Goal: Information Seeking & Learning: Understand process/instructions

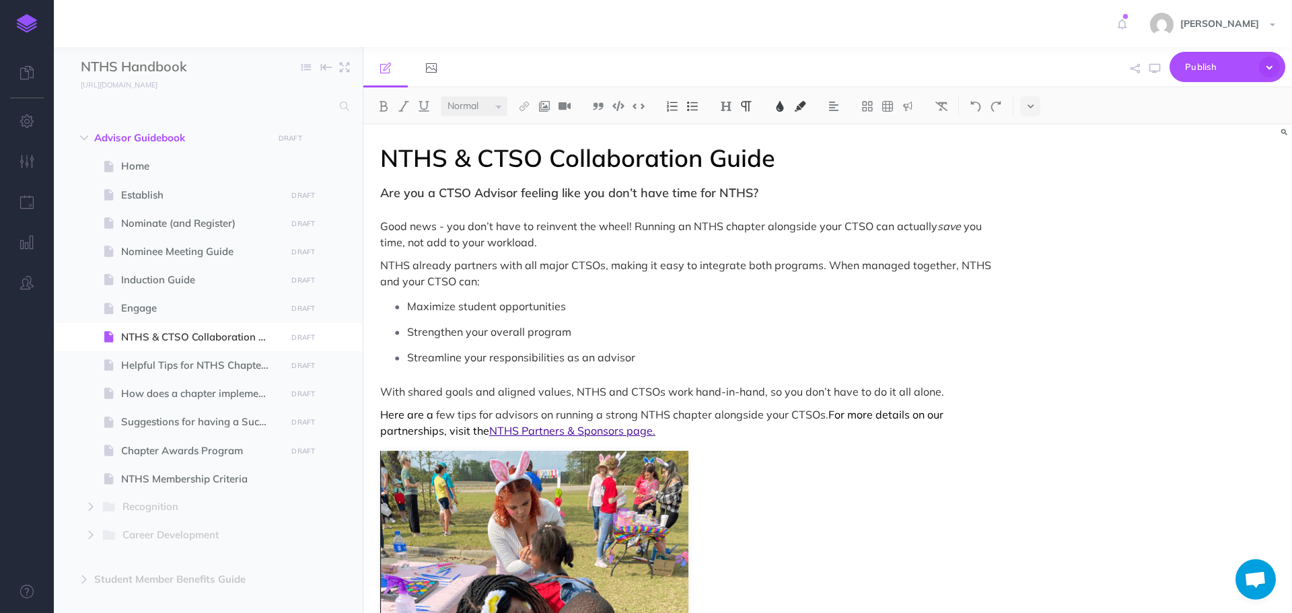
select select "null"
click at [189, 425] on span "Suggestions for having a Successful Chapter" at bounding box center [201, 422] width 161 height 16
select select "null"
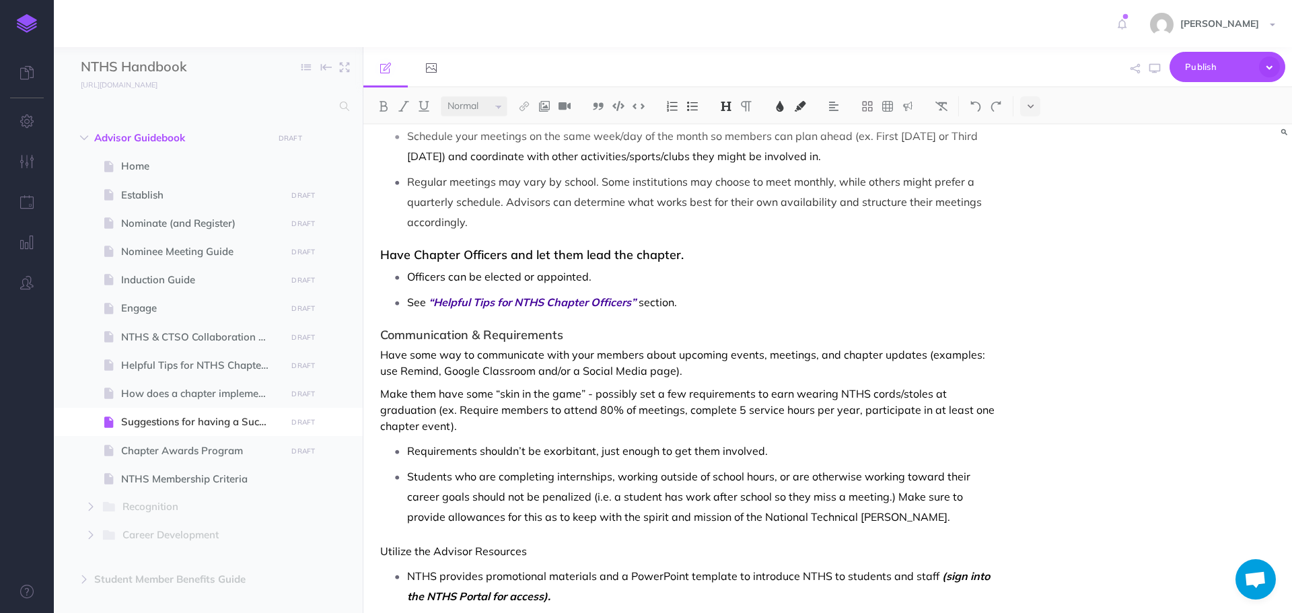
scroll to position [527, 0]
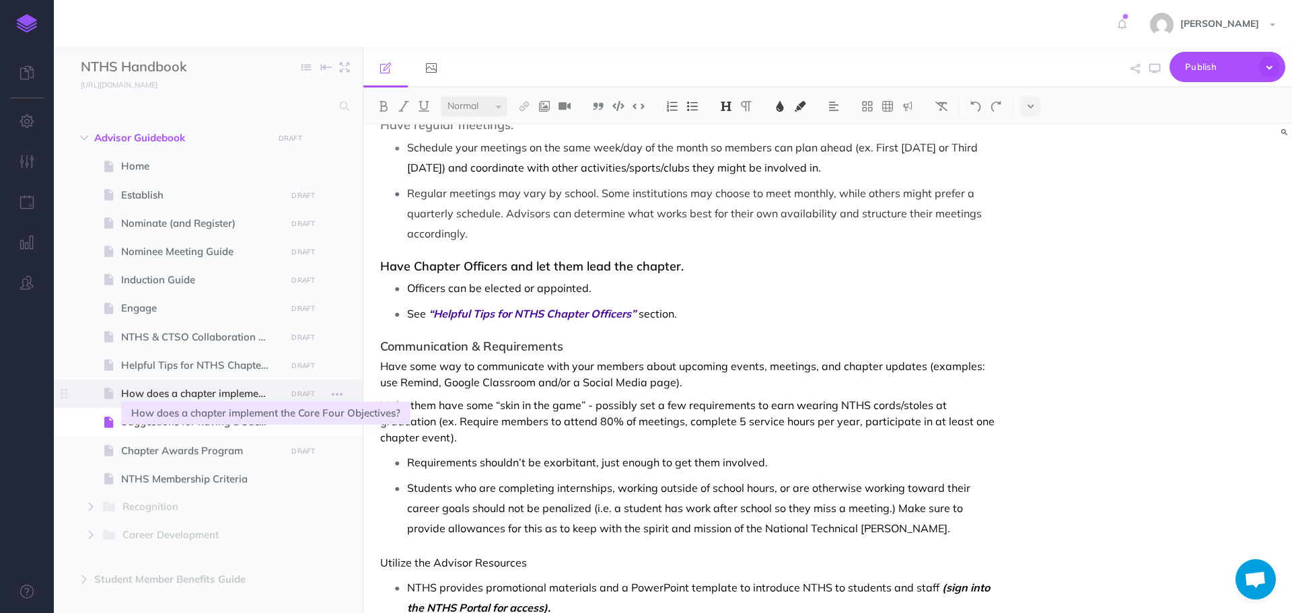
click at [177, 393] on span "How does a chapter implement the Core Four Objectives?" at bounding box center [201, 394] width 161 height 16
select select "null"
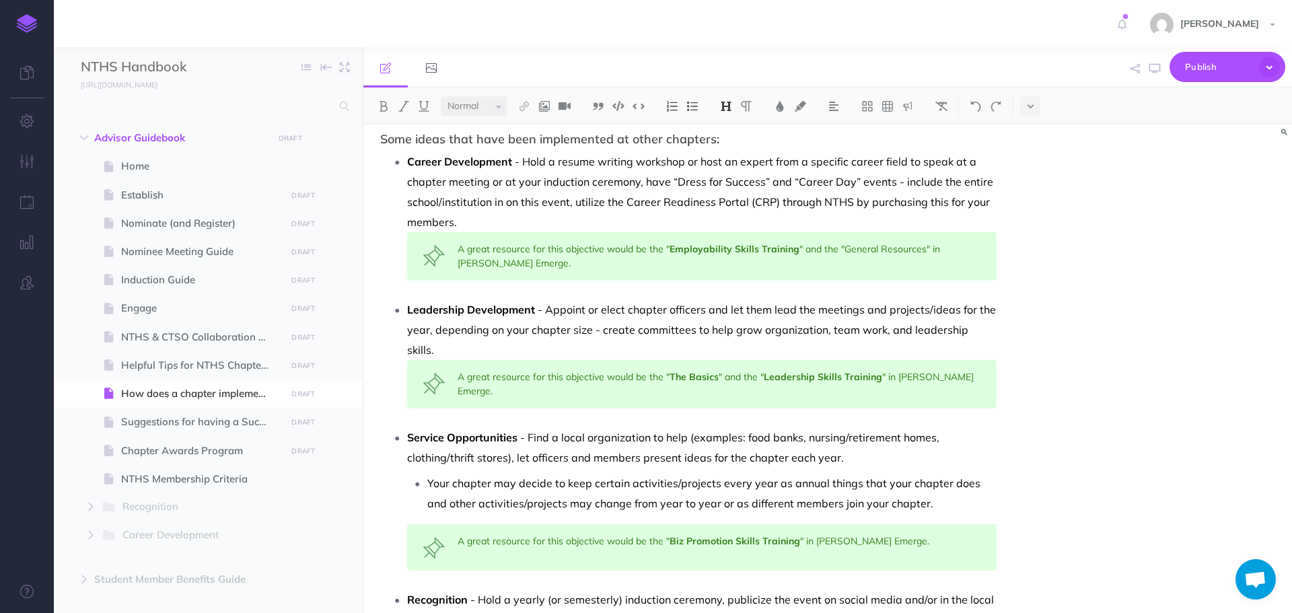
scroll to position [673, 0]
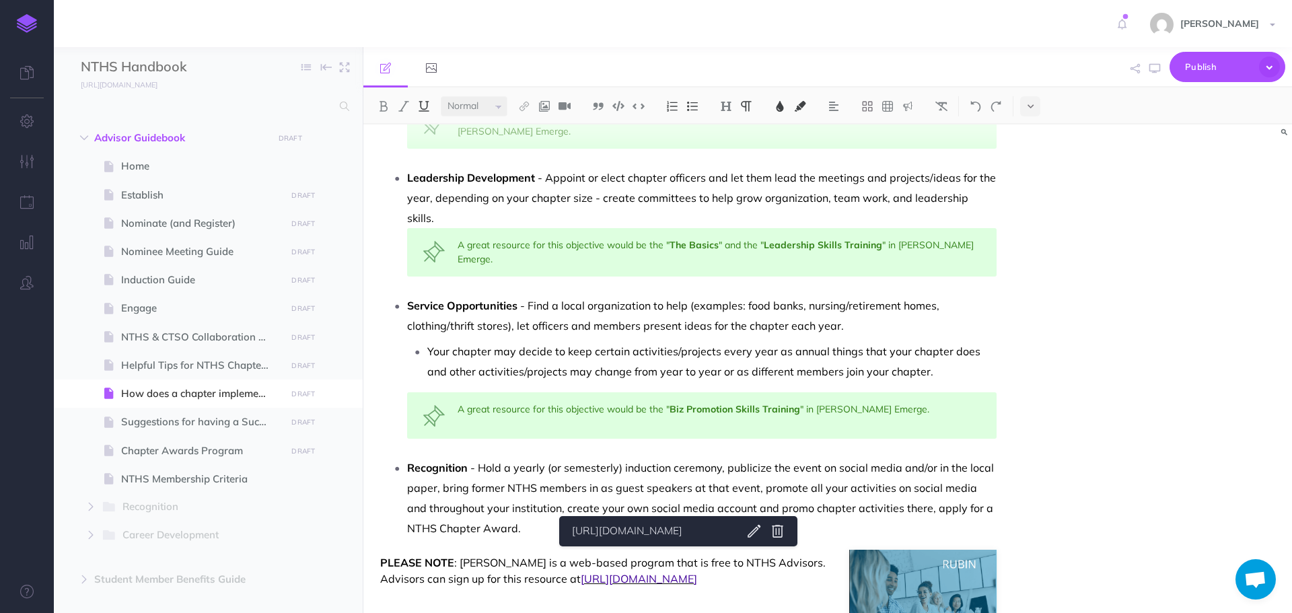
click at [679, 572] on span "http://rubineducation.com/nths" at bounding box center [639, 578] width 116 height 13
click at [677, 529] on link "http://rubineducation.com/nths" at bounding box center [651, 531] width 168 height 17
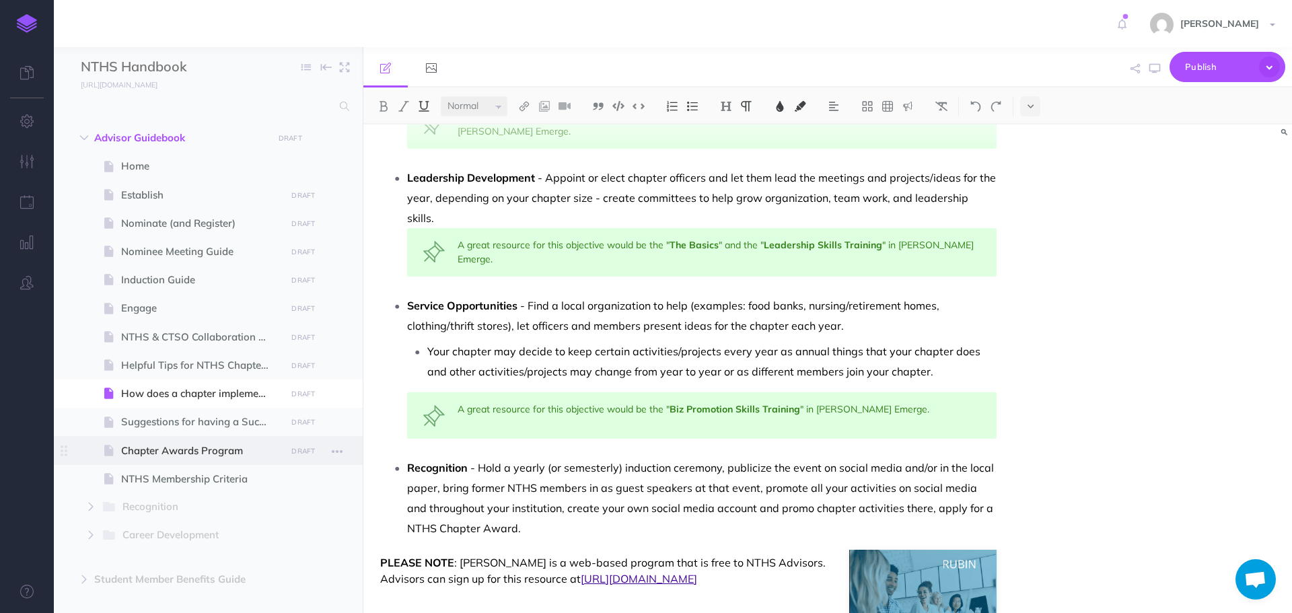
click at [147, 449] on span "Chapter Awards Program" at bounding box center [201, 451] width 161 height 16
select select "null"
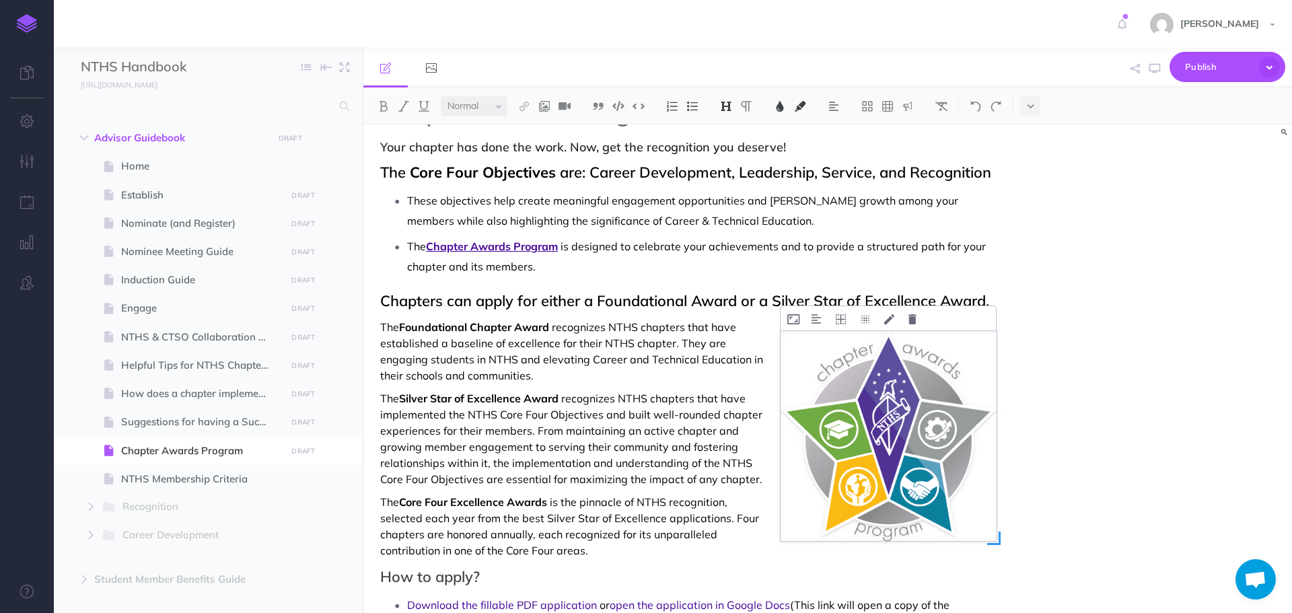
scroll to position [135, 0]
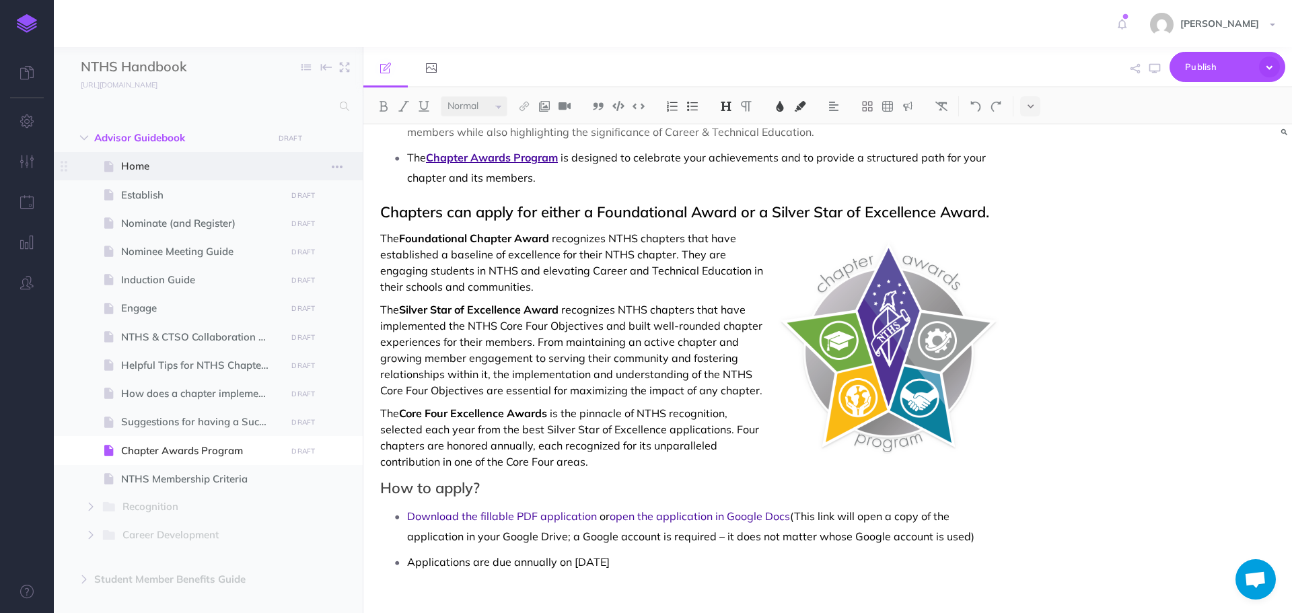
click at [139, 174] on span "Home" at bounding box center [201, 166] width 161 height 16
select select "null"
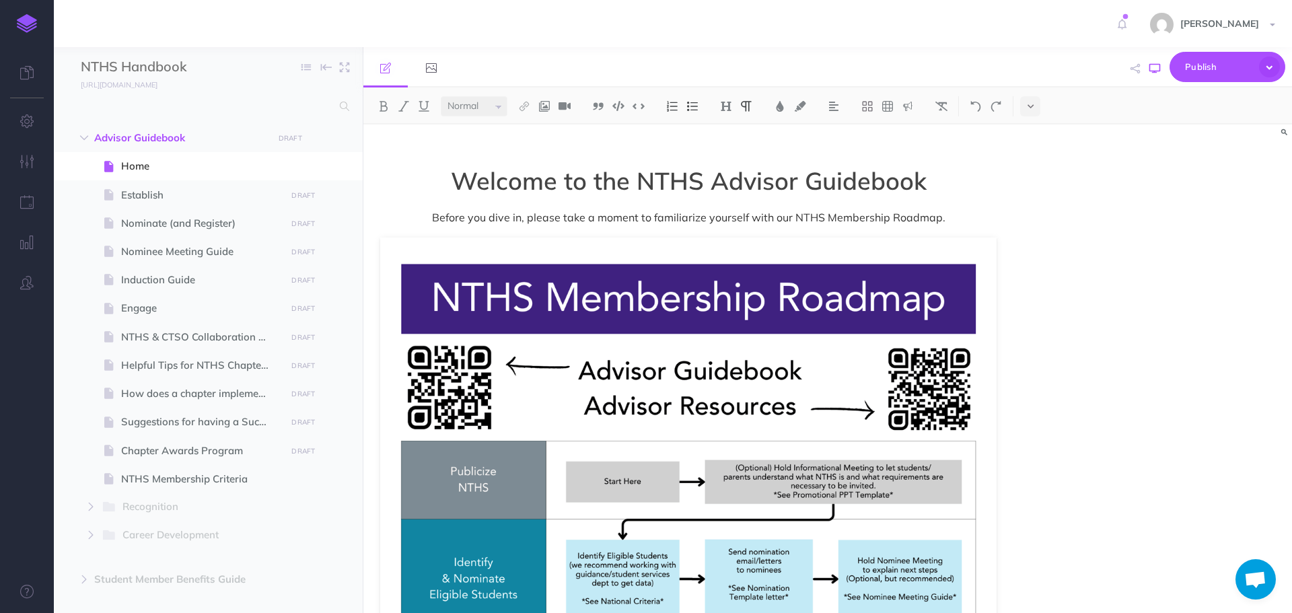
click at [1153, 71] on icon "button" at bounding box center [1155, 68] width 11 height 11
click at [136, 198] on span "Establish" at bounding box center [201, 195] width 161 height 16
select select "null"
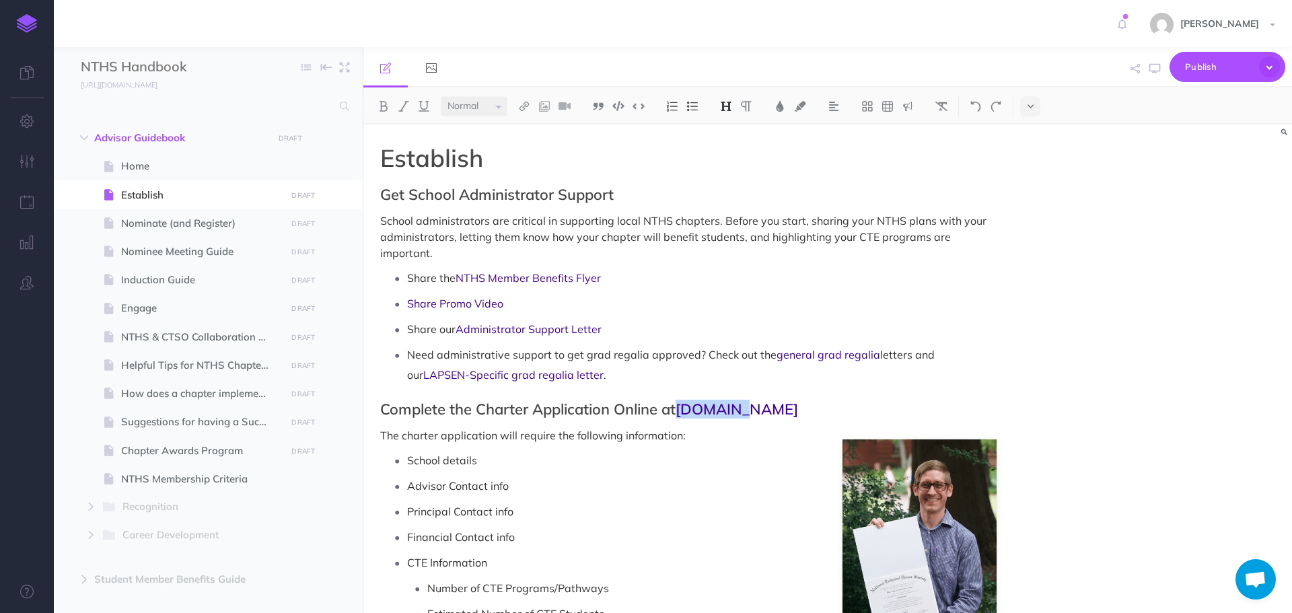
drag, startPoint x: 685, startPoint y: 409, endPoint x: 740, endPoint y: 407, distance: 54.6
click at [740, 407] on h2 "Complete the Charter Application Online at nths.org" at bounding box center [688, 409] width 617 height 16
click at [388, 102] on img at bounding box center [384, 106] width 12 height 11
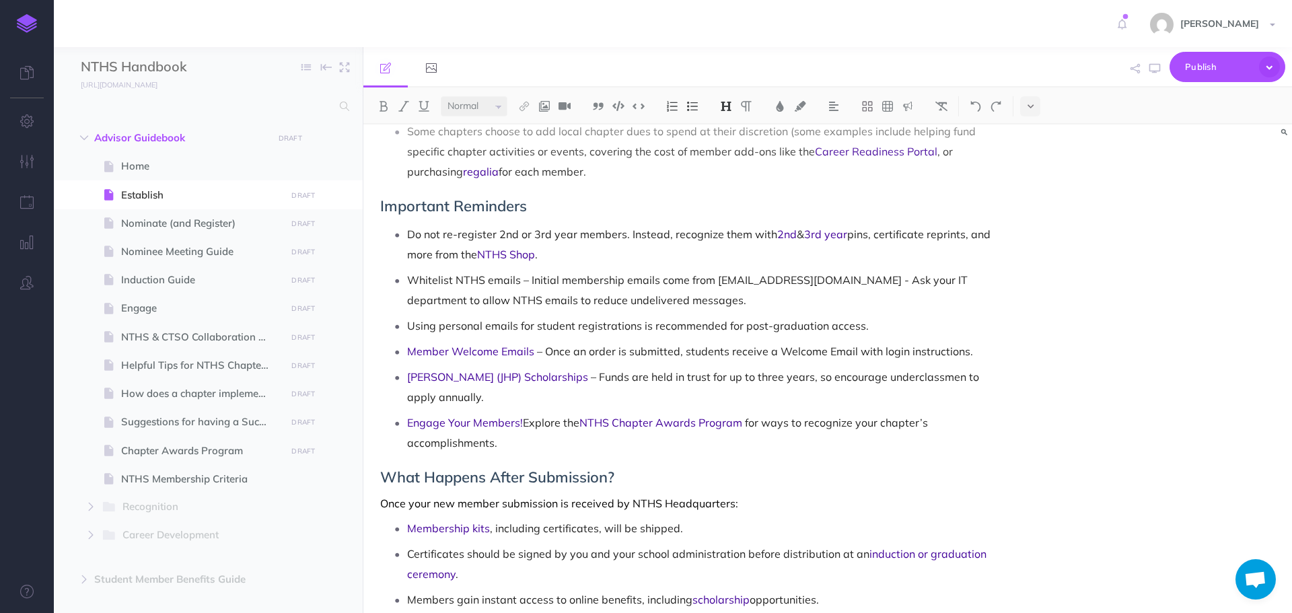
scroll to position [1268, 0]
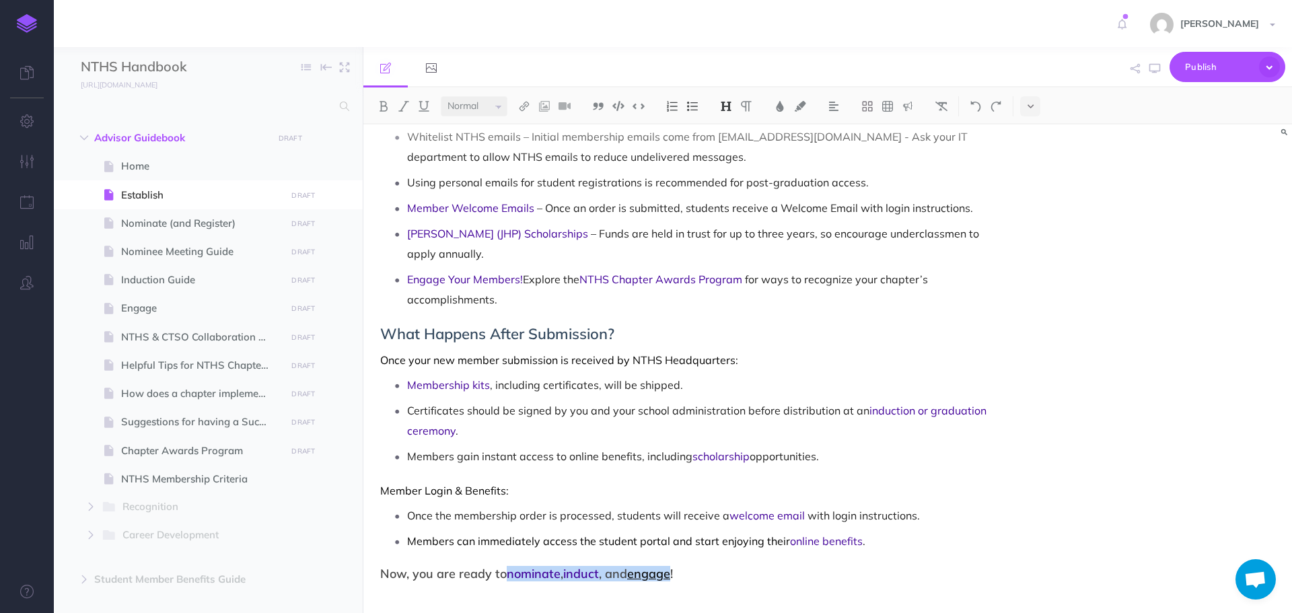
drag, startPoint x: 508, startPoint y: 559, endPoint x: 675, endPoint y: 556, distance: 167.6
click at [675, 567] on h3 "Now, you are ready to nominate , induct , and engage !" at bounding box center [688, 573] width 617 height 13
click at [388, 101] on img at bounding box center [384, 106] width 12 height 11
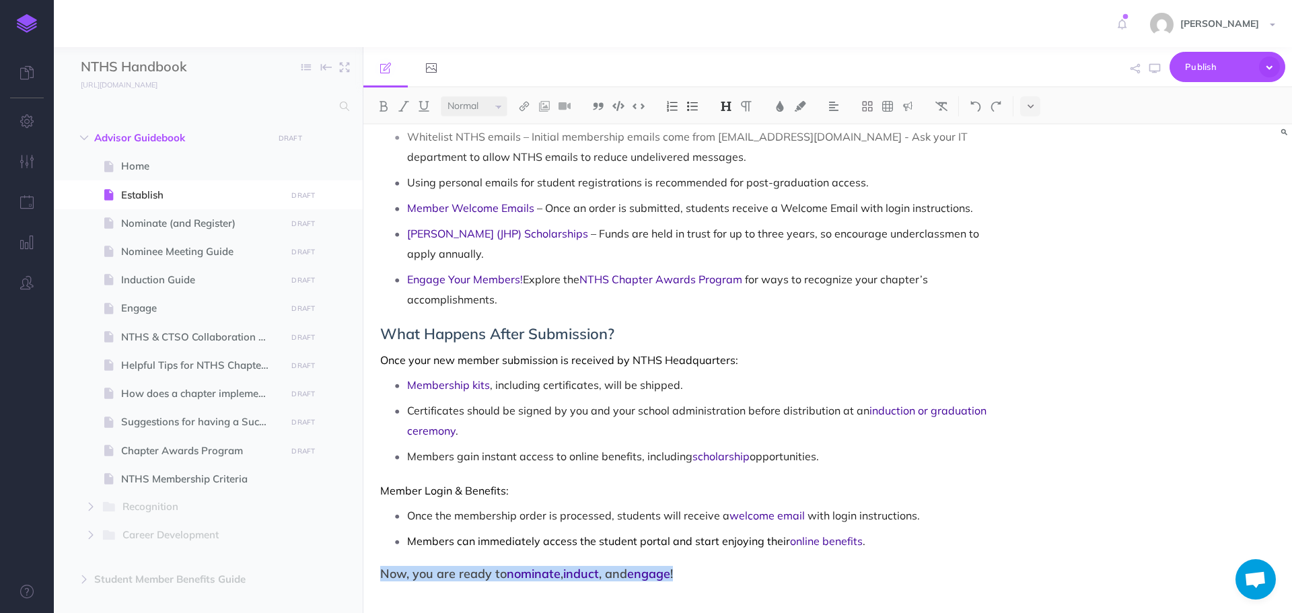
drag, startPoint x: 376, startPoint y: 556, endPoint x: 693, endPoint y: 545, distance: 316.6
click at [731, 106] on img at bounding box center [726, 106] width 12 height 11
click at [730, 167] on button "H3" at bounding box center [726, 170] width 20 height 20
click at [1158, 65] on icon "button" at bounding box center [1155, 68] width 11 height 11
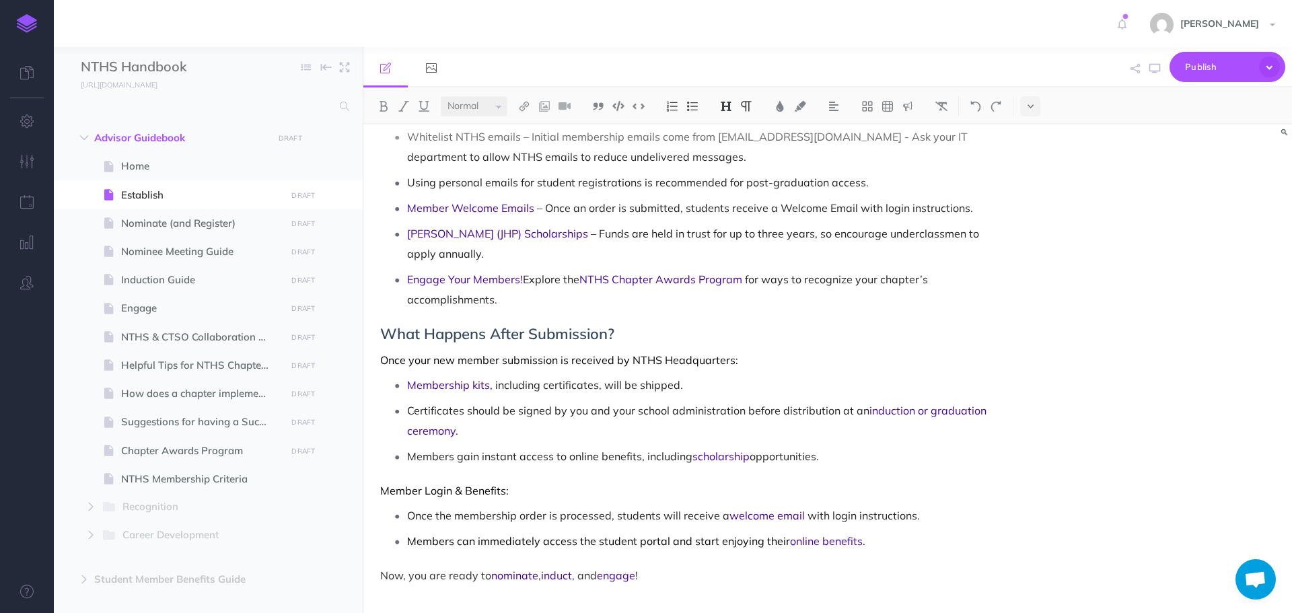
click at [726, 110] on img at bounding box center [726, 106] width 12 height 11
click at [728, 170] on button "H3" at bounding box center [726, 170] width 20 height 20
click at [1154, 71] on icon "button" at bounding box center [1155, 68] width 11 height 11
click at [746, 509] on span "welcome email" at bounding box center [767, 515] width 75 height 13
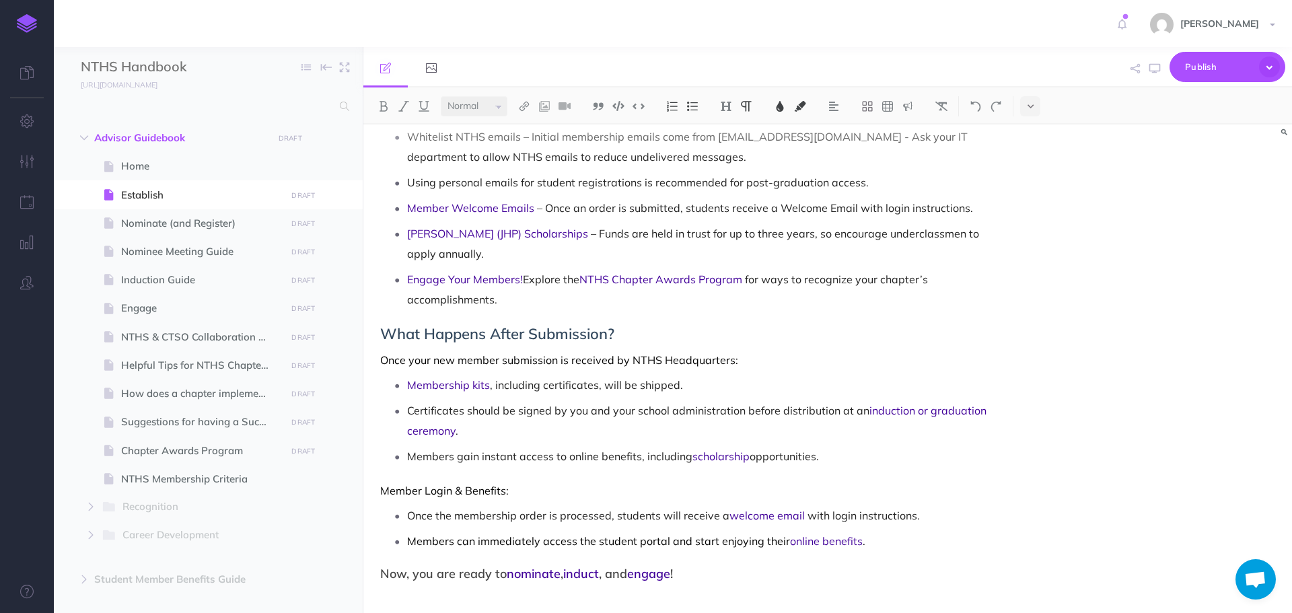
click at [747, 471] on link "https://nths.org/wp-content/uploads/2022/01/Wel..." at bounding box center [718, 474] width 168 height 17
click at [750, 509] on span "welcome email" at bounding box center [767, 515] width 75 height 13
drag, startPoint x: 728, startPoint y: 501, endPoint x: 802, endPoint y: 498, distance: 74.1
click at [802, 506] on p "Once the membership order is processed, students will receive a welcome email w…" at bounding box center [702, 516] width 590 height 20
click at [523, 106] on img at bounding box center [524, 106] width 12 height 11
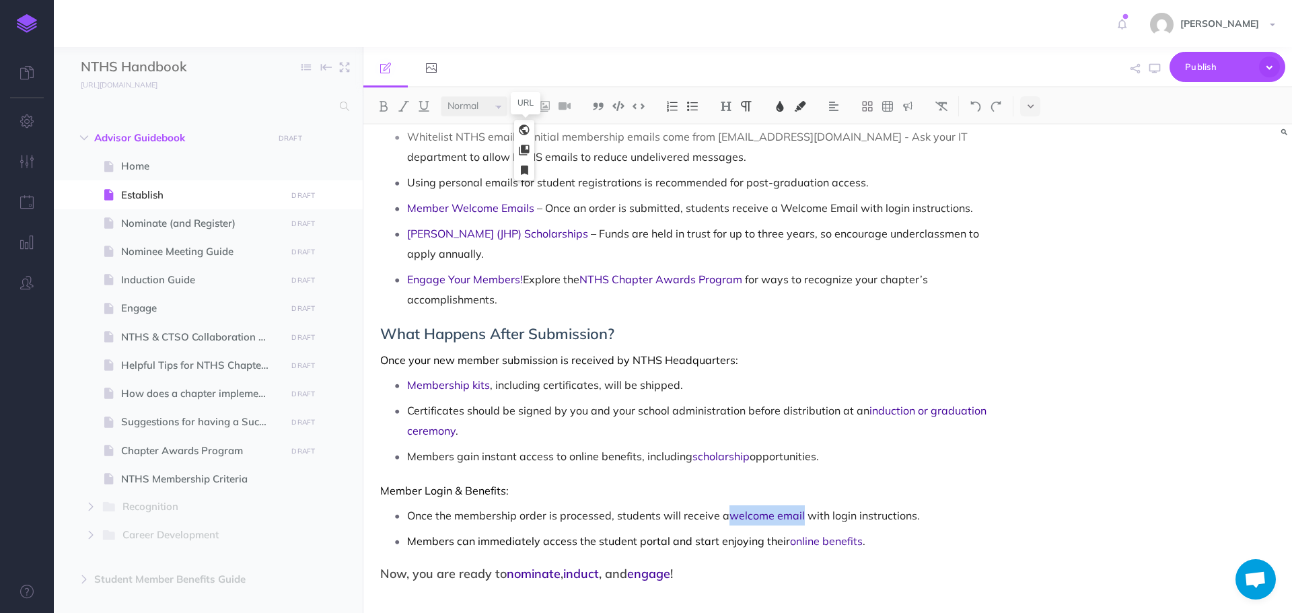
click at [526, 128] on icon at bounding box center [524, 129] width 11 height 9
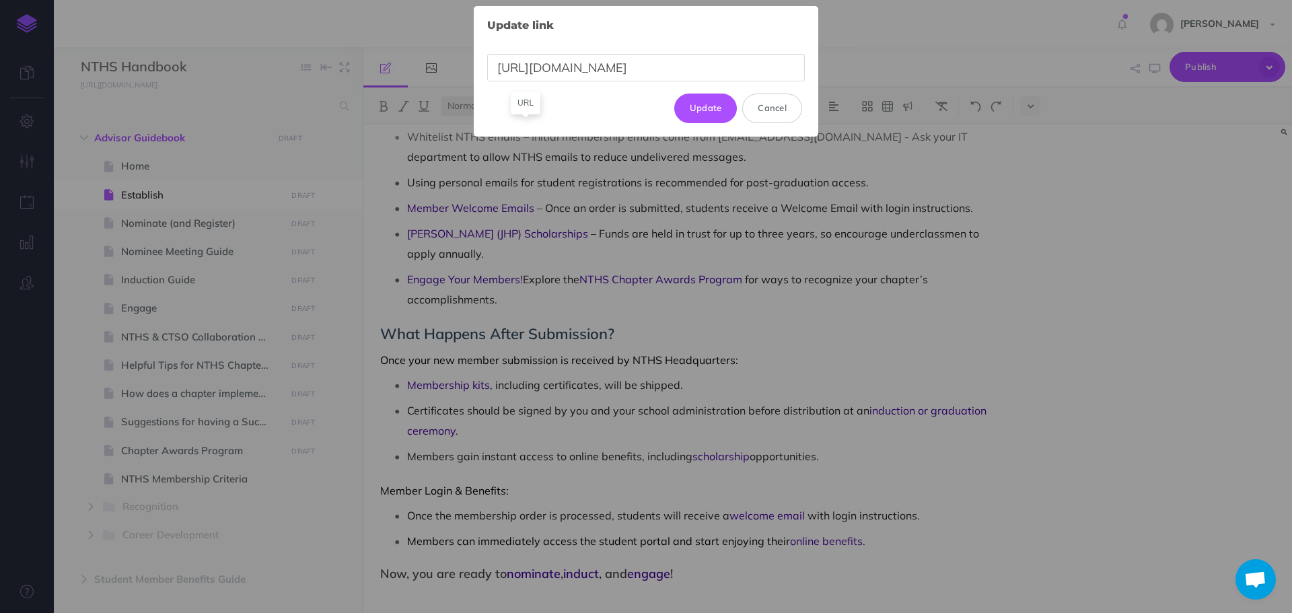
scroll to position [0, 113]
click at [783, 113] on button "Cancel" at bounding box center [772, 109] width 60 height 30
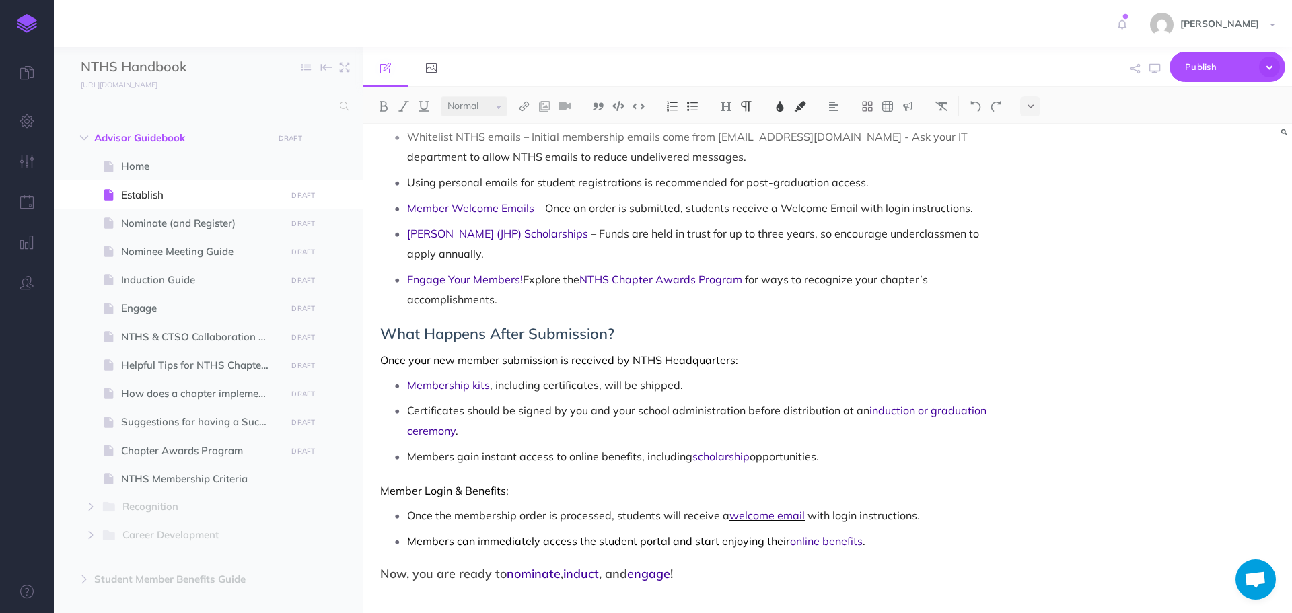
click at [758, 509] on span "welcome email" at bounding box center [767, 515] width 75 height 13
click at [754, 471] on link "https://nths.org/wp-content/uploads/2022/01/Wel..." at bounding box center [729, 474] width 168 height 17
drag, startPoint x: 756, startPoint y: 497, endPoint x: 735, endPoint y: 497, distance: 20.9
click at [735, 509] on span "welcome email" at bounding box center [767, 515] width 75 height 13
click at [851, 479] on body "Toggle Navigation Peyton Holland Settings Account Settings Teams Create Team Su…" at bounding box center [646, 306] width 1292 height 613
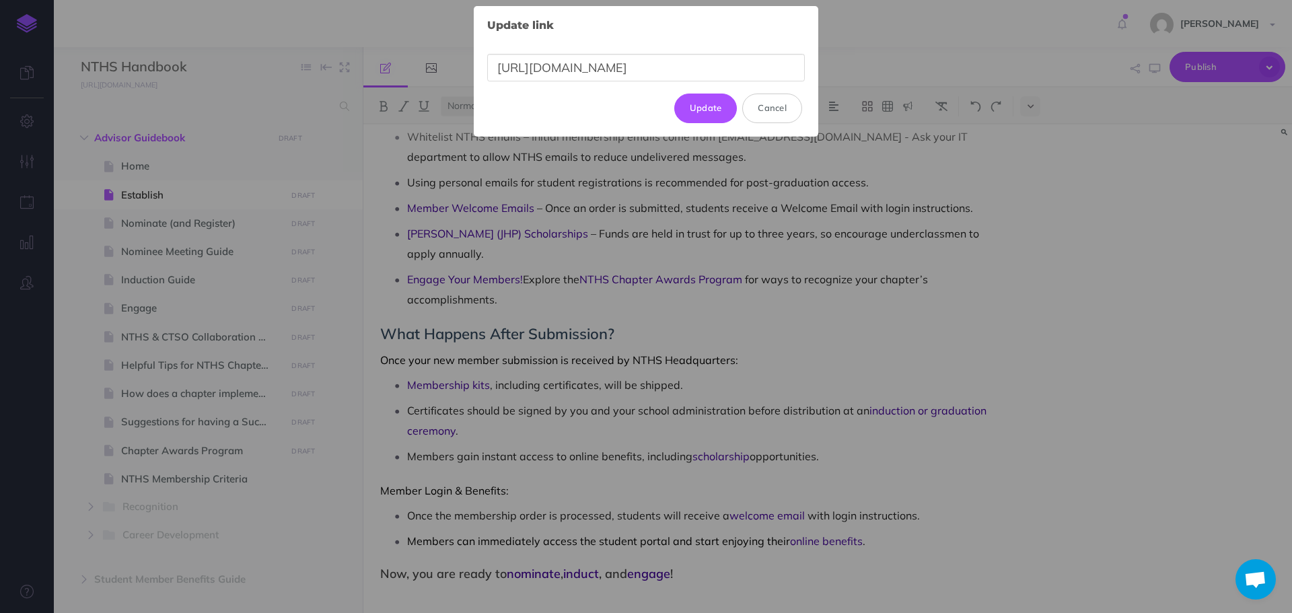
drag, startPoint x: 796, startPoint y: 71, endPoint x: 446, endPoint y: 69, distance: 350.0
click at [446, 69] on div "Update link × https://nths.org/wp-content/uploads/2022/01/Welcome-Email-Sample.…" at bounding box center [646, 306] width 1292 height 613
click at [784, 112] on button "Cancel" at bounding box center [772, 109] width 60 height 30
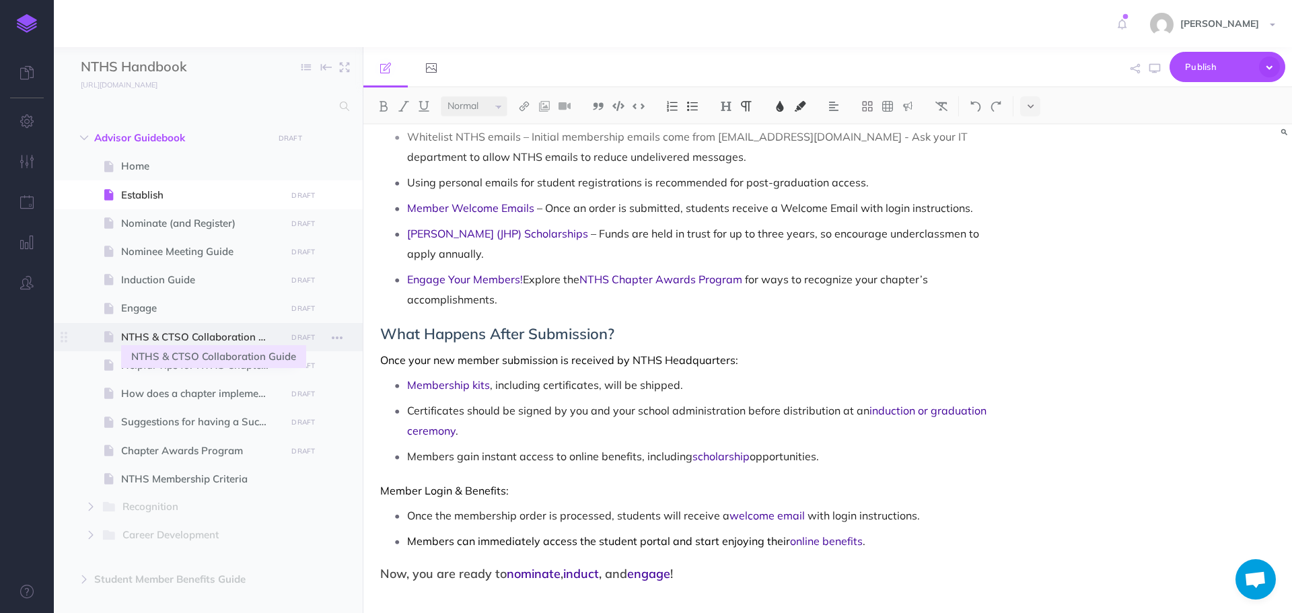
click at [162, 335] on span "NTHS & CTSO Collaboration Guide" at bounding box center [201, 337] width 161 height 16
select select "null"
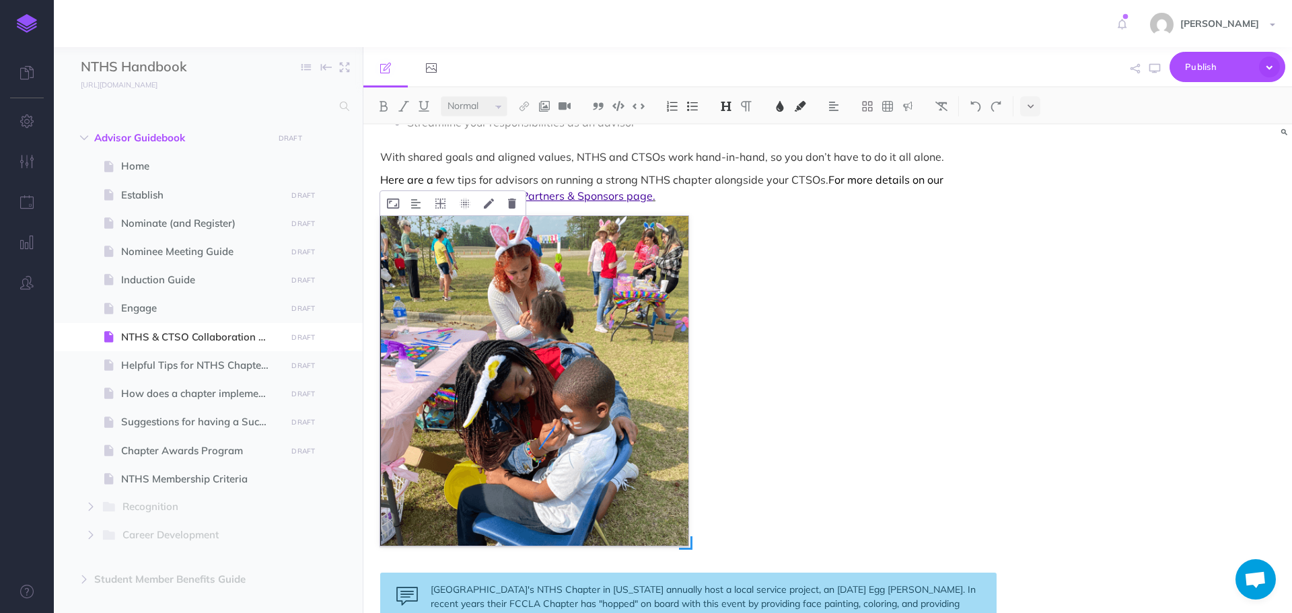
scroll to position [269, 0]
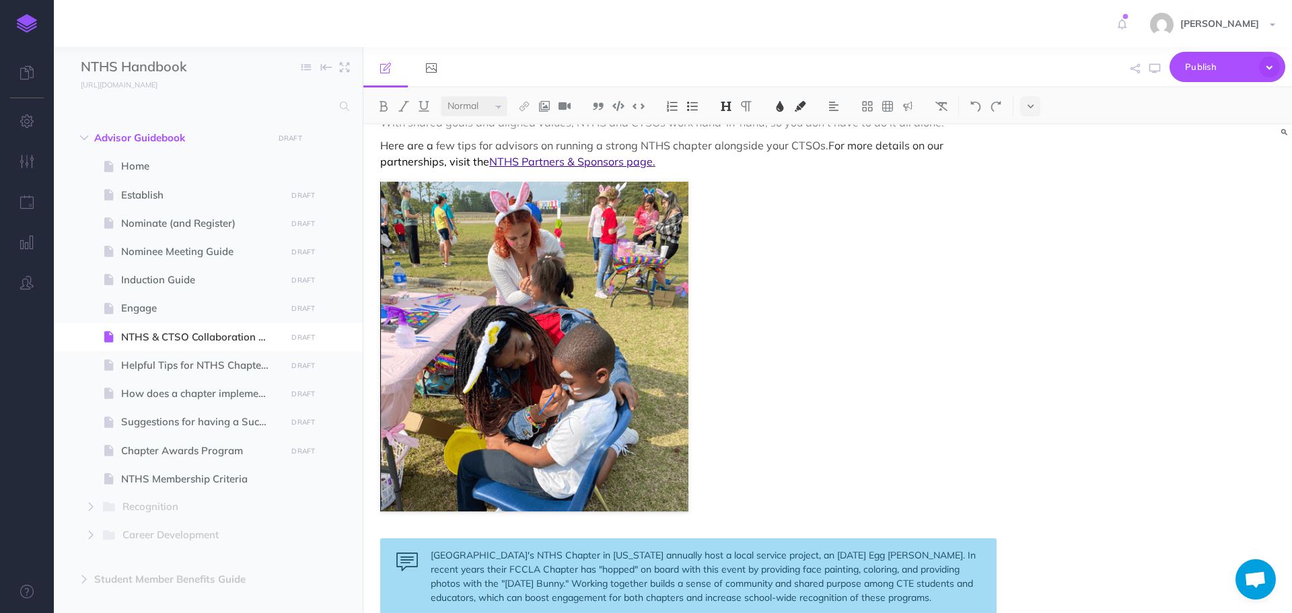
click at [594, 310] on img at bounding box center [534, 347] width 308 height 330
click at [543, 102] on img at bounding box center [545, 106] width 12 height 11
click at [543, 125] on icon at bounding box center [544, 129] width 11 height 9
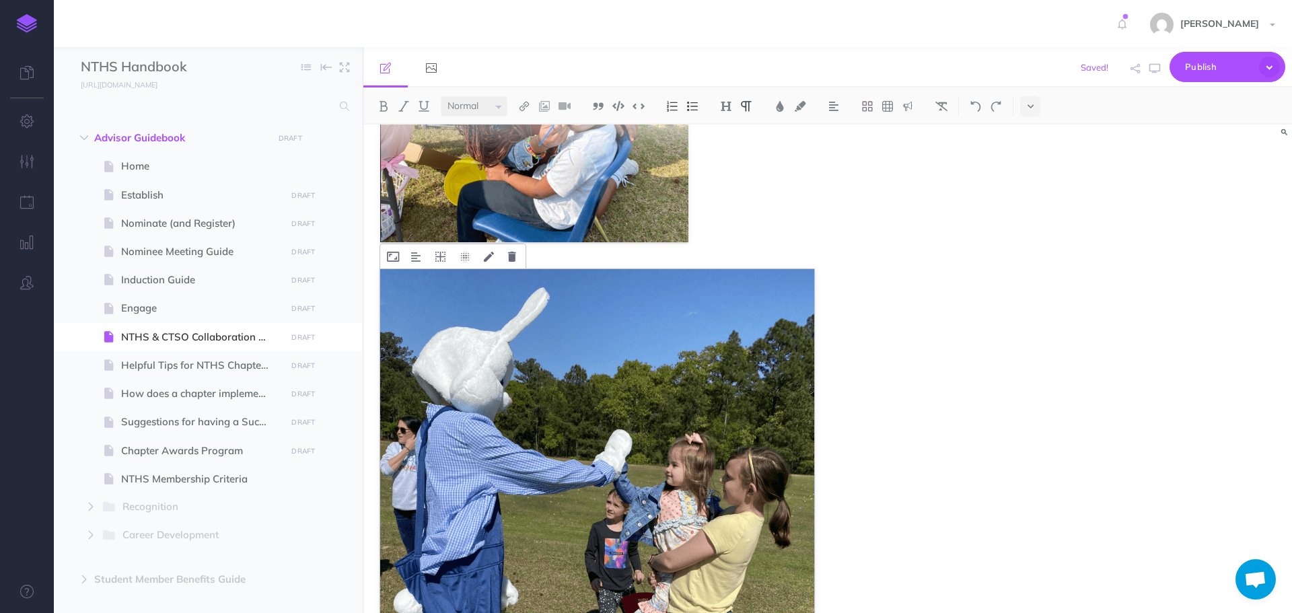
scroll to position [471, 0]
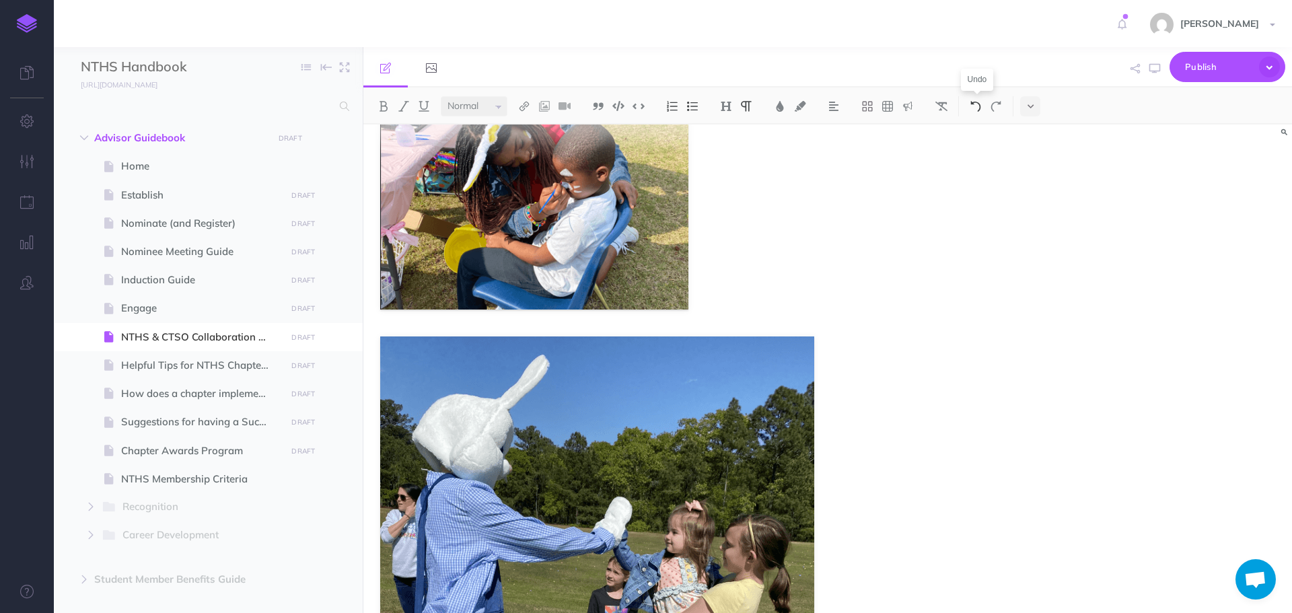
click at [976, 112] on button at bounding box center [976, 106] width 20 height 20
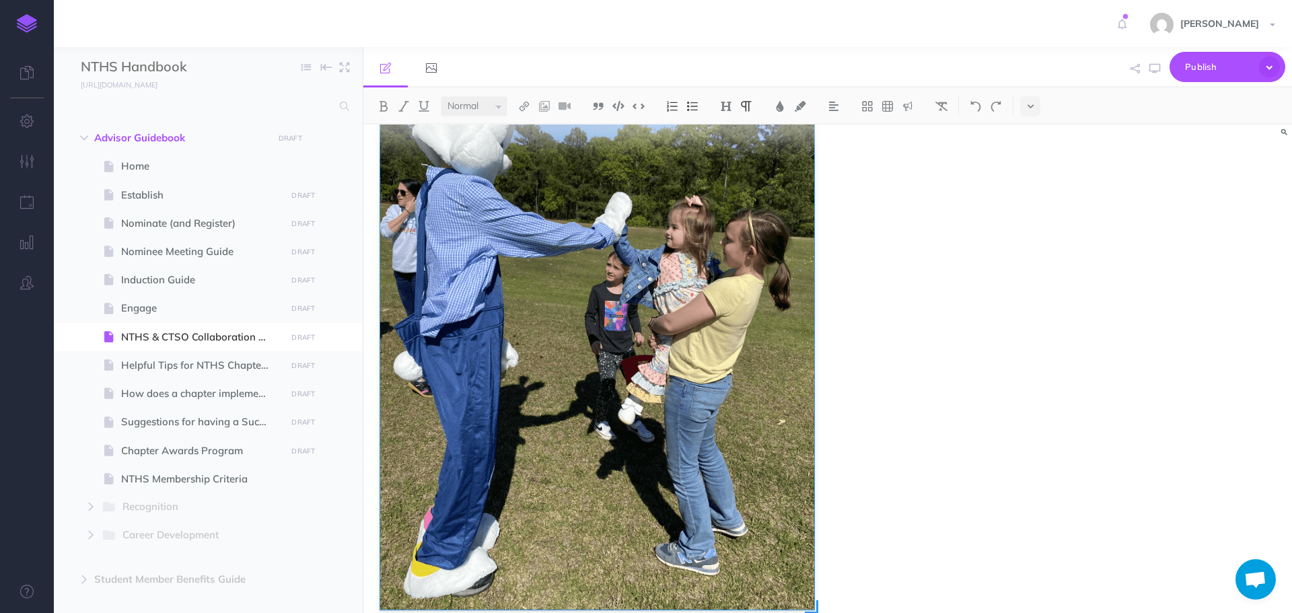
scroll to position [574, 0]
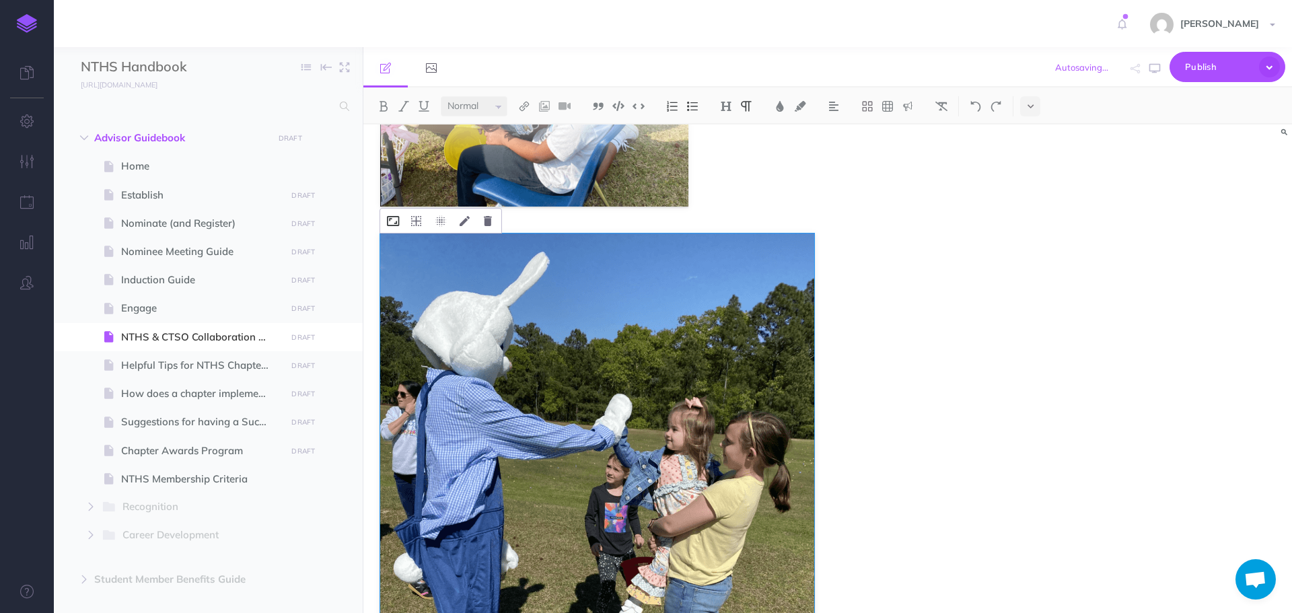
click at [394, 218] on icon at bounding box center [393, 221] width 12 height 10
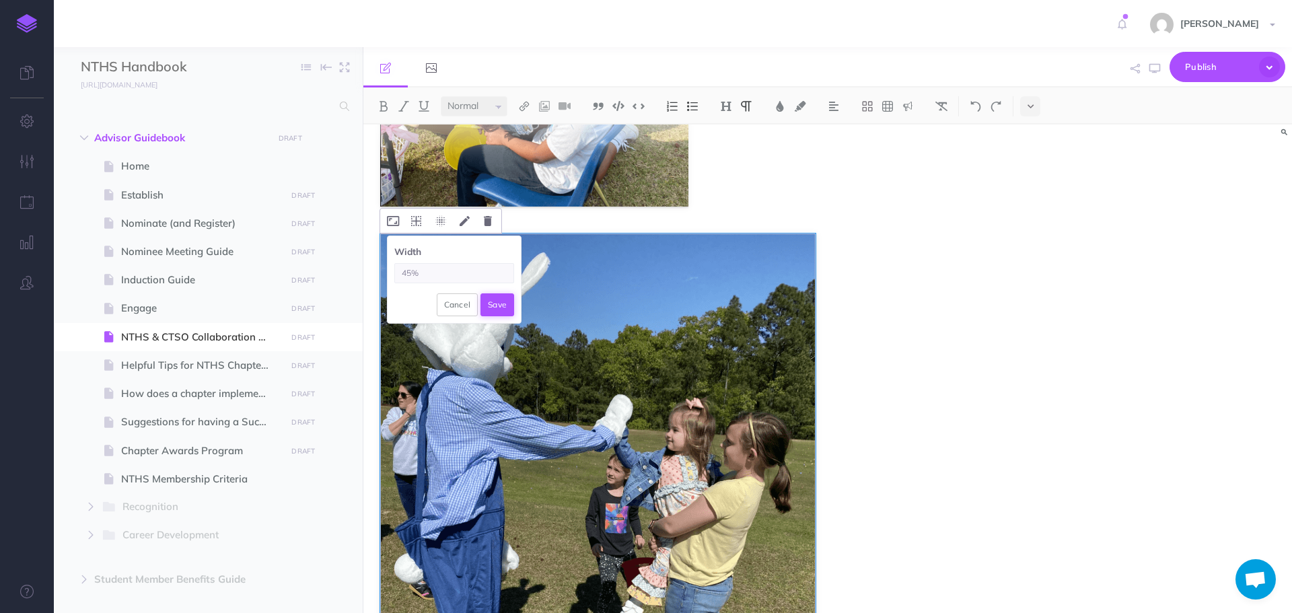
type input "45%"
click at [506, 304] on button "Save" at bounding box center [498, 304] width 34 height 23
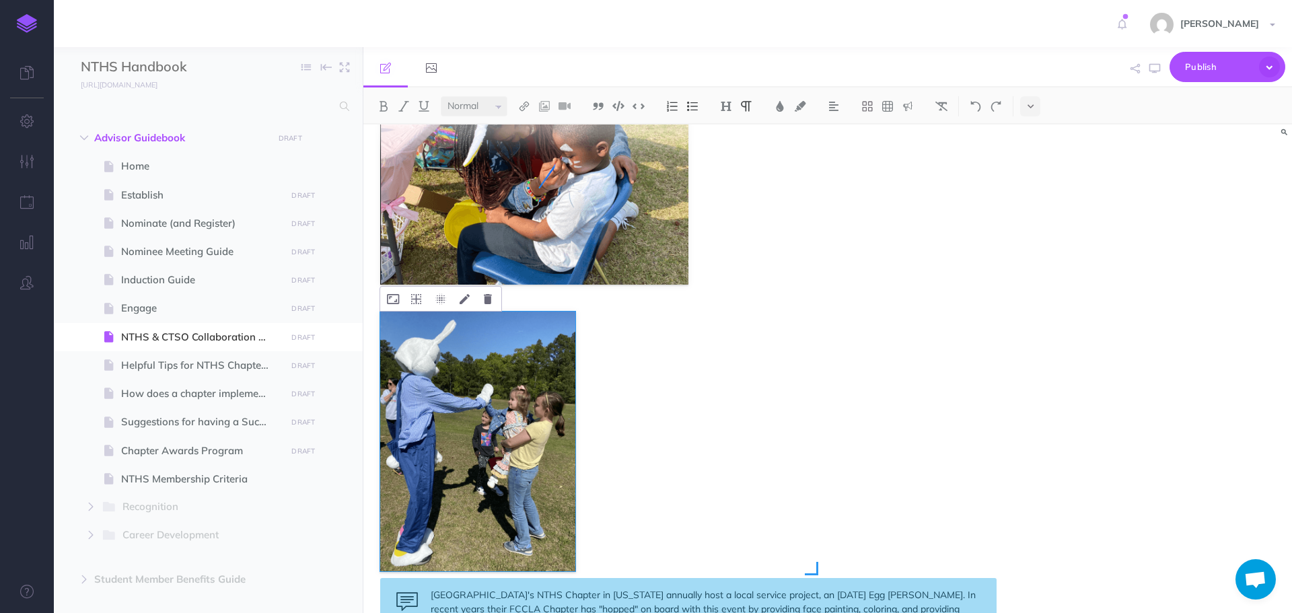
scroll to position [305, 0]
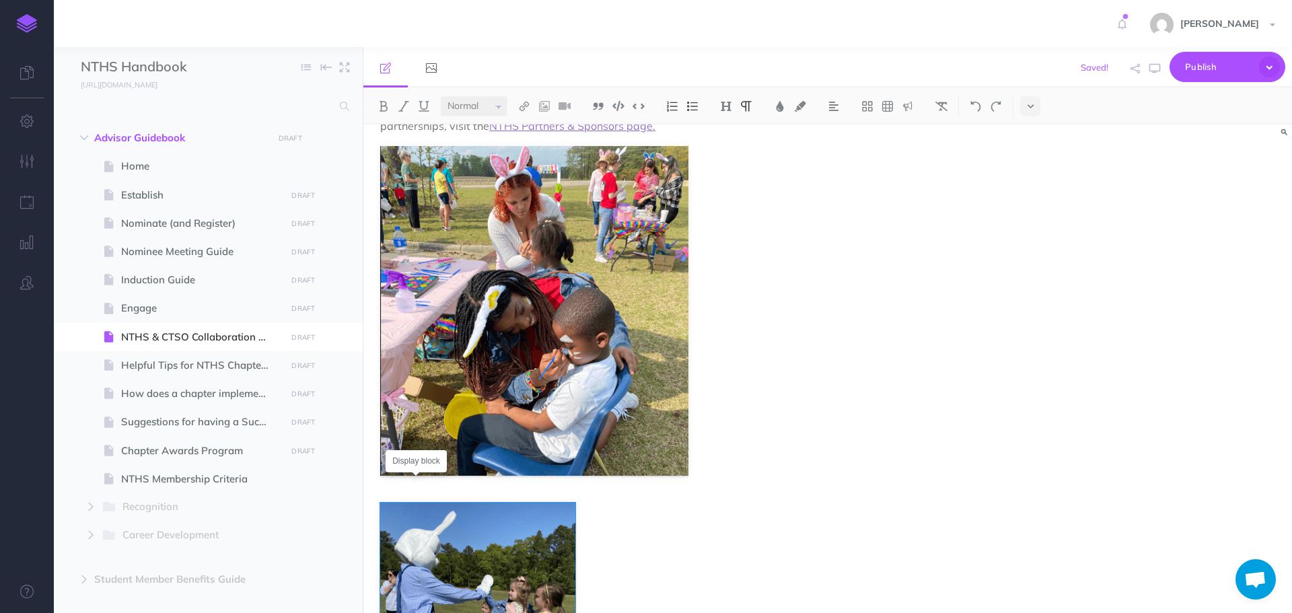
click at [0, 0] on icon at bounding box center [0, 0] width 0 height 0
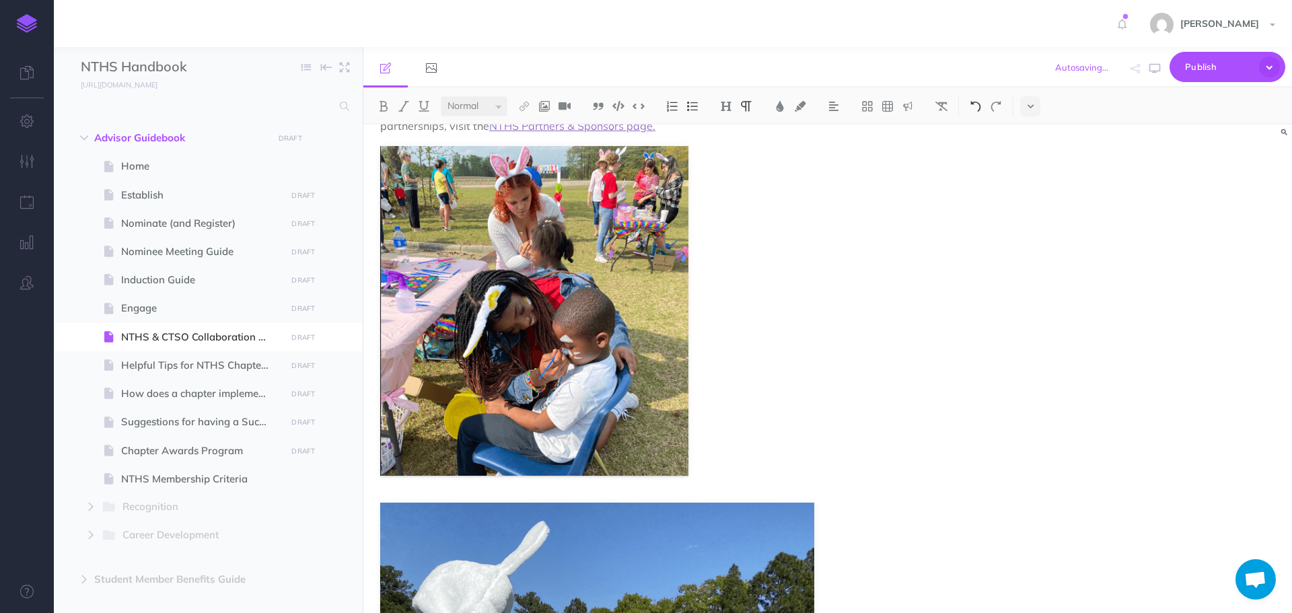
click at [977, 108] on img at bounding box center [976, 106] width 12 height 11
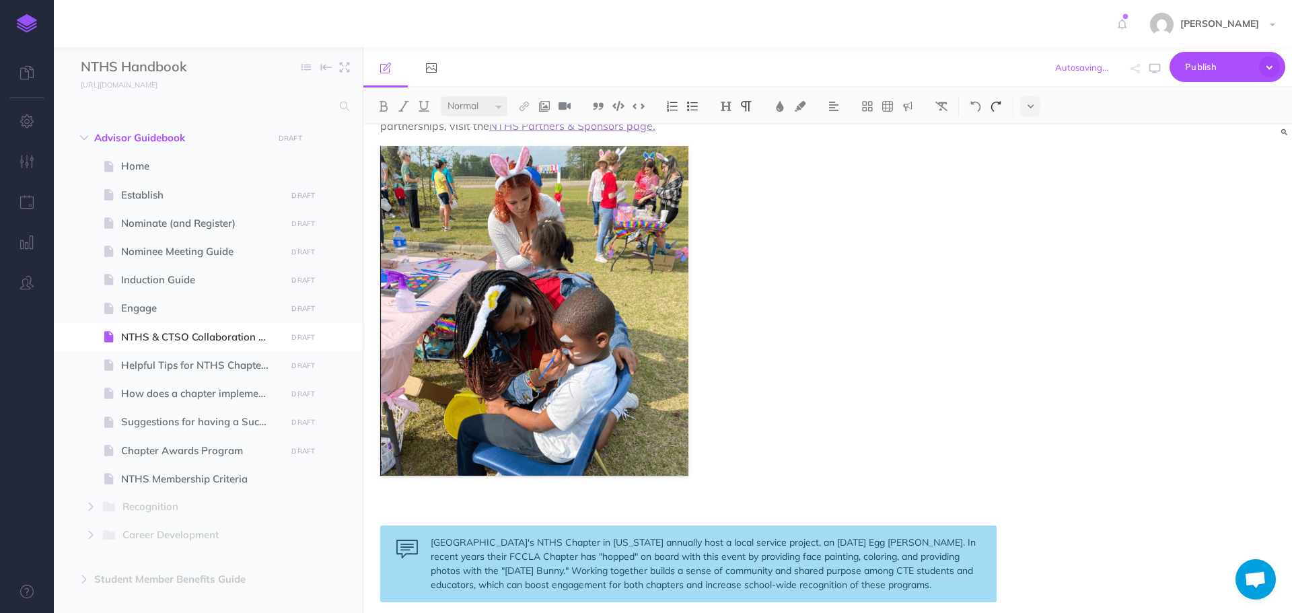
click at [1002, 109] on img at bounding box center [996, 106] width 12 height 11
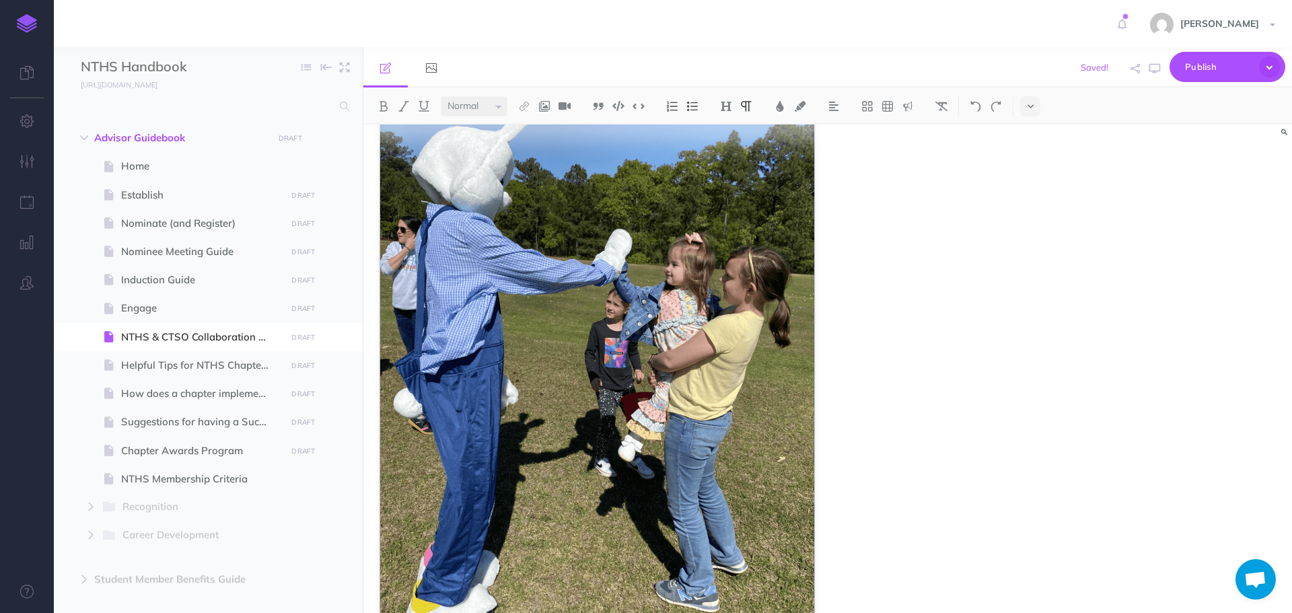
scroll to position [549, 0]
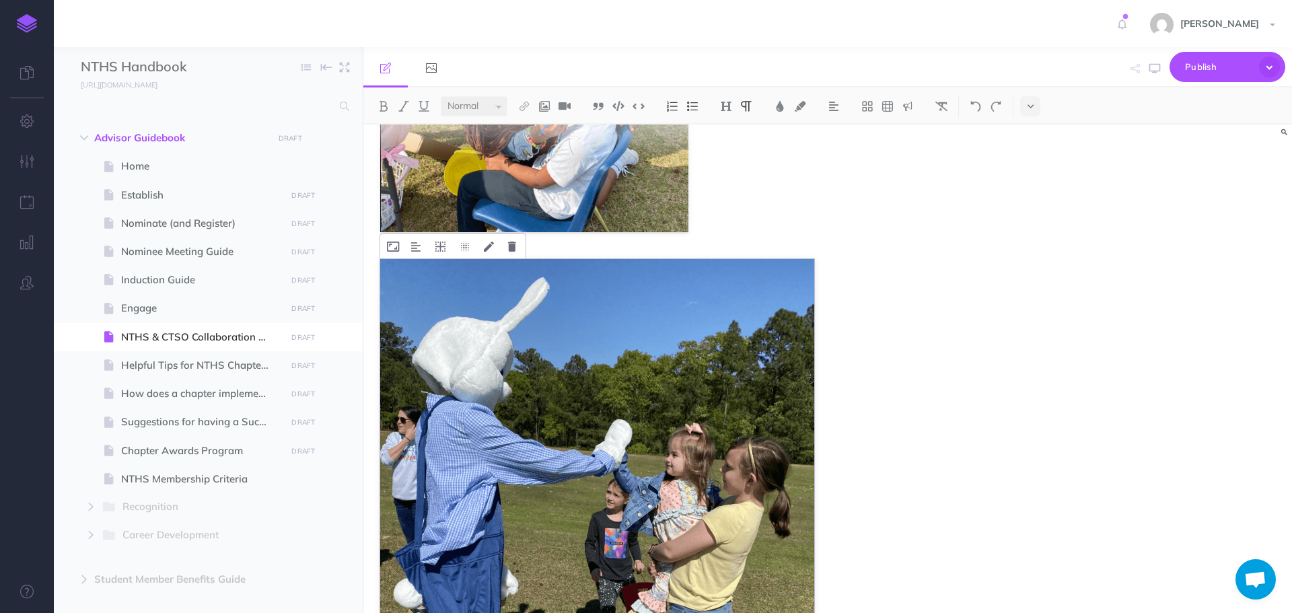
click at [554, 392] on img at bounding box center [597, 548] width 434 height 578
click at [394, 244] on icon at bounding box center [393, 247] width 12 height 10
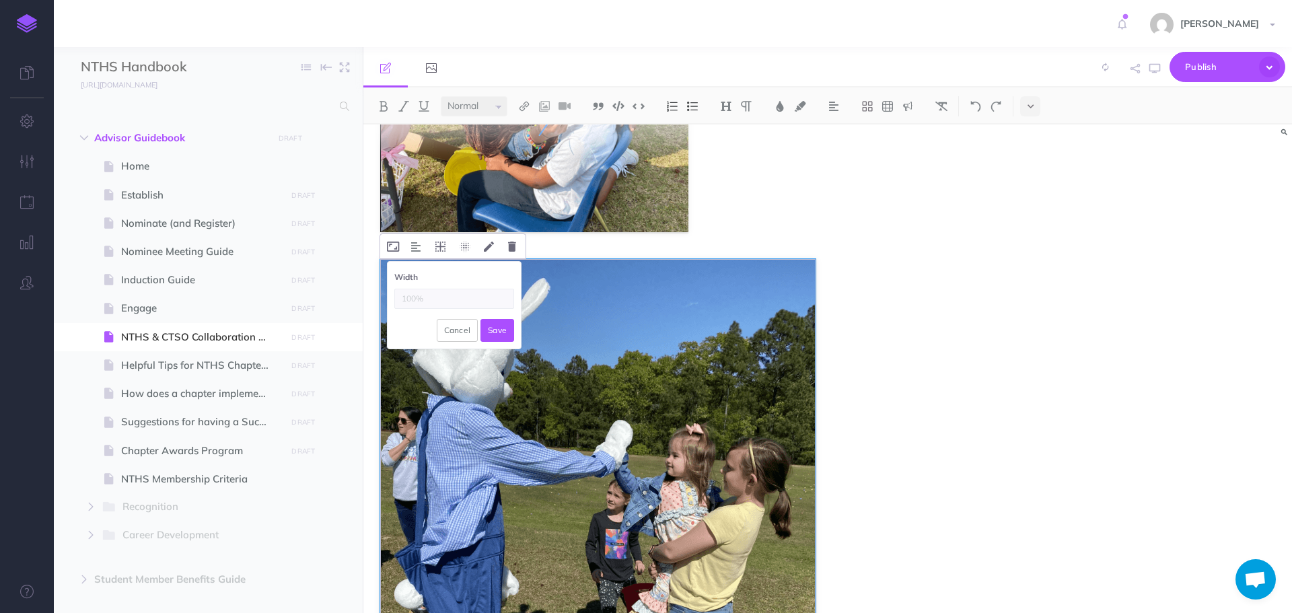
drag, startPoint x: 400, startPoint y: 298, endPoint x: 420, endPoint y: 296, distance: 20.3
click at [420, 296] on input "text" at bounding box center [454, 299] width 120 height 20
click at [422, 296] on input "text" at bounding box center [454, 299] width 120 height 20
click at [423, 306] on input "text" at bounding box center [454, 299] width 120 height 20
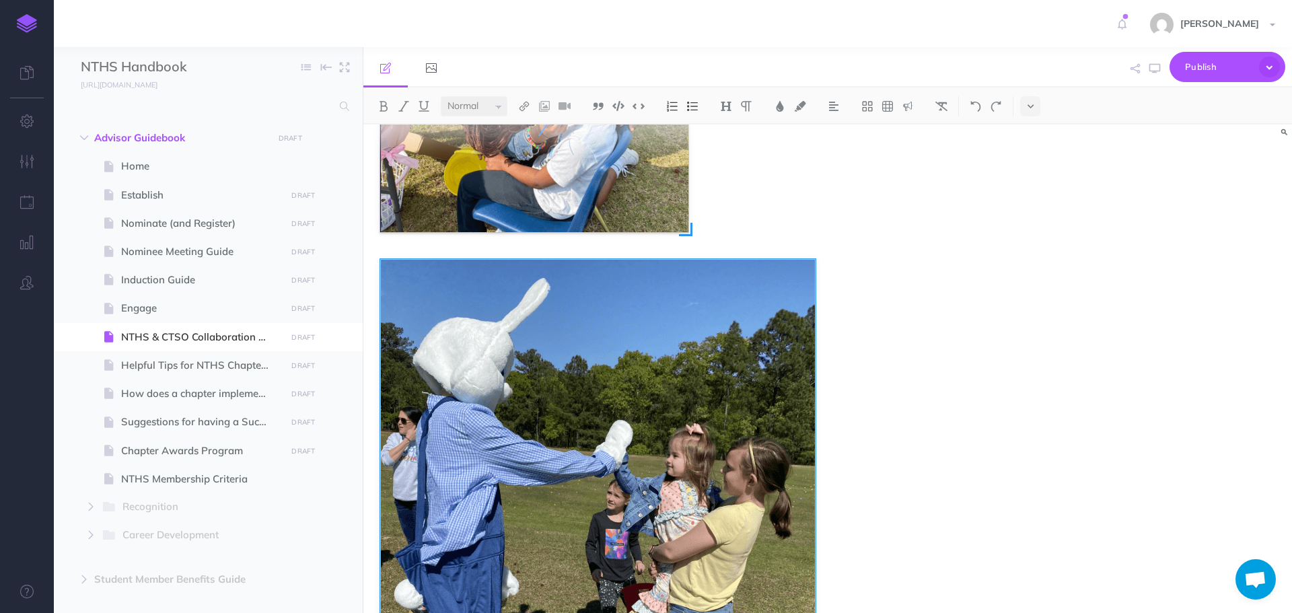
type input "50%"
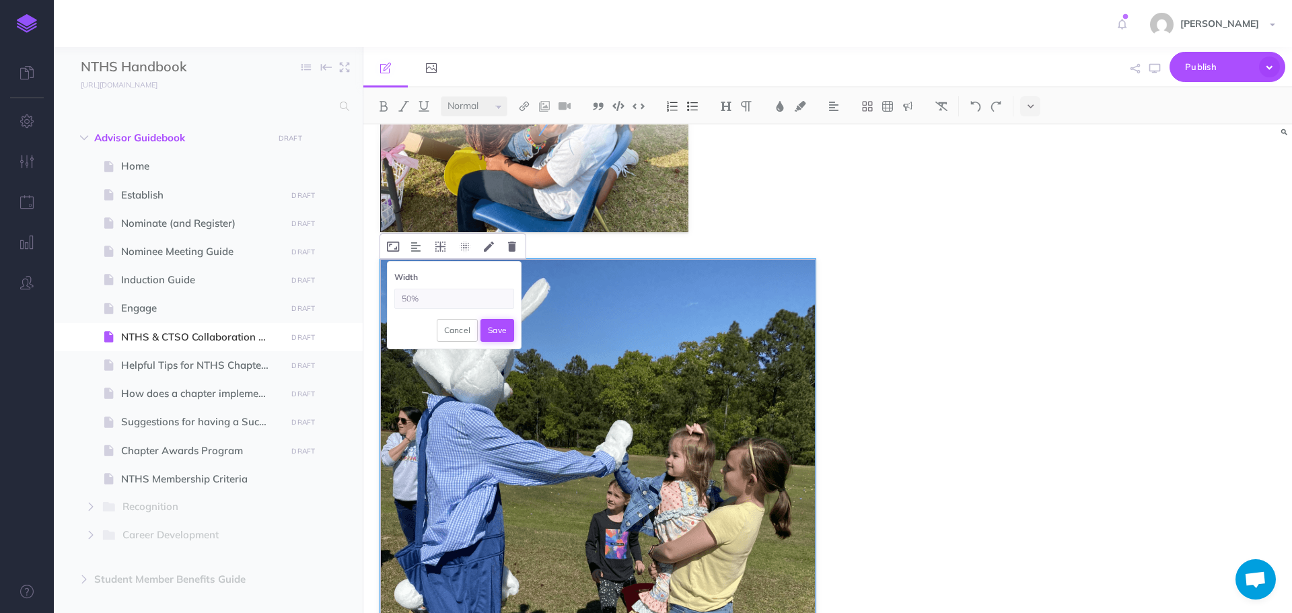
click at [511, 335] on button "Save" at bounding box center [498, 330] width 34 height 23
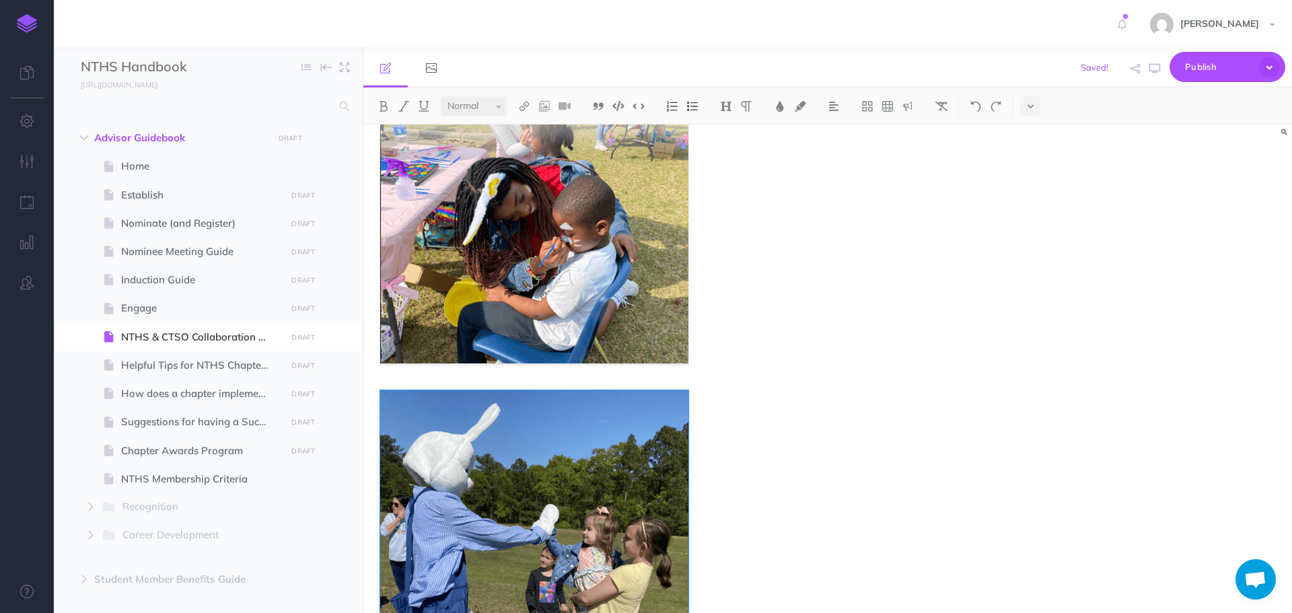
scroll to position [414, 0]
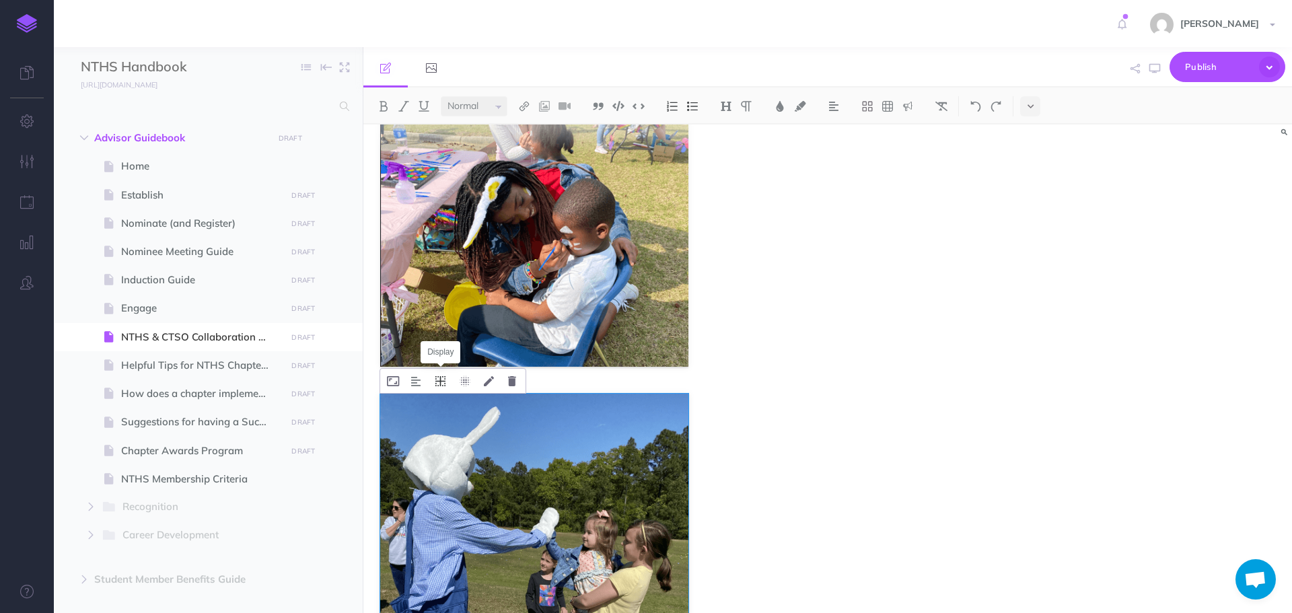
click at [435, 378] on button at bounding box center [441, 381] width 24 height 24
click at [446, 442] on icon at bounding box center [441, 444] width 24 height 21
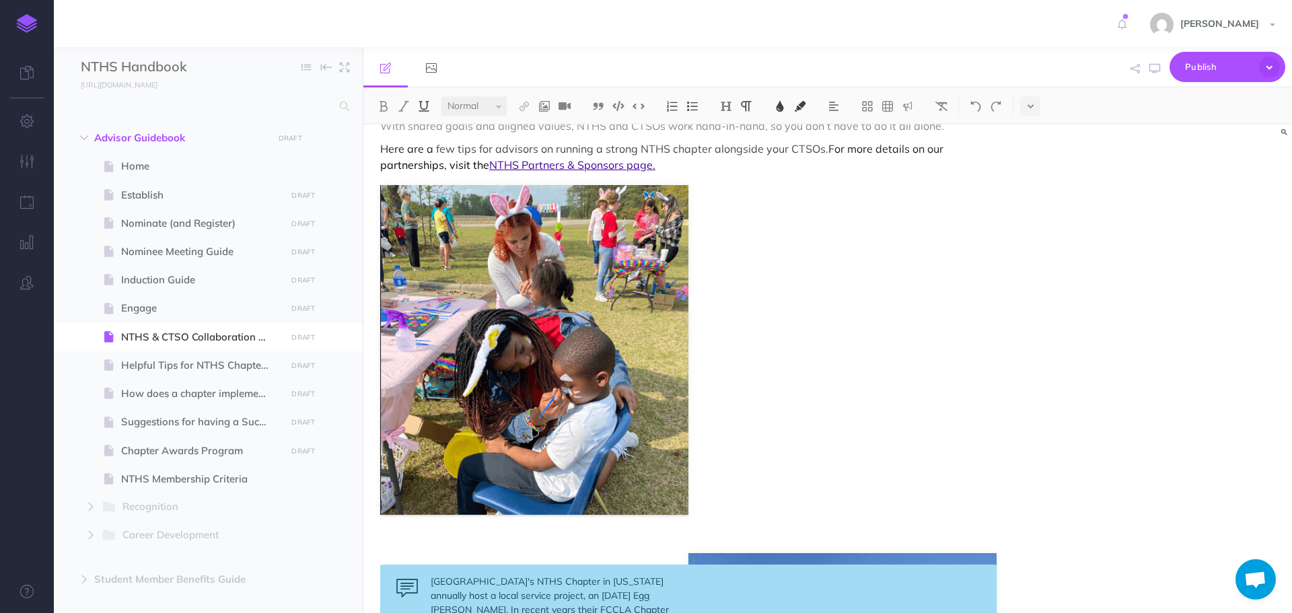
scroll to position [212, 0]
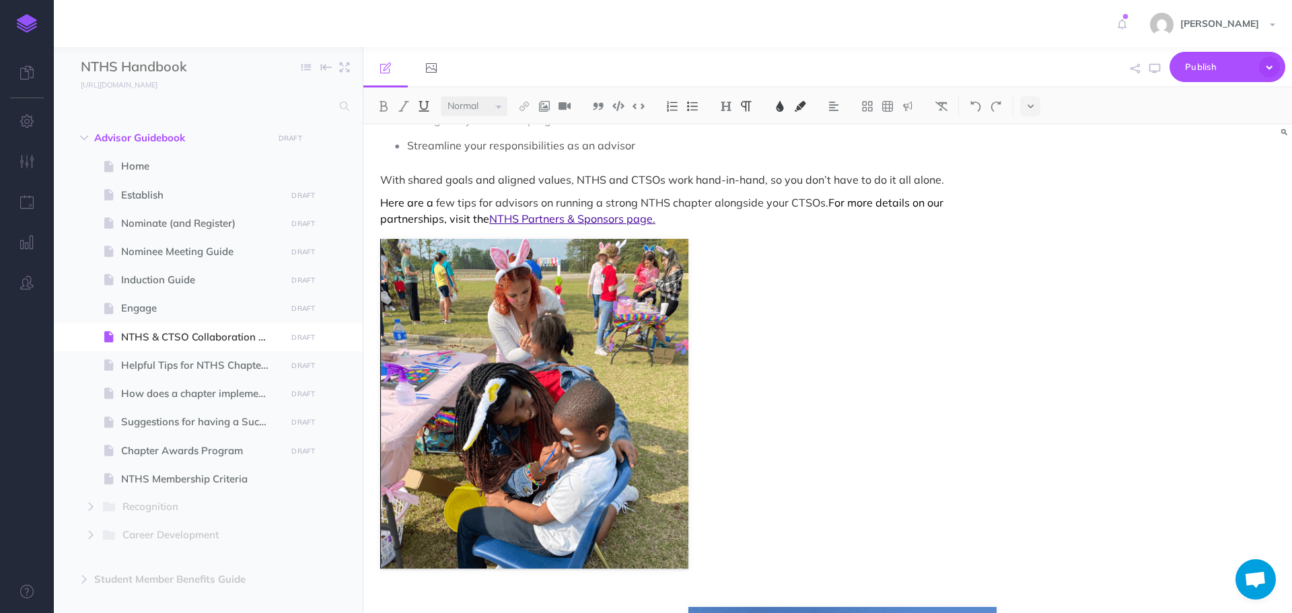
drag, startPoint x: 794, startPoint y: 452, endPoint x: 747, endPoint y: 232, distance: 225.0
drag, startPoint x: 716, startPoint y: 586, endPoint x: 826, endPoint y: 388, distance: 226.3
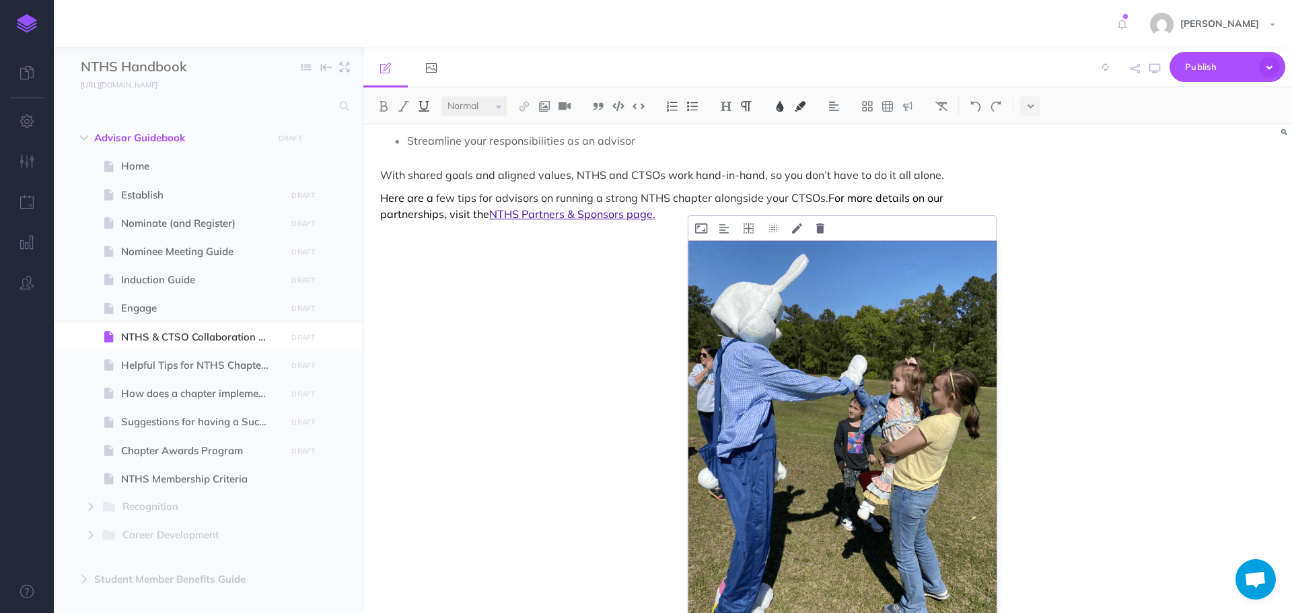
scroll to position [197, 0]
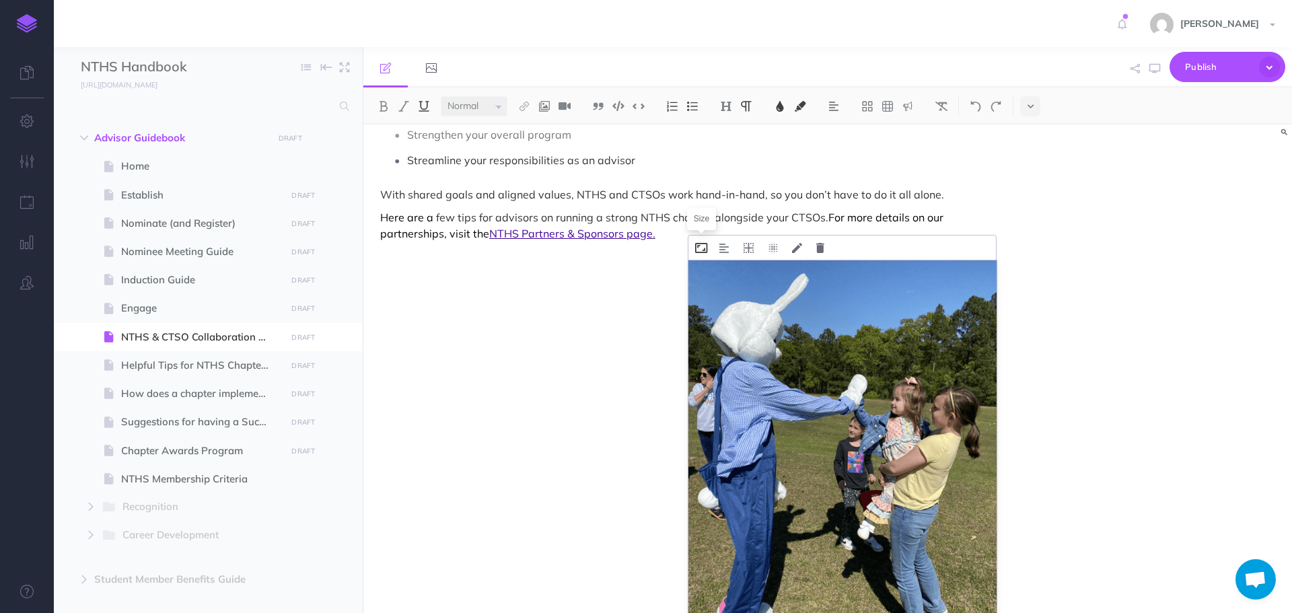
click at [703, 244] on icon at bounding box center [701, 248] width 12 height 10
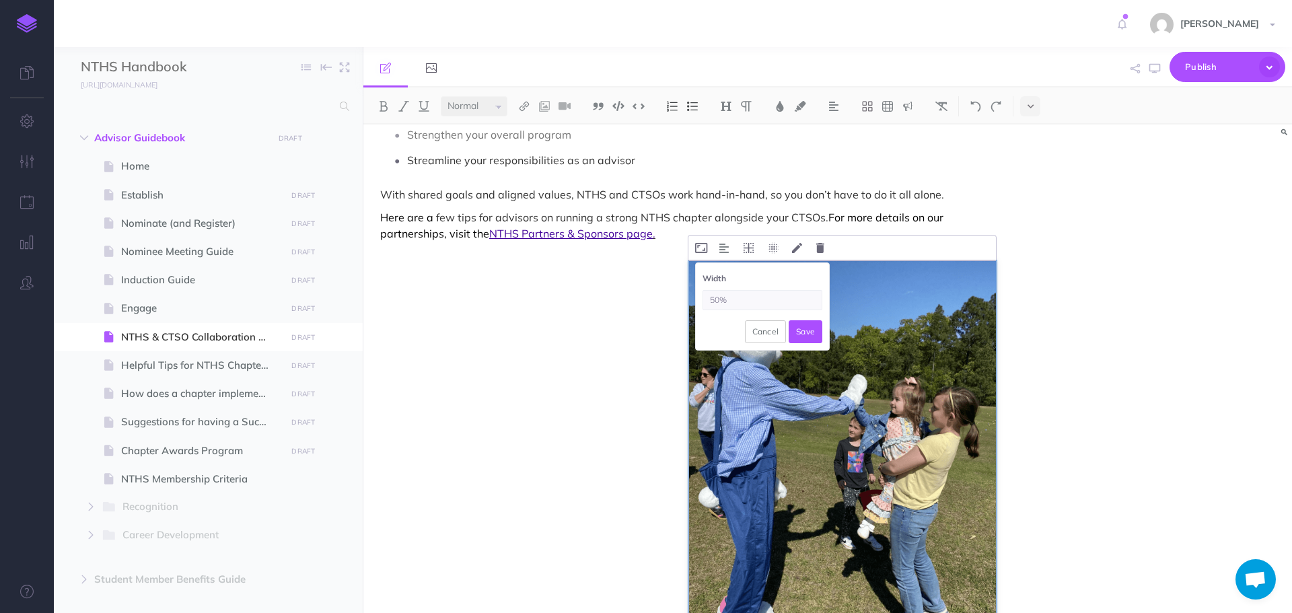
drag, startPoint x: 718, startPoint y: 300, endPoint x: 706, endPoint y: 302, distance: 11.6
click at [706, 302] on input "50%" at bounding box center [763, 300] width 120 height 20
type input "45%"
click at [801, 334] on button "Save" at bounding box center [806, 331] width 34 height 23
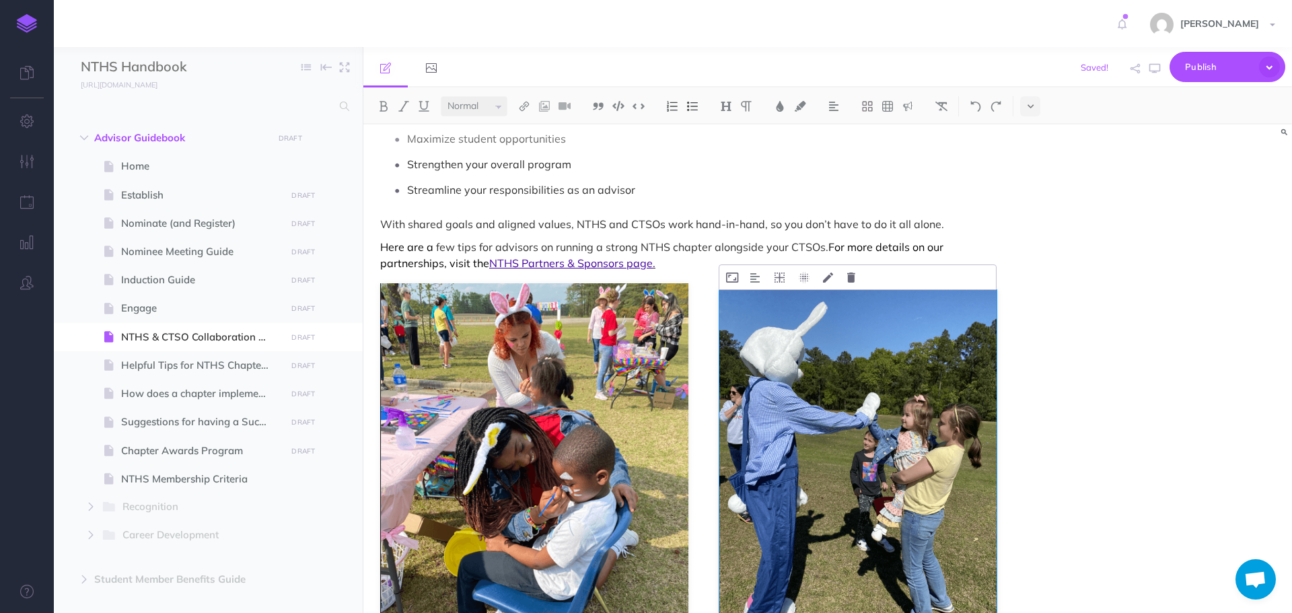
scroll to position [130, 0]
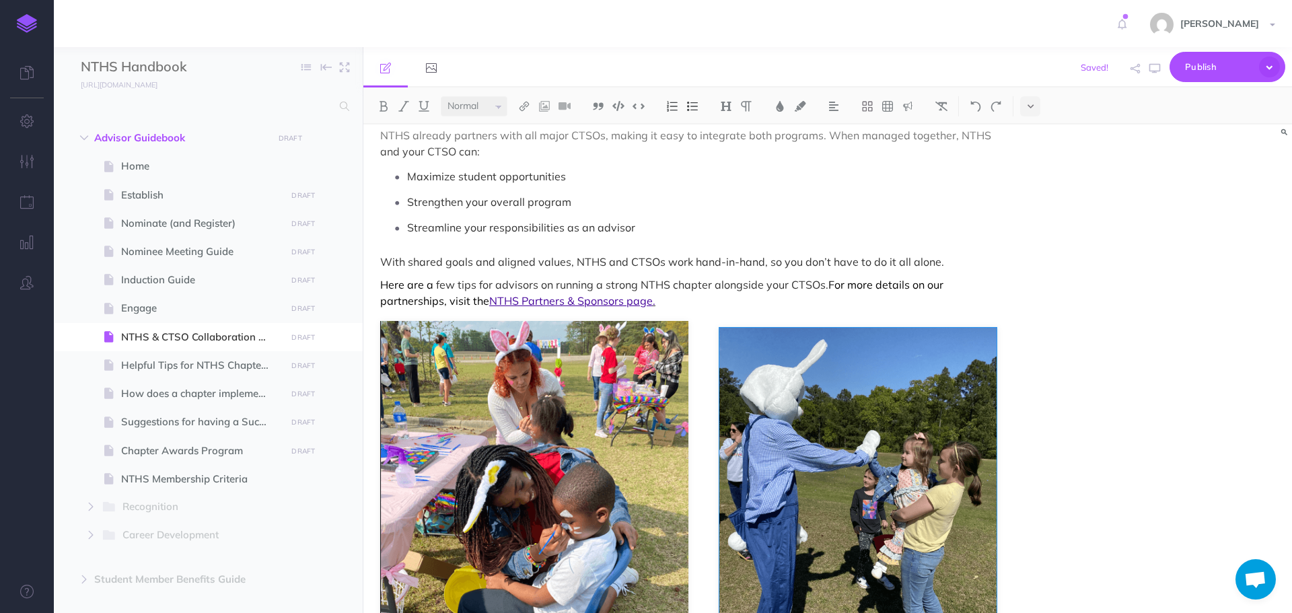
click at [803, 387] on img at bounding box center [858, 513] width 277 height 370
click at [1158, 73] on icon "button" at bounding box center [1155, 68] width 11 height 11
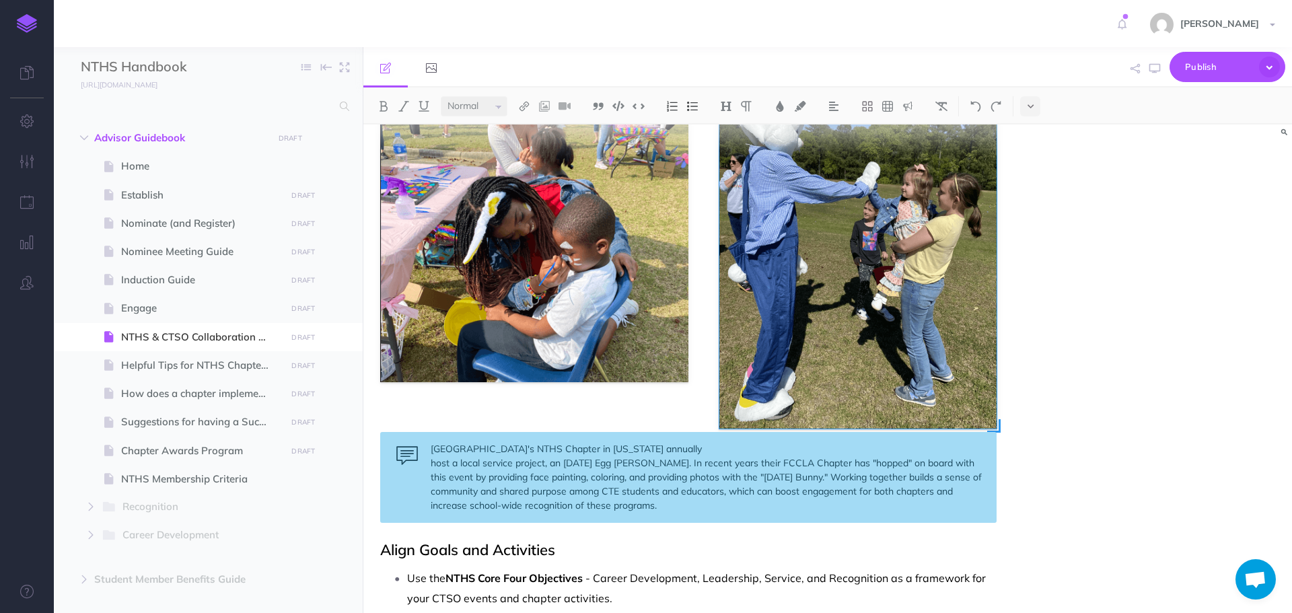
scroll to position [399, 0]
click at [602, 465] on div "[GEOGRAPHIC_DATA]'s NTHS Chapter in [US_STATE] annually host a local service pr…" at bounding box center [688, 476] width 617 height 91
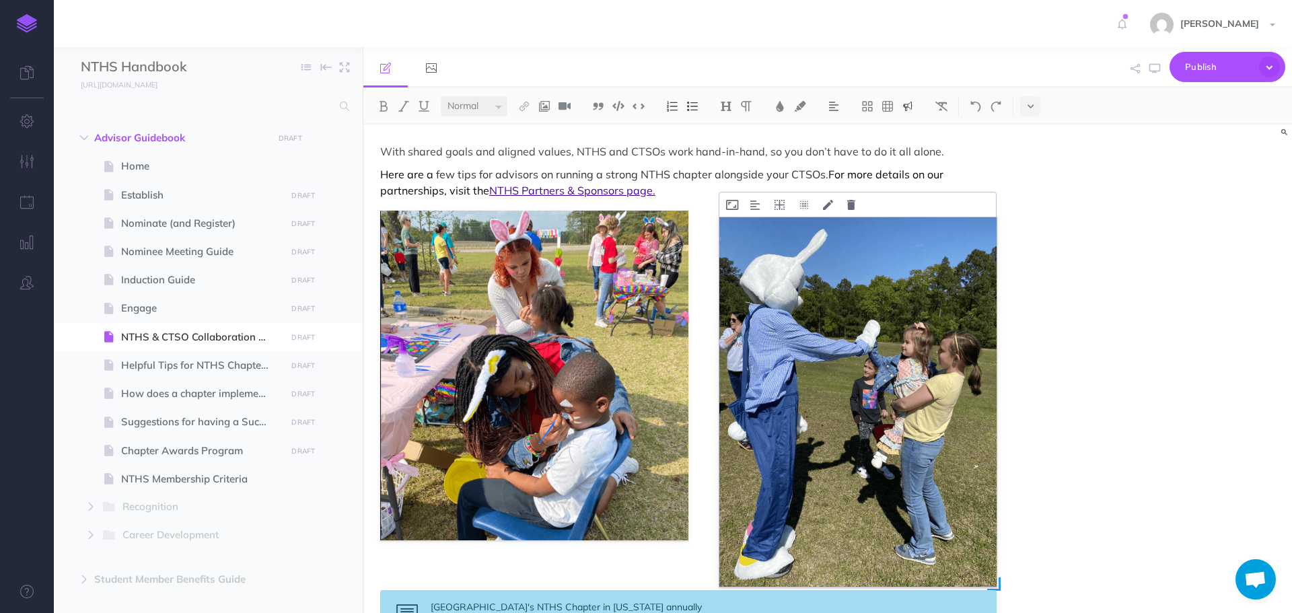
scroll to position [265, 0]
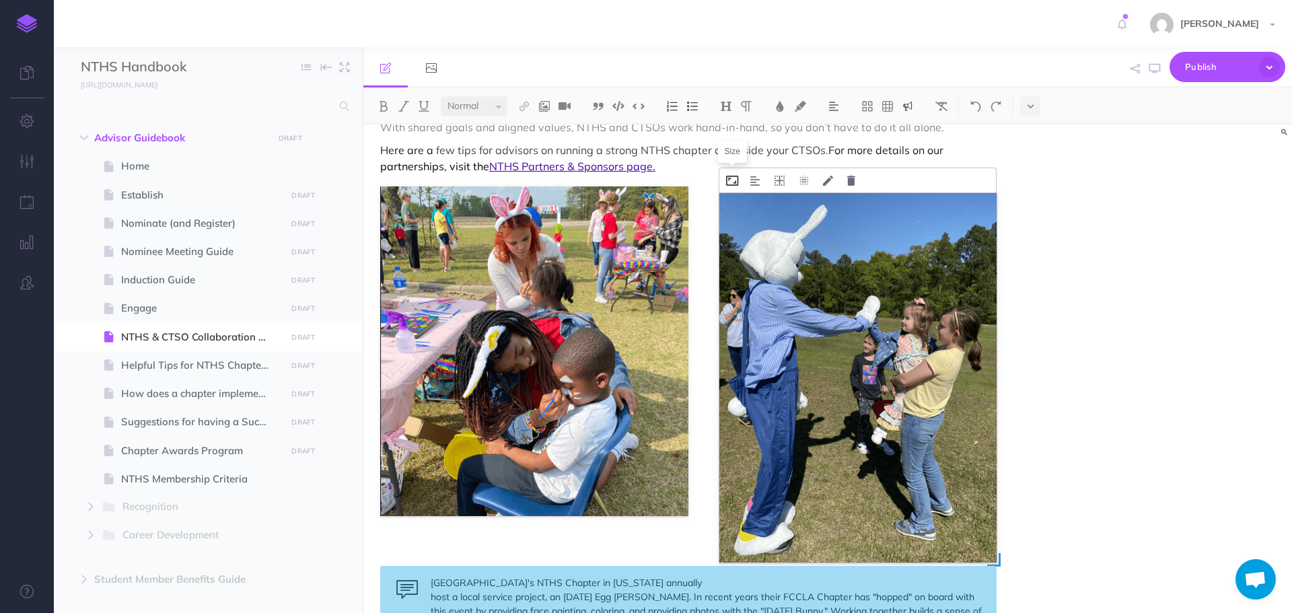
click at [734, 180] on icon at bounding box center [732, 181] width 12 height 10
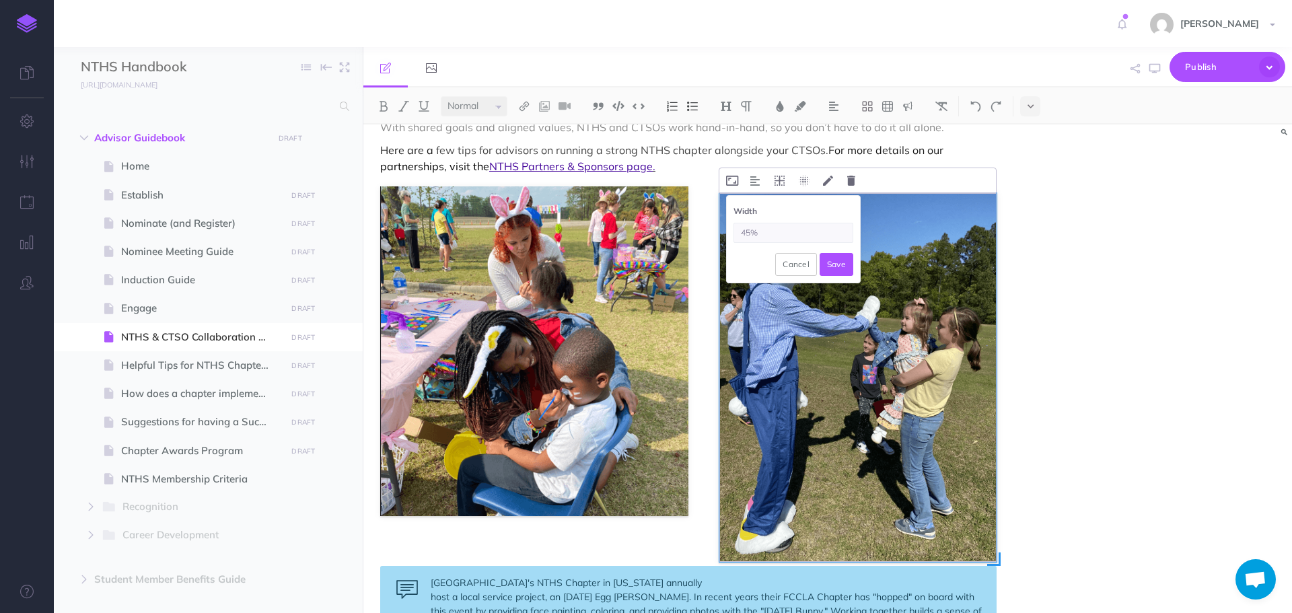
drag, startPoint x: 749, startPoint y: 234, endPoint x: 736, endPoint y: 234, distance: 12.8
click at [736, 234] on input "45%" at bounding box center [794, 233] width 120 height 20
type input "40%"
click at [828, 257] on button "Save" at bounding box center [837, 264] width 34 height 23
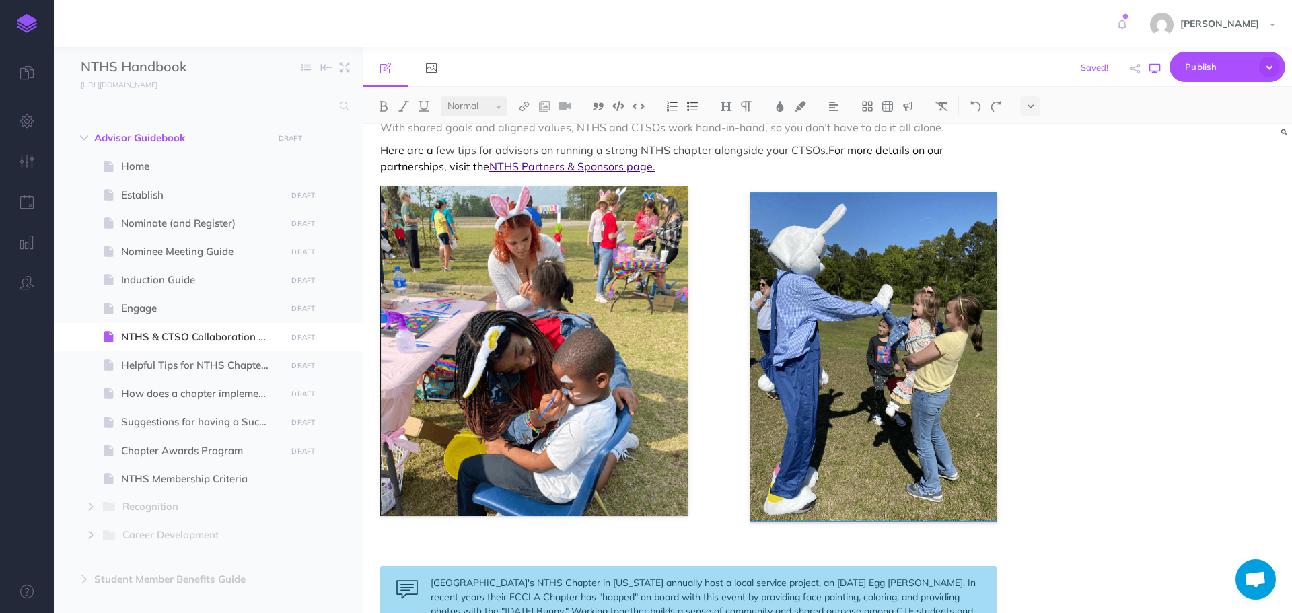
click at [1159, 67] on icon "button" at bounding box center [1155, 68] width 11 height 11
click at [812, 182] on icon at bounding box center [811, 181] width 10 height 10
click at [805, 263] on icon at bounding box center [811, 263] width 24 height 21
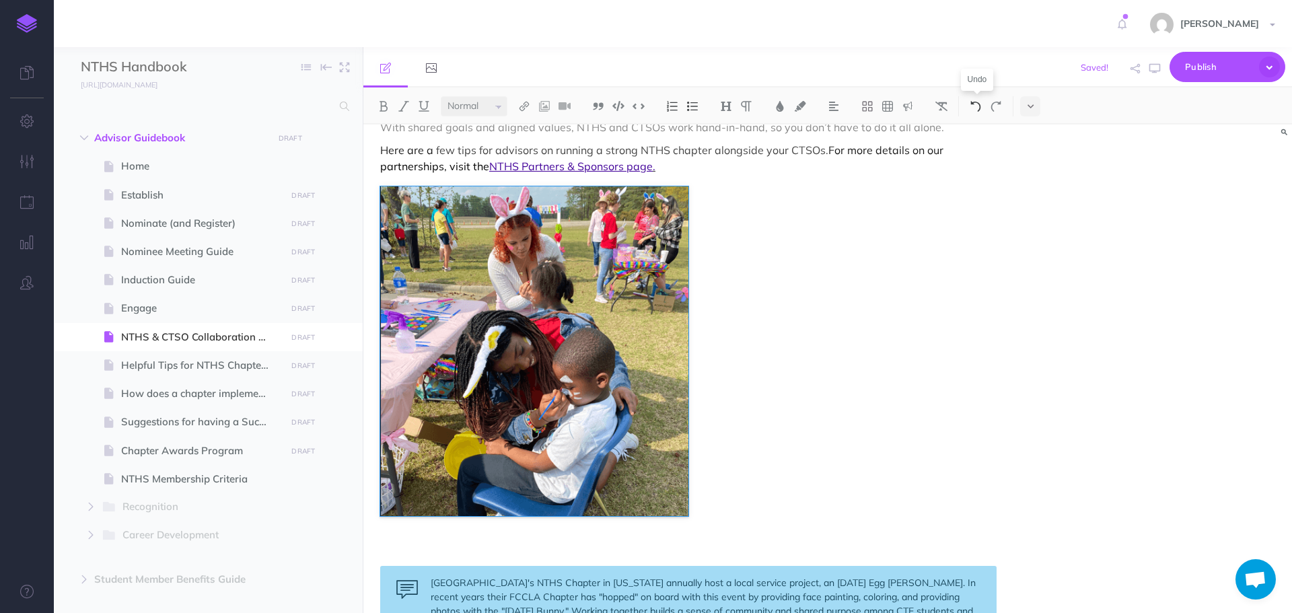
click at [977, 105] on img at bounding box center [976, 106] width 12 height 11
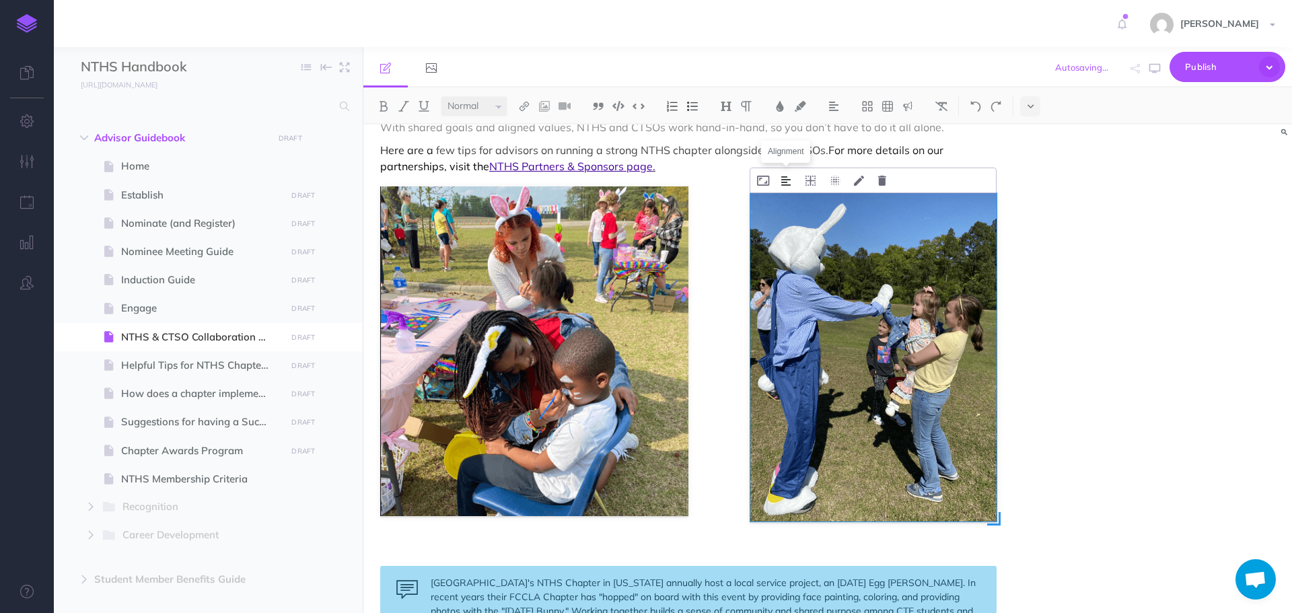
click at [789, 183] on img at bounding box center [786, 181] width 9 height 11
click at [785, 205] on img at bounding box center [787, 203] width 24 height 11
click at [786, 180] on img at bounding box center [786, 181] width 9 height 11
click at [785, 241] on img at bounding box center [787, 243] width 24 height 11
click at [788, 182] on img at bounding box center [786, 181] width 9 height 11
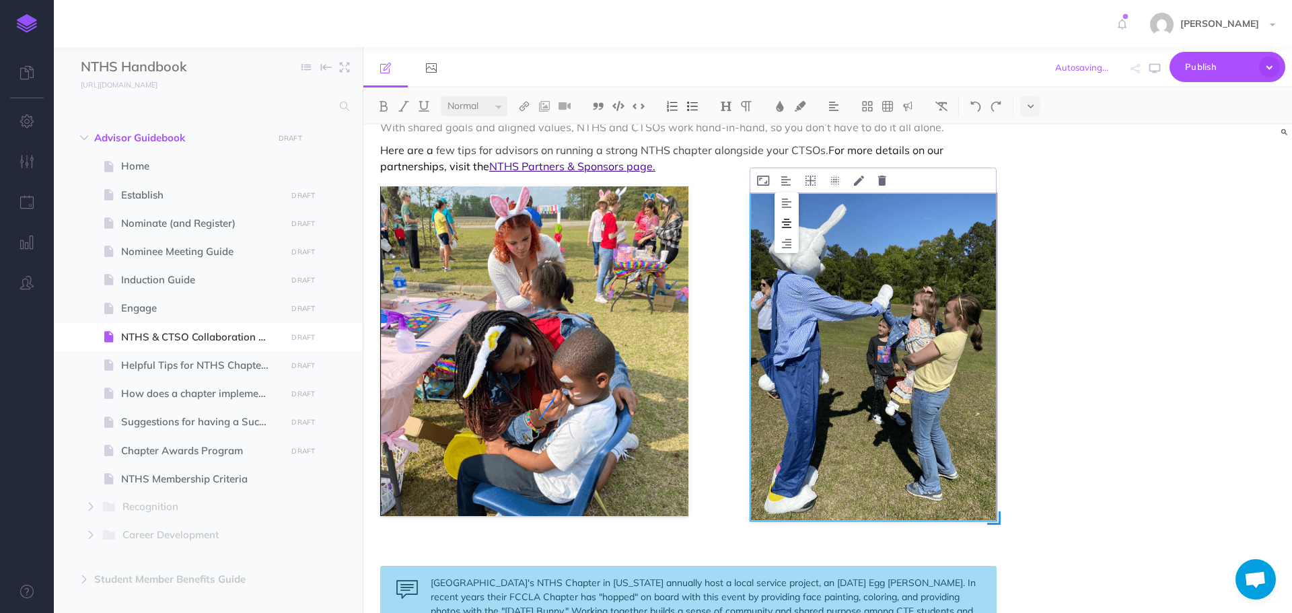
click at [788, 225] on img at bounding box center [787, 223] width 24 height 11
click at [1156, 69] on icon "button" at bounding box center [1155, 68] width 11 height 11
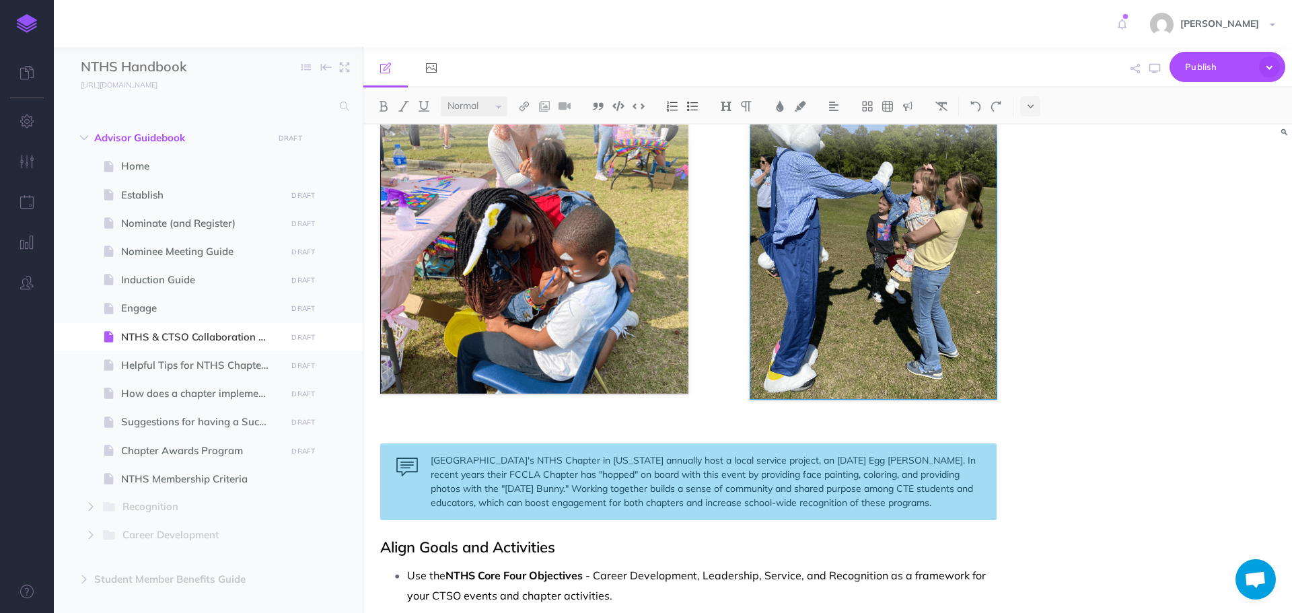
scroll to position [399, 0]
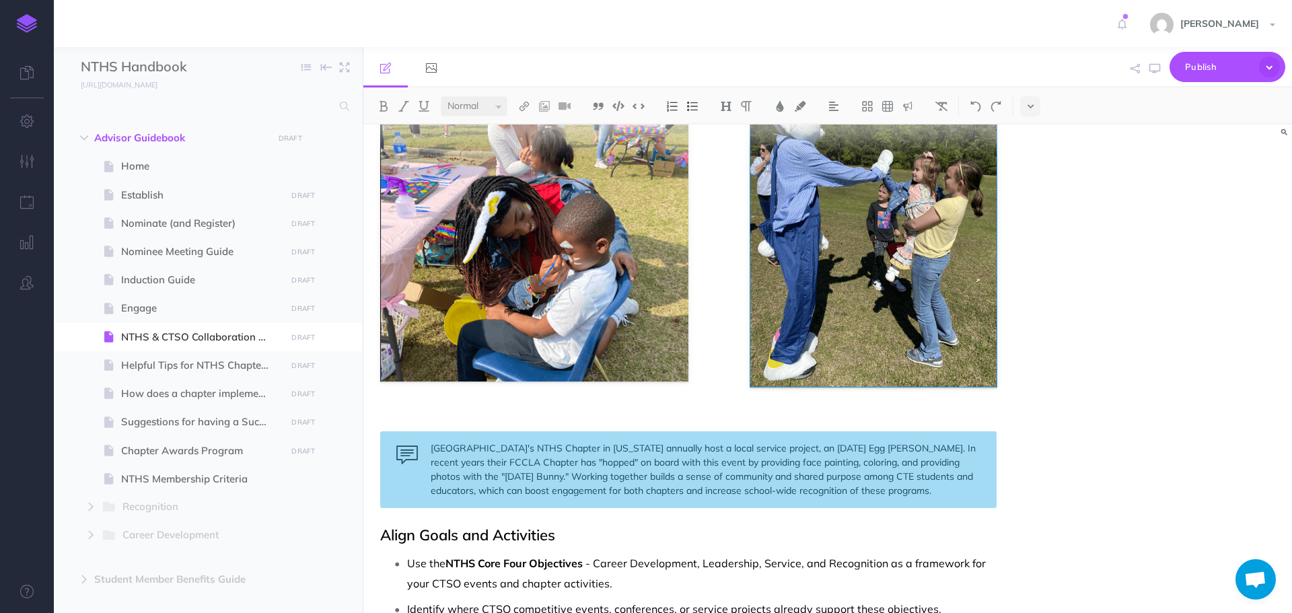
click at [692, 413] on p at bounding box center [688, 417] width 617 height 16
click at [621, 413] on p at bounding box center [688, 417] width 617 height 16
click at [614, 406] on div "NTHS & CTSO Collaboration Guide Are you a CTSO Advisor feeling like you don’t h…" at bounding box center [689, 592] width 650 height 1735
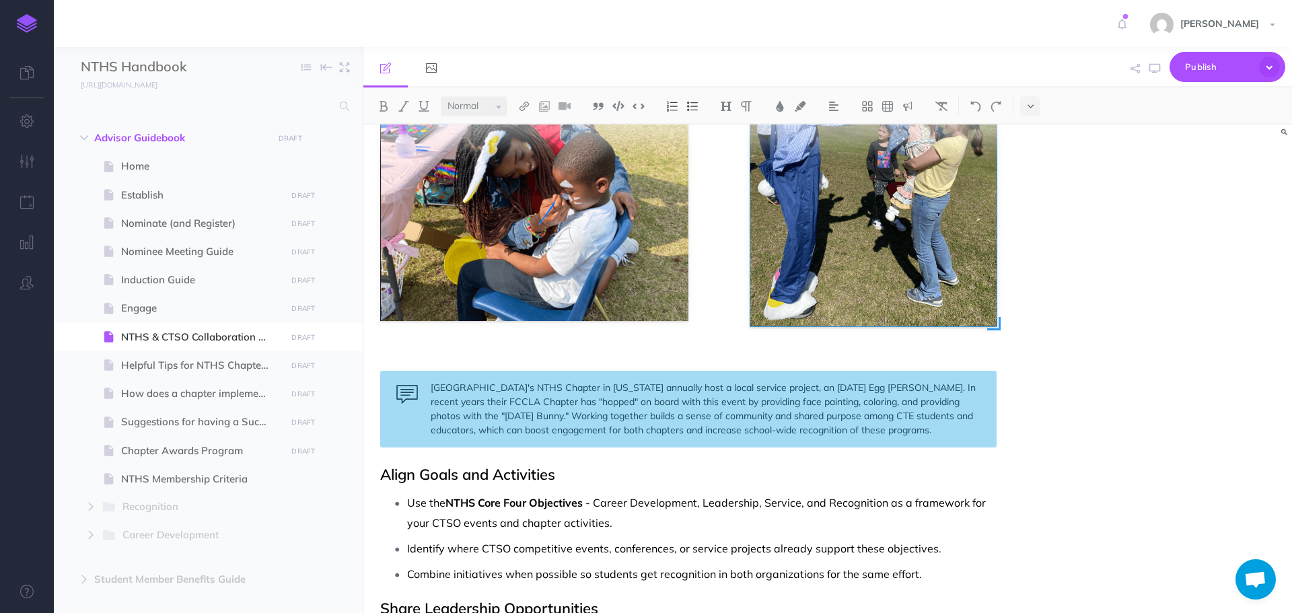
scroll to position [332, 0]
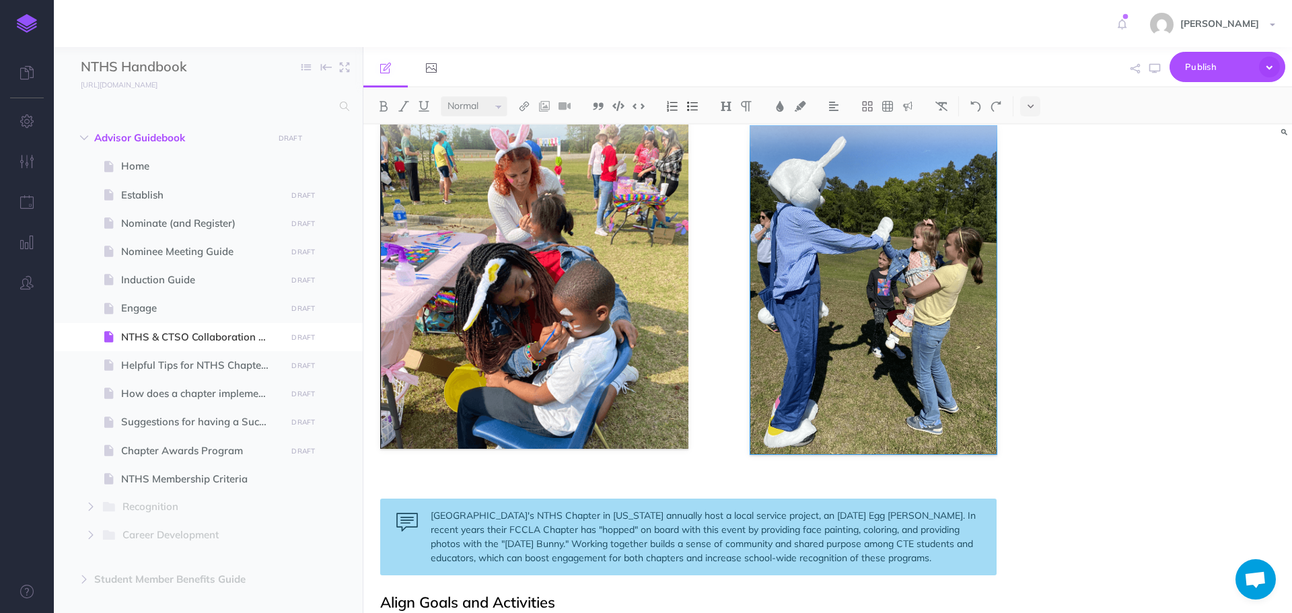
click at [550, 477] on p at bounding box center [688, 484] width 617 height 16
click at [555, 505] on div "[GEOGRAPHIC_DATA]'s NTHS Chapter in [US_STATE] annually host a local service pr…" at bounding box center [688, 537] width 617 height 77
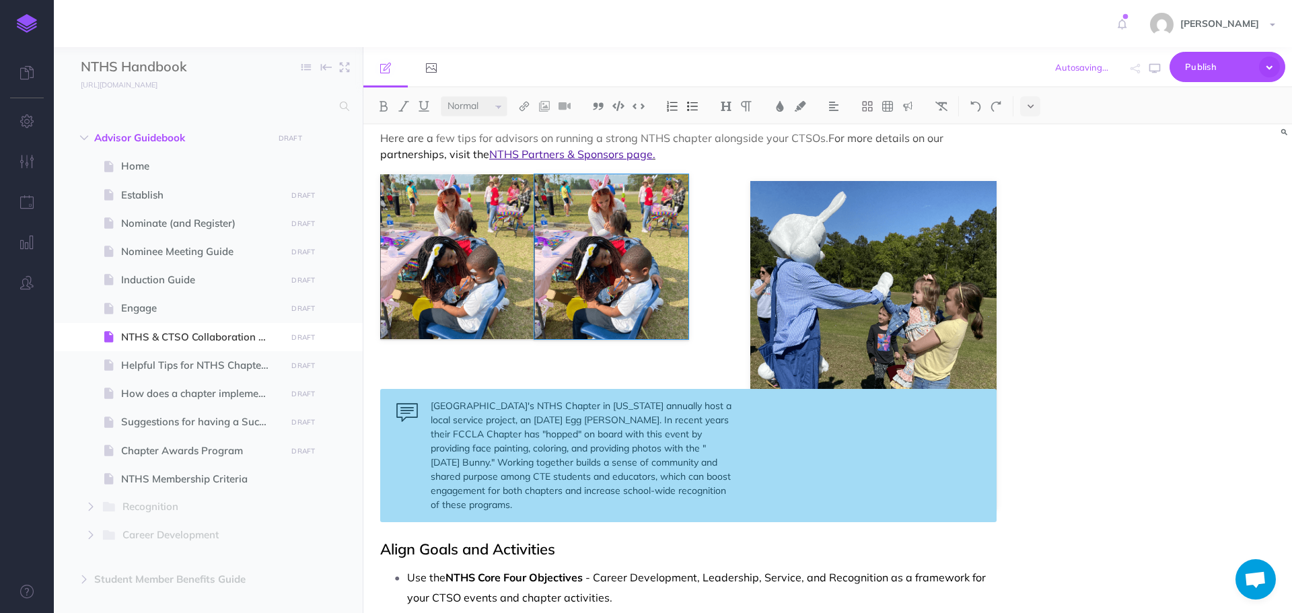
scroll to position [197, 0]
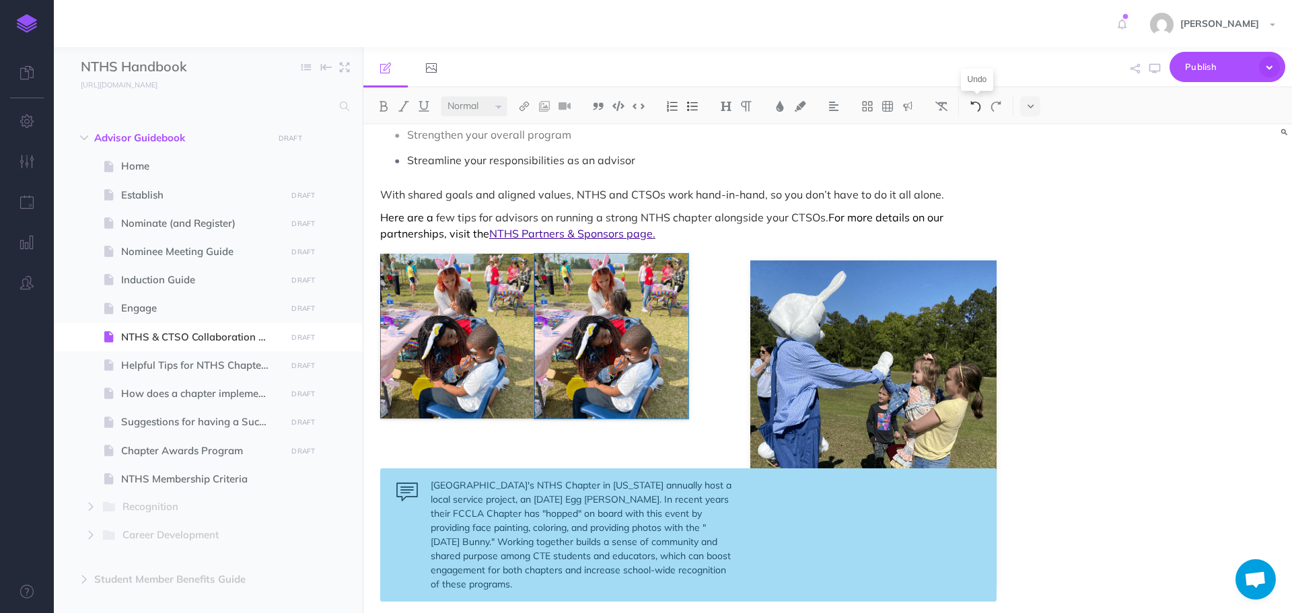
click at [977, 108] on img at bounding box center [976, 106] width 12 height 11
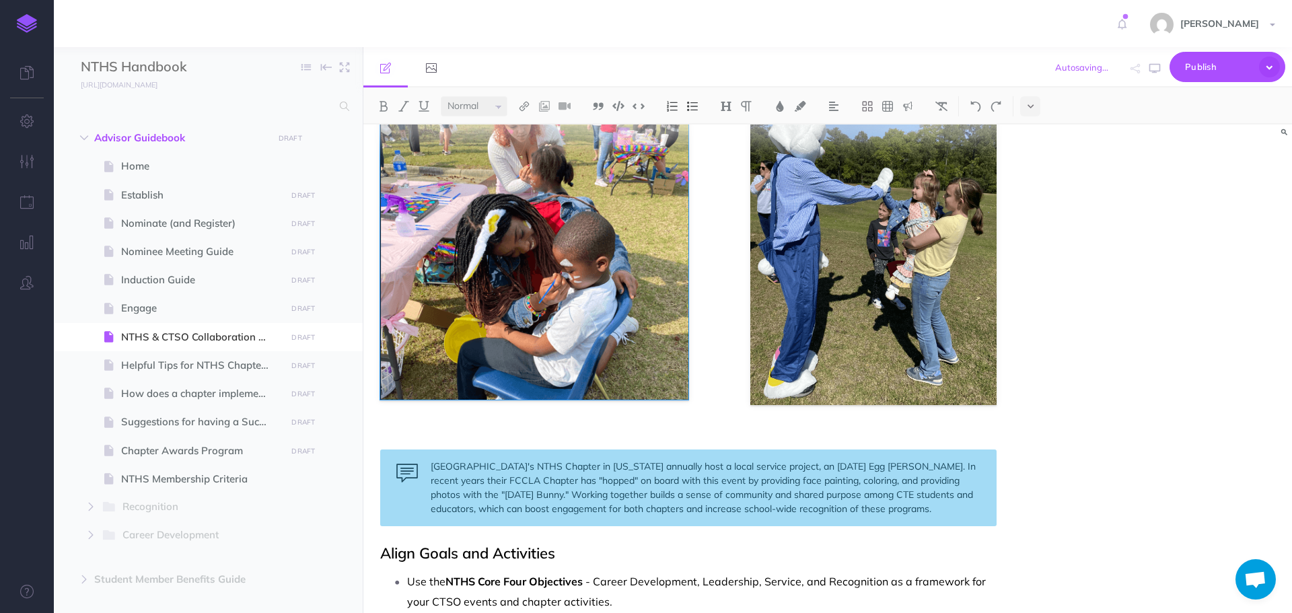
scroll to position [399, 0]
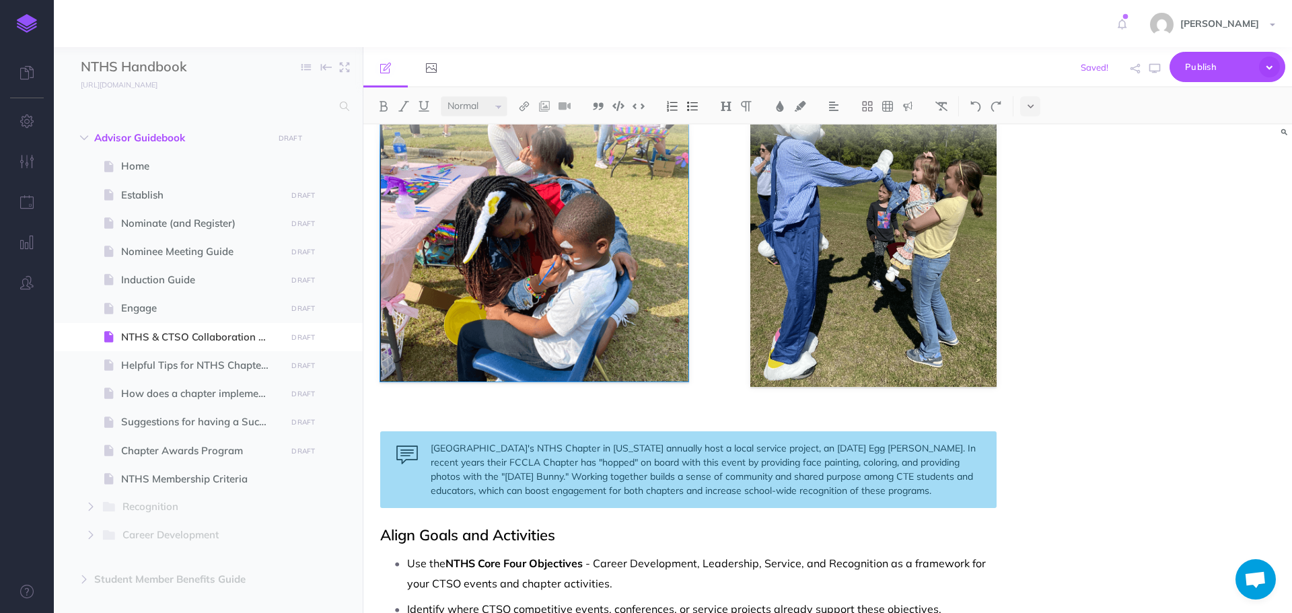
click at [987, 419] on p at bounding box center [688, 417] width 617 height 16
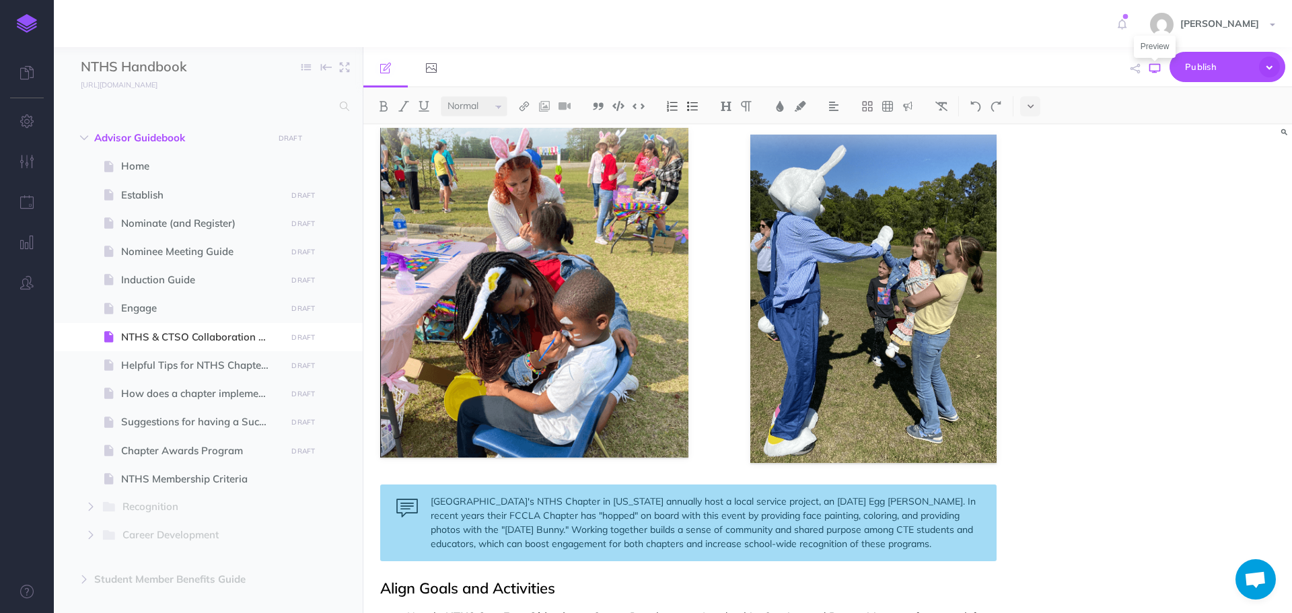
click at [1156, 67] on icon "button" at bounding box center [1155, 68] width 11 height 11
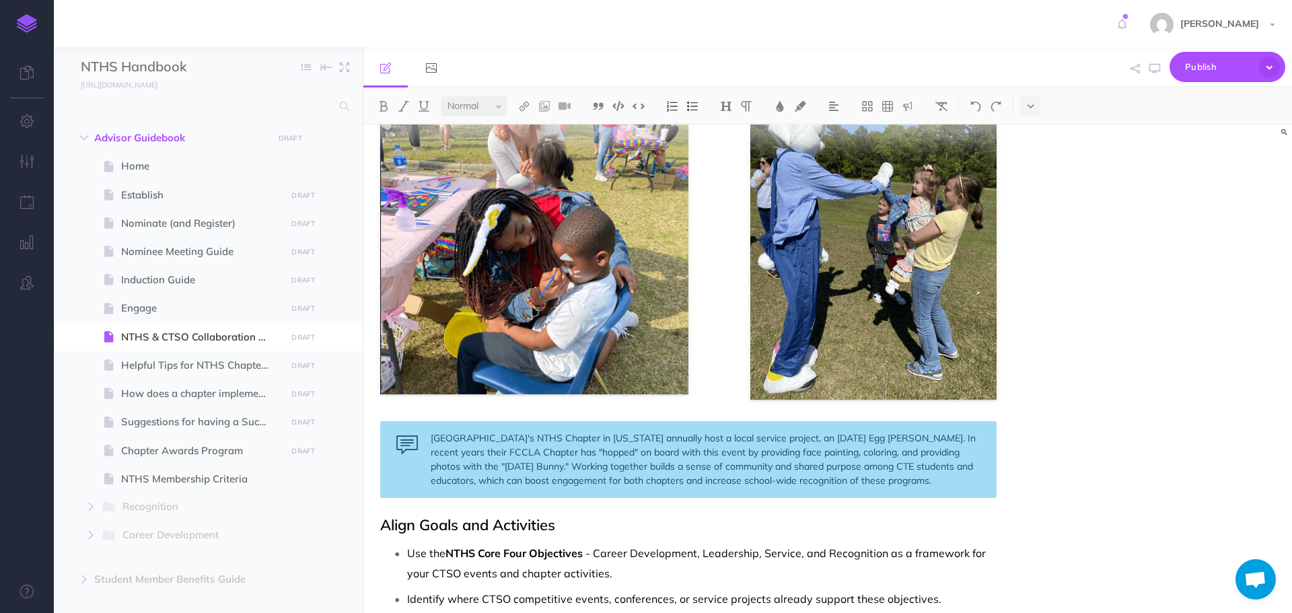
scroll to position [390, 0]
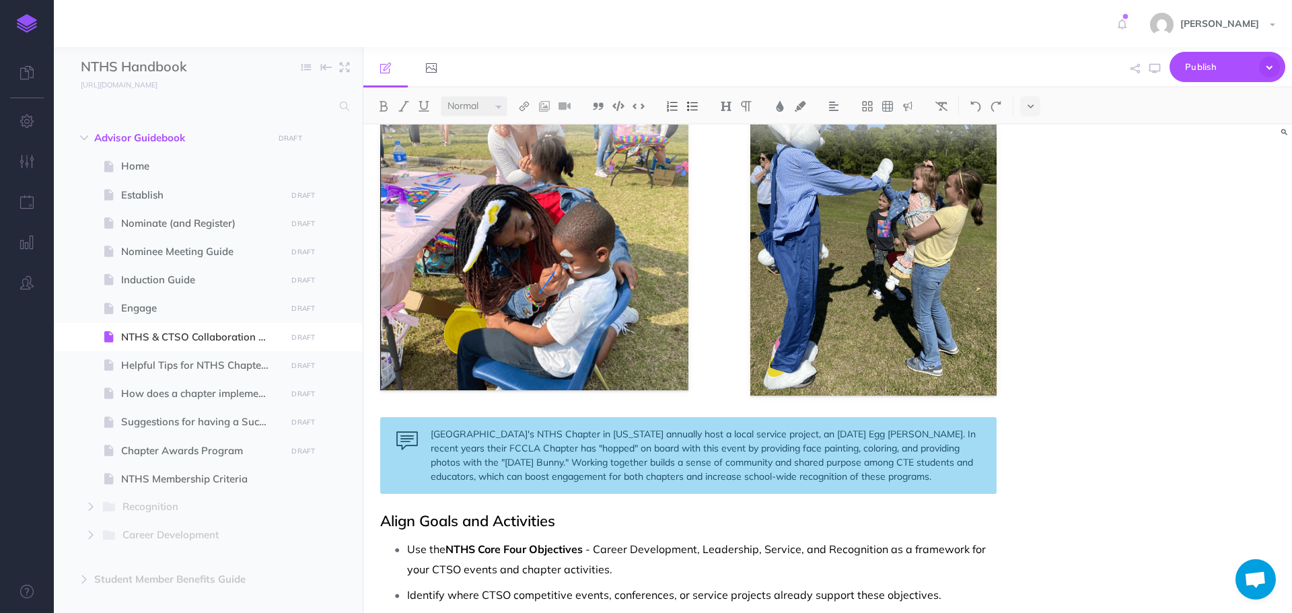
click at [924, 476] on div "[GEOGRAPHIC_DATA]'s NTHS Chapter in [US_STATE] annually host a local service pr…" at bounding box center [688, 455] width 617 height 77
click at [913, 108] on img at bounding box center [908, 106] width 12 height 11
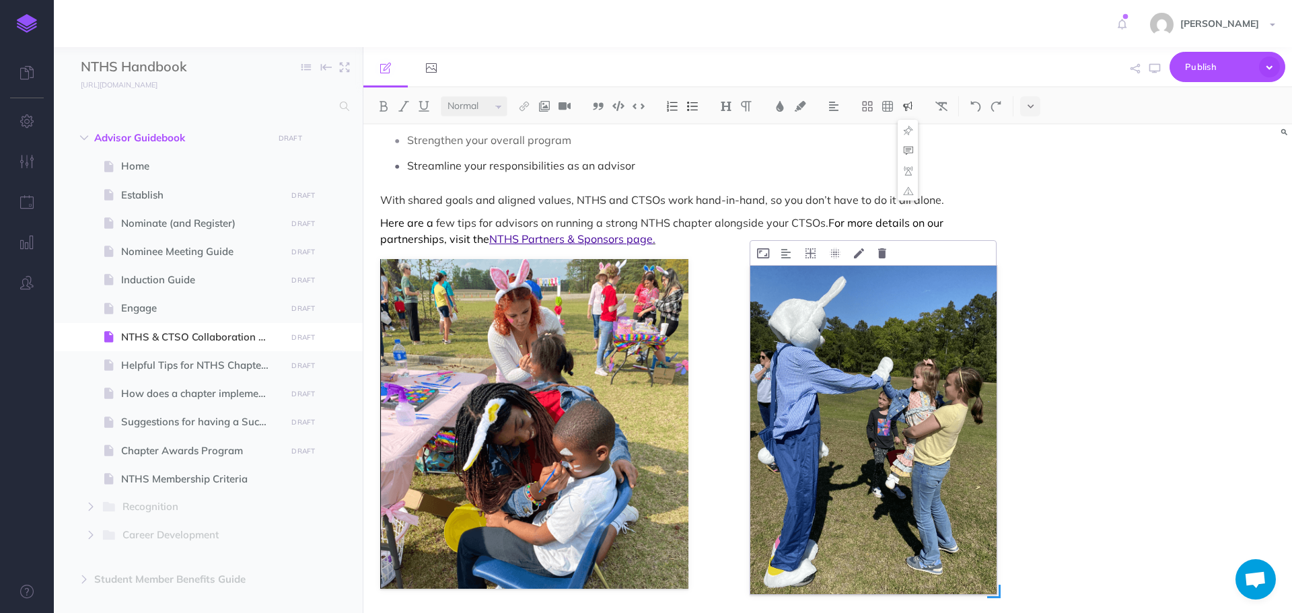
scroll to position [188, 0]
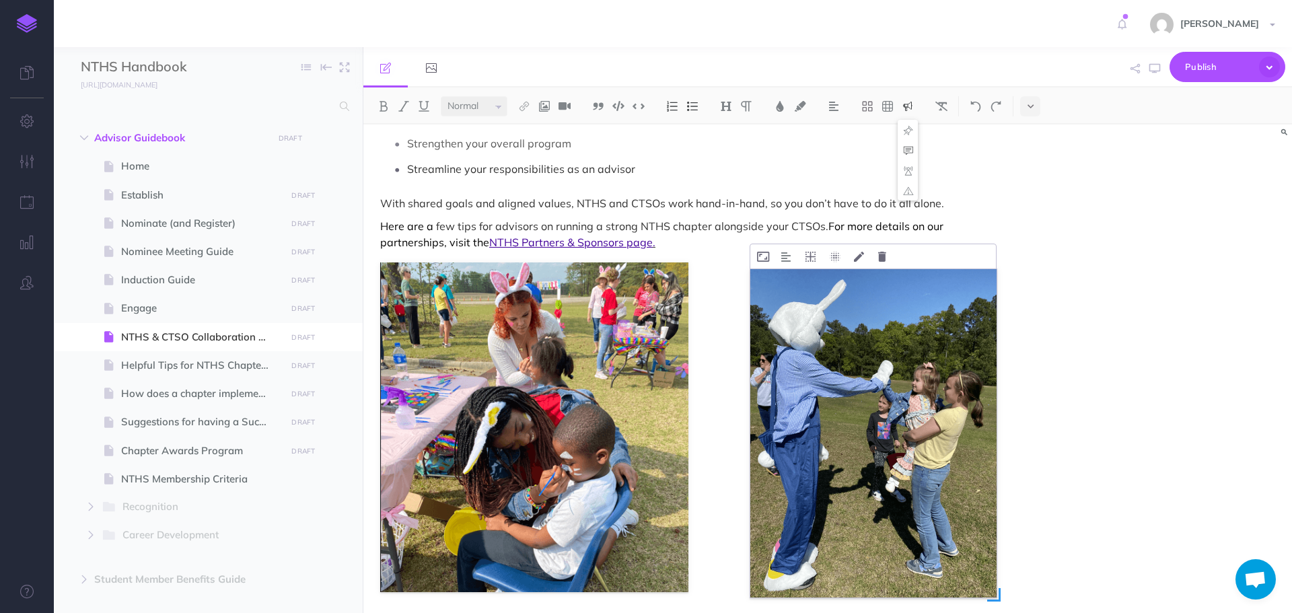
click at [801, 361] on img at bounding box center [874, 433] width 246 height 328
click at [398, 250] on icon at bounding box center [393, 250] width 12 height 10
click at [763, 257] on icon at bounding box center [763, 257] width 12 height 10
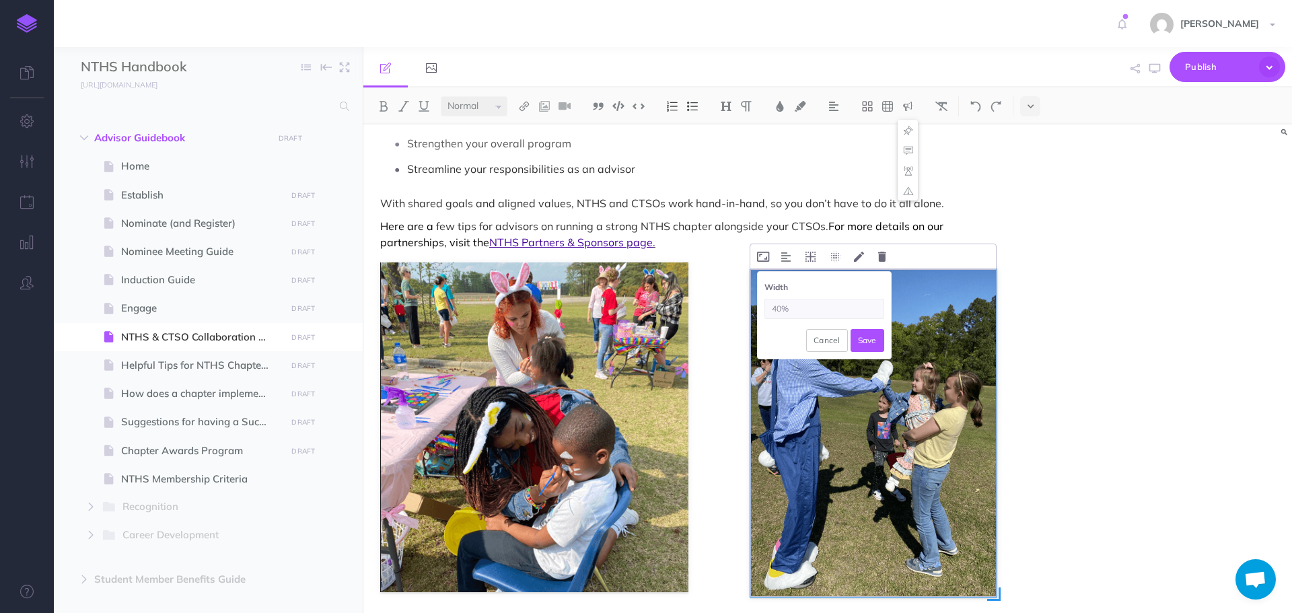
click at [780, 310] on input "40%" at bounding box center [825, 309] width 120 height 20
drag, startPoint x: 778, startPoint y: 312, endPoint x: 765, endPoint y: 306, distance: 14.2
click at [765, 306] on input "40%" at bounding box center [825, 309] width 120 height 20
click at [784, 307] on input "40%" at bounding box center [825, 309] width 120 height 20
type input "42%"
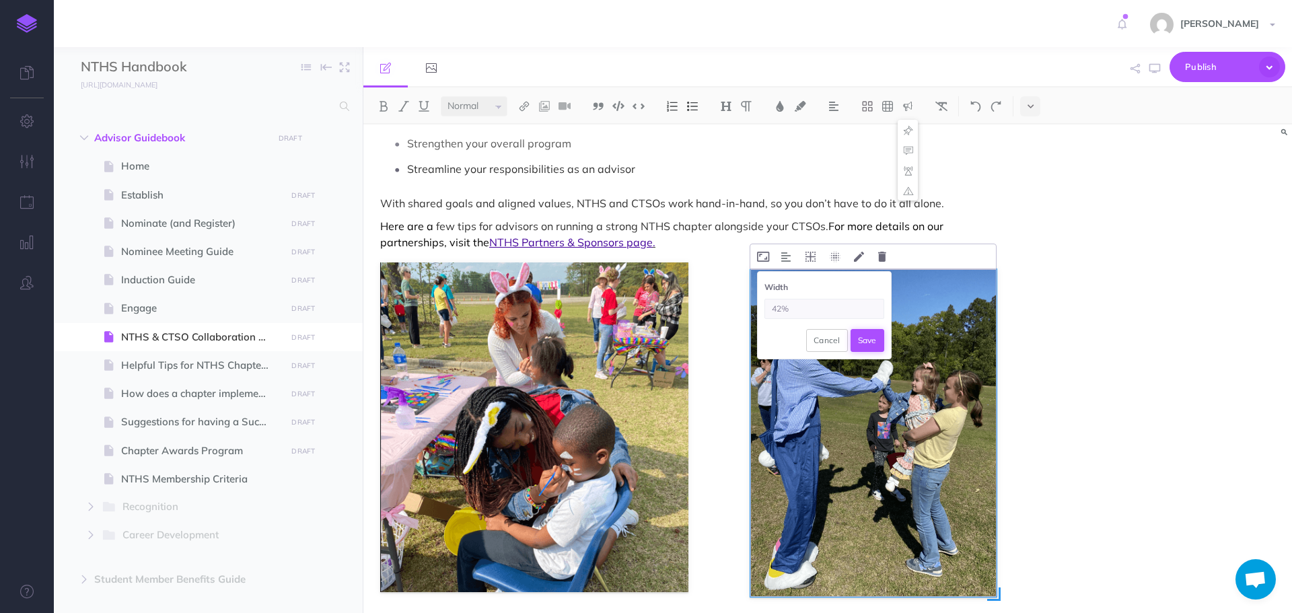
click at [862, 342] on button "Save" at bounding box center [868, 340] width 34 height 23
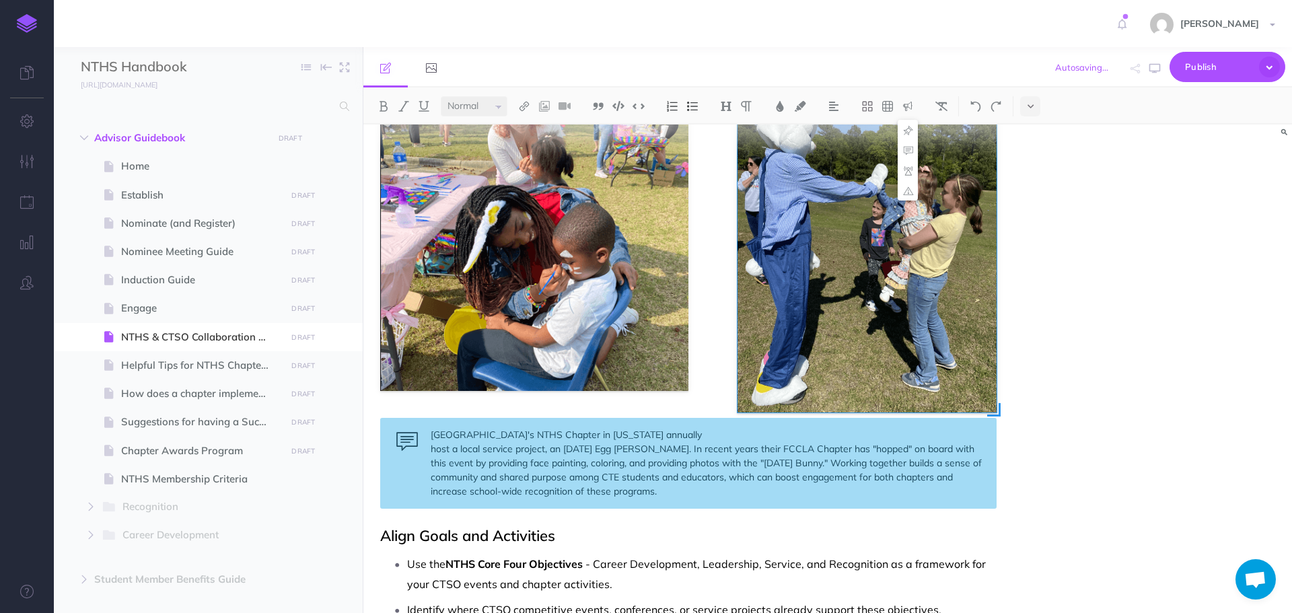
scroll to position [390, 0]
click at [1151, 73] on icon "button" at bounding box center [1155, 68] width 11 height 11
click at [475, 411] on div "NTHS & CTSO Collaboration Guide Are you a CTSO Advisor feeling like you don’t h…" at bounding box center [689, 597] width 650 height 1727
click at [477, 404] on div "NTHS & CTSO Collaboration Guide Are you a CTSO Advisor feeling like you don’t h…" at bounding box center [689, 597] width 650 height 1727
click at [1012, 412] on div "NTHS & CTSO Collaboration Guide Are you a CTSO Advisor feeling like you don’t h…" at bounding box center [689, 597] width 650 height 1727
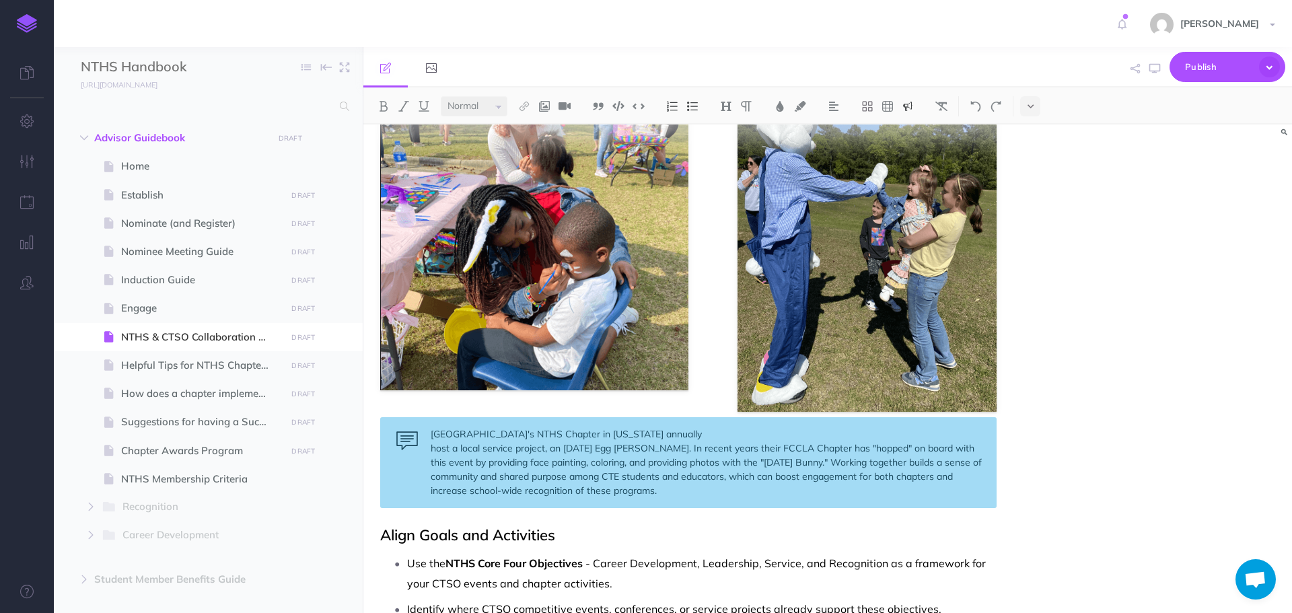
click at [548, 445] on div "[GEOGRAPHIC_DATA]'s NTHS Chapter in [US_STATE] annually host a local service pr…" at bounding box center [688, 462] width 617 height 91
click at [538, 410] on div "NTHS & CTSO Collaboration Guide Are you a CTSO Advisor feeling like you don’t h…" at bounding box center [689, 597] width 650 height 1727
click at [1003, 408] on div "NTHS & CTSO Collaboration Guide Are you a CTSO Advisor feeling like you don’t h…" at bounding box center [689, 597] width 650 height 1727
click at [386, 428] on div "[GEOGRAPHIC_DATA]'s NTHS Chapter in [US_STATE] annually host a local service pr…" at bounding box center [688, 462] width 617 height 91
click at [403, 407] on div "NTHS & CTSO Collaboration Guide Are you a CTSO Advisor feeling like you don’t h…" at bounding box center [689, 597] width 650 height 1727
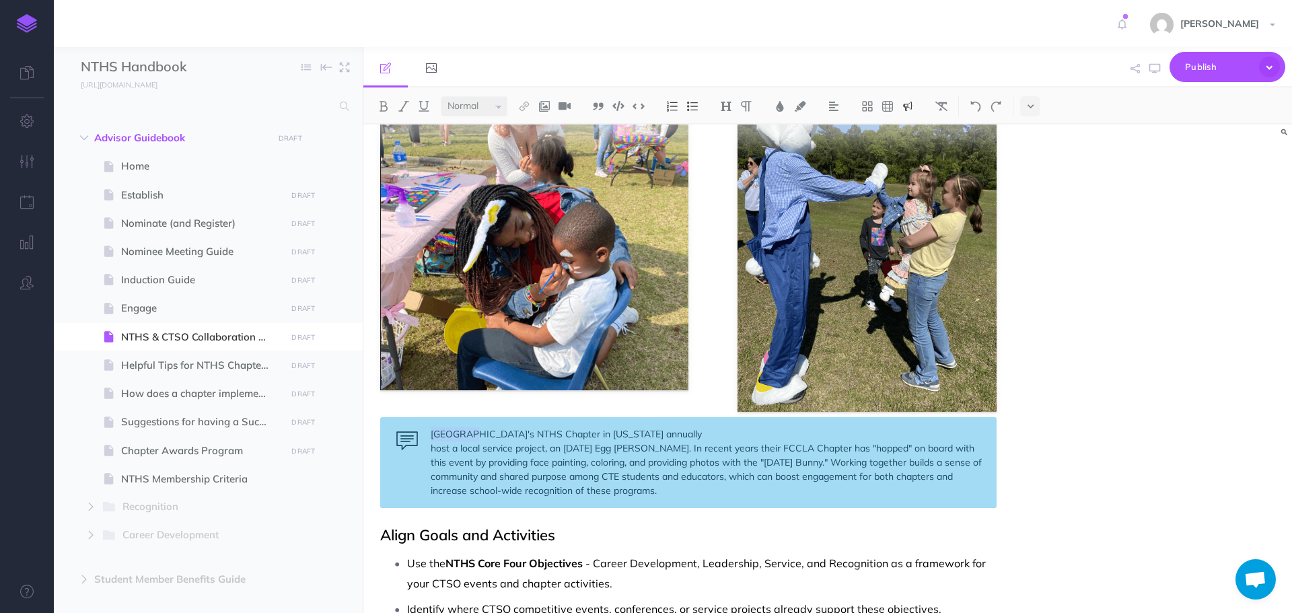
click at [403, 405] on div "NTHS & CTSO Collaboration Guide Are you a CTSO Advisor feeling like you don’t h…" at bounding box center [689, 597] width 650 height 1727
click at [445, 411] on div "NTHS & CTSO Collaboration Guide Are you a CTSO Advisor feeling like you don’t h…" at bounding box center [689, 597] width 650 height 1727
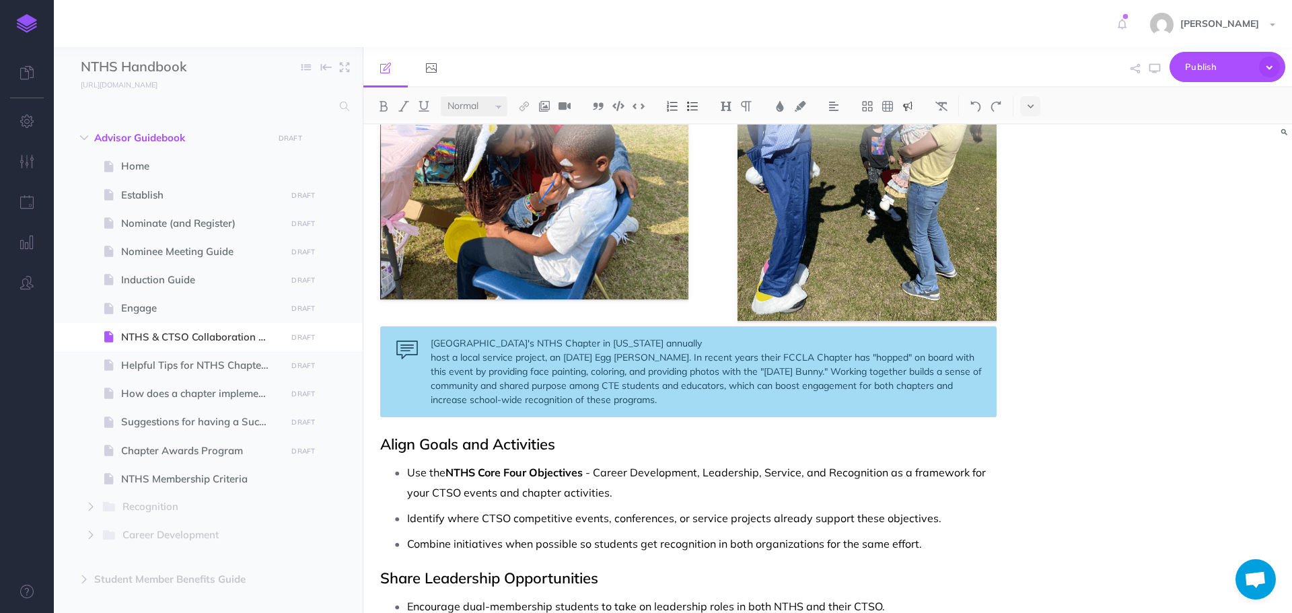
scroll to position [458, 0]
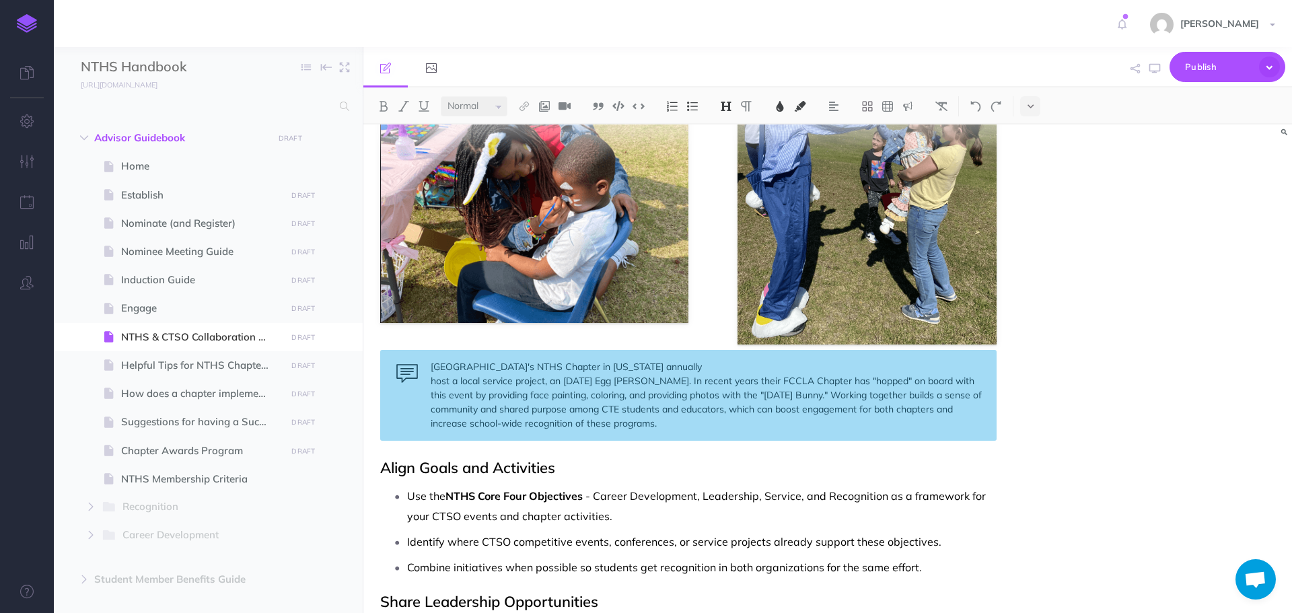
click at [380, 450] on div "NTHS & CTSO Collaboration Guide Are you a CTSO Advisor feeling like you don’t h…" at bounding box center [689, 530] width 650 height 1727
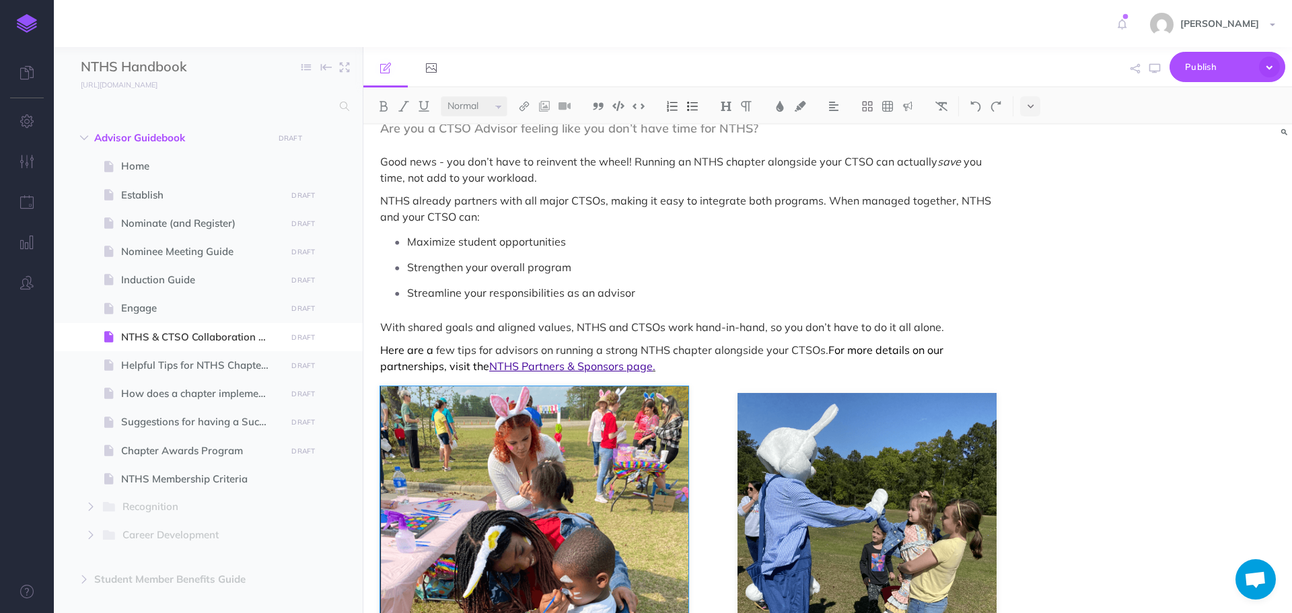
scroll to position [54, 0]
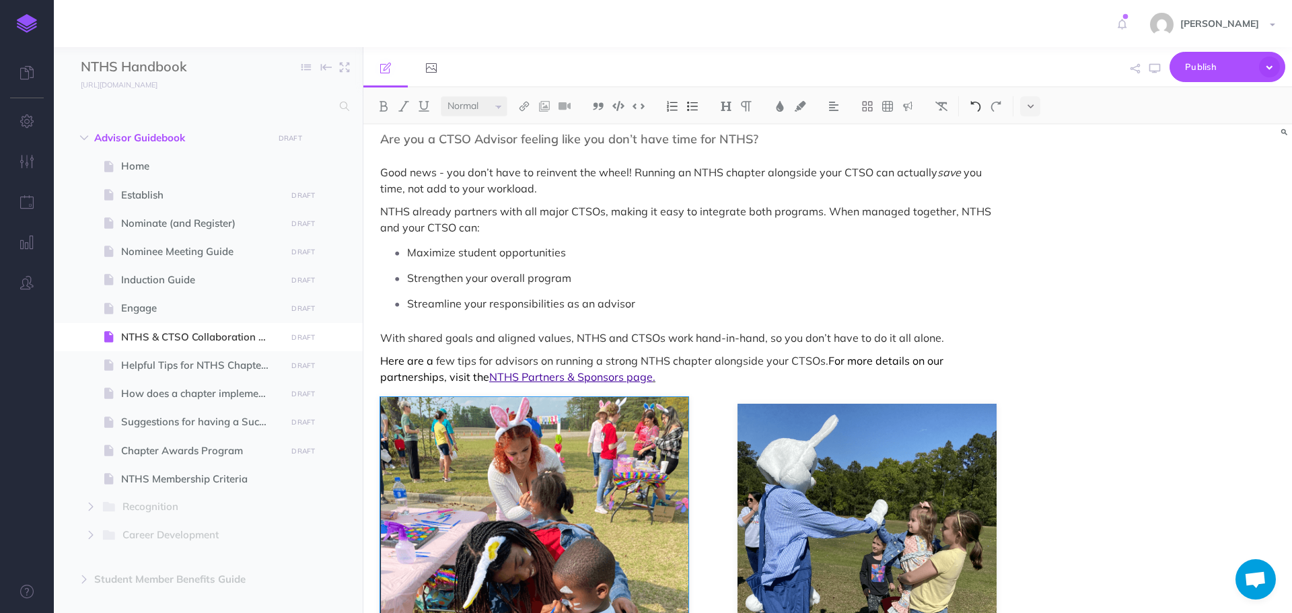
click at [977, 104] on img at bounding box center [976, 106] width 12 height 11
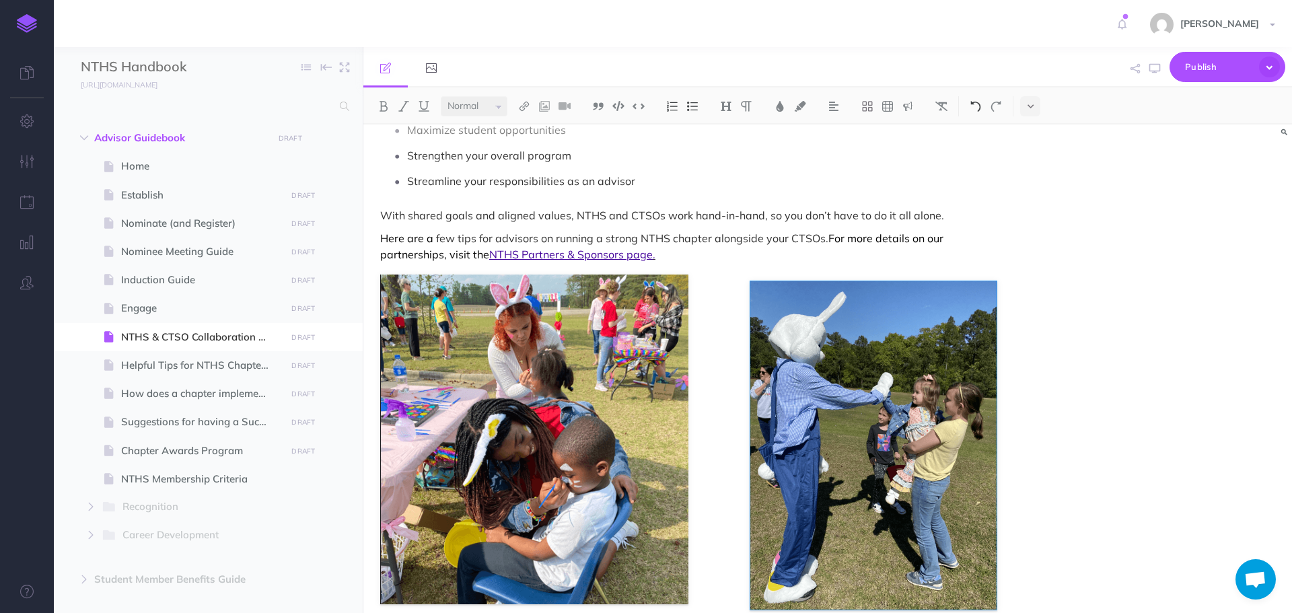
click at [977, 104] on img at bounding box center [976, 106] width 12 height 11
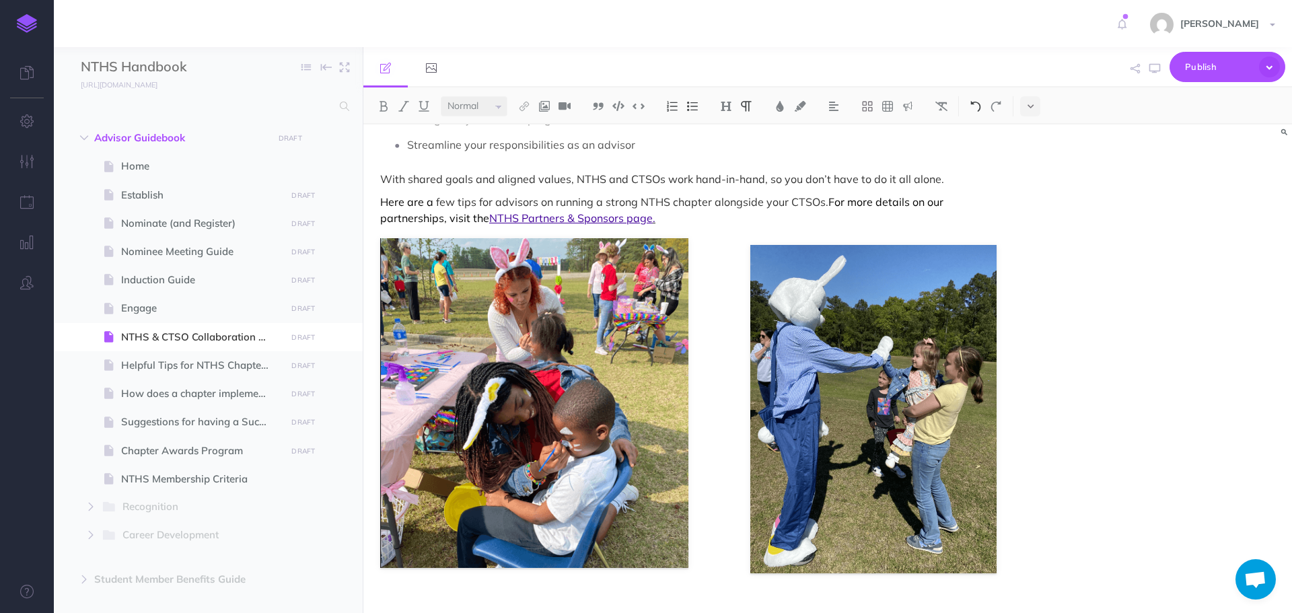
click at [978, 104] on img at bounding box center [976, 106] width 12 height 11
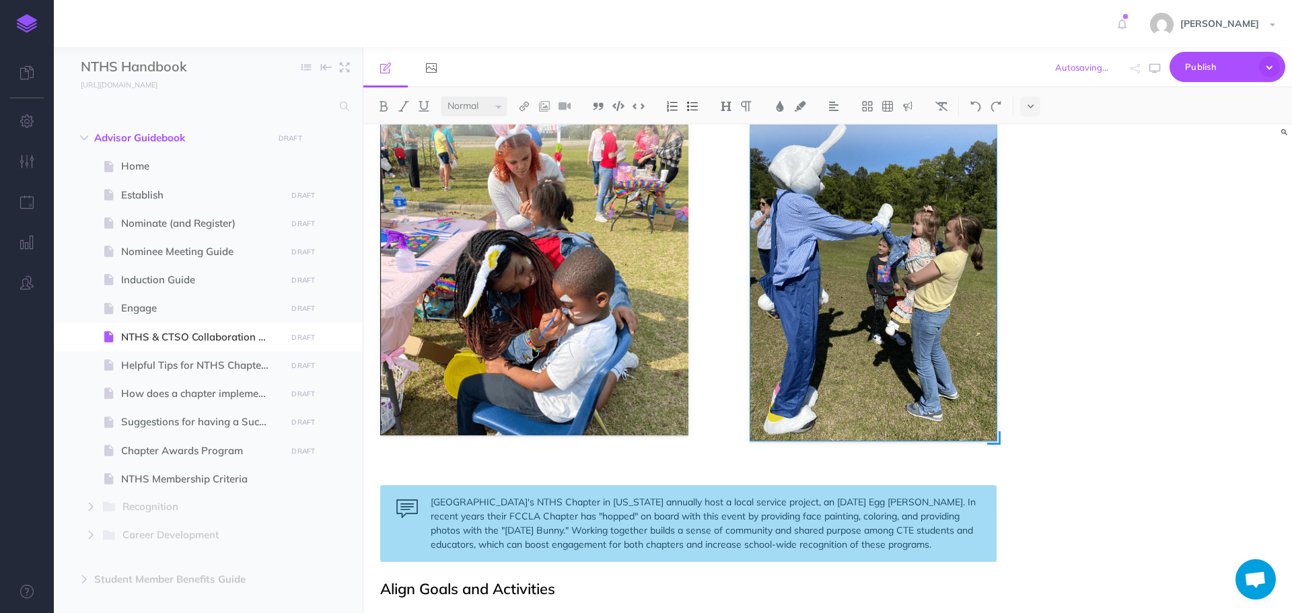
scroll to position [280, 0]
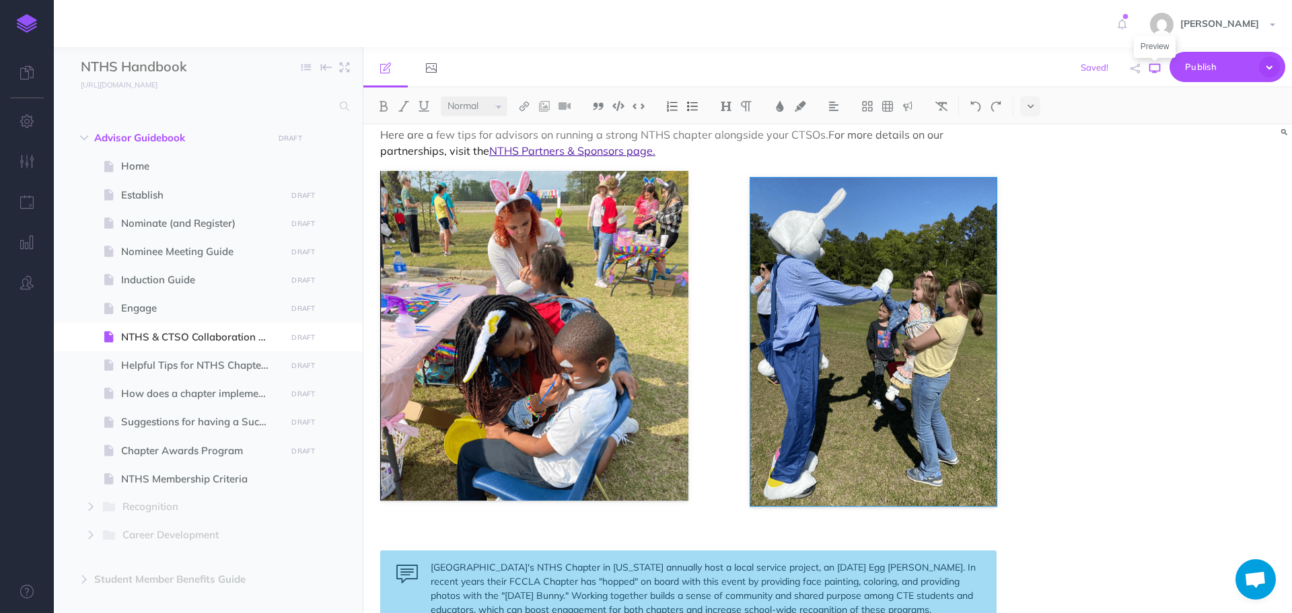
click at [1153, 66] on icon "button" at bounding box center [1155, 68] width 11 height 11
click at [763, 162] on icon at bounding box center [763, 165] width 12 height 10
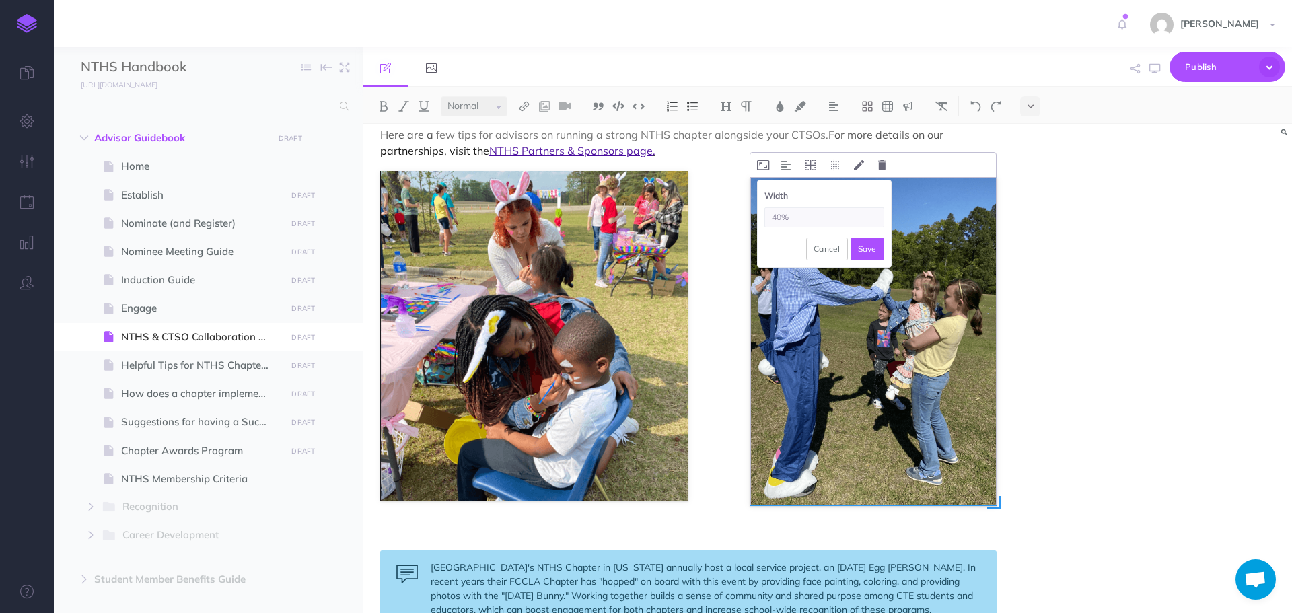
drag, startPoint x: 781, startPoint y: 215, endPoint x: 768, endPoint y: 217, distance: 12.9
click at [768, 217] on input "40%" at bounding box center [825, 217] width 120 height 20
click at [773, 217] on input "40%" at bounding box center [825, 217] width 120 height 20
click at [782, 215] on input "40%" at bounding box center [825, 217] width 120 height 20
type input "45%"
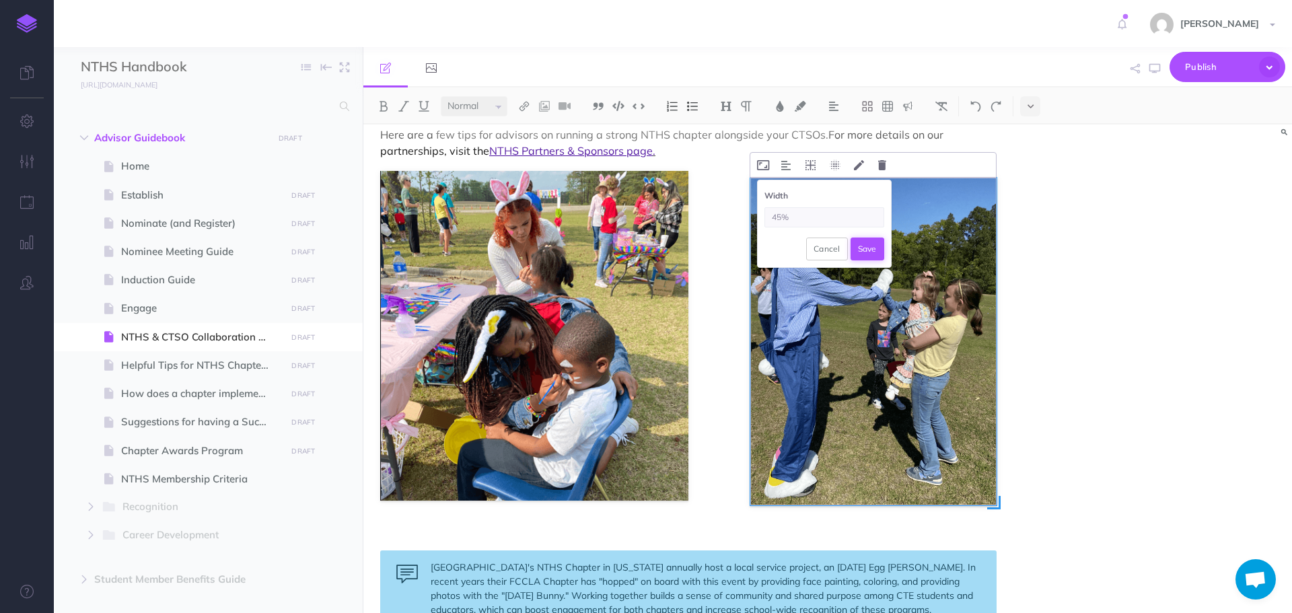
click at [867, 246] on button "Save" at bounding box center [868, 249] width 34 height 23
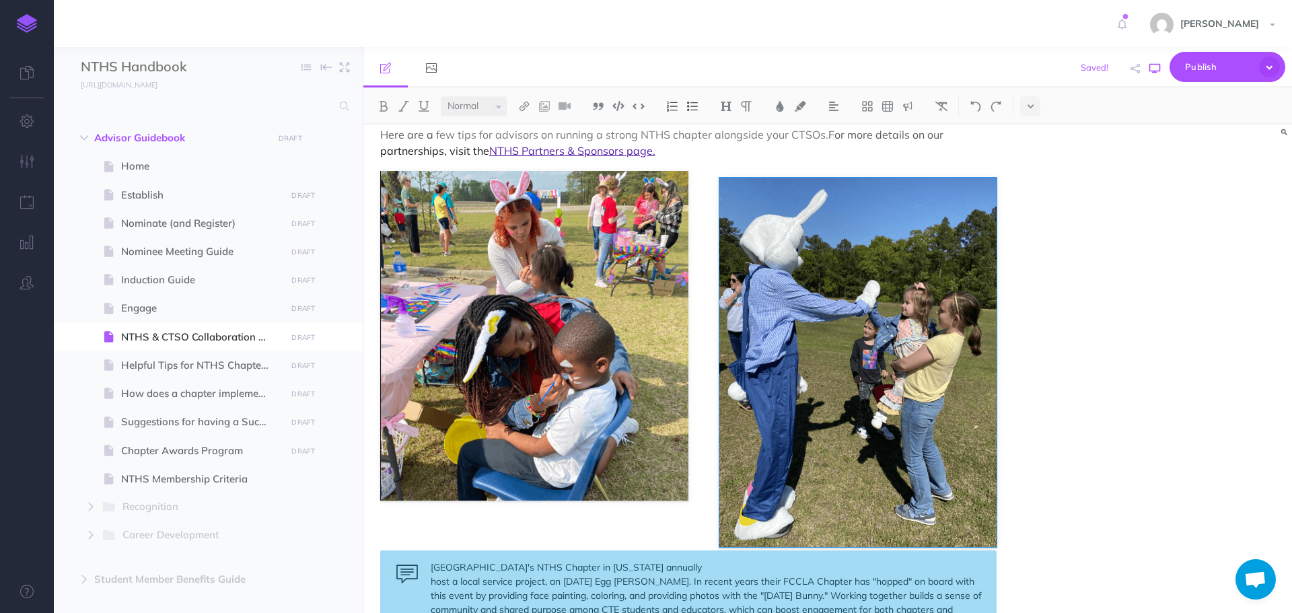
click at [1162, 66] on button "button" at bounding box center [1155, 68] width 18 height 39
click at [975, 111] on img at bounding box center [976, 106] width 12 height 11
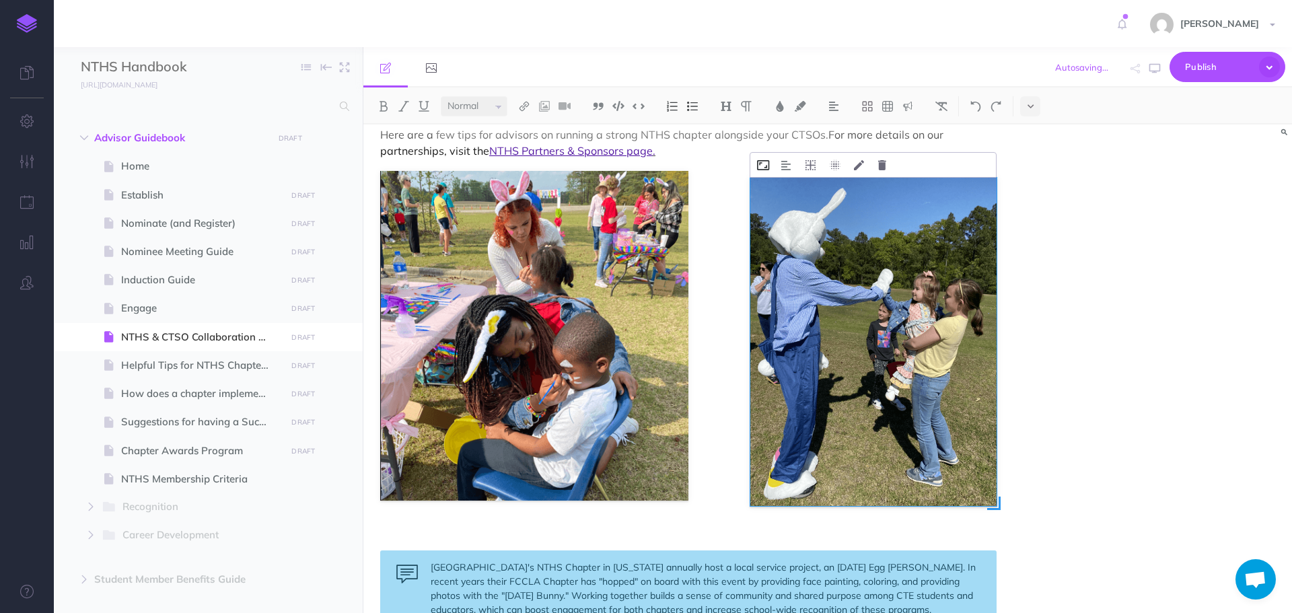
click at [760, 164] on icon at bounding box center [763, 165] width 12 height 10
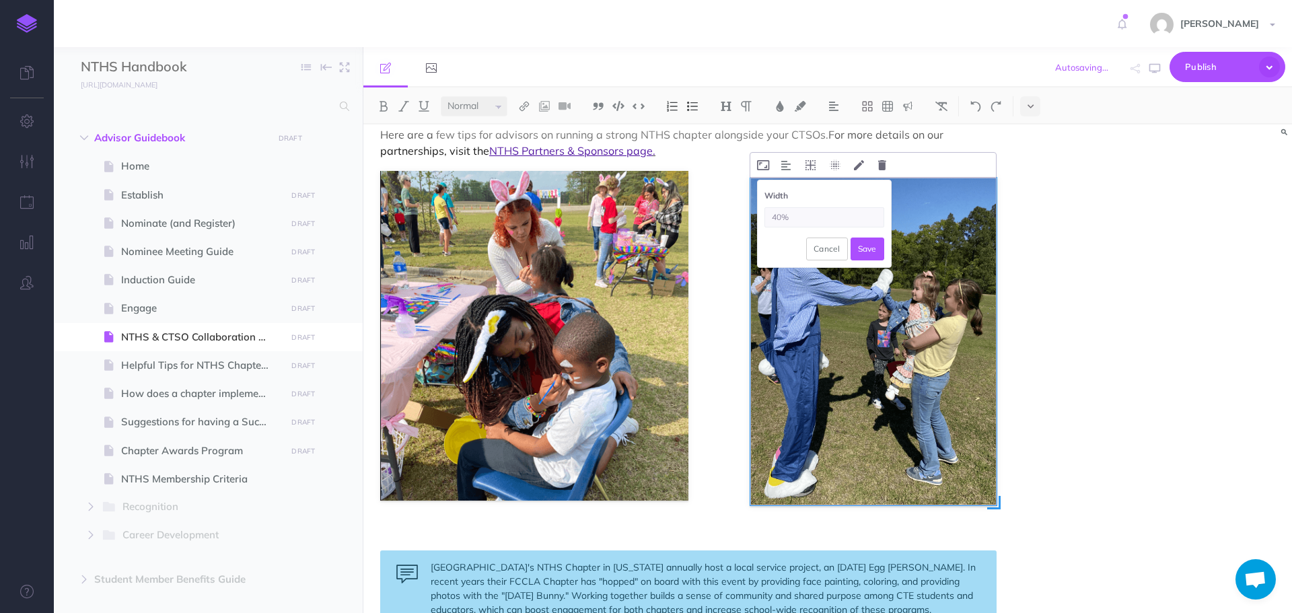
click at [780, 216] on input "40%" at bounding box center [825, 217] width 120 height 20
type input "42%"
click at [865, 244] on button "Save" at bounding box center [868, 249] width 34 height 23
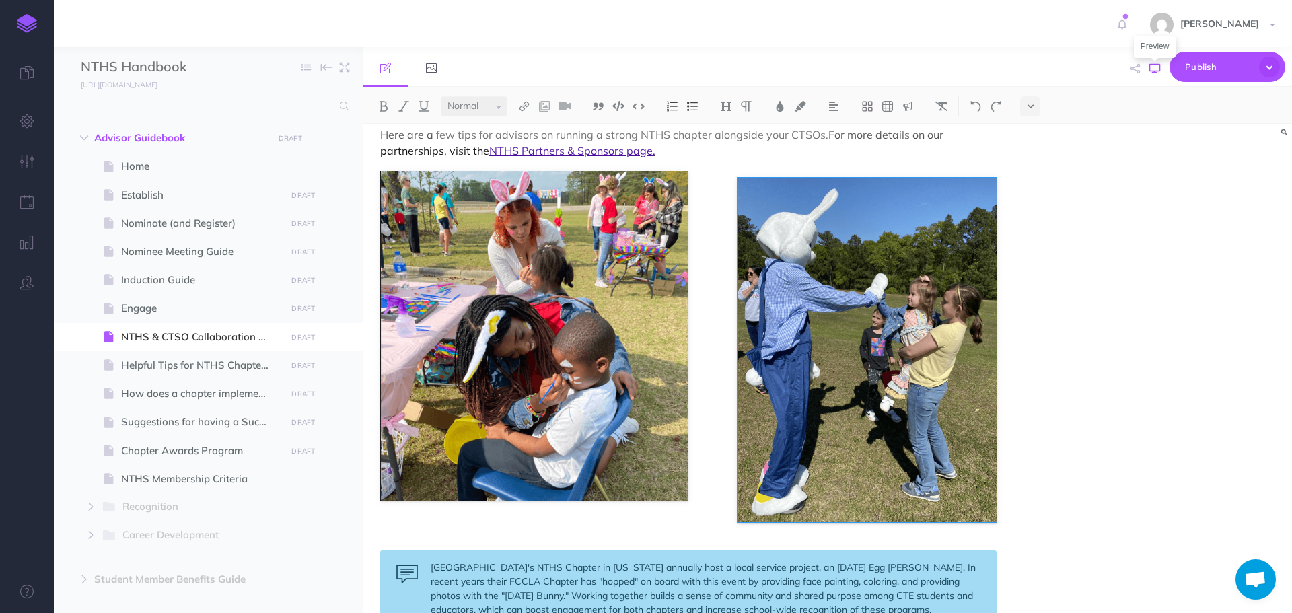
click at [1160, 69] on icon "button" at bounding box center [1155, 68] width 11 height 11
click at [850, 165] on icon at bounding box center [846, 165] width 10 height 10
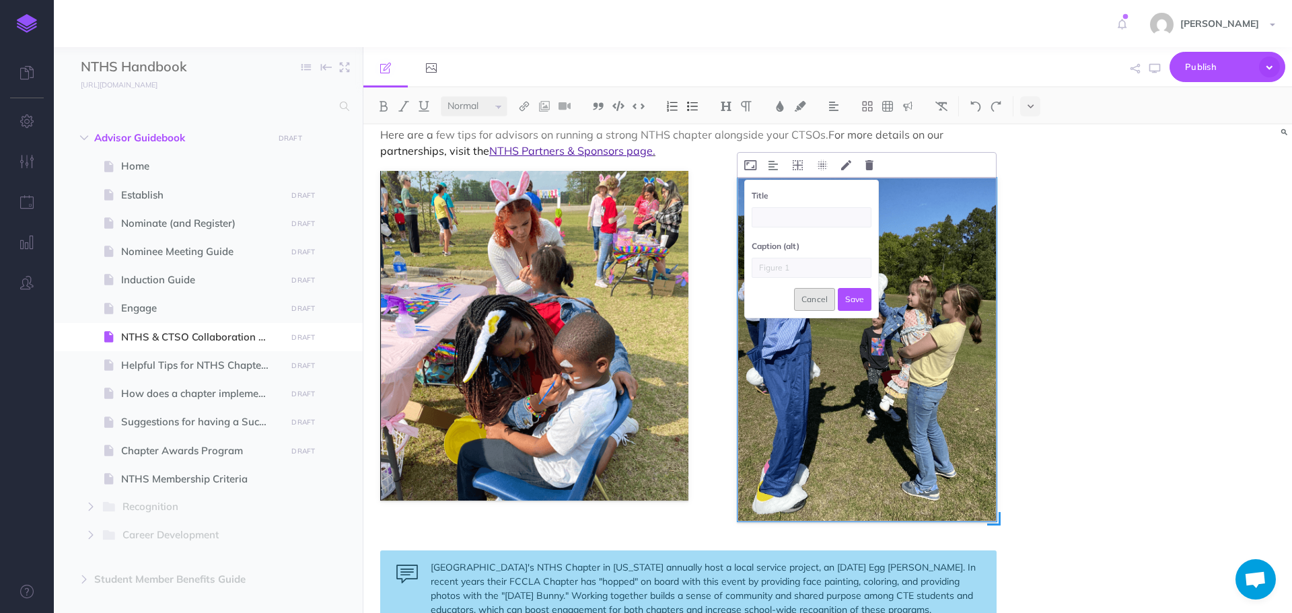
click at [808, 298] on button "Cancel" at bounding box center [815, 299] width 42 height 23
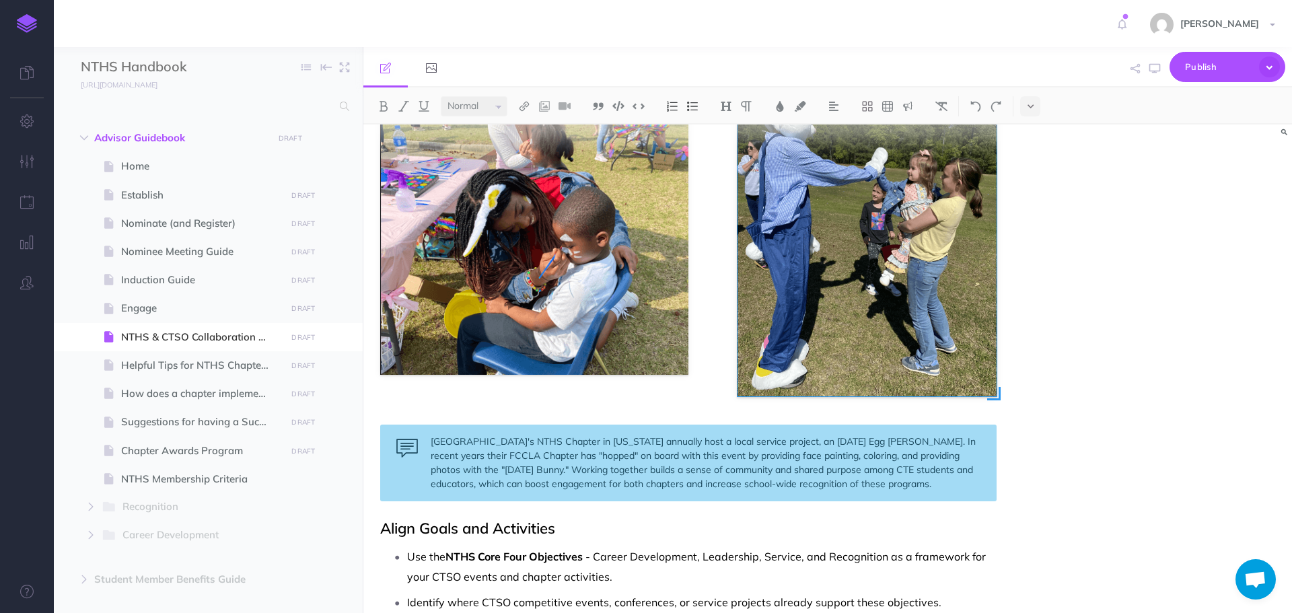
scroll to position [415, 0]
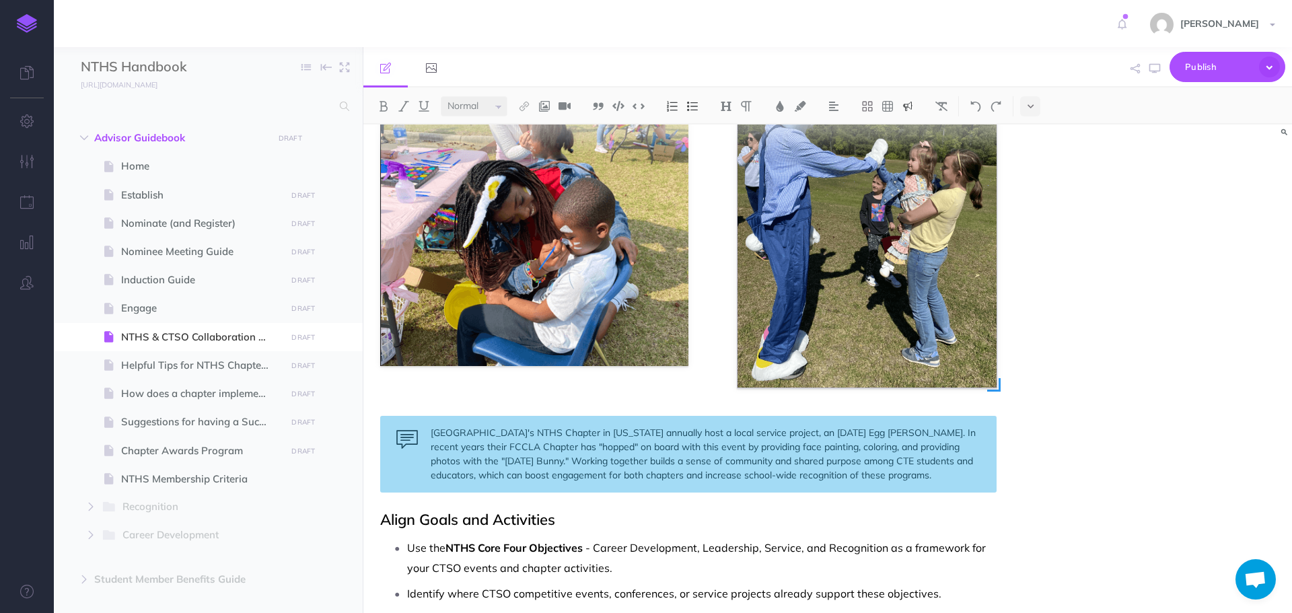
click at [619, 436] on div "[GEOGRAPHIC_DATA]'s NTHS Chapter in [US_STATE] annually host a local service pr…" at bounding box center [688, 454] width 617 height 77
click at [1037, 106] on button at bounding box center [1030, 106] width 20 height 20
click at [22, 73] on icon at bounding box center [26, 72] width 13 height 13
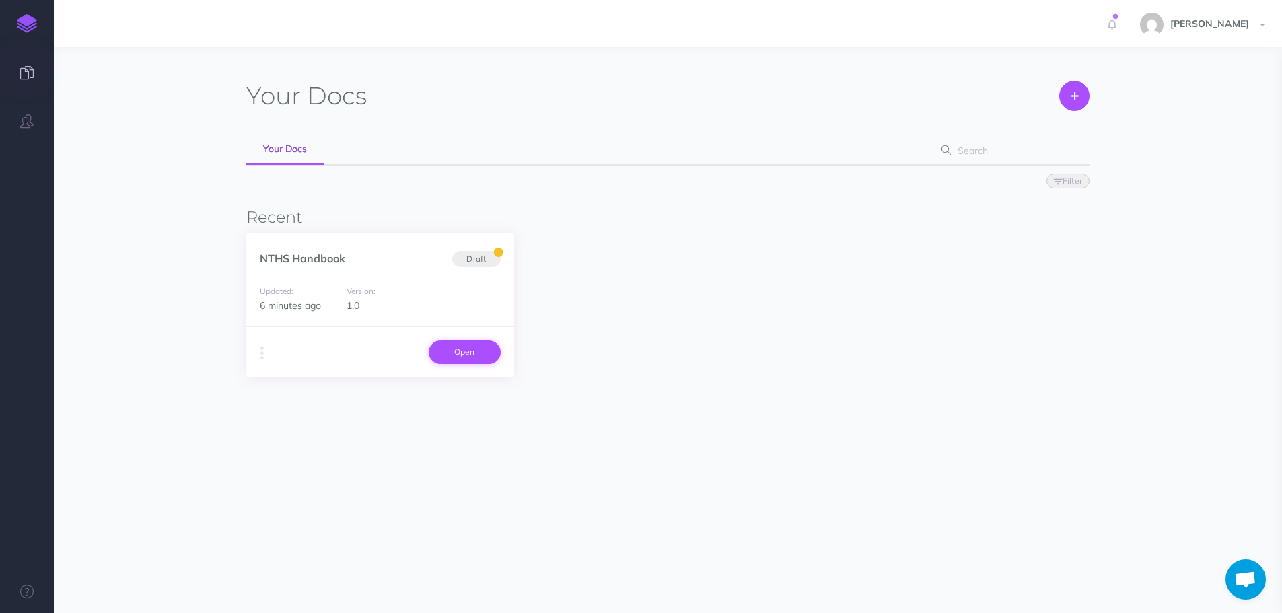
click at [445, 347] on link "Open" at bounding box center [465, 352] width 72 height 23
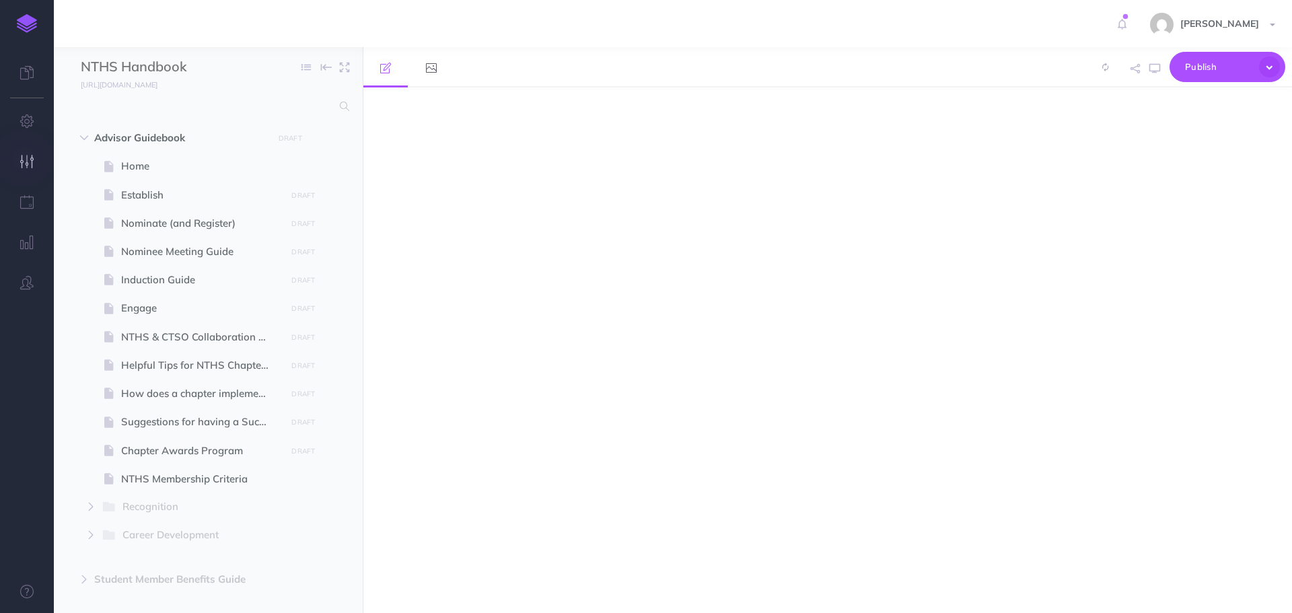
select select "null"
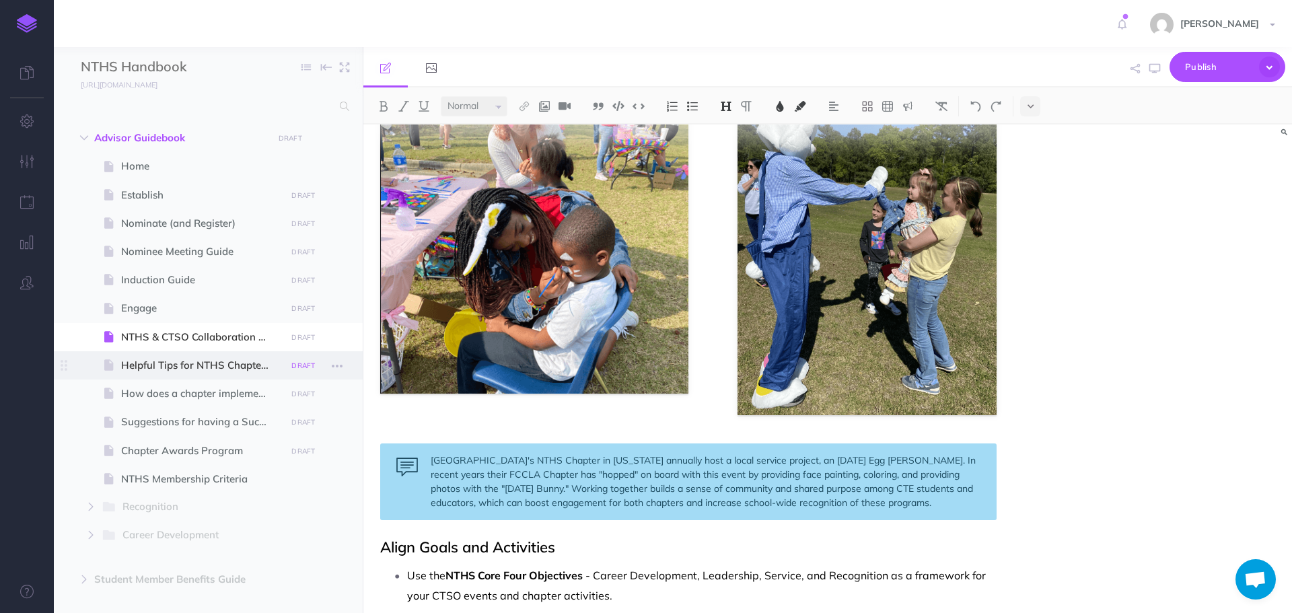
scroll to position [269, 0]
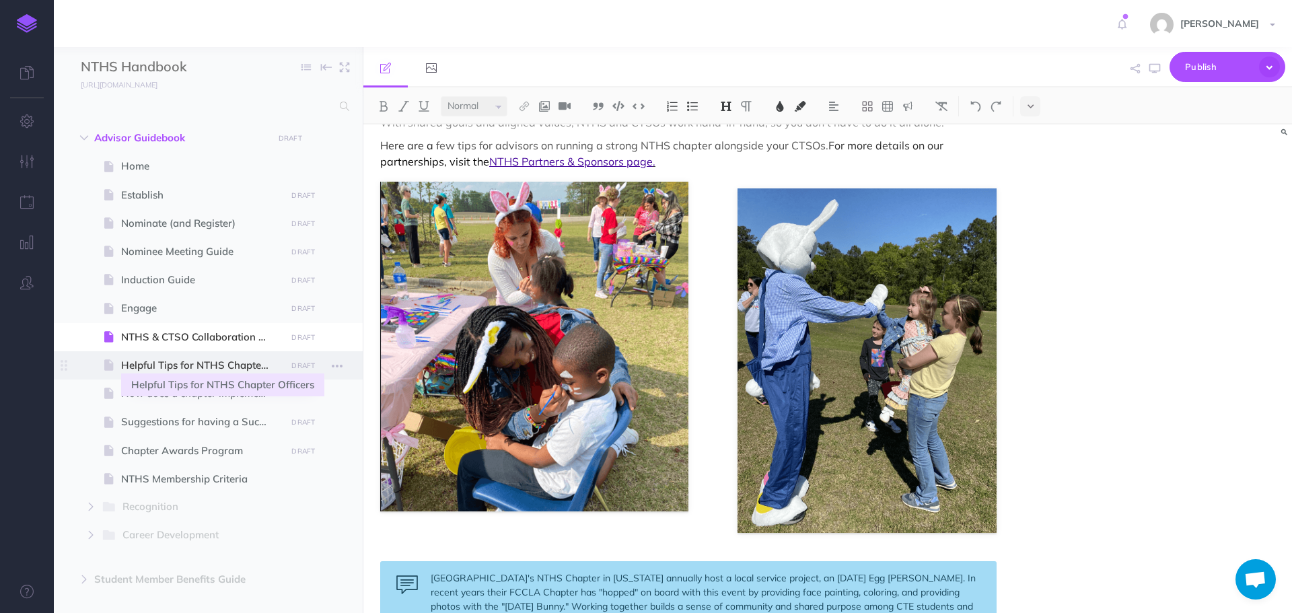
click at [147, 365] on span "Helpful Tips for NTHS Chapter Officers" at bounding box center [201, 365] width 161 height 16
select select "null"
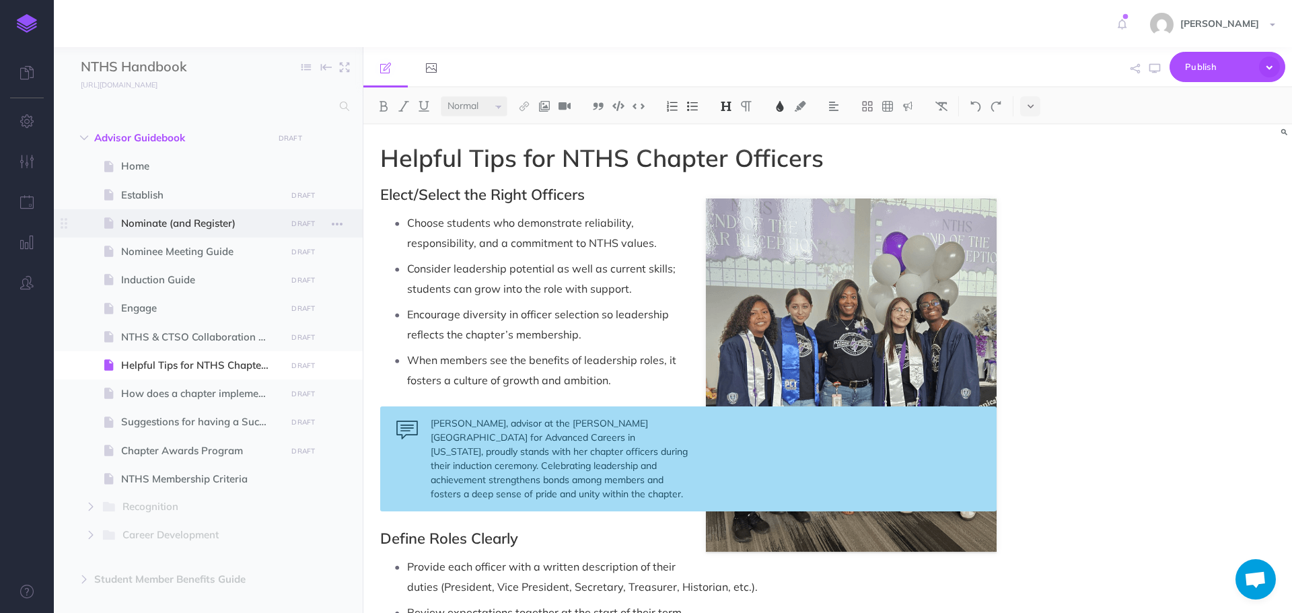
click at [142, 219] on span "Nominate (and Register)" at bounding box center [201, 223] width 161 height 16
select select "null"
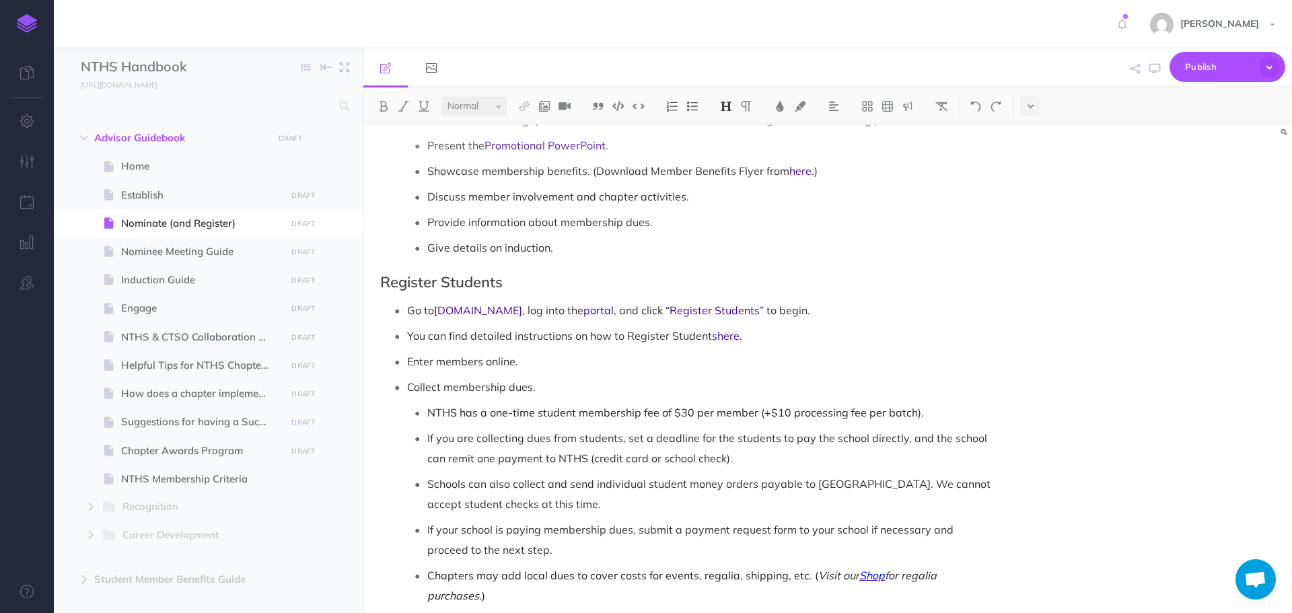
scroll to position [673, 0]
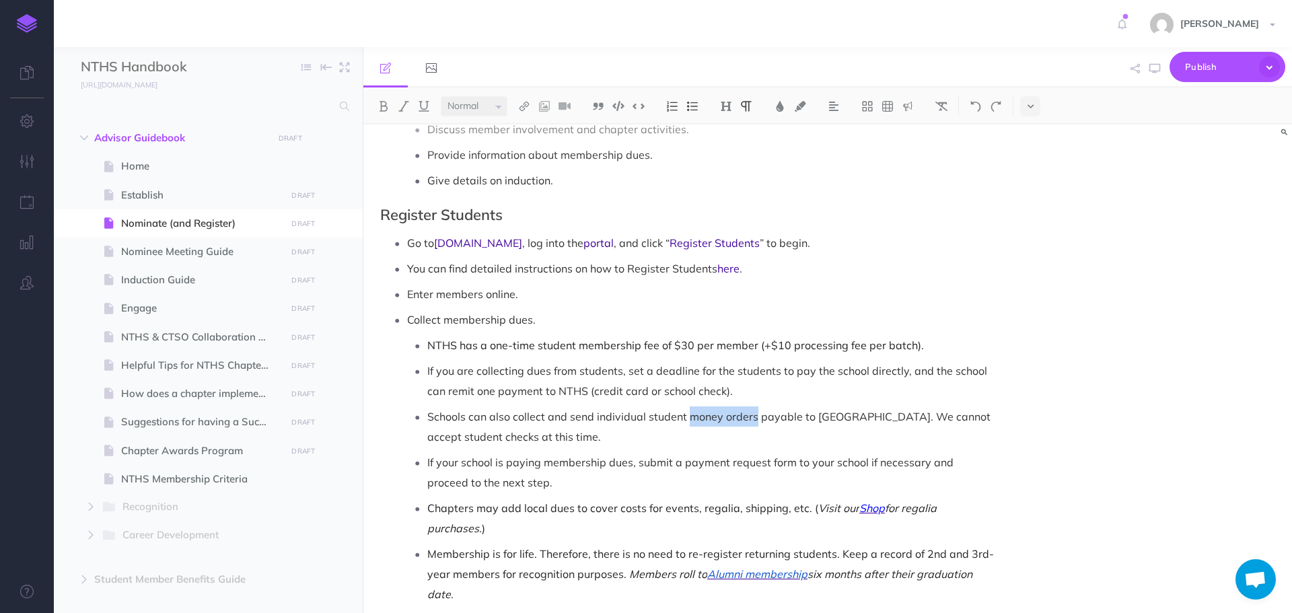
drag, startPoint x: 687, startPoint y: 396, endPoint x: 753, endPoint y: 401, distance: 65.5
click at [753, 407] on p "Schools can also collect and send individual student money orders payable to [G…" at bounding box center [711, 427] width 569 height 40
click at [383, 109] on img at bounding box center [384, 106] width 12 height 11
click at [419, 109] on img at bounding box center [424, 106] width 12 height 11
click at [612, 361] on p "If you are collecting dues from students, set a deadline for the students to pa…" at bounding box center [711, 381] width 569 height 40
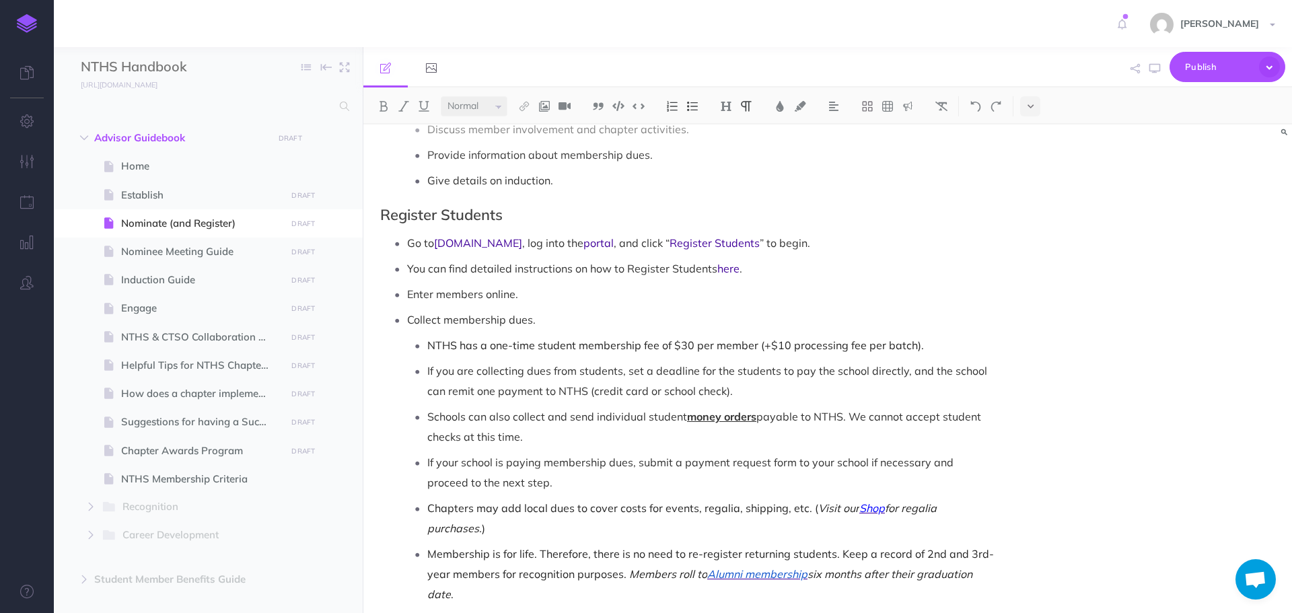
click at [578, 459] on p "If your school is paying membership dues, submit a payment request form to your…" at bounding box center [711, 472] width 569 height 40
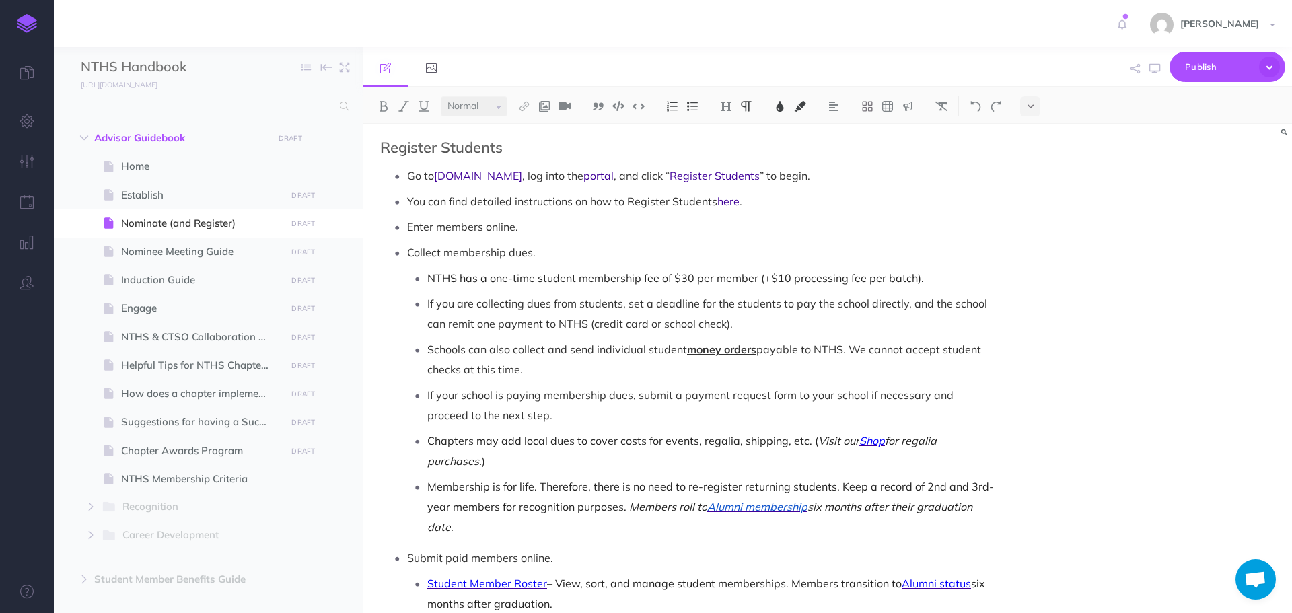
click at [579, 485] on p "Membership is for life. Therefore, there is no need to re-register returning st…" at bounding box center [711, 507] width 569 height 61
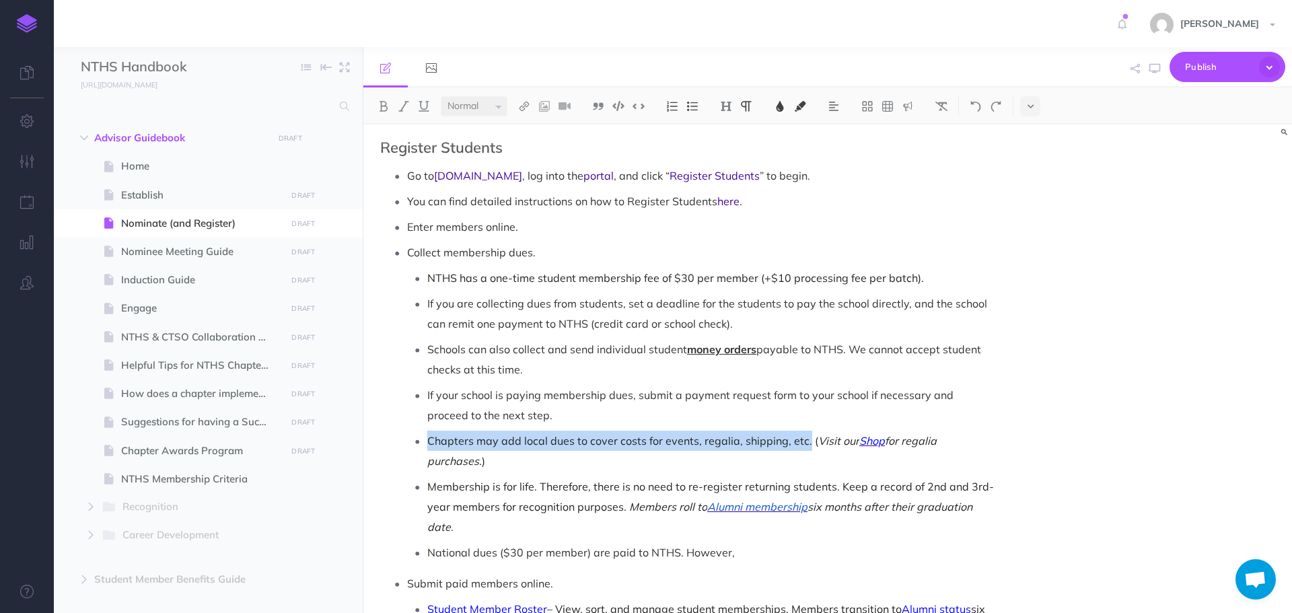
drag, startPoint x: 429, startPoint y: 423, endPoint x: 804, endPoint y: 425, distance: 375.6
click at [804, 434] on span "Chapters may add local dues to cover costs for events, regalia, shipping, etc. (" at bounding box center [622, 440] width 391 height 13
copy span "Chapters may add local dues to cover costs for events, regalia, shipping, etc."
click at [775, 543] on p "National dues ($30 per member) are paid to NTHS. However," at bounding box center [711, 553] width 569 height 20
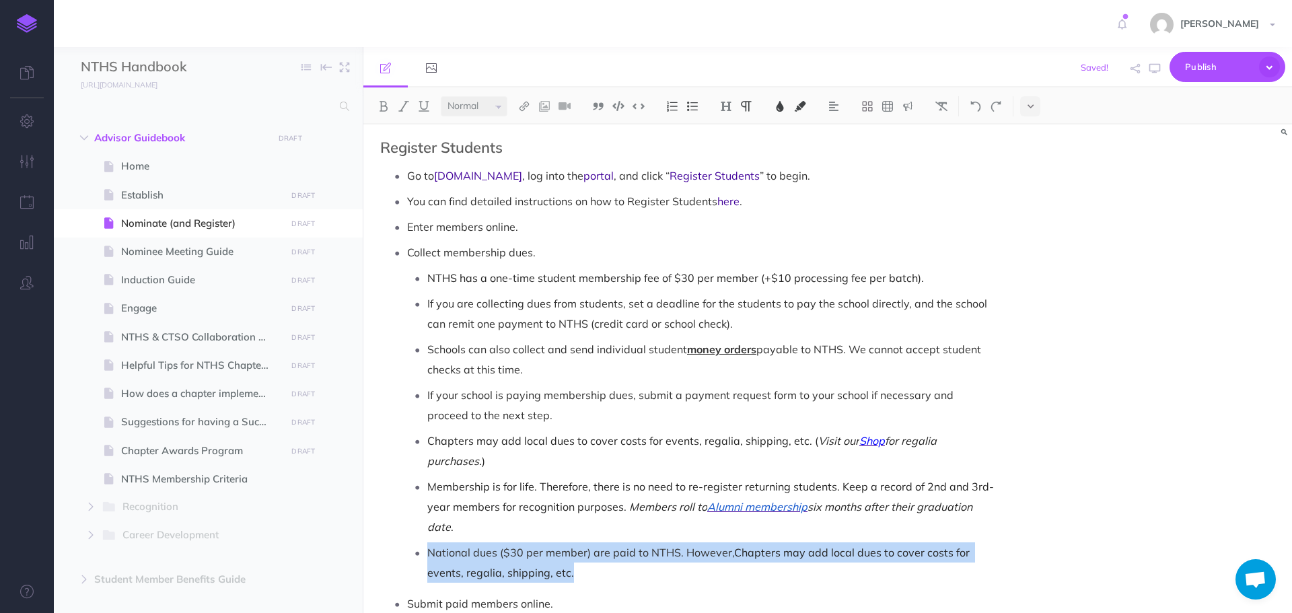
drag, startPoint x: 428, startPoint y: 510, endPoint x: 521, endPoint y: 527, distance: 94.5
click at [583, 543] on p "National dues ($30 per member) are paid to NTHS. However, Chapters may add loca…" at bounding box center [711, 563] width 569 height 40
copy p "National dues ($30 per member) are paid to NTHS. However, Chapters may add loca…"
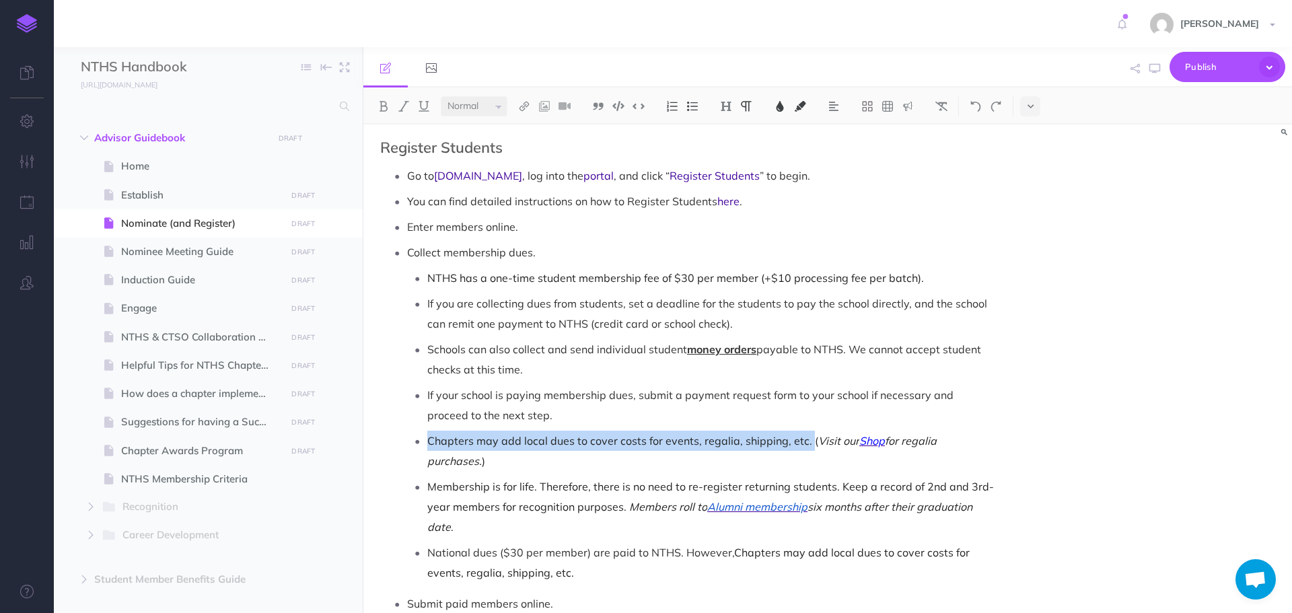
drag, startPoint x: 427, startPoint y: 421, endPoint x: 807, endPoint y: 424, distance: 379.7
click at [807, 434] on span "Chapters may add local dues to cover costs for events, regalia, shipping, etc. (" at bounding box center [622, 440] width 391 height 13
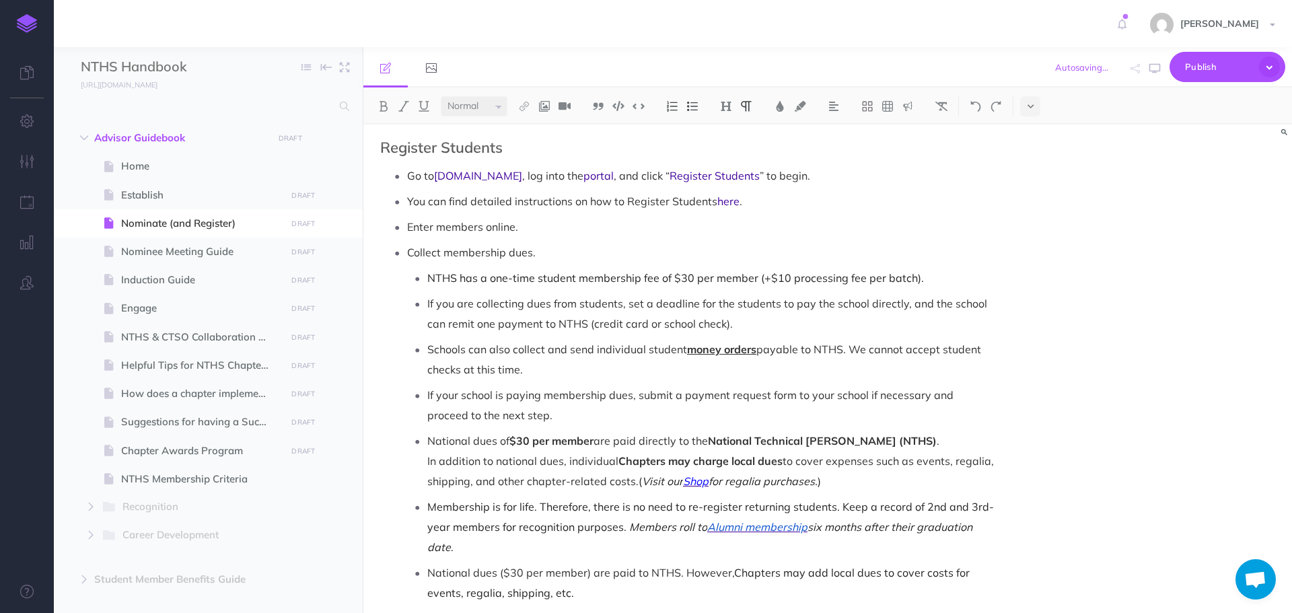
scroll to position [808, 0]
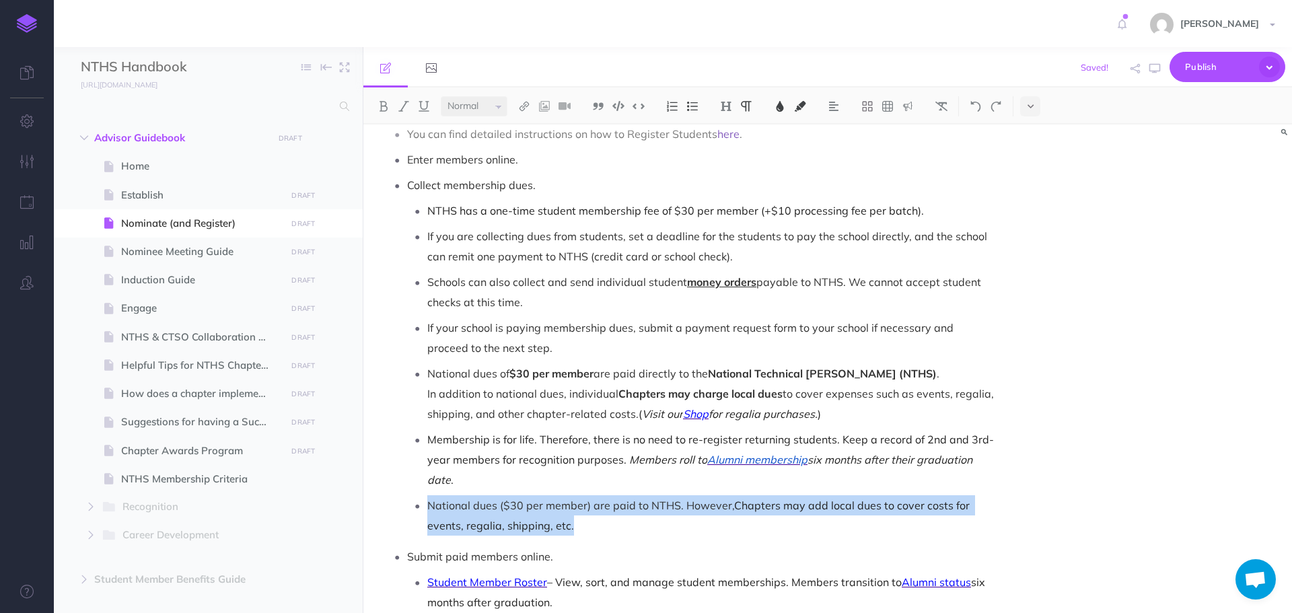
drag, startPoint x: 427, startPoint y: 483, endPoint x: 615, endPoint y: 506, distance: 188.6
click at [615, 506] on p "National dues ($30 per member) are paid to NTHS. However, Chapters may add loca…" at bounding box center [711, 515] width 569 height 40
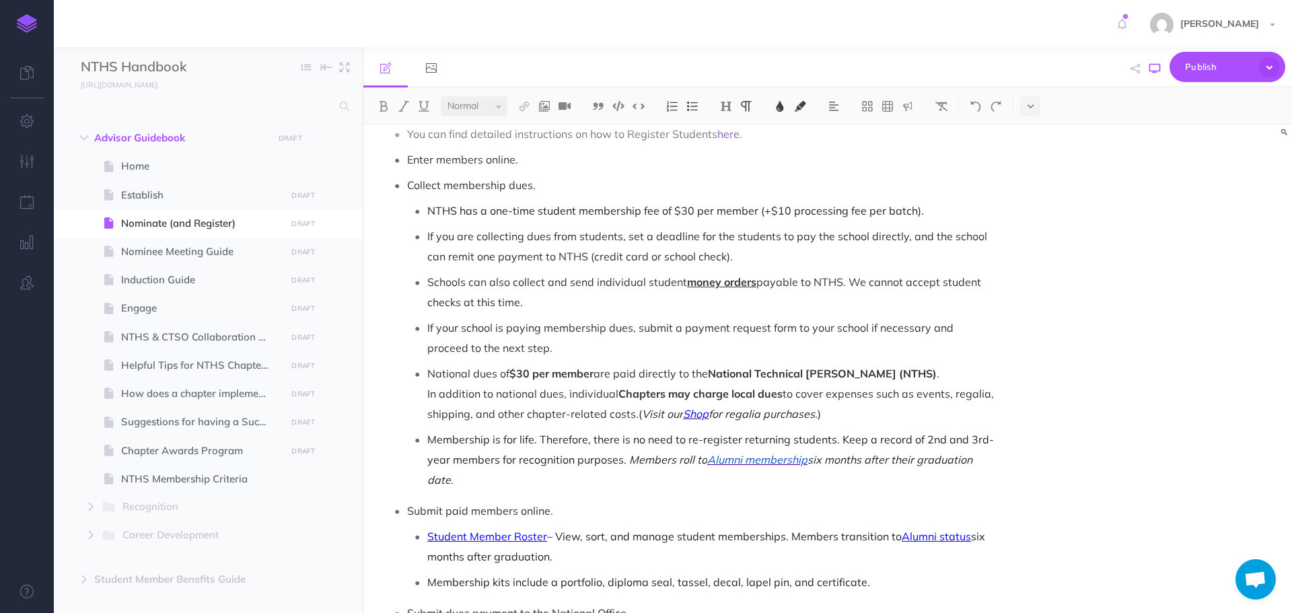
click at [1154, 71] on icon "button" at bounding box center [1155, 68] width 11 height 11
click at [427, 372] on p "National dues of $30 per member are paid directly to the National Technical [PE…" at bounding box center [711, 394] width 569 height 61
drag, startPoint x: 551, startPoint y: 371, endPoint x: 714, endPoint y: 374, distance: 163.6
click at [714, 387] on strong "Chapters may charge local dues" at bounding box center [645, 393] width 164 height 13
click at [696, 387] on strong "Chapters may charge local dues" at bounding box center [645, 393] width 164 height 13
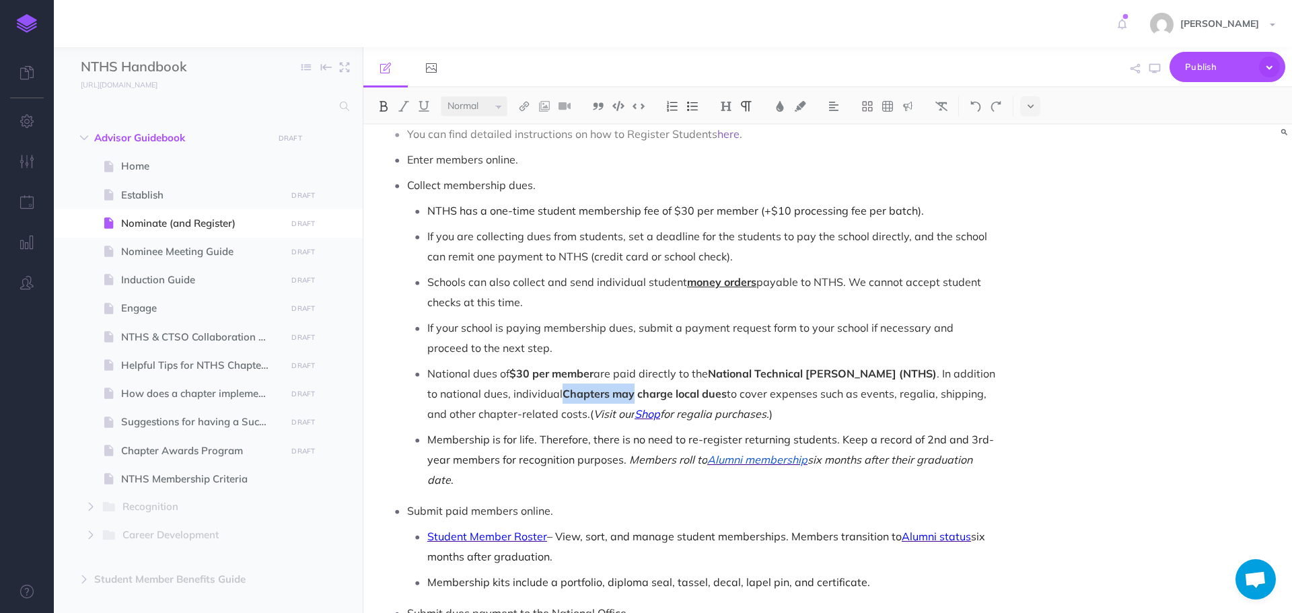
drag, startPoint x: 550, startPoint y: 377, endPoint x: 622, endPoint y: 378, distance: 72.0
click at [622, 378] on p "National dues of $30 per member are paid directly to the National Technical [PE…" at bounding box center [711, 394] width 569 height 61
click at [646, 387] on strong "Chapters may charge local dues" at bounding box center [645, 393] width 164 height 13
drag, startPoint x: 551, startPoint y: 377, endPoint x: 661, endPoint y: 373, distance: 110.5
click at [661, 387] on strong "Chapters may charge local dues" at bounding box center [645, 393] width 164 height 13
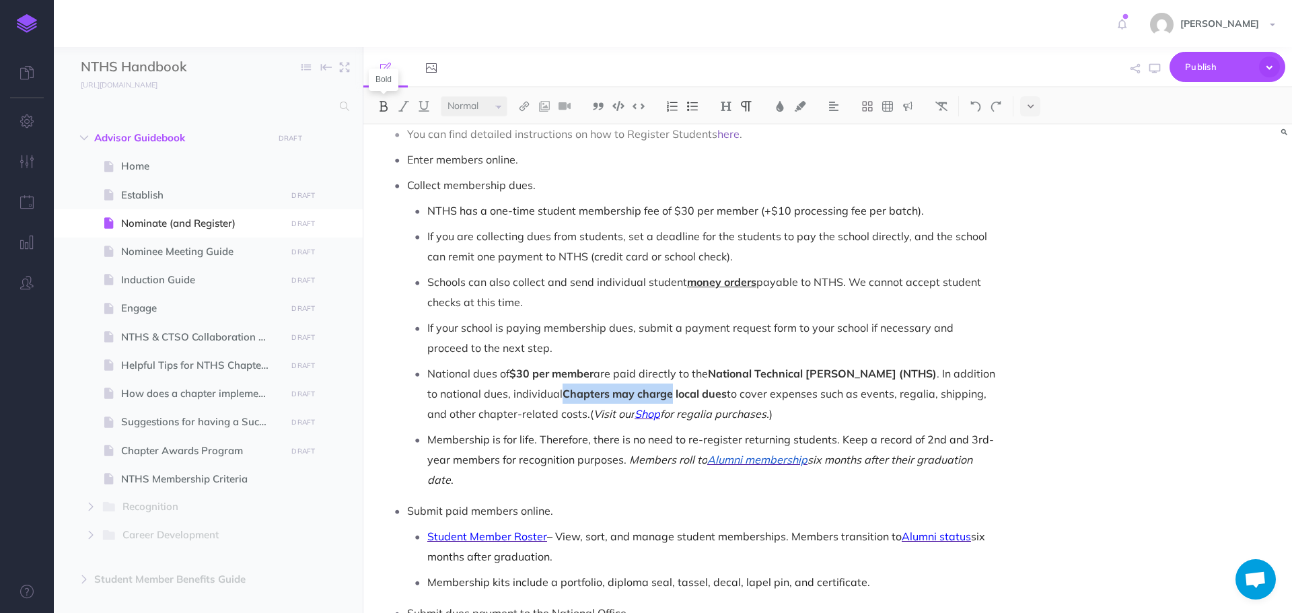
click at [388, 107] on img at bounding box center [384, 106] width 12 height 11
click at [697, 380] on p "National dues of $30 per member are paid directly to the National Technical [PE…" at bounding box center [711, 394] width 569 height 61
click at [557, 372] on p "National dues of $30 per member are paid directly to the National Technical [PE…" at bounding box center [711, 394] width 569 height 61
click at [590, 407] on span "(" at bounding box center [591, 413] width 3 height 13
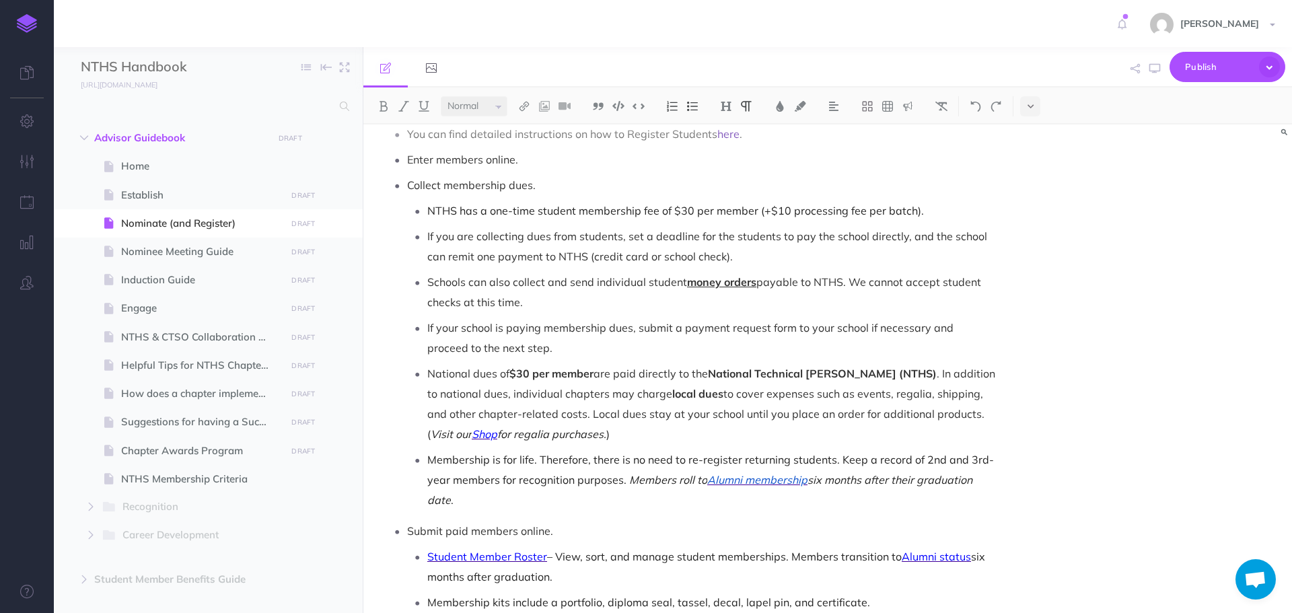
drag, startPoint x: 567, startPoint y: 394, endPoint x: 955, endPoint y: 399, distance: 387.1
click at [955, 399] on p "National dues of $30 per member are paid directly to the National Technical [PE…" at bounding box center [711, 404] width 569 height 81
copy p "Local dues stay at your school until you place an order for additional products."
drag, startPoint x: 586, startPoint y: 396, endPoint x: 793, endPoint y: 431, distance: 209.5
click at [793, 450] on p "Membership is for life. Therefore, there is no need to re-register returning st…" at bounding box center [711, 480] width 569 height 61
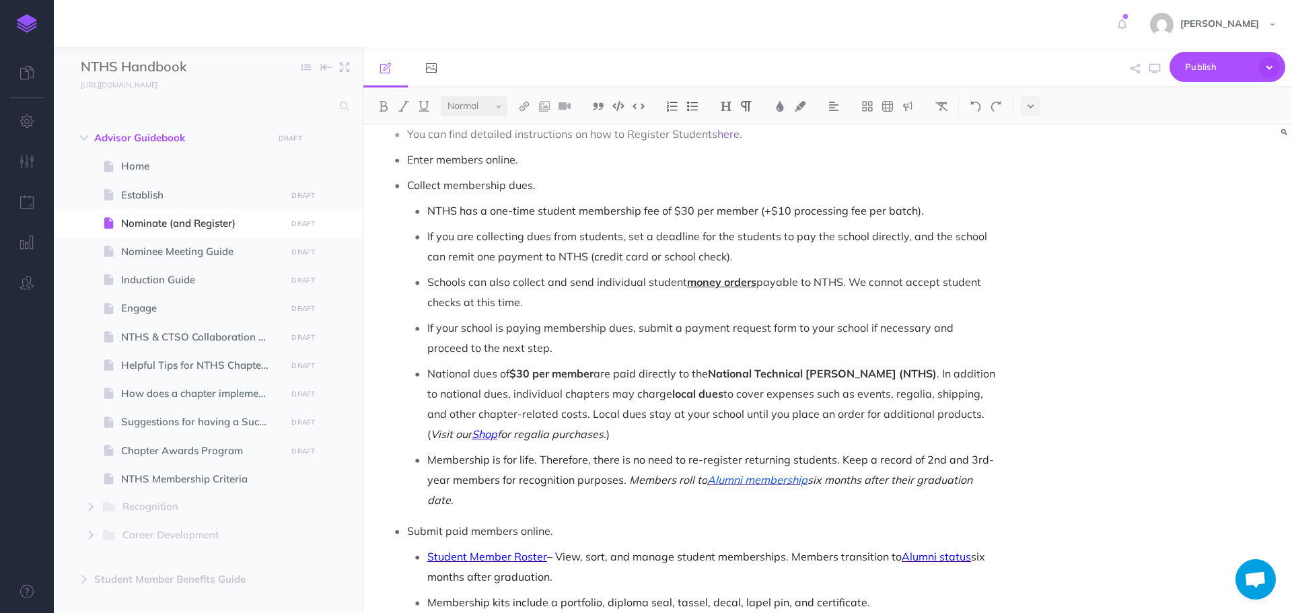
drag, startPoint x: 567, startPoint y: 396, endPoint x: 953, endPoint y: 401, distance: 385.7
click at [953, 401] on p "National dues of $30 per member are paid directly to the National Technical [PE…" at bounding box center [711, 404] width 569 height 81
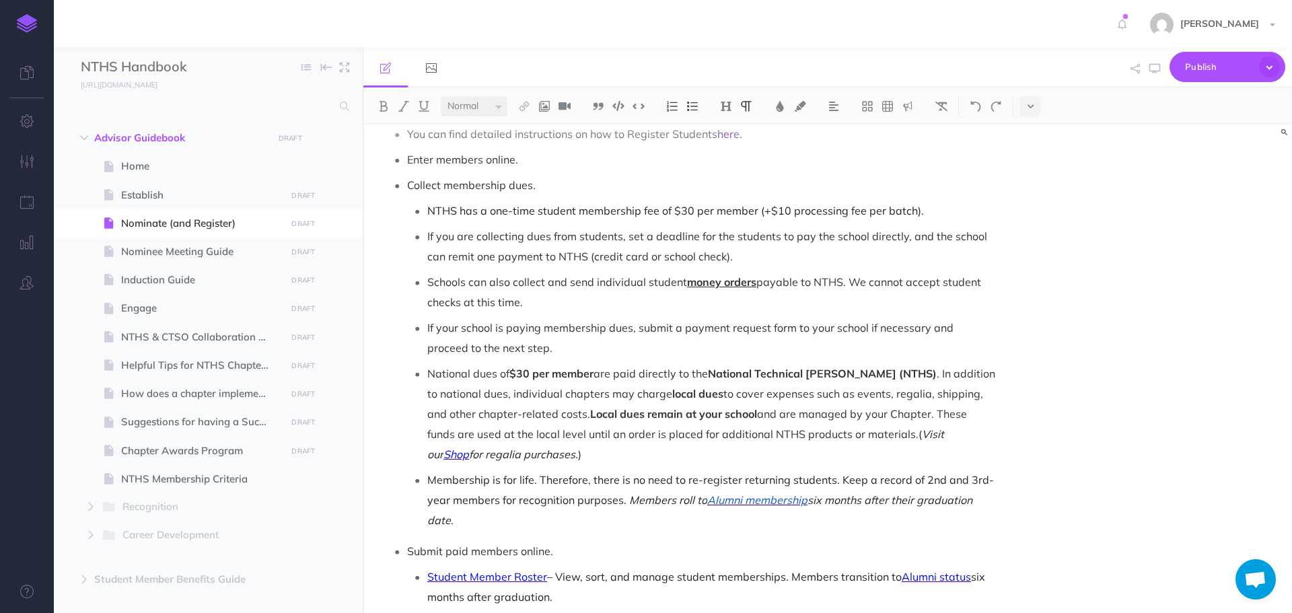
click at [513, 367] on strong "$30 per member" at bounding box center [552, 373] width 84 height 13
click at [657, 204] on span "NTHS has a one-time student membership fee of $30 per member (+$10 processing f…" at bounding box center [675, 210] width 497 height 13
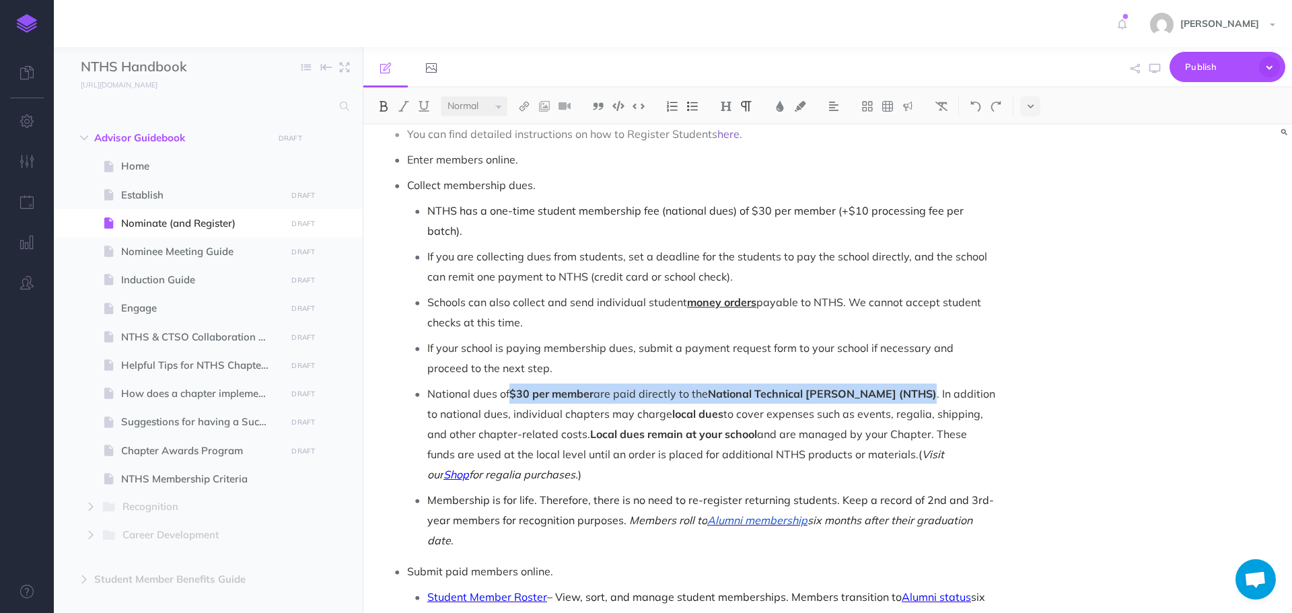
drag, startPoint x: 510, startPoint y: 353, endPoint x: 923, endPoint y: 357, distance: 412.7
click at [923, 384] on p "National dues of $30 per member are paid directly to the National Technical [PE…" at bounding box center [711, 434] width 569 height 101
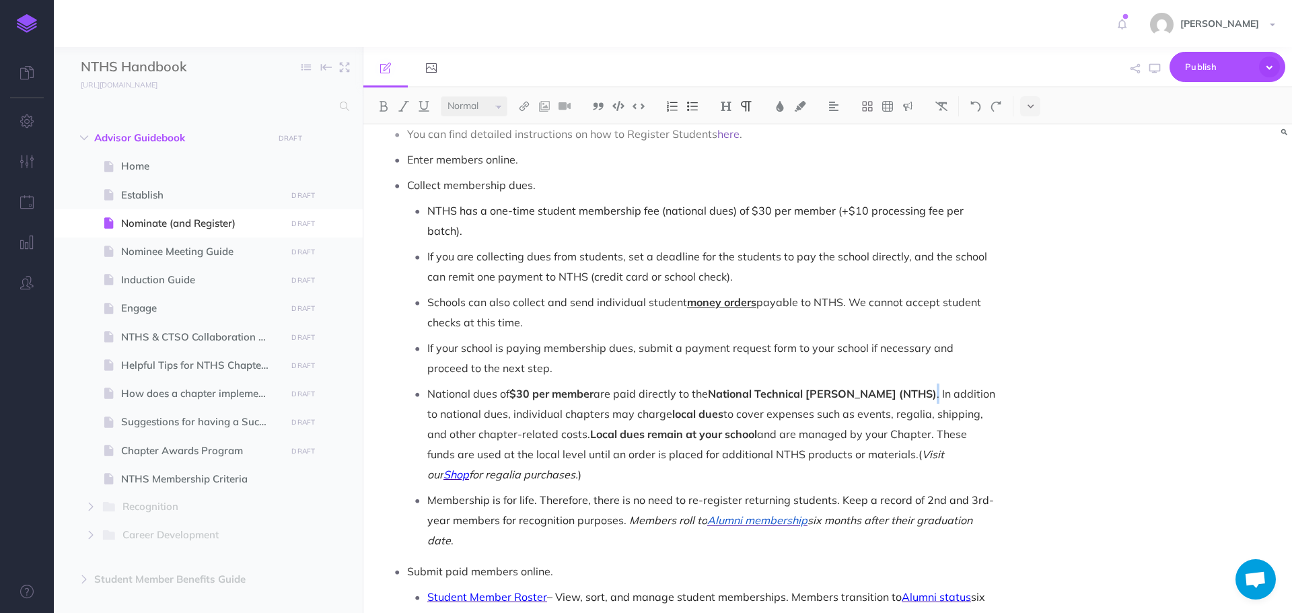
click at [926, 384] on p "National dues of $30 per member are paid directly to the National Technical [PE…" at bounding box center [711, 434] width 569 height 101
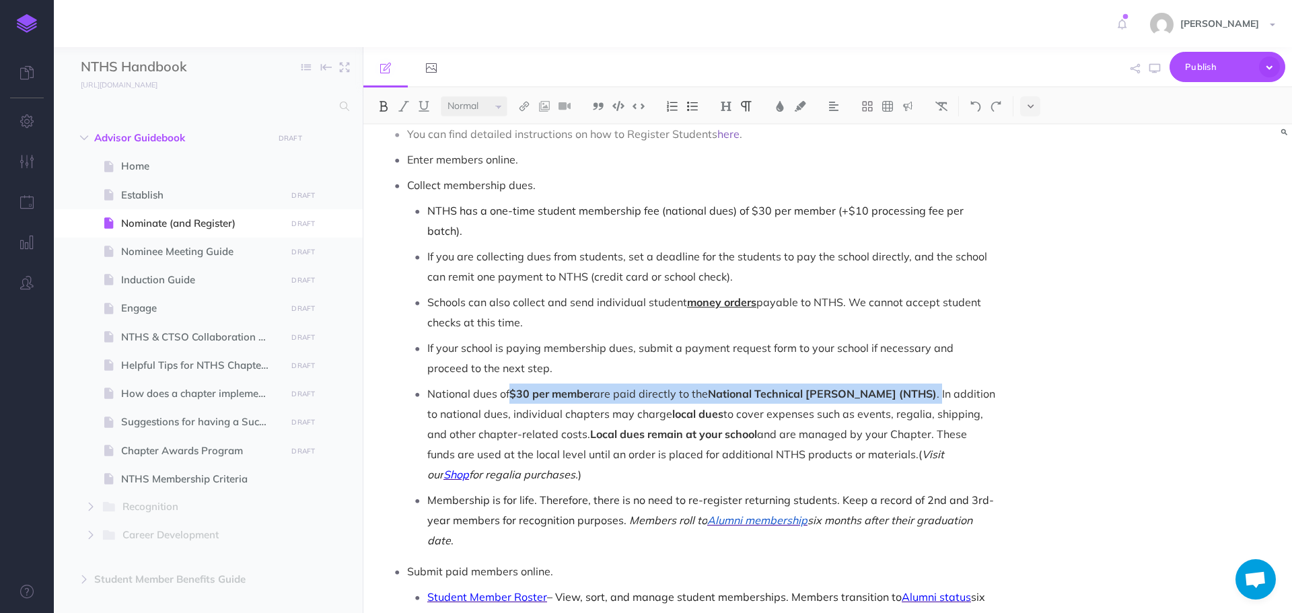
drag, startPoint x: 511, startPoint y: 351, endPoint x: 928, endPoint y: 347, distance: 416.7
click at [928, 384] on p "National dues of $30 per member are paid directly to the National Technical [PE…" at bounding box center [711, 434] width 569 height 101
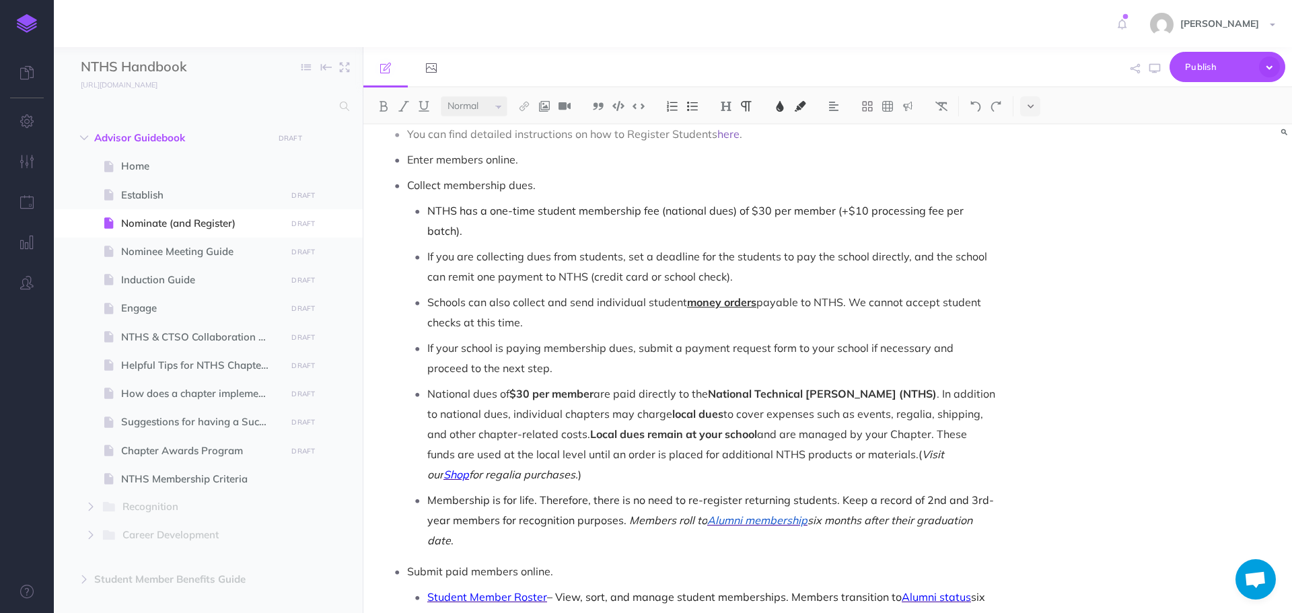
click at [870, 406] on p "National dues of $30 per member are paid directly to the National Technical [PE…" at bounding box center [711, 434] width 569 height 101
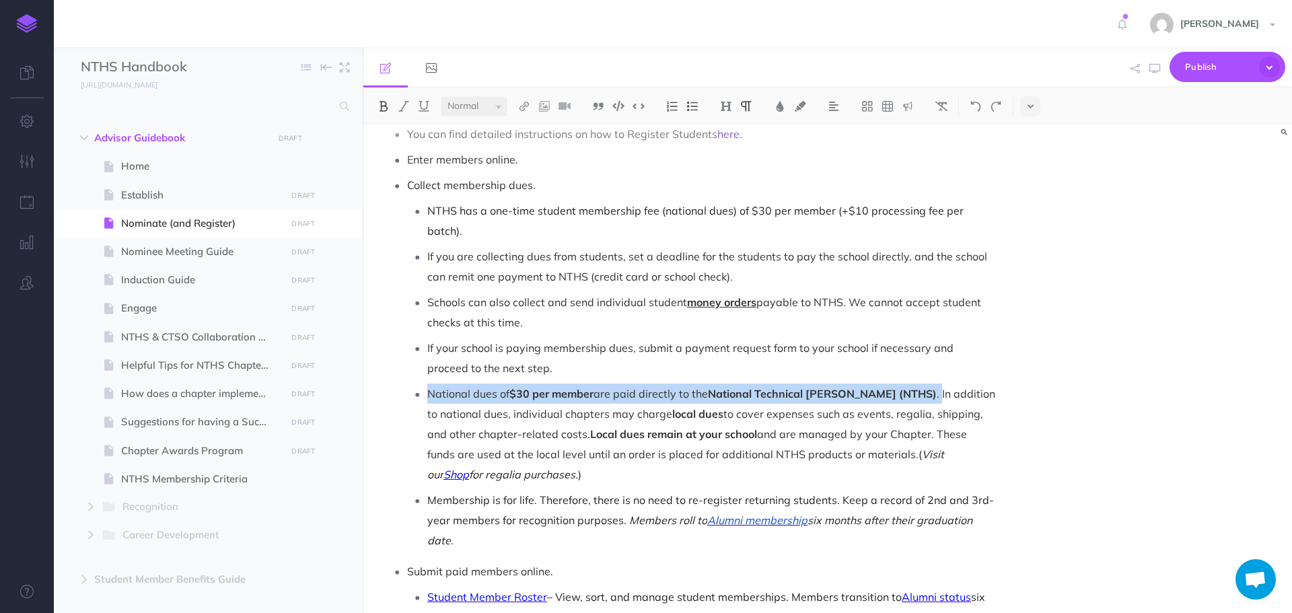
drag, startPoint x: 928, startPoint y: 357, endPoint x: 421, endPoint y: 352, distance: 507.6
click at [427, 384] on li "National dues of $30 per member are paid directly to the National Technical [PE…" at bounding box center [711, 434] width 569 height 101
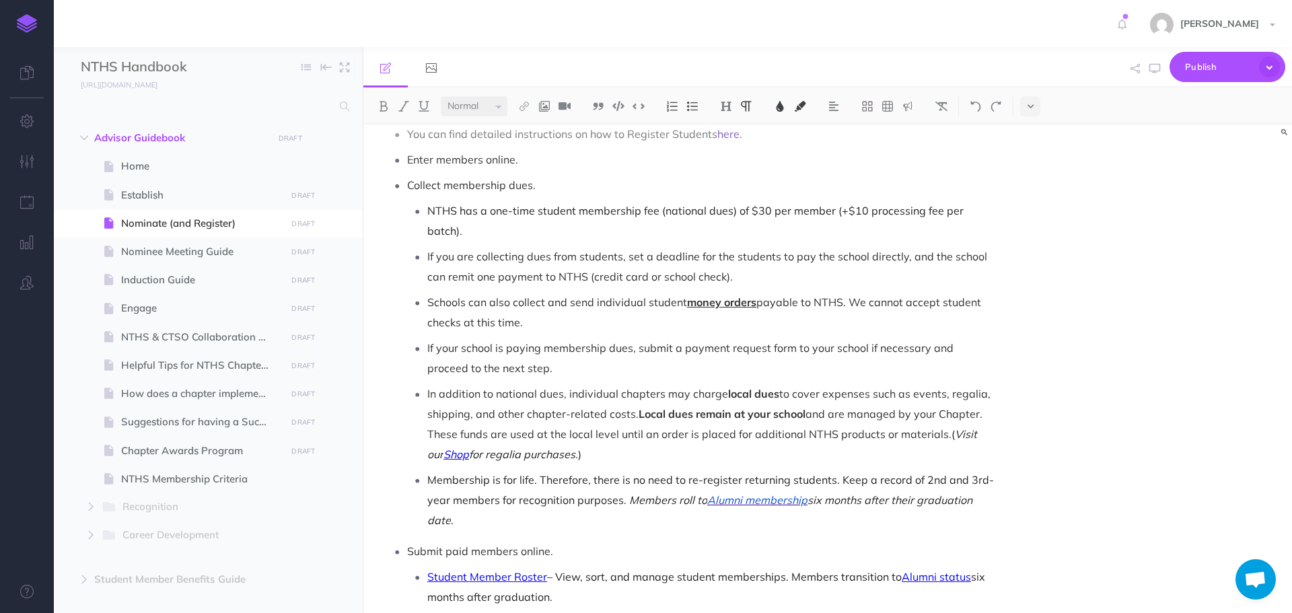
click at [429, 204] on span "NTHS has a one-time student membership fee (national dues) of $30 per member (+…" at bounding box center [696, 221] width 539 height 34
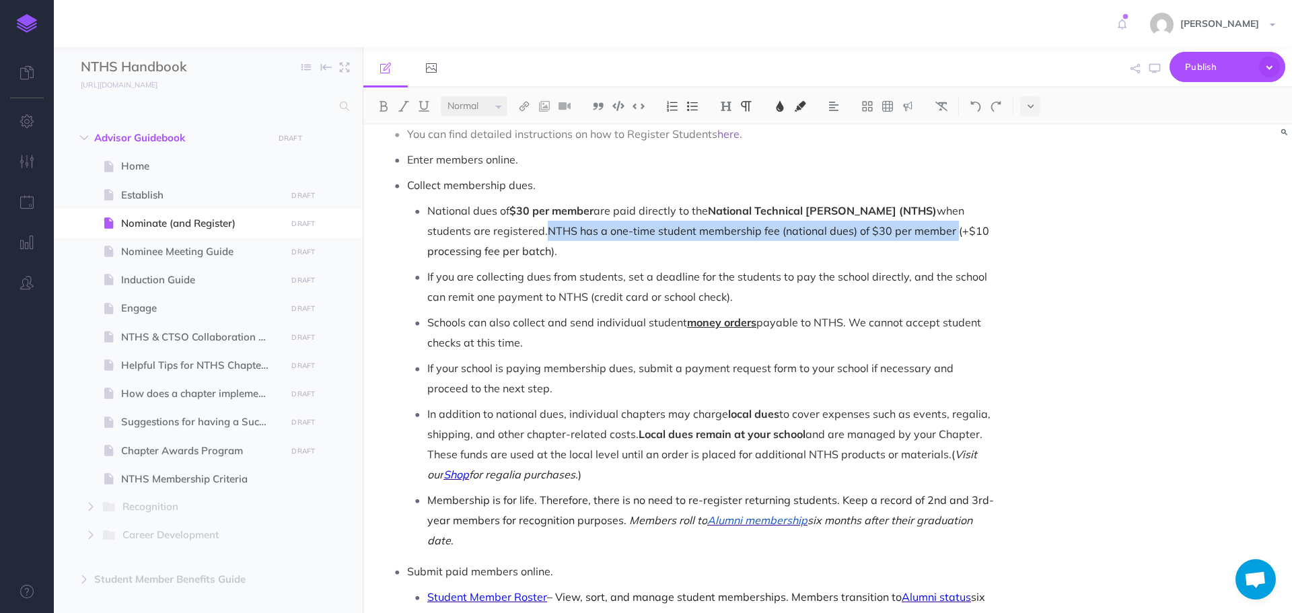
drag, startPoint x: 542, startPoint y: 213, endPoint x: 954, endPoint y: 215, distance: 412.0
click at [954, 215] on p "National dues of $30 per member are paid directly to the National Technical [PE…" at bounding box center [711, 231] width 569 height 61
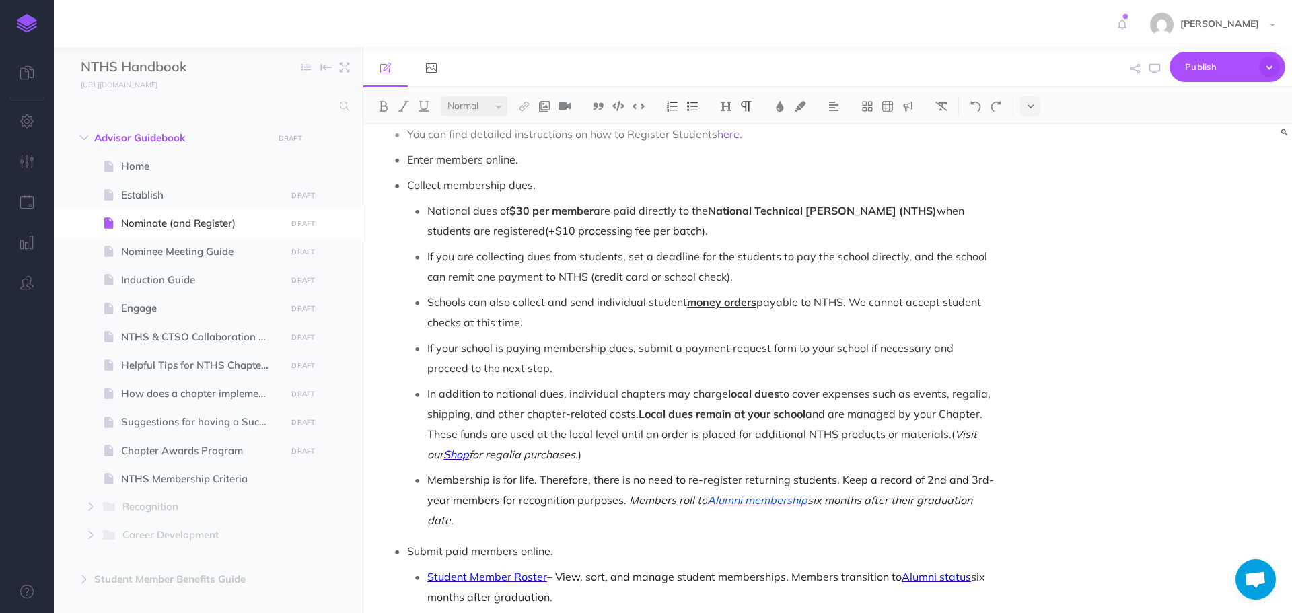
click at [707, 201] on p "National dues of $30 per member are paid directly to the National Technical [PE…" at bounding box center [711, 221] width 569 height 40
drag, startPoint x: 695, startPoint y: 195, endPoint x: 870, endPoint y: 188, distance: 175.8
click at [870, 204] on strong "National Technical [PERSON_NAME] (NTHS)" at bounding box center [803, 210] width 229 height 13
click at [729, 201] on p "National dues of $30 per member are paid directly to NTHS) when students are re…" at bounding box center [711, 221] width 569 height 40
drag, startPoint x: 695, startPoint y: 187, endPoint x: 725, endPoint y: 187, distance: 29.6
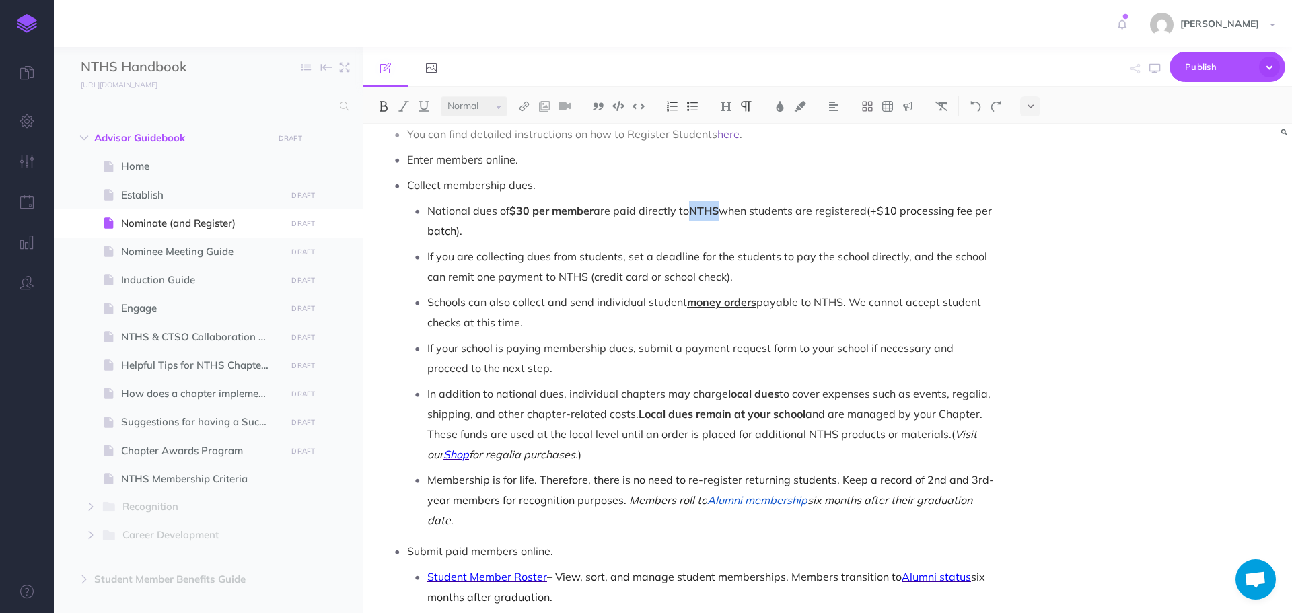
click at [725, 201] on p "National dues of $30 per member are paid directly to NTHS when students are reg…" at bounding box center [711, 221] width 569 height 40
click at [379, 105] on img at bounding box center [384, 106] width 12 height 11
click at [677, 213] on p "National dues of $30 per member are paid directly to NTHS when students are reg…" at bounding box center [711, 221] width 569 height 40
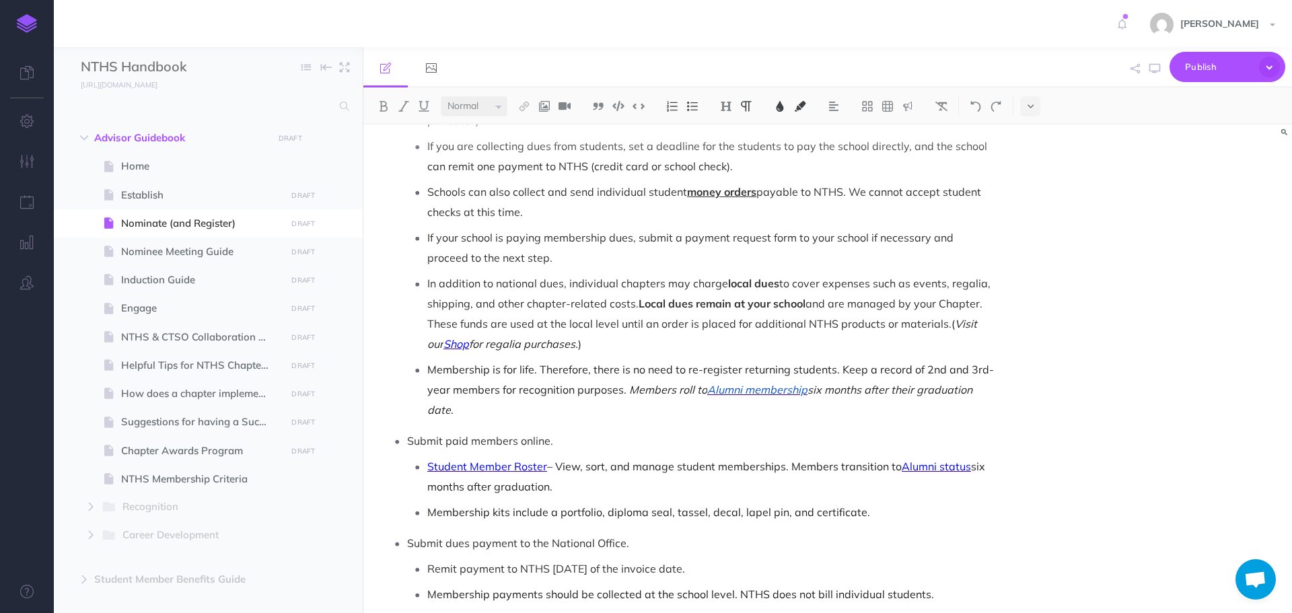
scroll to position [942, 0]
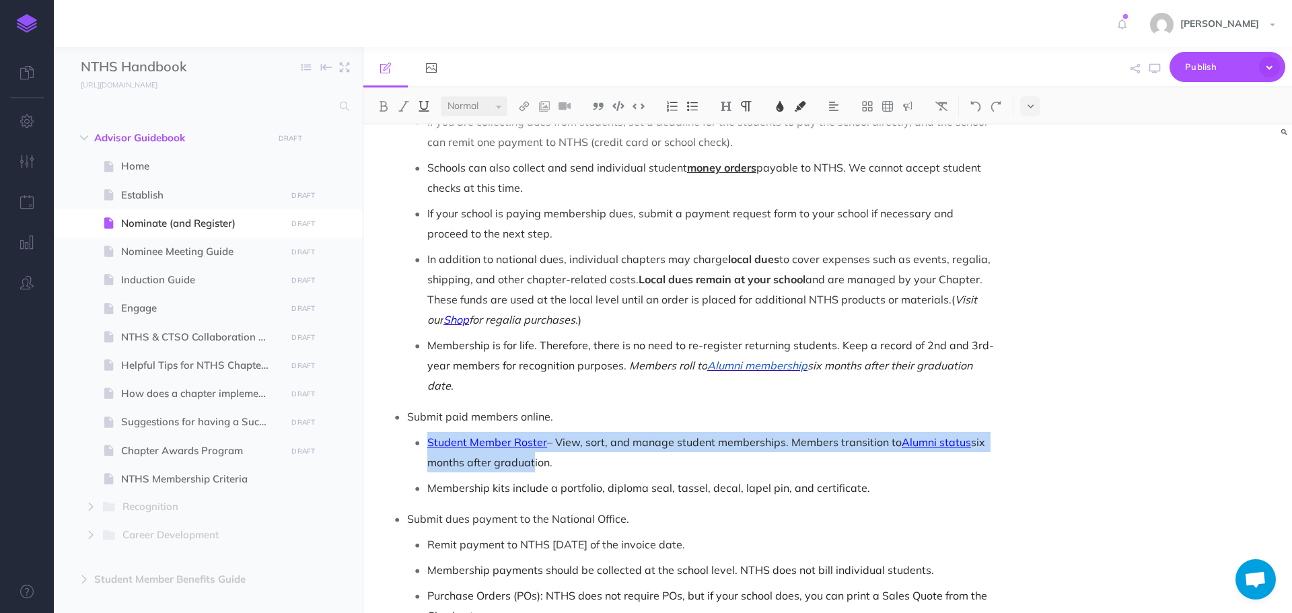
drag, startPoint x: 428, startPoint y: 421, endPoint x: 532, endPoint y: 439, distance: 105.1
click at [532, 439] on p "Student Member Roster – View, sort, and manage student memberships. Members tra…" at bounding box center [711, 452] width 569 height 40
click at [577, 432] on p "Student Member Roster – View, sort, and manage student memberships. Members tra…" at bounding box center [711, 452] width 569 height 40
drag, startPoint x: 429, startPoint y: 422, endPoint x: 557, endPoint y: 442, distance: 129.4
click at [557, 442] on p "Student Member Roster – View, sort, and manage student memberships. Members tra…" at bounding box center [711, 452] width 569 height 40
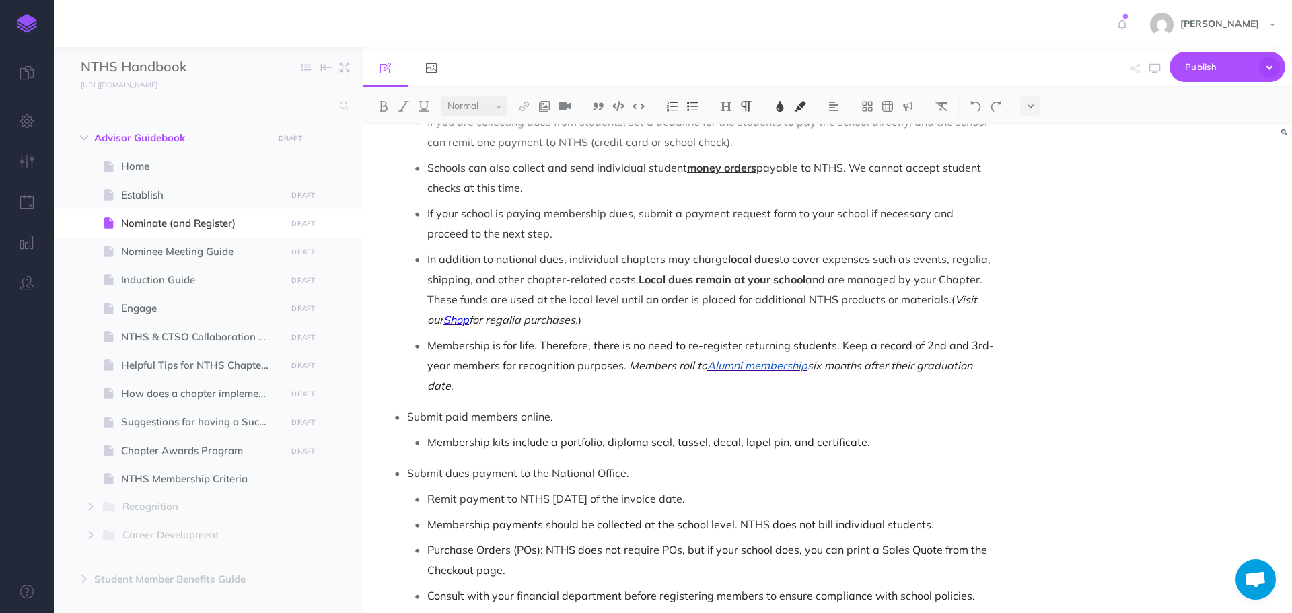
click at [509, 363] on p "Membership is for life. Therefore, there is no need to re-register returning st…" at bounding box center [711, 365] width 569 height 61
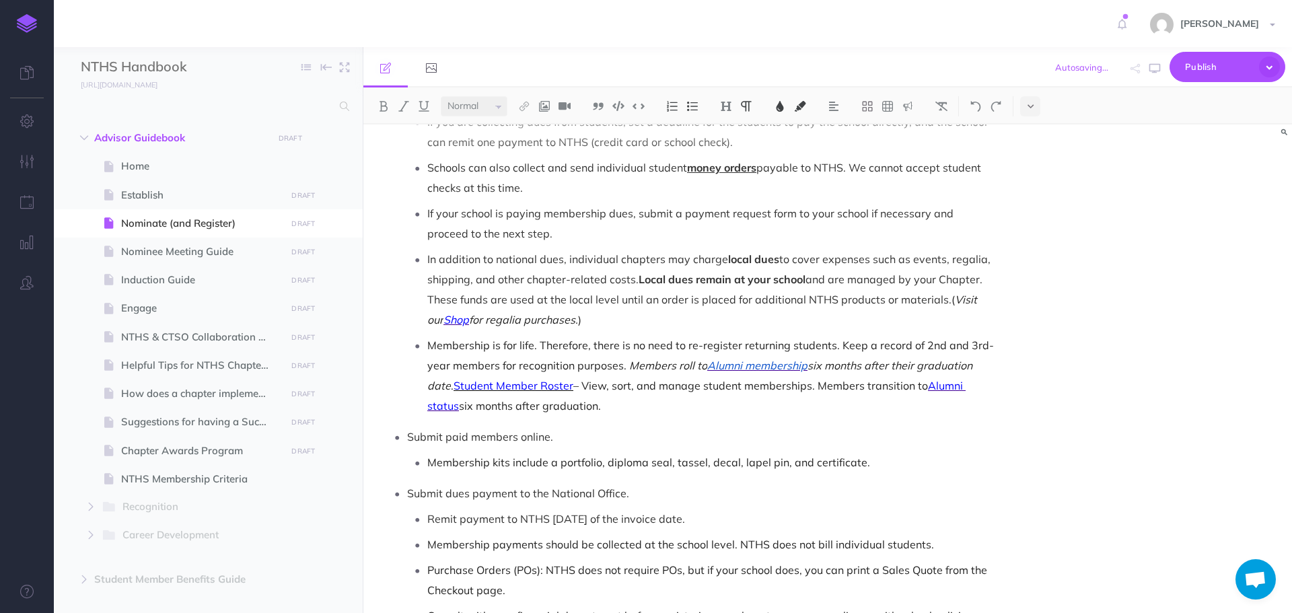
click at [456, 379] on span "Student Member Roster" at bounding box center [514, 385] width 120 height 13
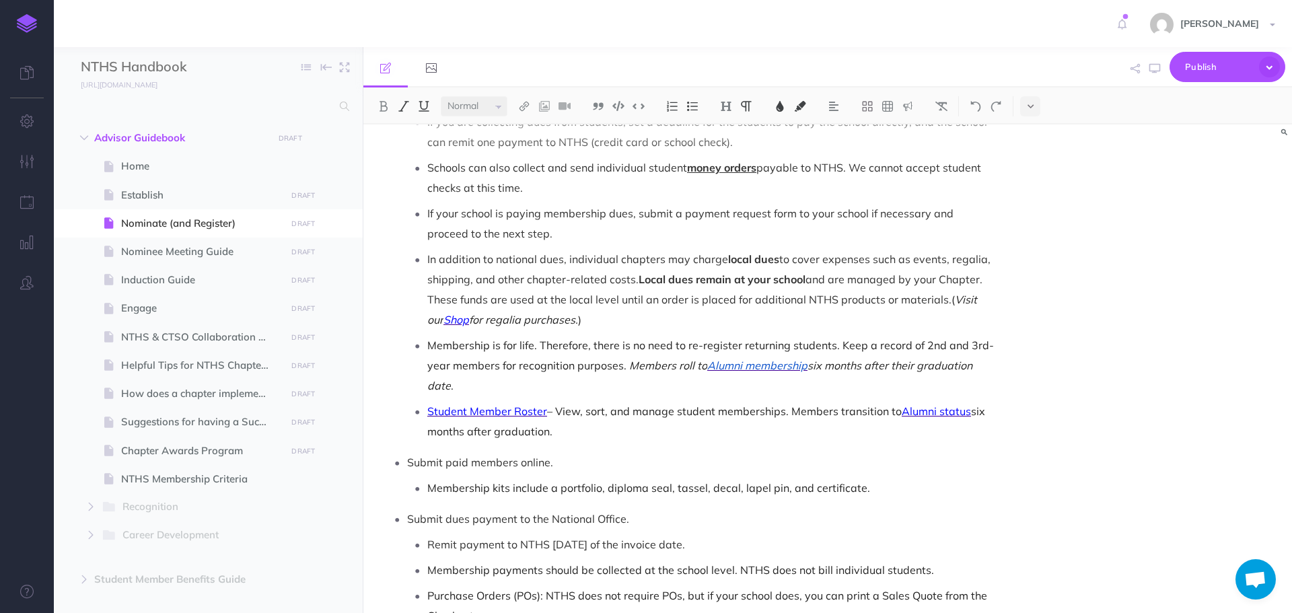
drag, startPoint x: 627, startPoint y: 343, endPoint x: 647, endPoint y: 361, distance: 27.1
click at [647, 361] on p "Membership is for life. Therefore, there is no need to re-register returning st…" at bounding box center [711, 365] width 569 height 61
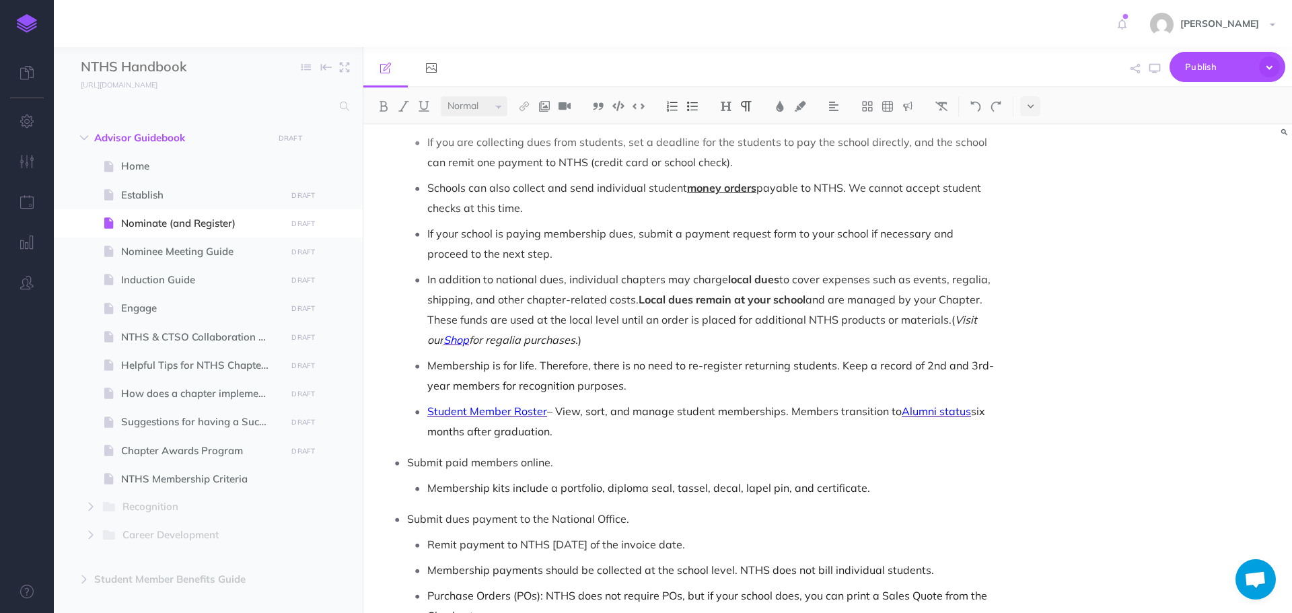
scroll to position [1007, 0]
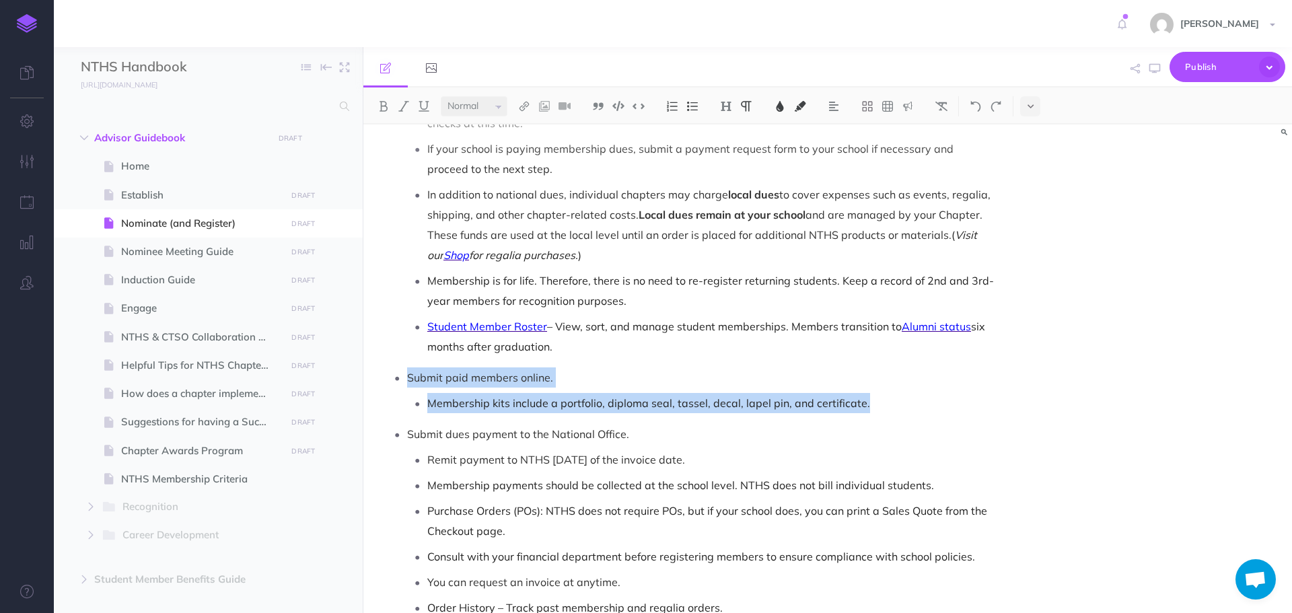
drag, startPoint x: 407, startPoint y: 357, endPoint x: 878, endPoint y: 372, distance: 470.8
click at [878, 372] on li "Submit paid members online. Membership kits include a portfolio, diploma seal, …" at bounding box center [702, 391] width 590 height 46
click at [799, 107] on img at bounding box center [800, 106] width 12 height 11
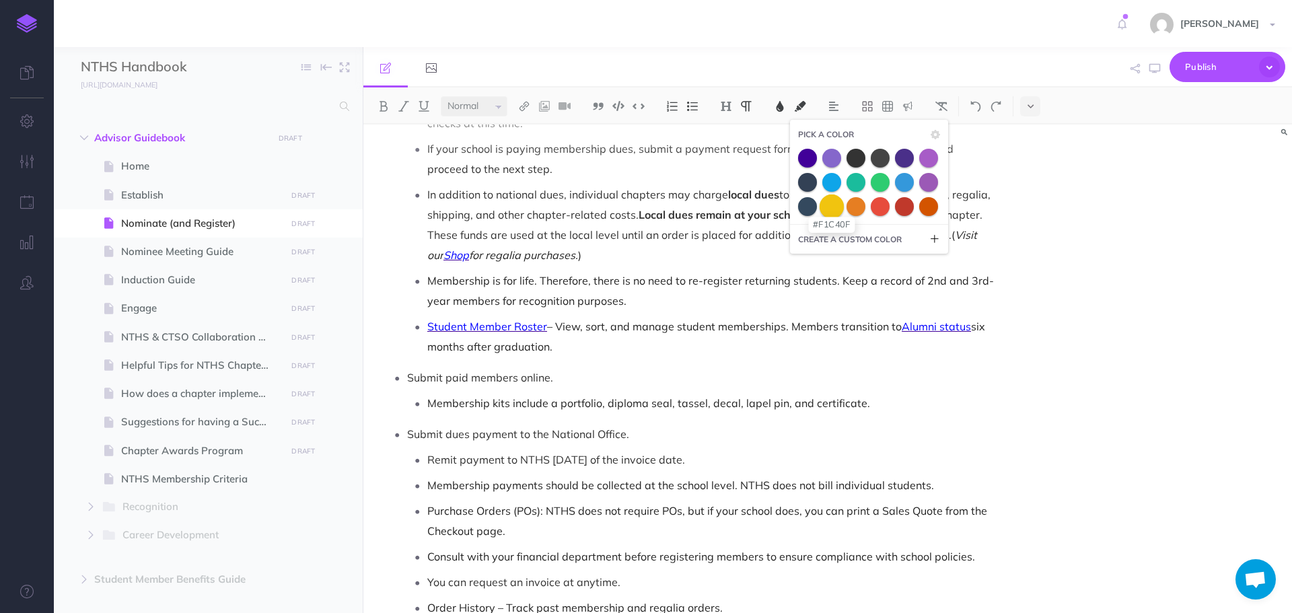
click at [830, 211] on span at bounding box center [832, 206] width 24 height 24
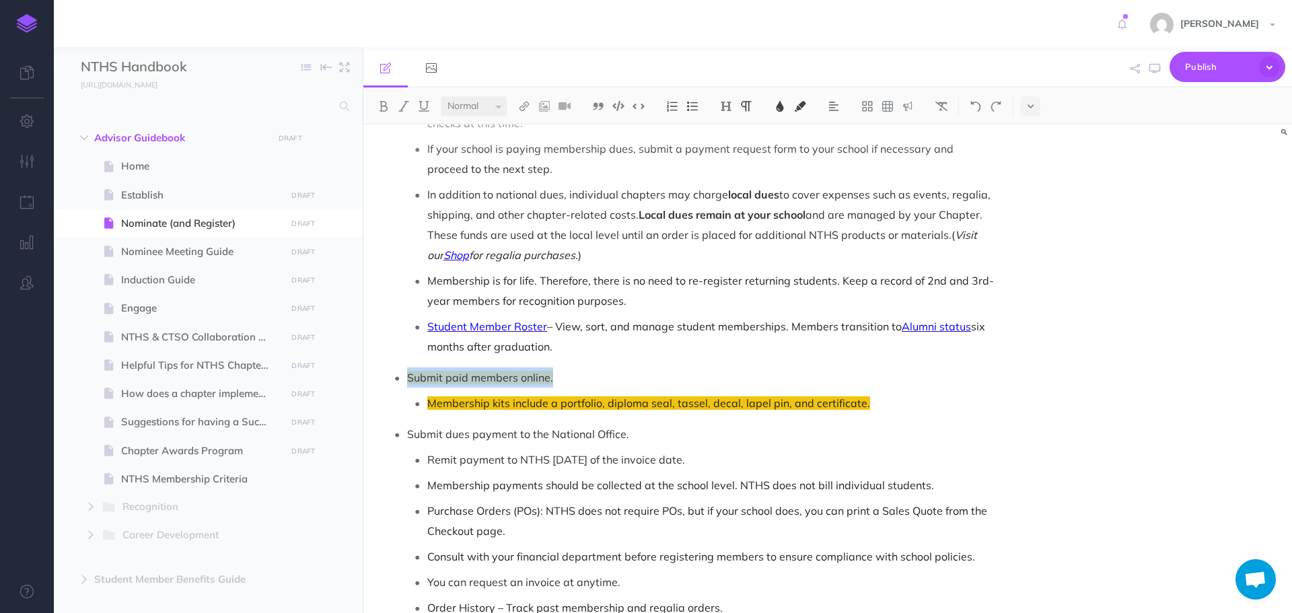
click at [930, 368] on p "Submit paid members online." at bounding box center [702, 378] width 590 height 20
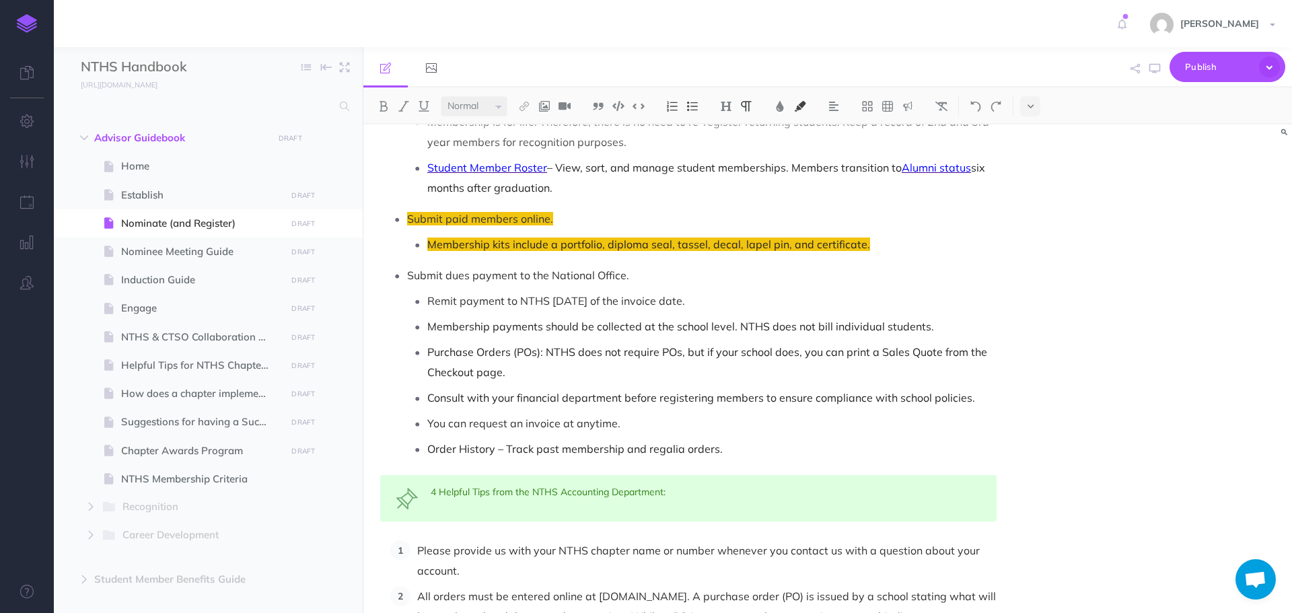
scroll to position [1209, 0]
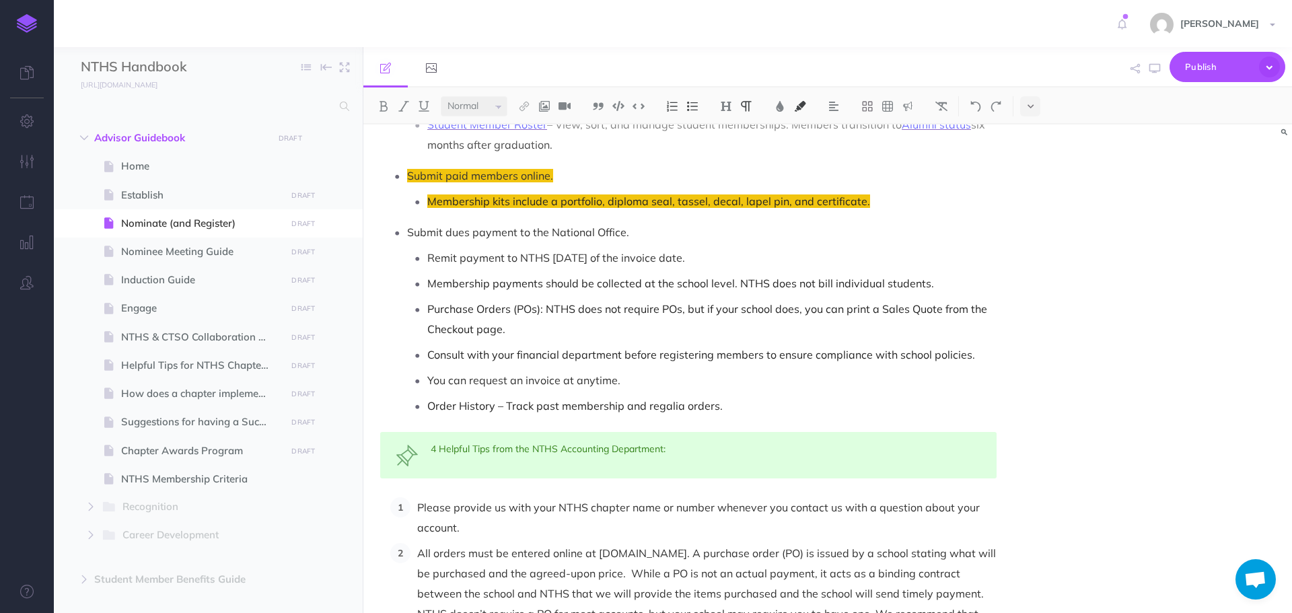
click at [734, 396] on p "Order History – Track past membership and regalia orders." at bounding box center [711, 406] width 569 height 20
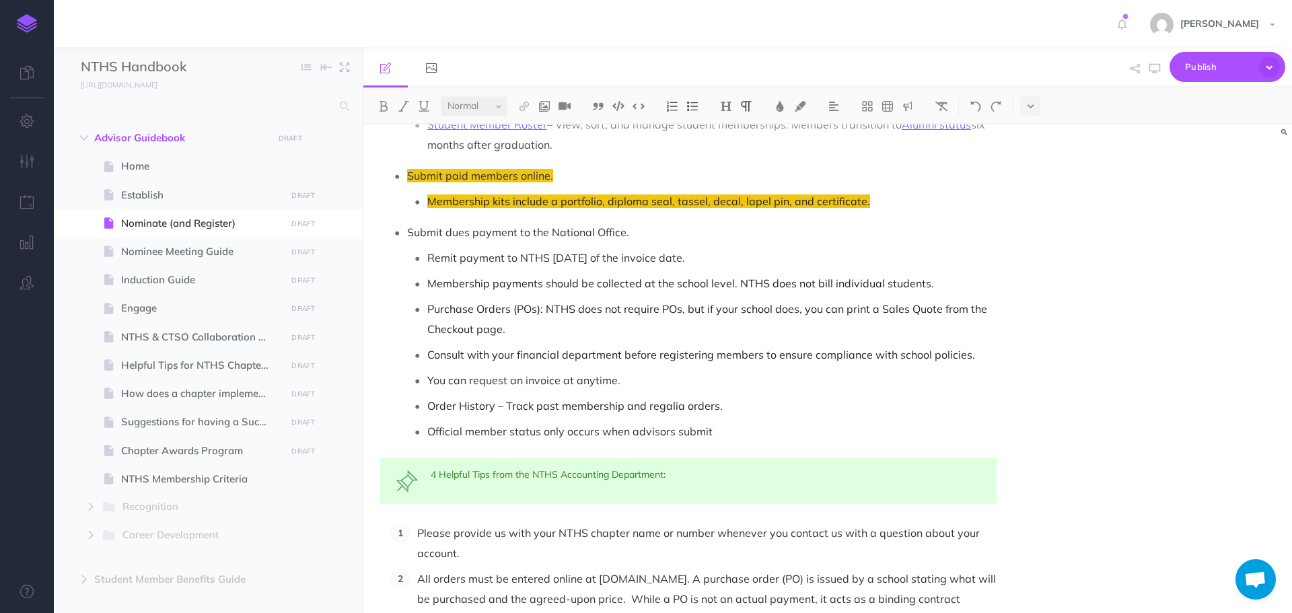
click at [743, 421] on p "Official member status only occurs when advisors submit" at bounding box center [711, 431] width 569 height 20
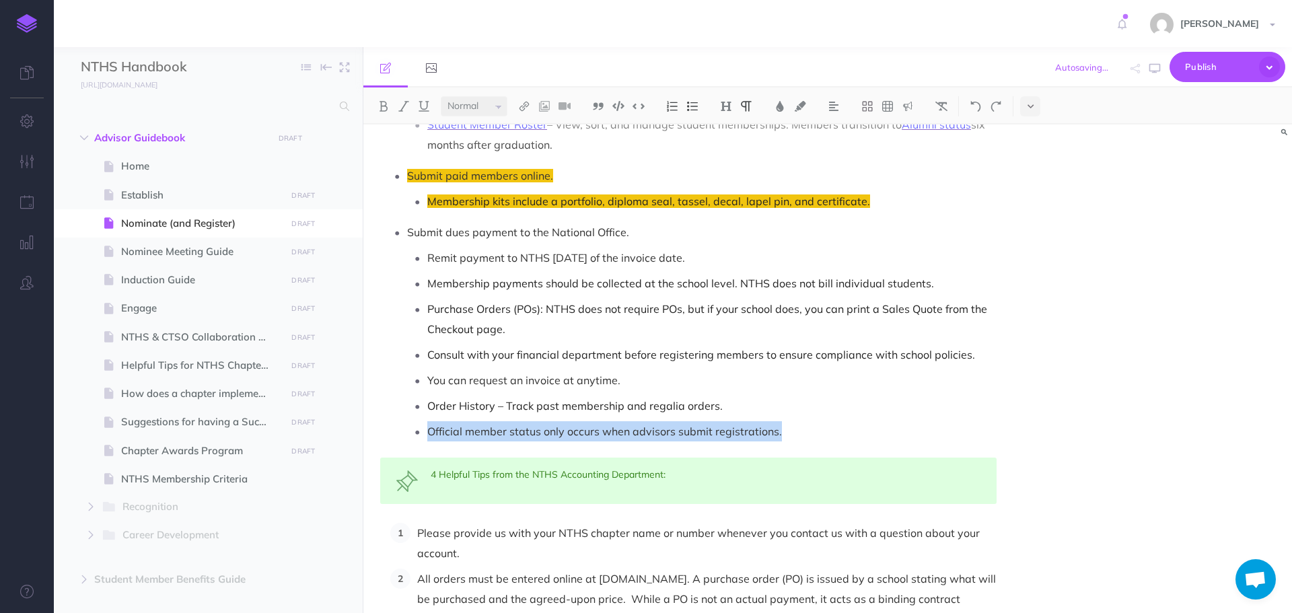
drag, startPoint x: 429, startPoint y: 407, endPoint x: 800, endPoint y: 408, distance: 370.9
click at [805, 421] on p "Official member status only occurs when advisors submit registrations." at bounding box center [711, 431] width 569 height 20
copy p "Official member status only occurs when advisors submit registrations."
click at [458, 421] on p "Official member status only occurs when advisors submit registrations." at bounding box center [711, 431] width 569 height 20
drag, startPoint x: 427, startPoint y: 412, endPoint x: 780, endPoint y: 408, distance: 352.1
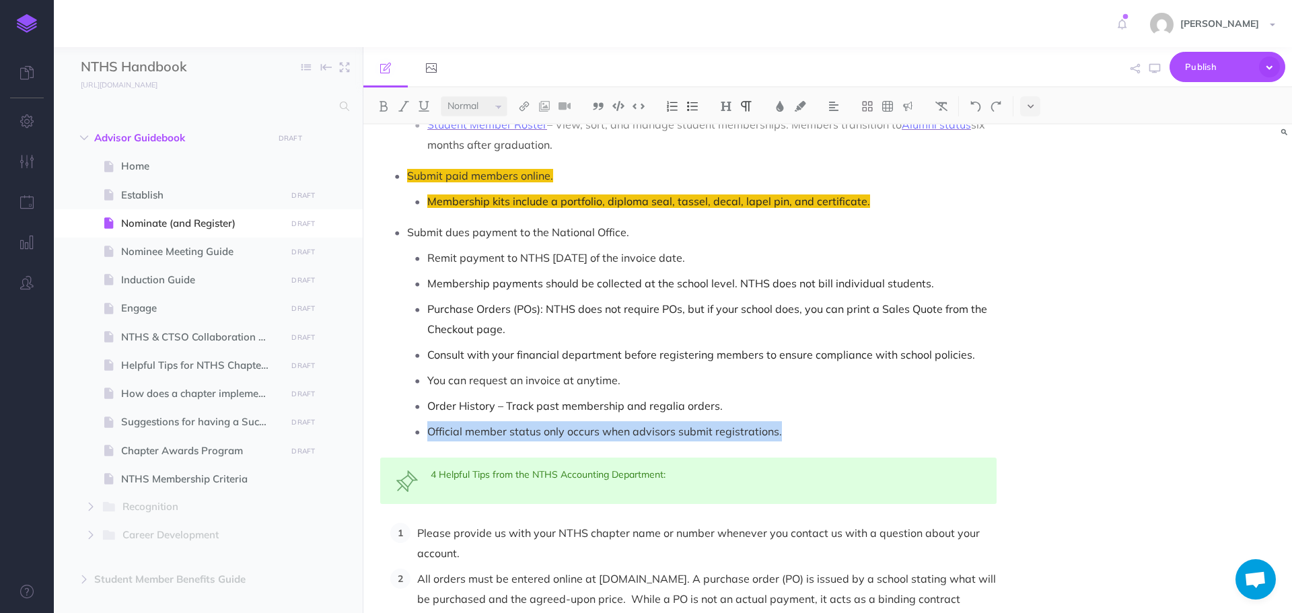
click at [780, 421] on p "Official member status only occurs when advisors submit registrations." at bounding box center [711, 431] width 569 height 20
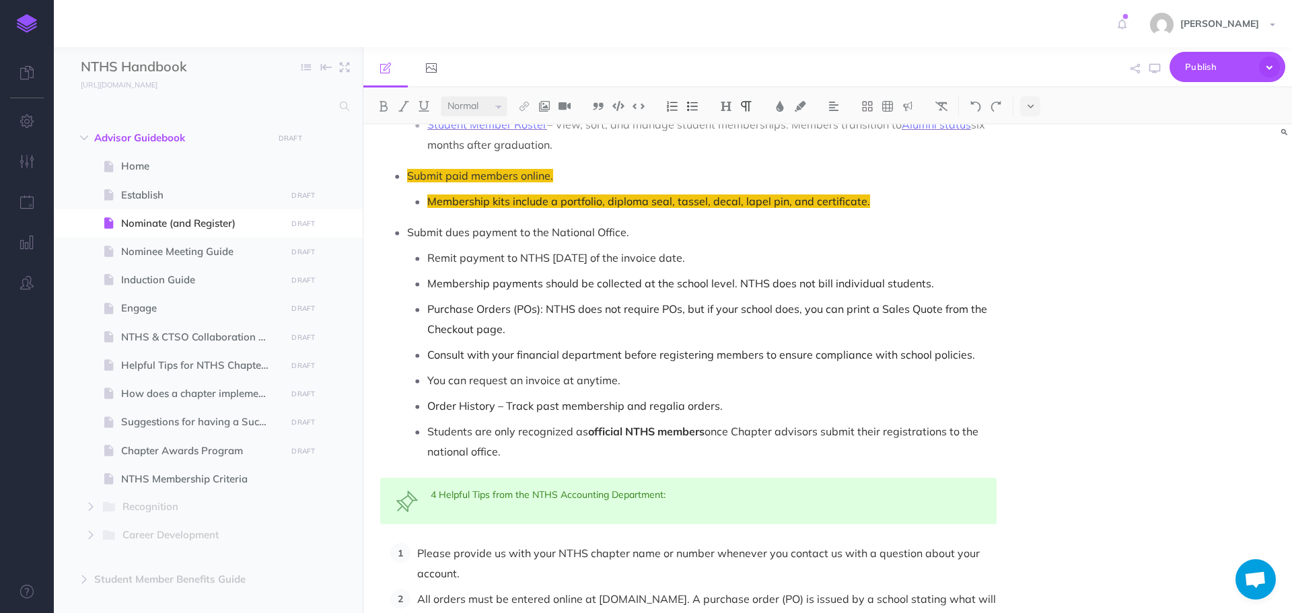
scroll to position [1276, 0]
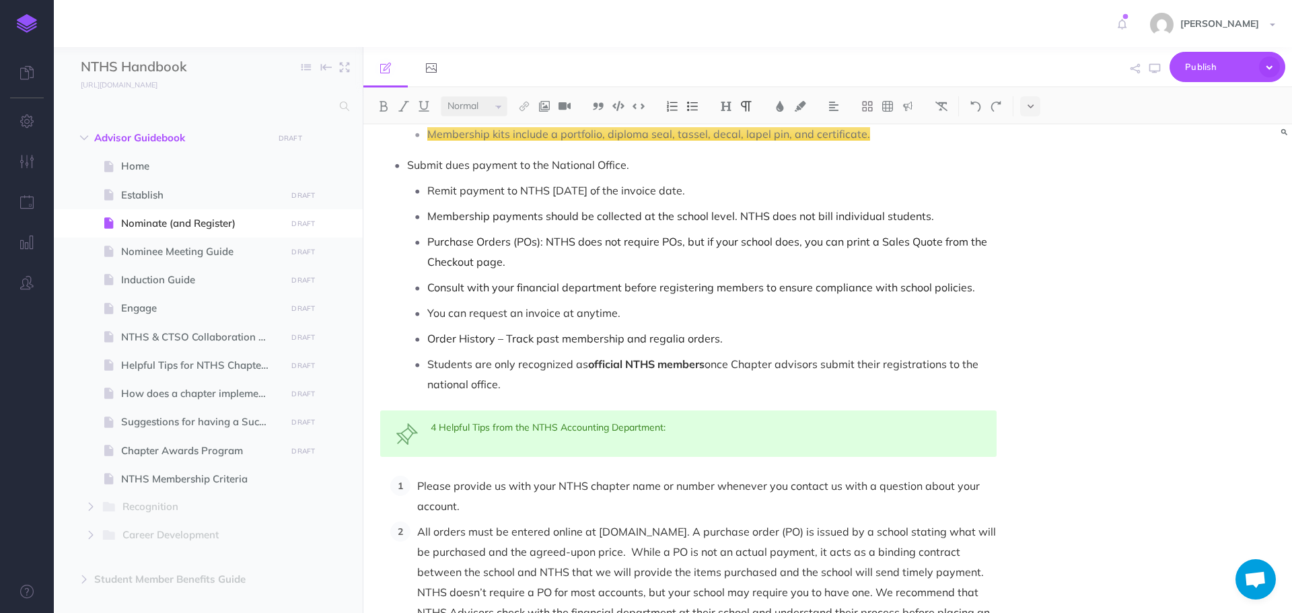
click at [650, 303] on p "You can request an invoice at anytime." at bounding box center [711, 313] width 569 height 20
drag, startPoint x: 429, startPoint y: 318, endPoint x: 495, endPoint y: 319, distance: 65.3
click at [495, 332] on span "Order History – Track past membership and regalia orders." at bounding box center [575, 338] width 296 height 13
drag, startPoint x: 454, startPoint y: 332, endPoint x: 444, endPoint y: 323, distance: 13.4
click at [454, 331] on ul "Remit payment to NTHS [DATE] of the invoice date. Membership payments should be…" at bounding box center [702, 287] width 590 height 214
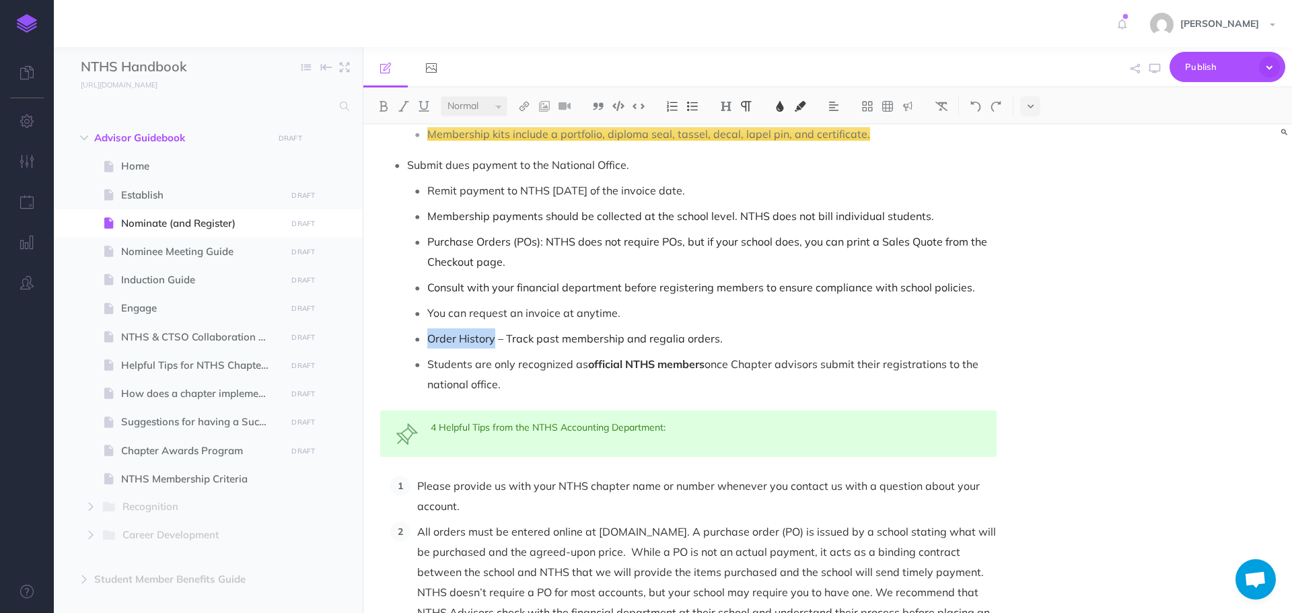
drag, startPoint x: 429, startPoint y: 317, endPoint x: 494, endPoint y: 319, distance: 64.7
click at [494, 332] on span "Order History – Track past membership and regalia orders." at bounding box center [575, 338] width 296 height 13
click at [522, 104] on img at bounding box center [524, 106] width 12 height 11
click at [526, 131] on icon at bounding box center [524, 129] width 11 height 9
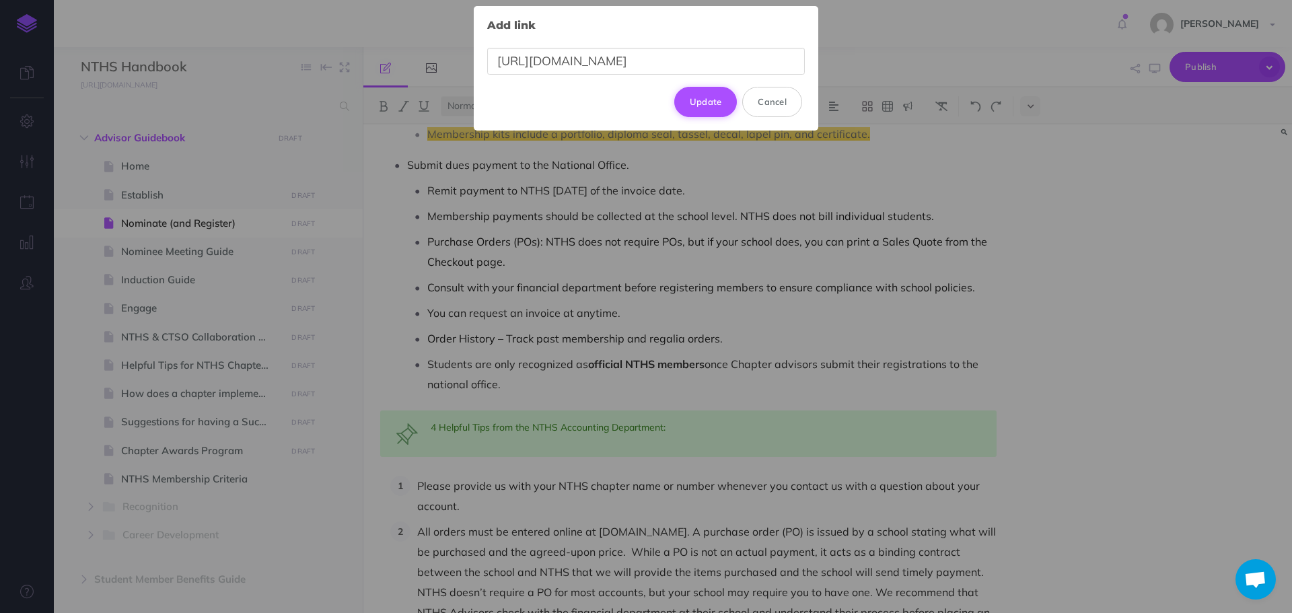
type input "[URL][DOMAIN_NAME]"
click at [724, 108] on button "Update" at bounding box center [705, 102] width 63 height 30
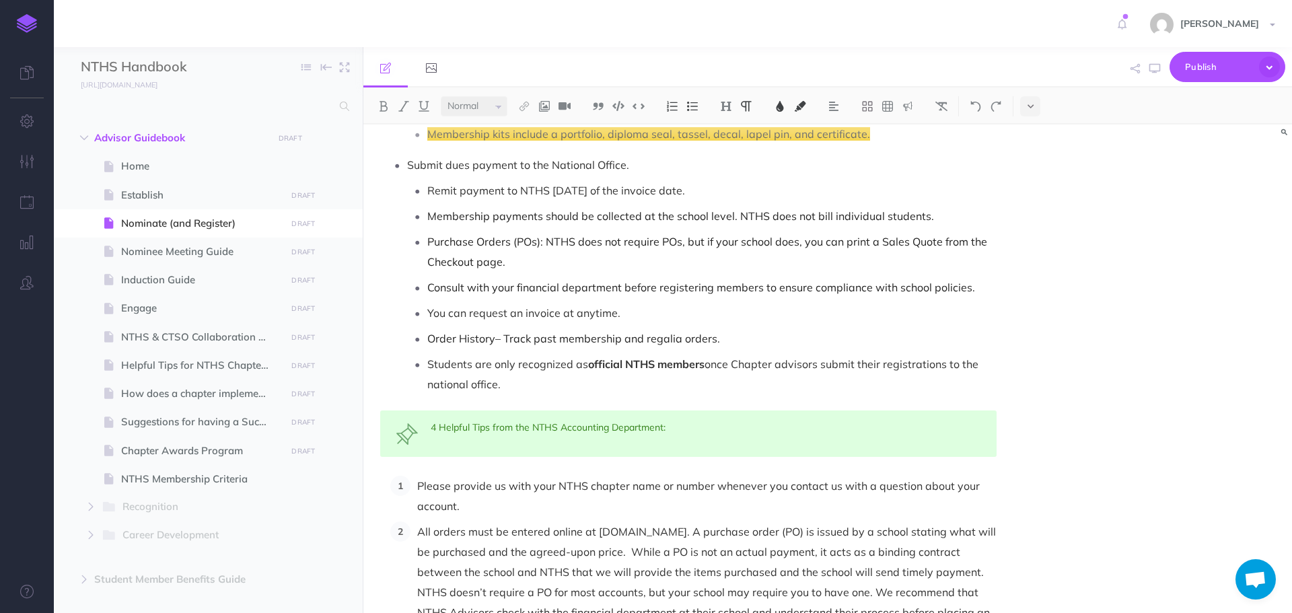
click at [568, 332] on span "– Track past membership and regalia orders." at bounding box center [607, 338] width 225 height 13
drag, startPoint x: 429, startPoint y: 320, endPoint x: 493, endPoint y: 319, distance: 64.6
click at [493, 332] on span "Order History" at bounding box center [461, 338] width 68 height 13
click at [779, 107] on img at bounding box center [780, 106] width 12 height 11
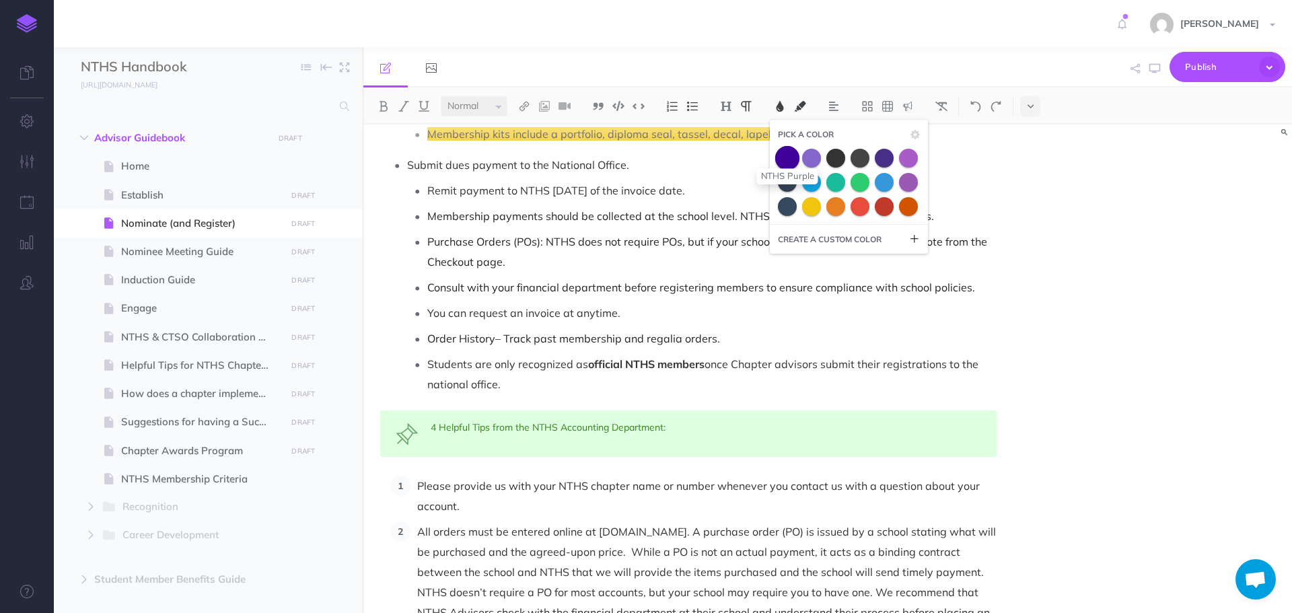
click at [789, 155] on span at bounding box center [787, 157] width 24 height 24
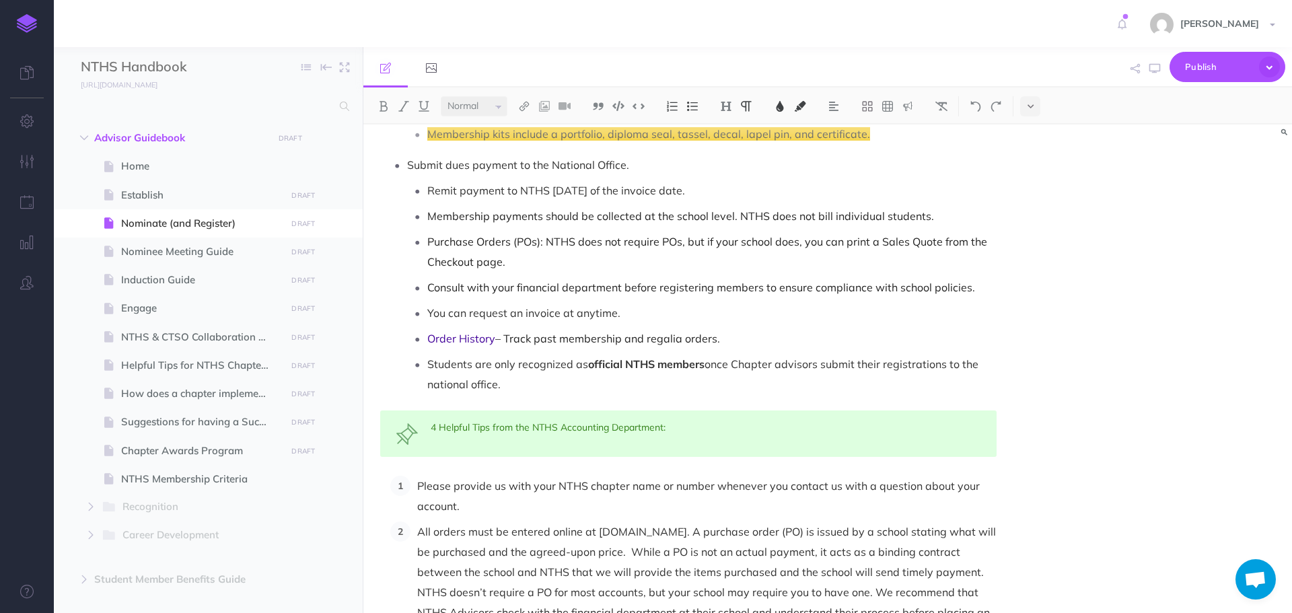
click at [727, 303] on p "You can request an invoice at anytime." at bounding box center [711, 313] width 569 height 20
click at [1153, 71] on icon "button" at bounding box center [1155, 68] width 11 height 11
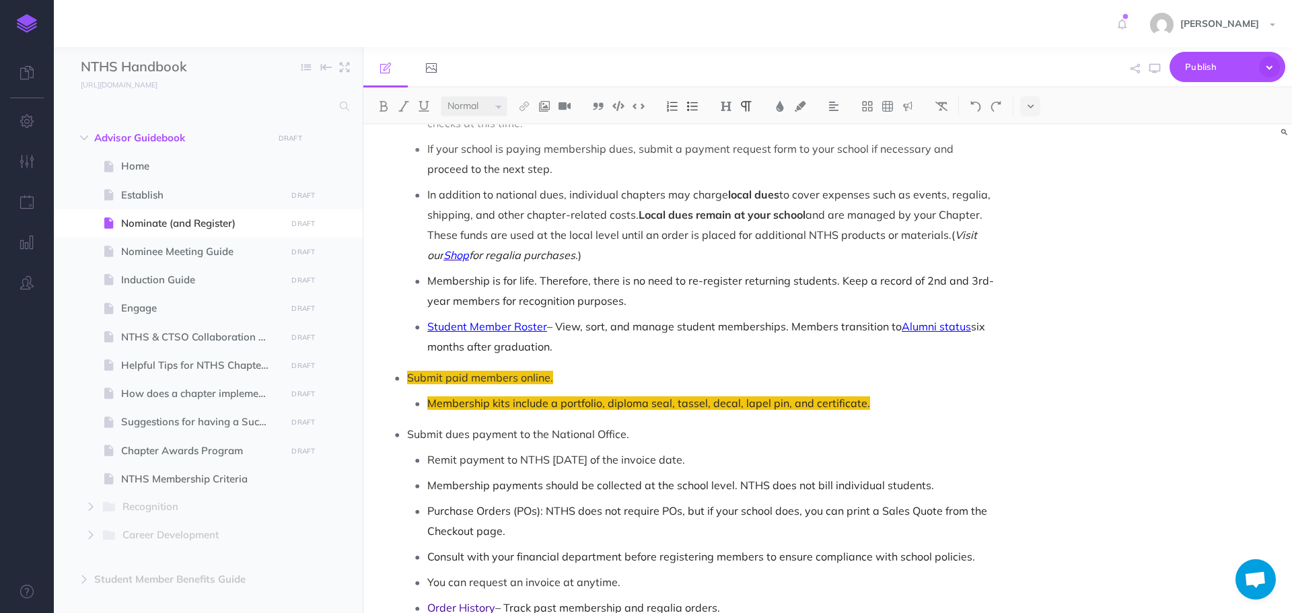
scroll to position [872, 0]
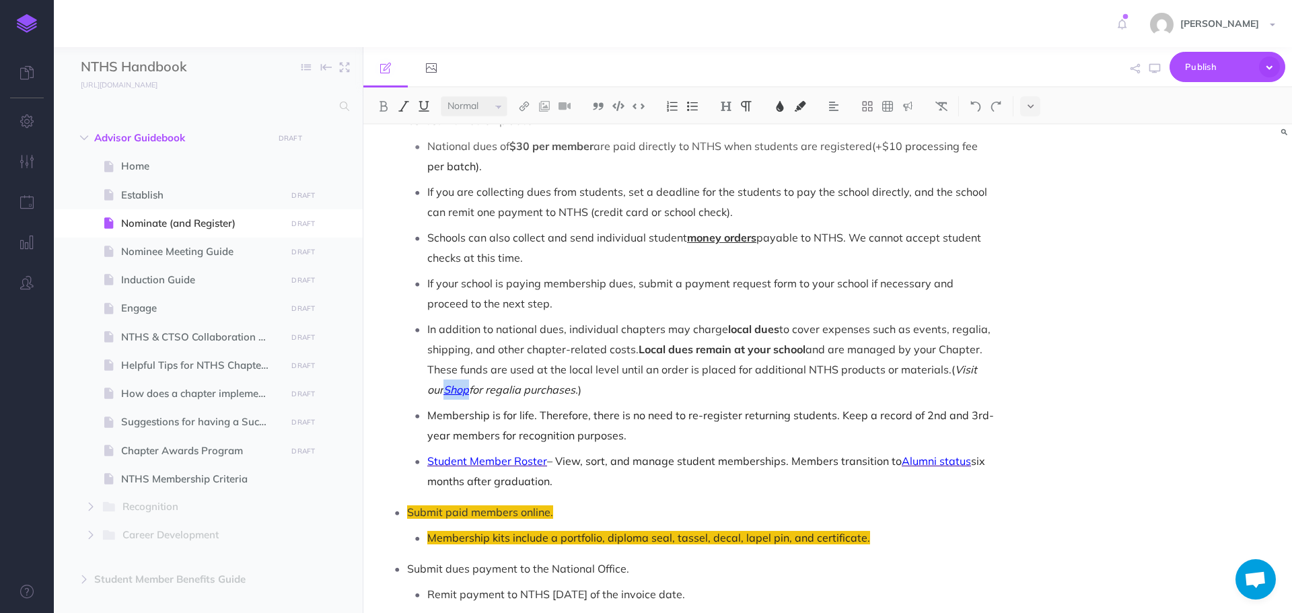
drag, startPoint x: 429, startPoint y: 369, endPoint x: 451, endPoint y: 366, distance: 22.4
click at [451, 383] on span "Shop" at bounding box center [457, 389] width 26 height 13
click at [785, 104] on img at bounding box center [780, 106] width 12 height 11
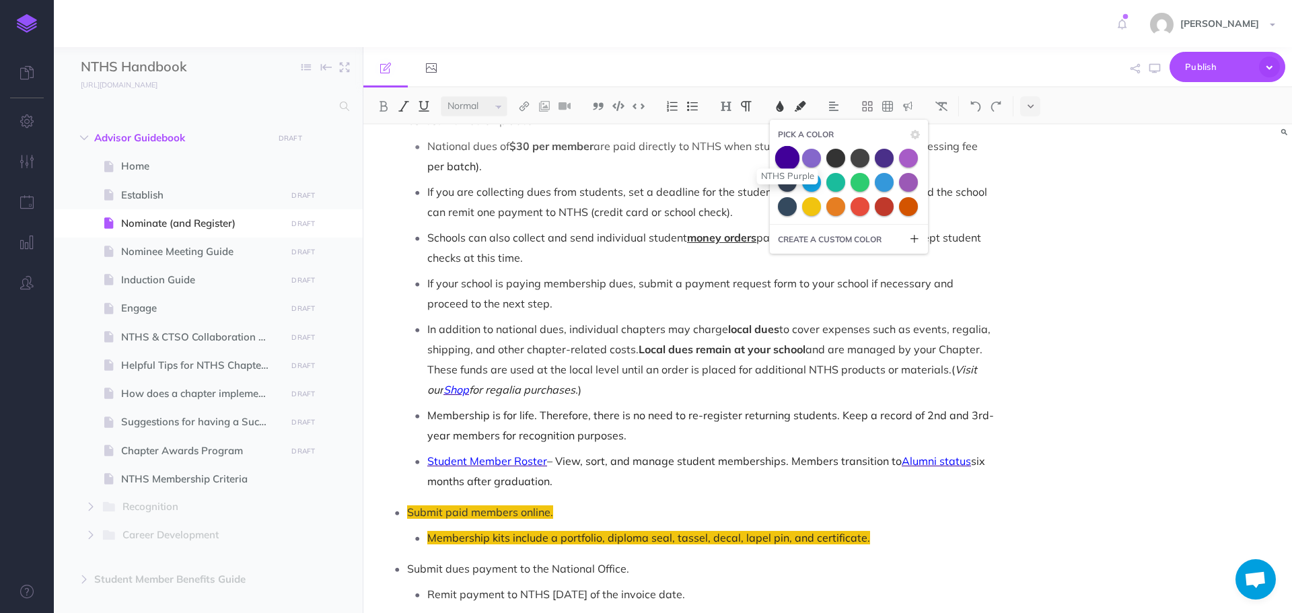
click at [784, 157] on span at bounding box center [787, 157] width 24 height 24
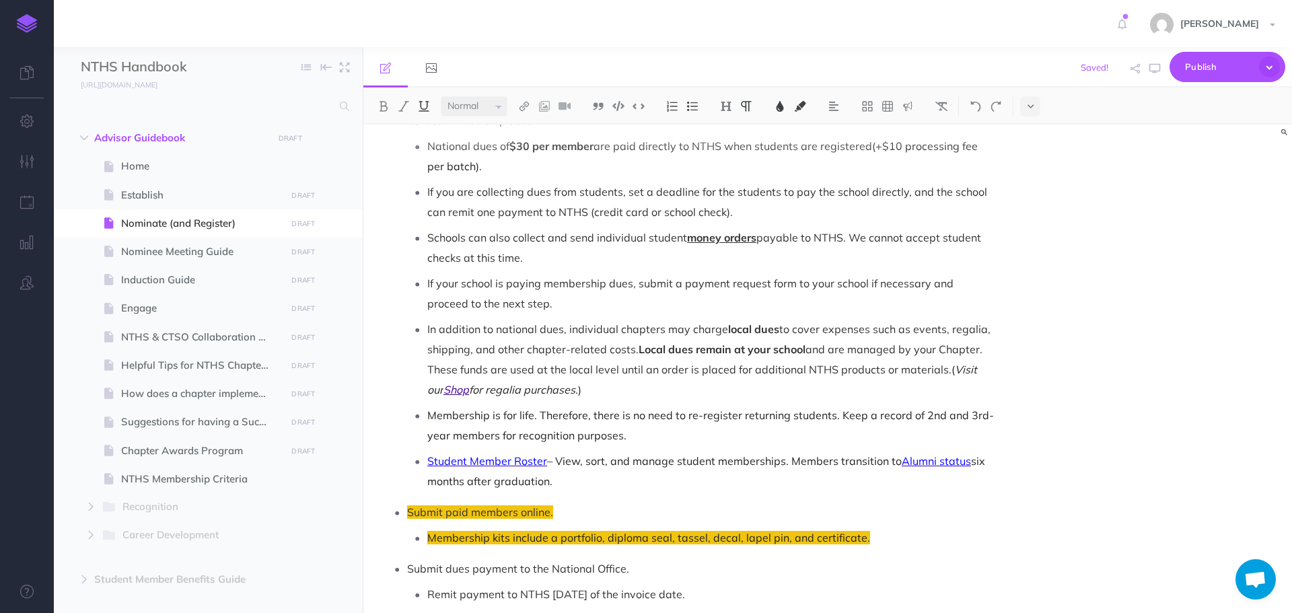
drag, startPoint x: 430, startPoint y: 441, endPoint x: 550, endPoint y: 437, distance: 119.9
click at [550, 451] on p "Student Member Roster – View, sort, and manage student memberships. Members tra…" at bounding box center [711, 471] width 569 height 40
click at [784, 104] on img at bounding box center [780, 106] width 12 height 11
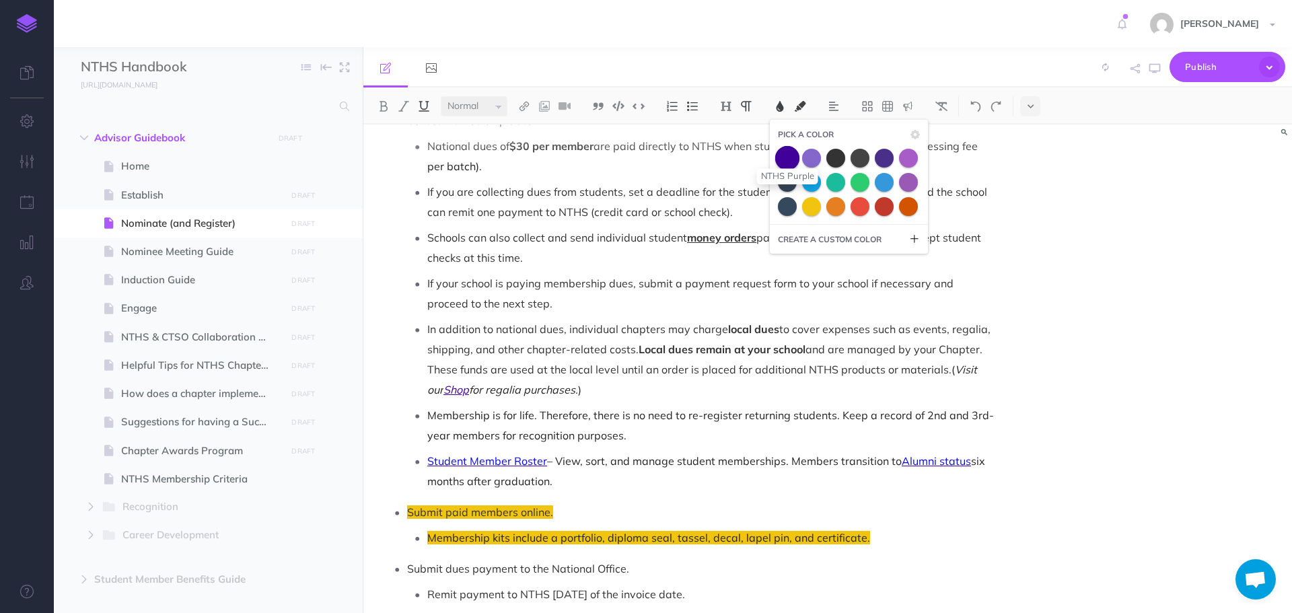
click at [788, 163] on span at bounding box center [787, 157] width 24 height 24
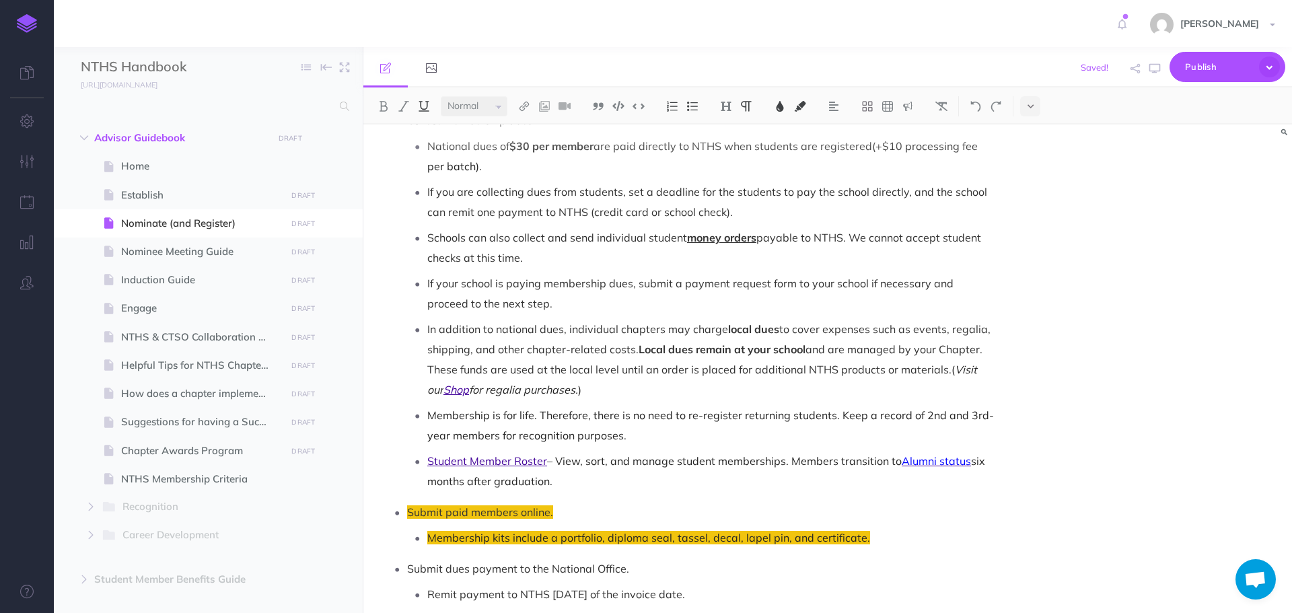
drag, startPoint x: 902, startPoint y: 442, endPoint x: 934, endPoint y: 352, distance: 95.2
click at [972, 451] on p "Student Member Roster – View, sort, and manage student memberships. Members tra…" at bounding box center [711, 471] width 569 height 40
click at [782, 103] on img at bounding box center [780, 106] width 12 height 11
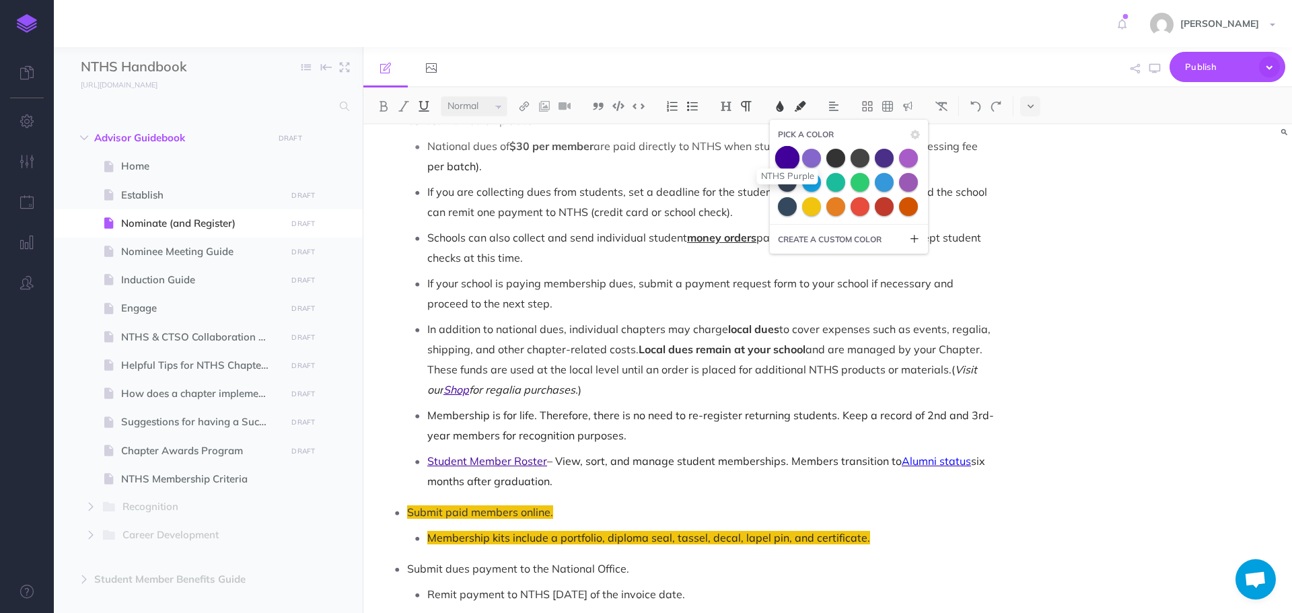
click at [790, 160] on span at bounding box center [787, 157] width 24 height 24
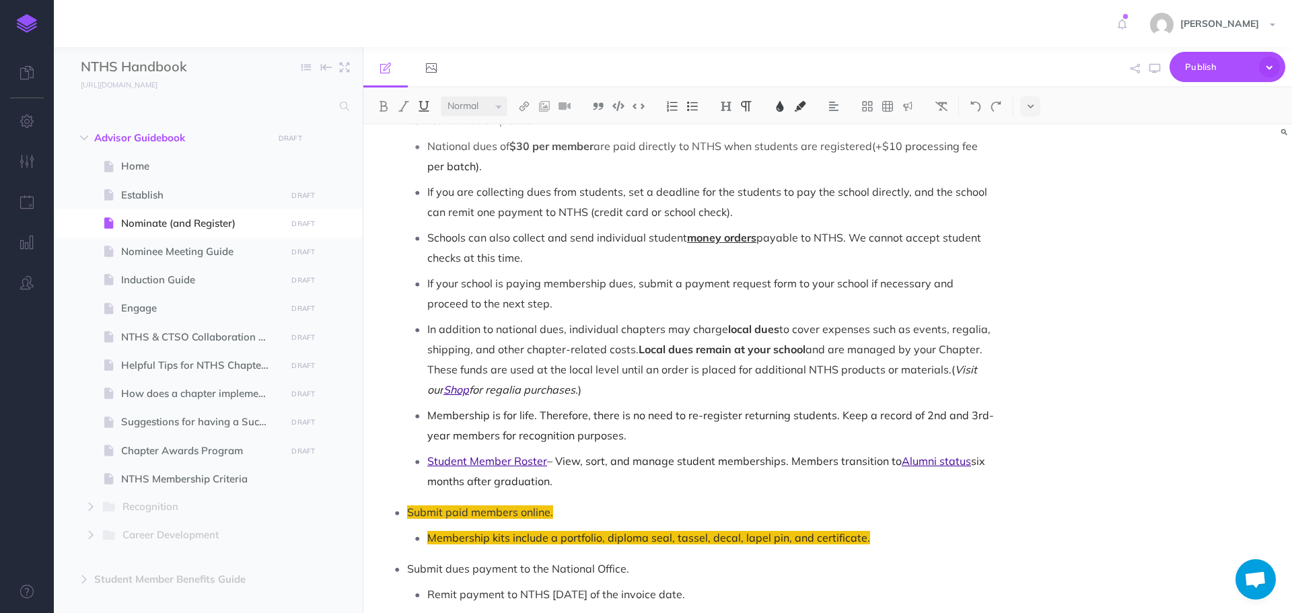
click at [728, 340] on p "In addition to national dues, individual chapters may charge local dues to cove…" at bounding box center [711, 359] width 569 height 81
click at [1158, 69] on icon "button" at bounding box center [1155, 68] width 11 height 11
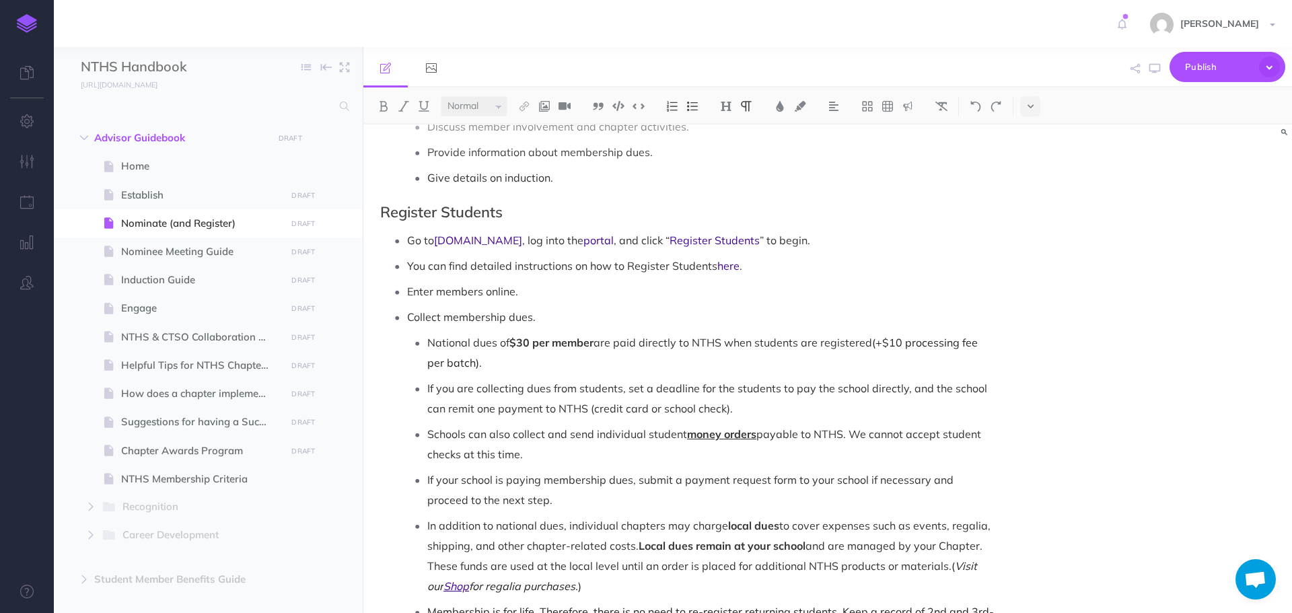
scroll to position [805, 0]
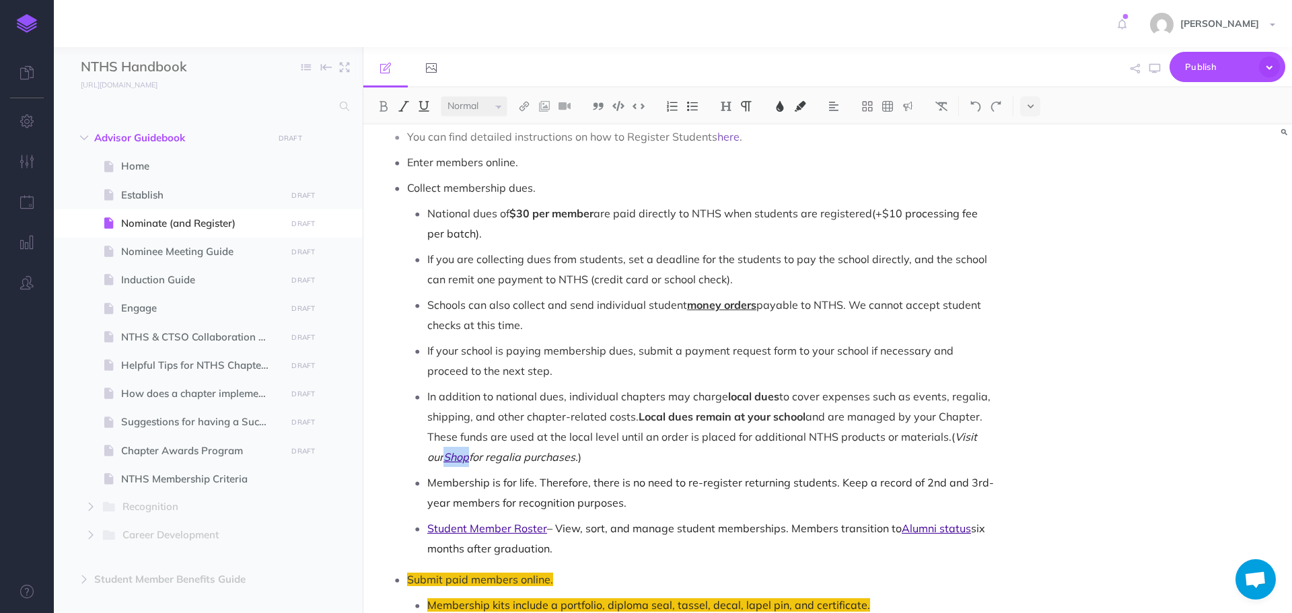
drag, startPoint x: 428, startPoint y: 438, endPoint x: 453, endPoint y: 434, distance: 25.2
click at [453, 434] on em "Visit our Shop for regalia purchases." at bounding box center [703, 447] width 553 height 34
click at [424, 108] on img at bounding box center [424, 106] width 12 height 11
drag, startPoint x: 902, startPoint y: 509, endPoint x: 953, endPoint y: 470, distance: 63.8
click at [972, 518] on p "Student Member Roster – View, sort, and manage student memberships. Members tra…" at bounding box center [711, 538] width 569 height 40
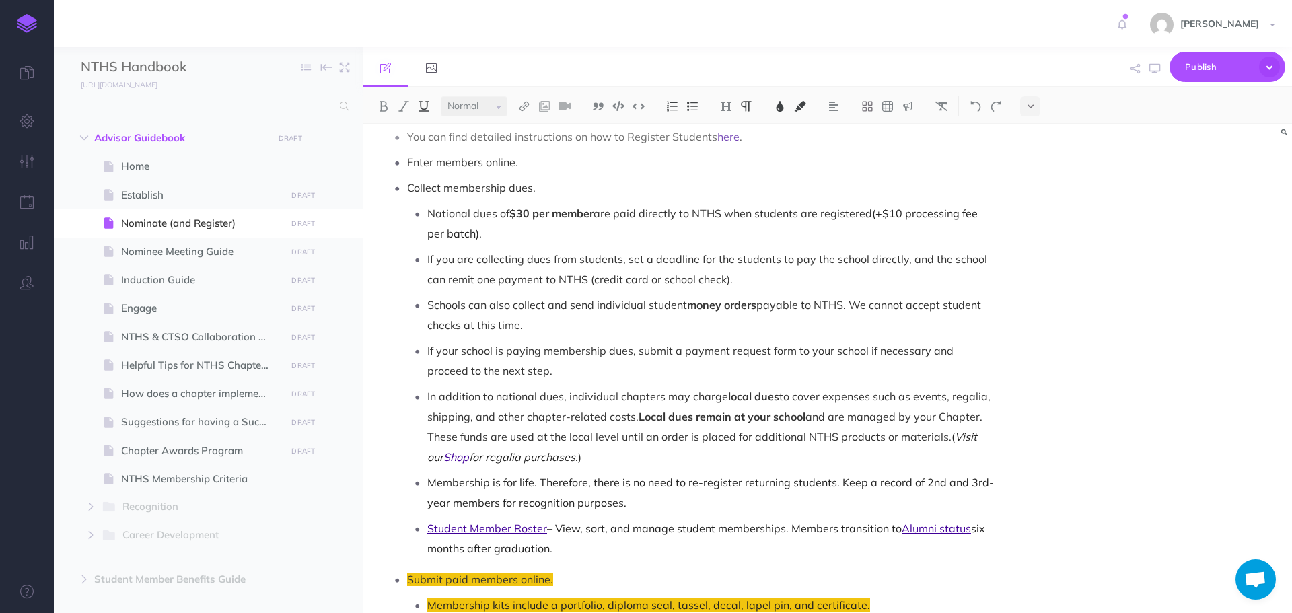
click at [423, 104] on img at bounding box center [424, 106] width 12 height 11
click at [427, 518] on li "Student Member Roster – View, sort, and manage student memberships. Members tra…" at bounding box center [711, 538] width 569 height 40
drag, startPoint x: 427, startPoint y: 507, endPoint x: 541, endPoint y: 469, distance: 119.4
click at [550, 518] on p "Student Member Roster – View, sort, and manage student memberships. Members tra…" at bounding box center [711, 538] width 569 height 40
click at [429, 102] on img at bounding box center [424, 106] width 12 height 11
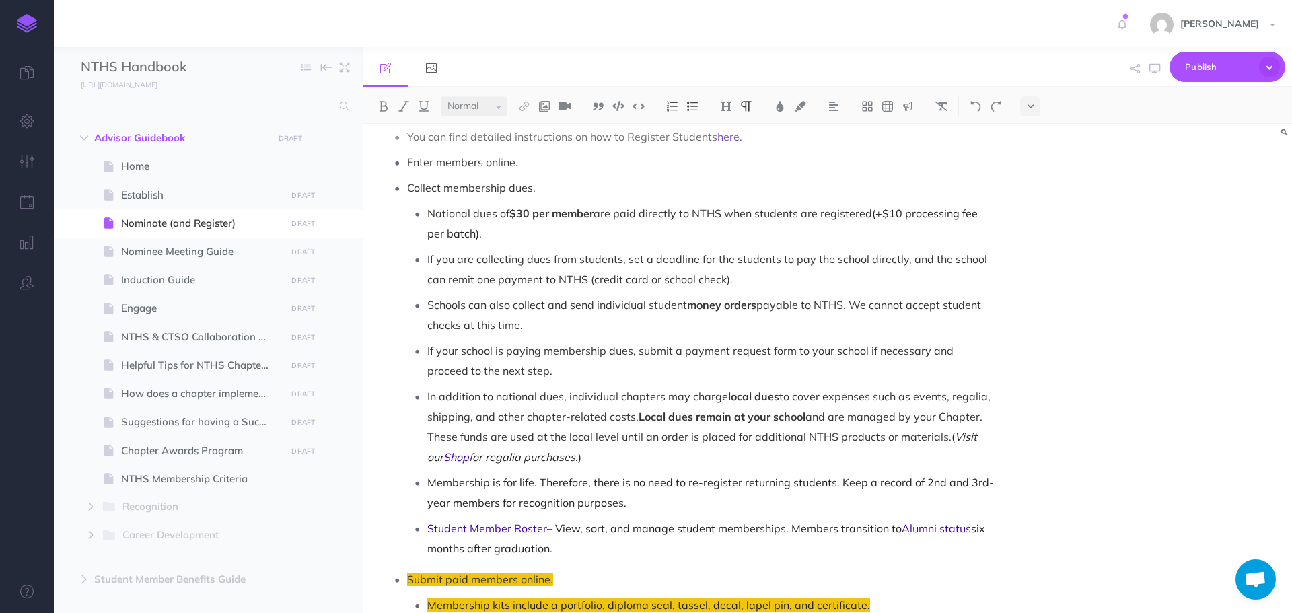
click at [565, 396] on p "In addition to national dues, individual chapters may charge local dues to cove…" at bounding box center [711, 426] width 569 height 81
click at [1157, 67] on icon "button" at bounding box center [1155, 68] width 11 height 11
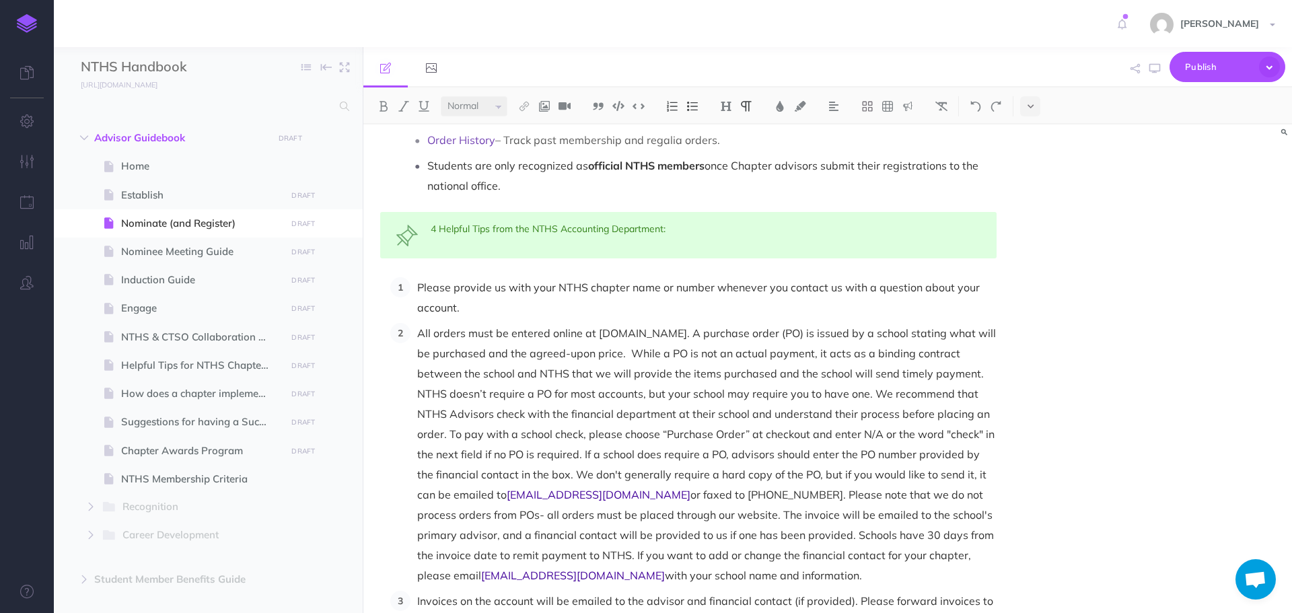
scroll to position [1478, 0]
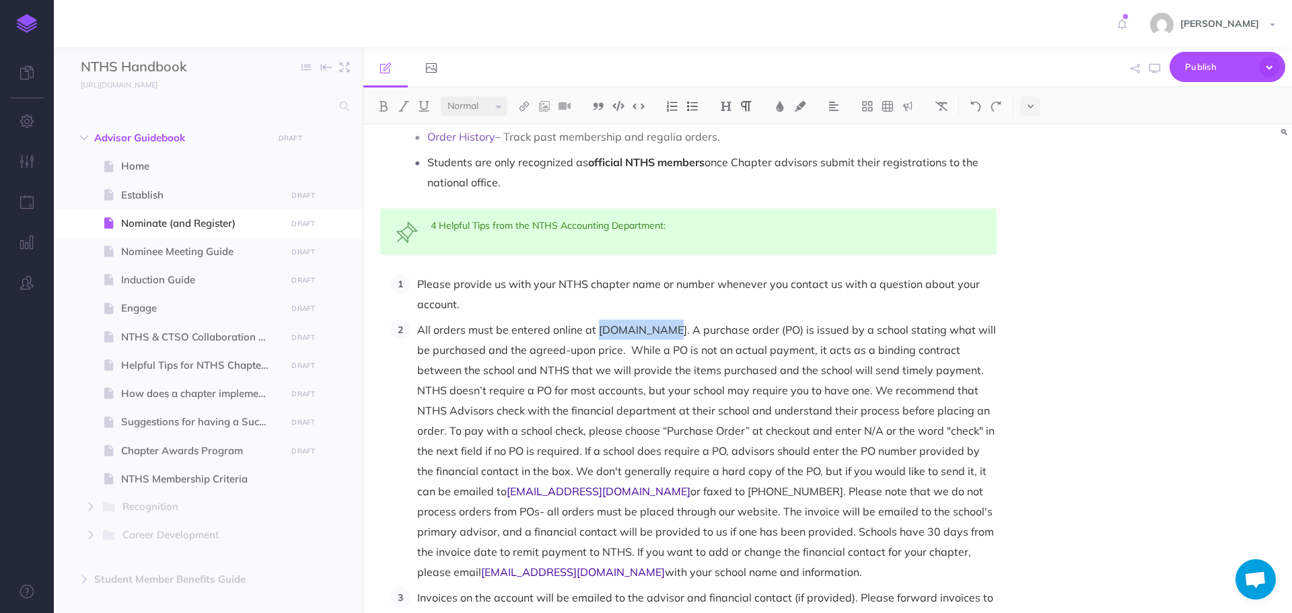
drag, startPoint x: 597, startPoint y: 309, endPoint x: 666, endPoint y: 314, distance: 69.5
click at [666, 320] on p "All orders must be entered online at [DOMAIN_NAME]. A purchase order (PO) is is…" at bounding box center [707, 451] width 580 height 263
copy p "[DOMAIN_NAME]"
click at [525, 105] on img at bounding box center [524, 106] width 12 height 11
click at [528, 133] on icon at bounding box center [524, 129] width 11 height 9
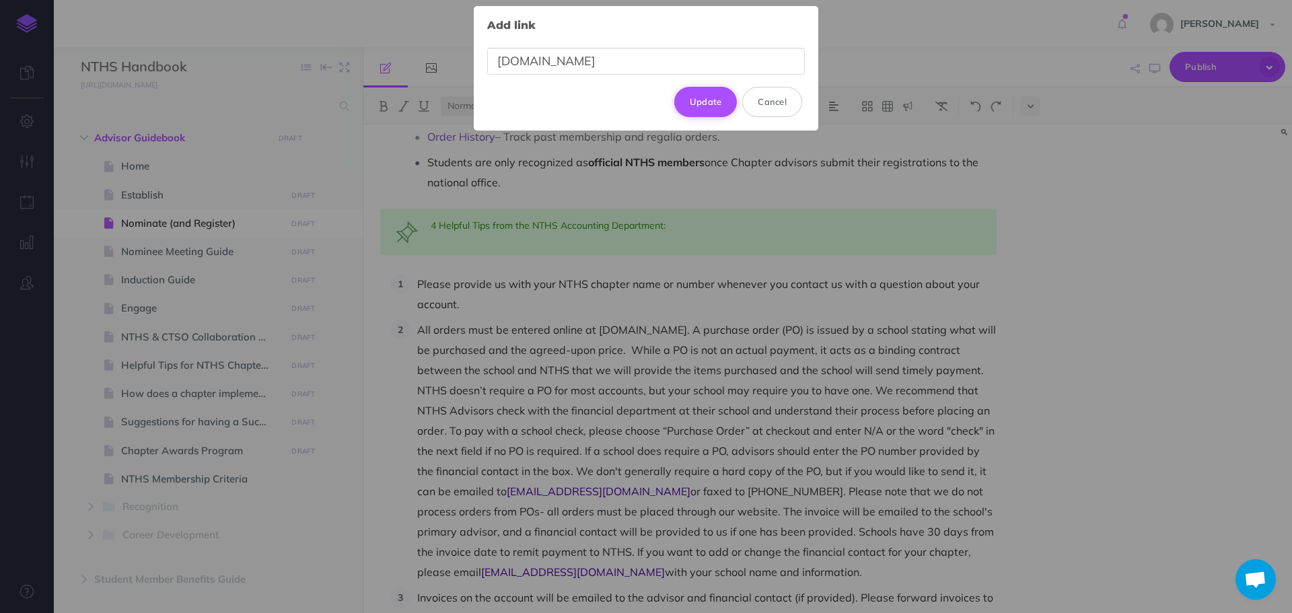
type input "[DOMAIN_NAME]"
click at [703, 108] on button "Update" at bounding box center [705, 102] width 63 height 30
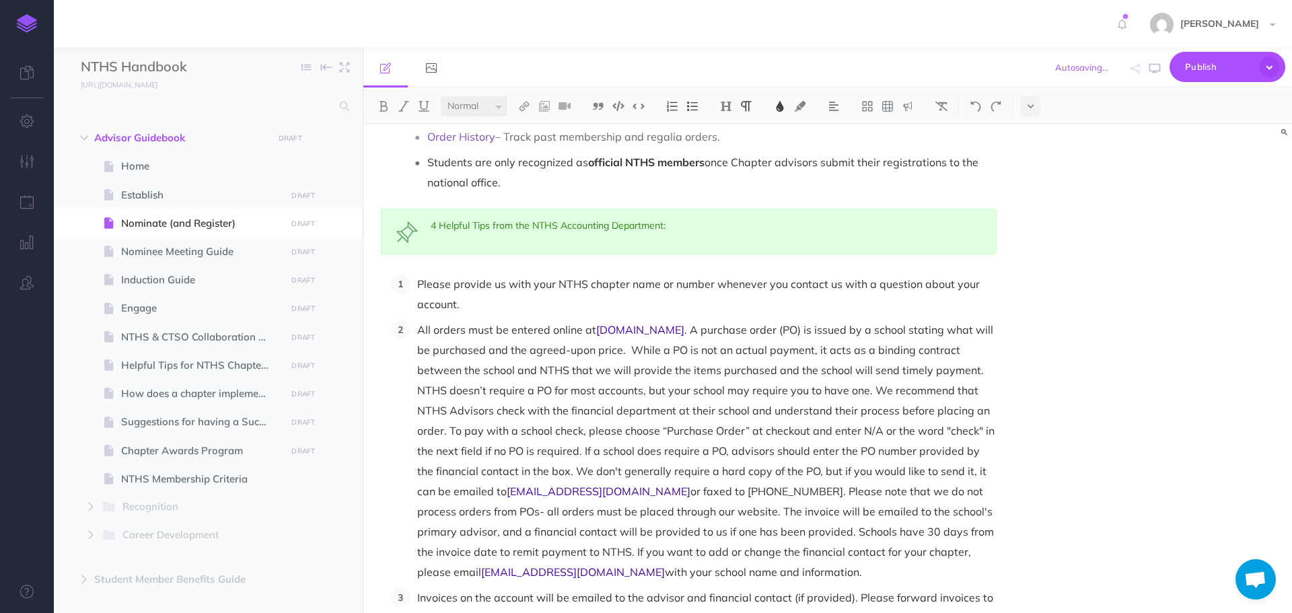
click at [784, 102] on img at bounding box center [780, 106] width 12 height 11
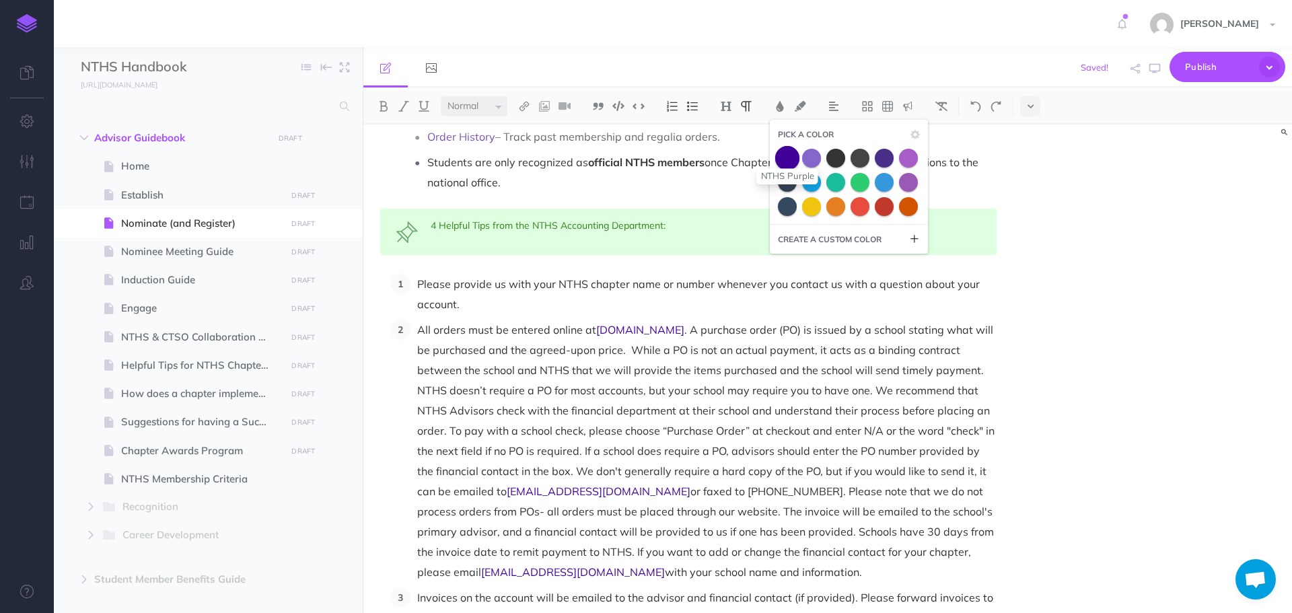
click at [786, 158] on span at bounding box center [787, 157] width 24 height 24
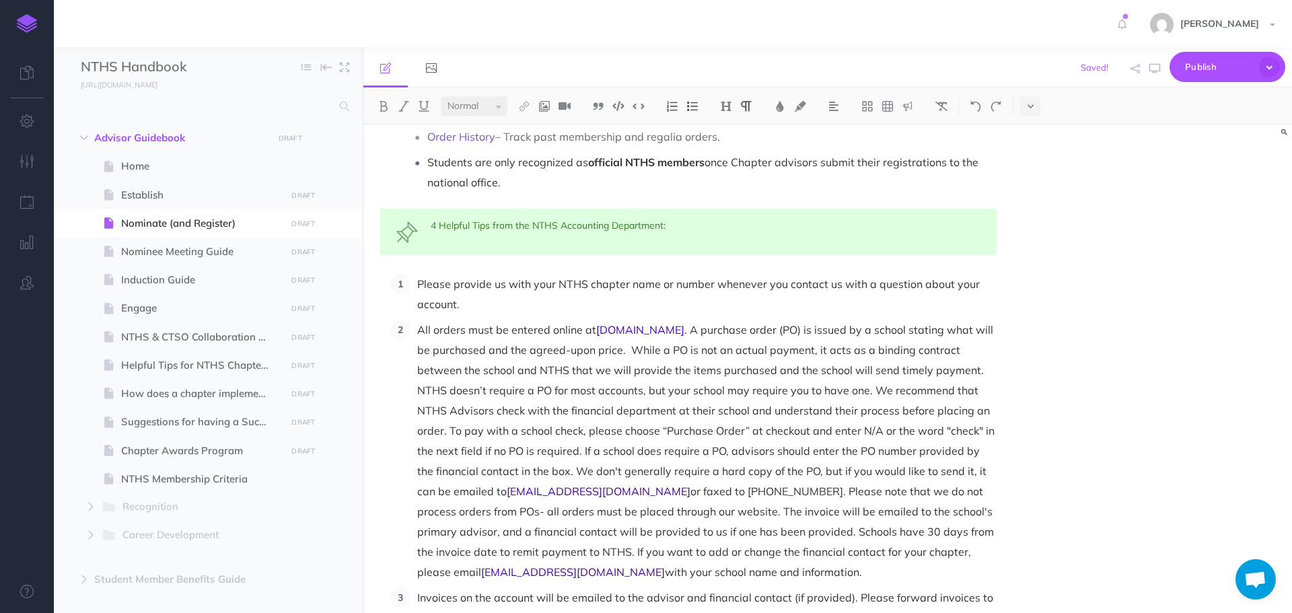
drag, startPoint x: 760, startPoint y: 321, endPoint x: 738, endPoint y: 337, distance: 26.9
click at [760, 322] on p "All orders must be entered online at [DOMAIN_NAME] . A purchase order (PO) is i…" at bounding box center [707, 451] width 580 height 263
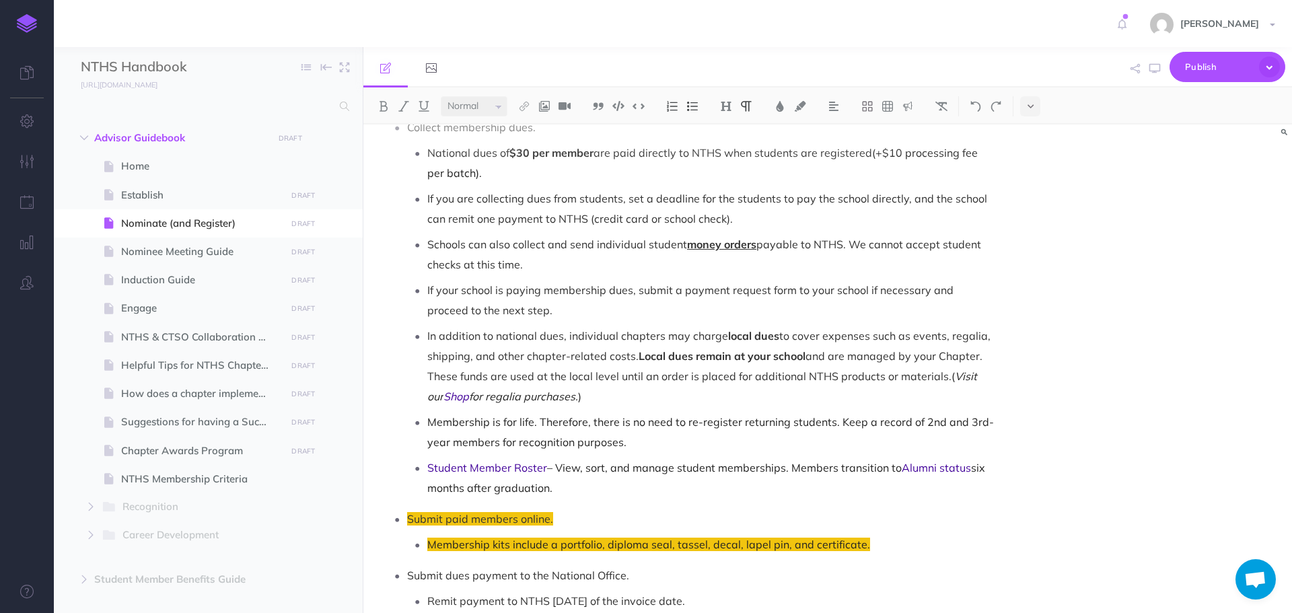
scroll to position [851, 0]
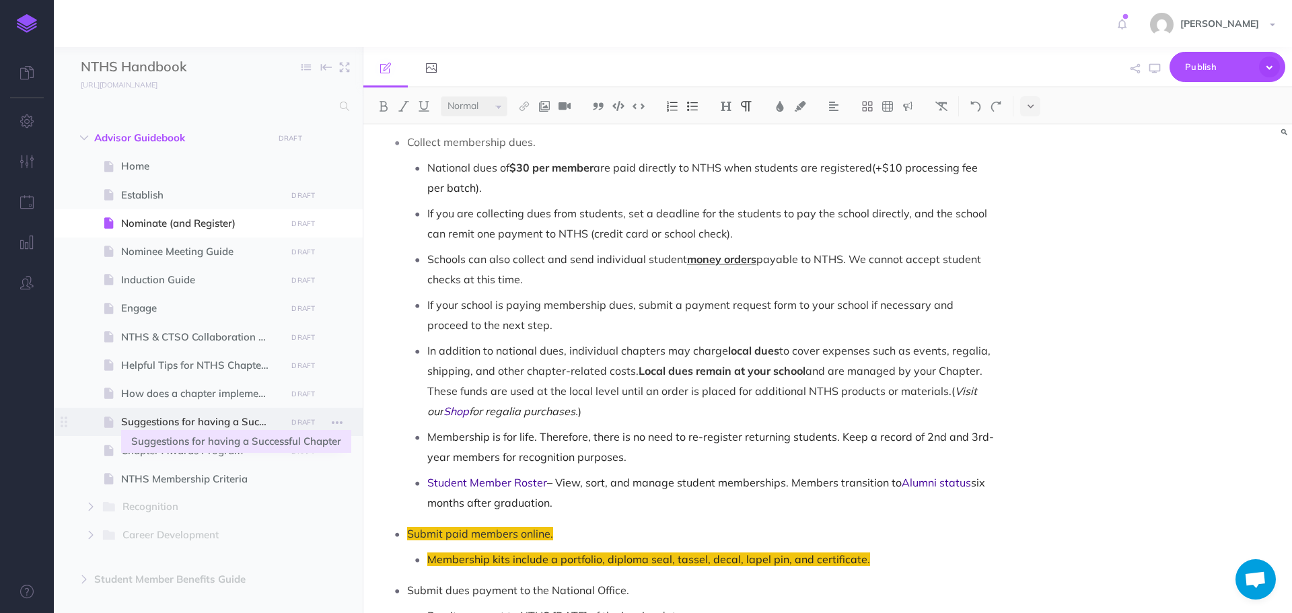
click at [190, 419] on span "Suggestions for having a Successful Chapter" at bounding box center [201, 422] width 161 height 16
select select "null"
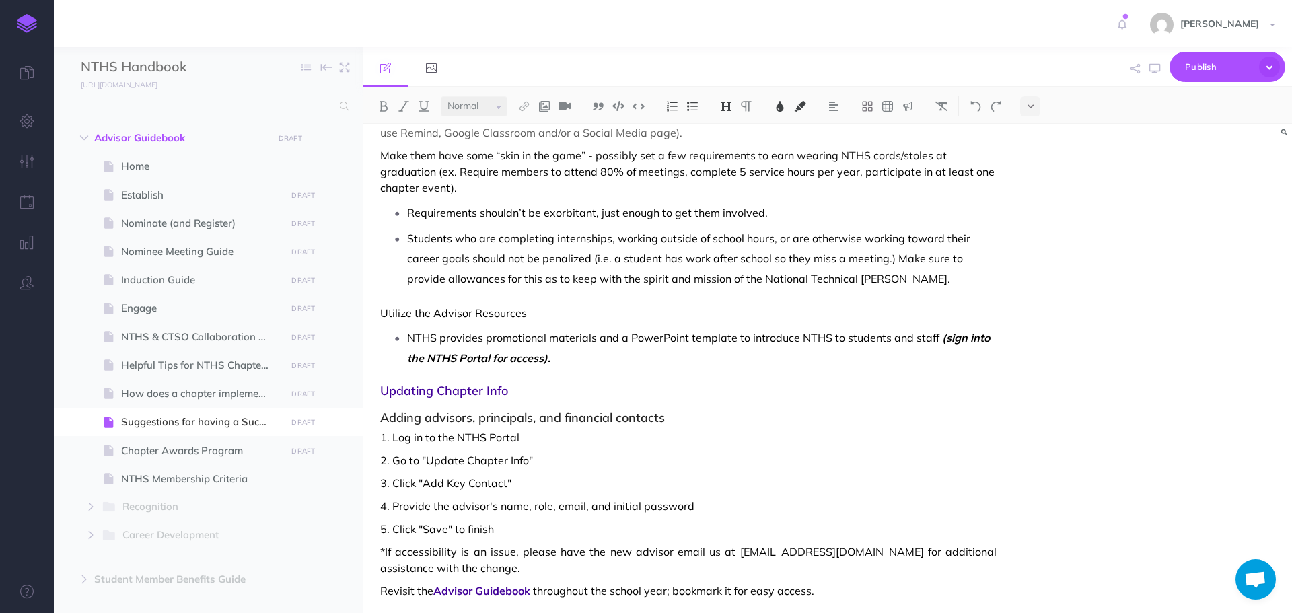
scroll to position [796, 0]
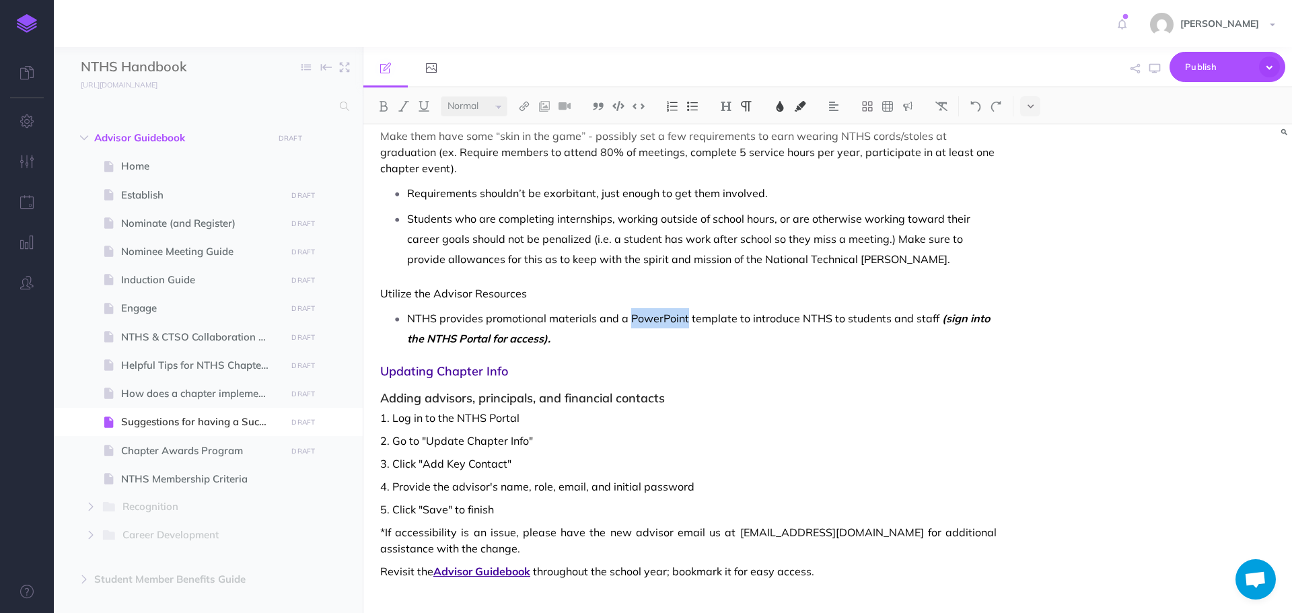
drag, startPoint x: 627, startPoint y: 318, endPoint x: 686, endPoint y: 322, distance: 59.4
click at [686, 322] on span "NTHS provides promotional materials and a PowerPoint template to introduce NTHS…" at bounding box center [673, 318] width 532 height 13
click at [529, 105] on img at bounding box center [524, 106] width 12 height 11
click at [780, 109] on img at bounding box center [780, 106] width 12 height 11
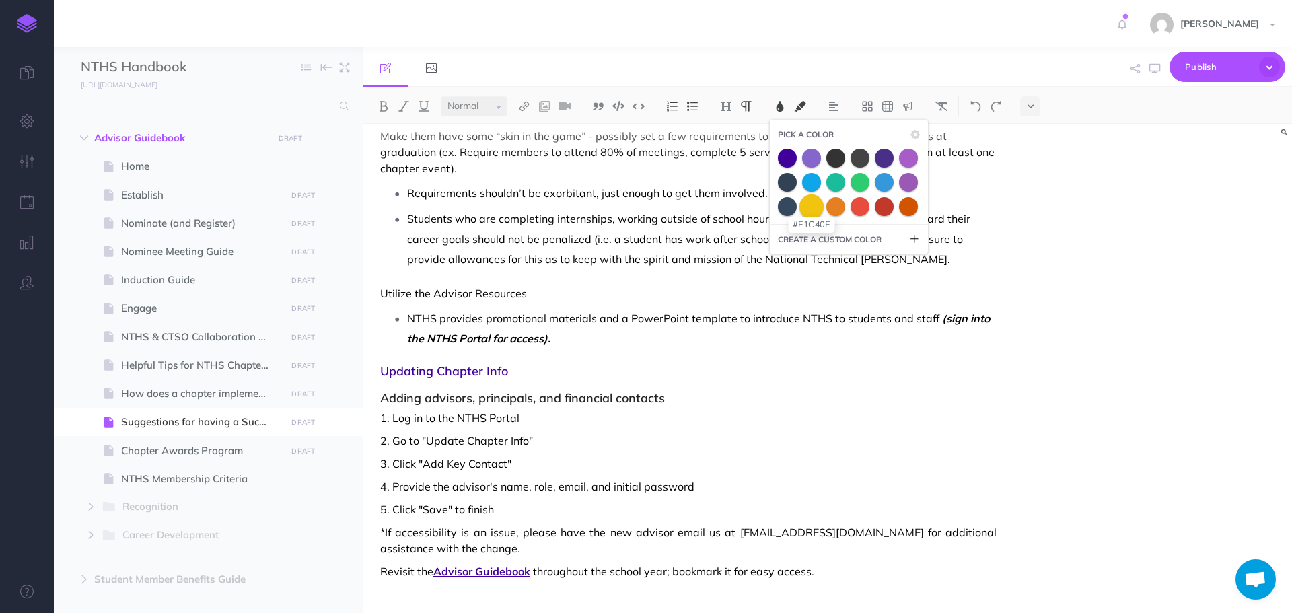
click at [814, 210] on span at bounding box center [812, 206] width 24 height 24
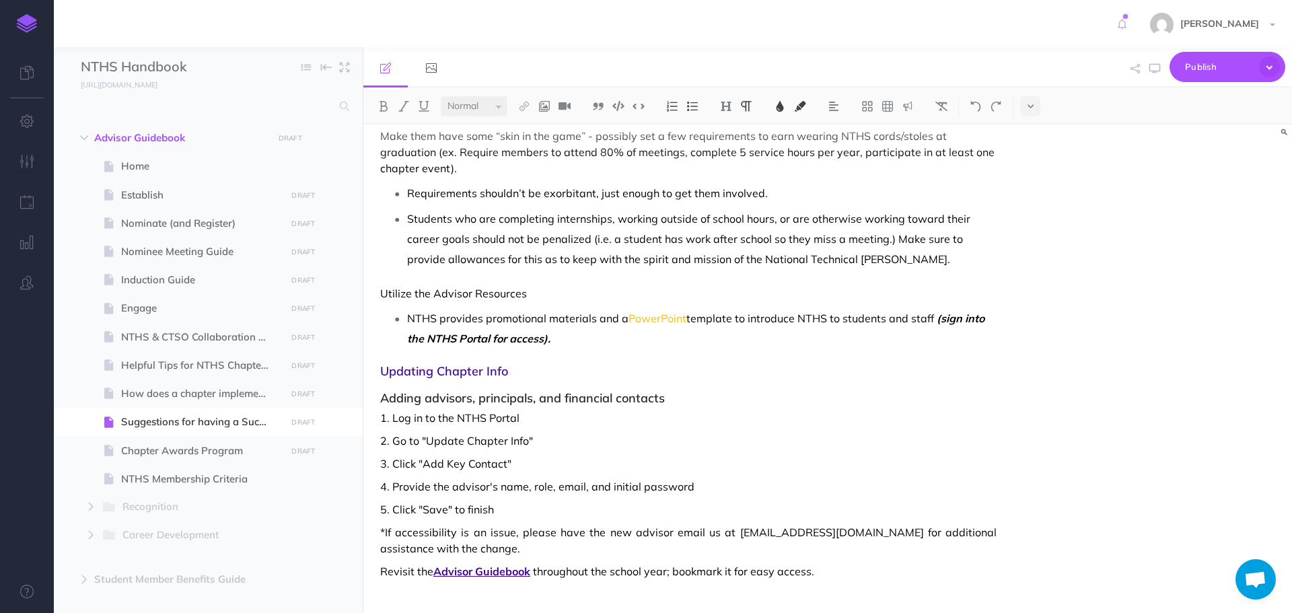
click at [763, 221] on span "Students who are completing internships, working outside of school hours, or ar…" at bounding box center [690, 239] width 566 height 54
click at [981, 102] on img at bounding box center [976, 106] width 12 height 11
click at [801, 107] on img at bounding box center [800, 106] width 12 height 11
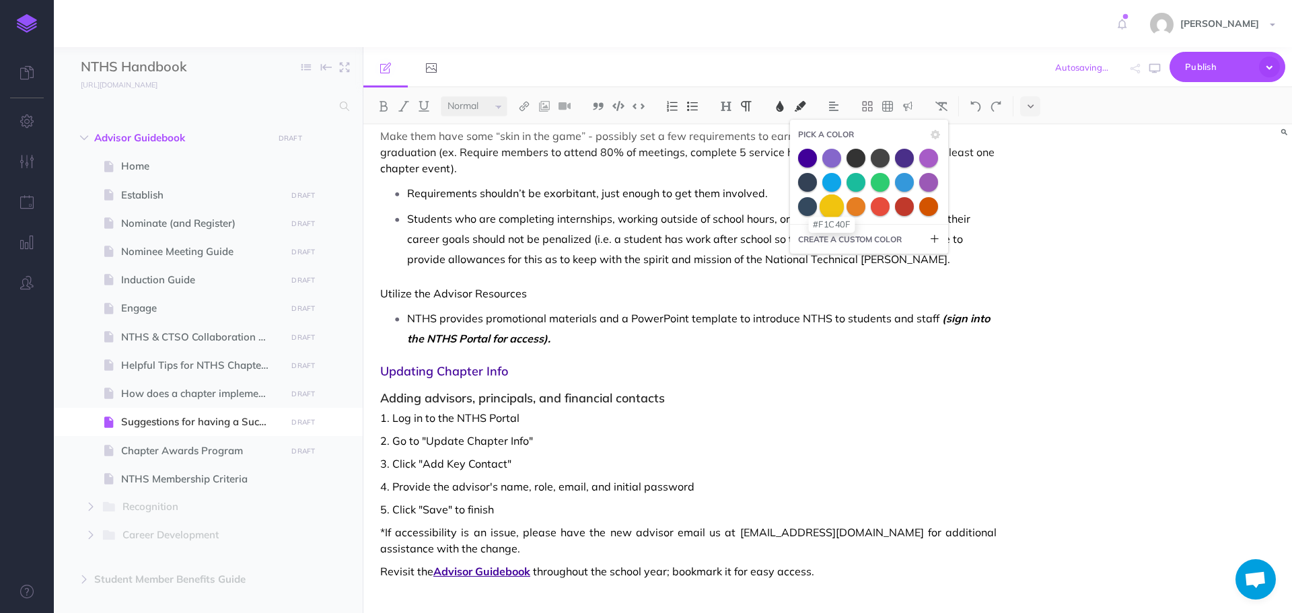
click at [827, 211] on span at bounding box center [832, 206] width 24 height 24
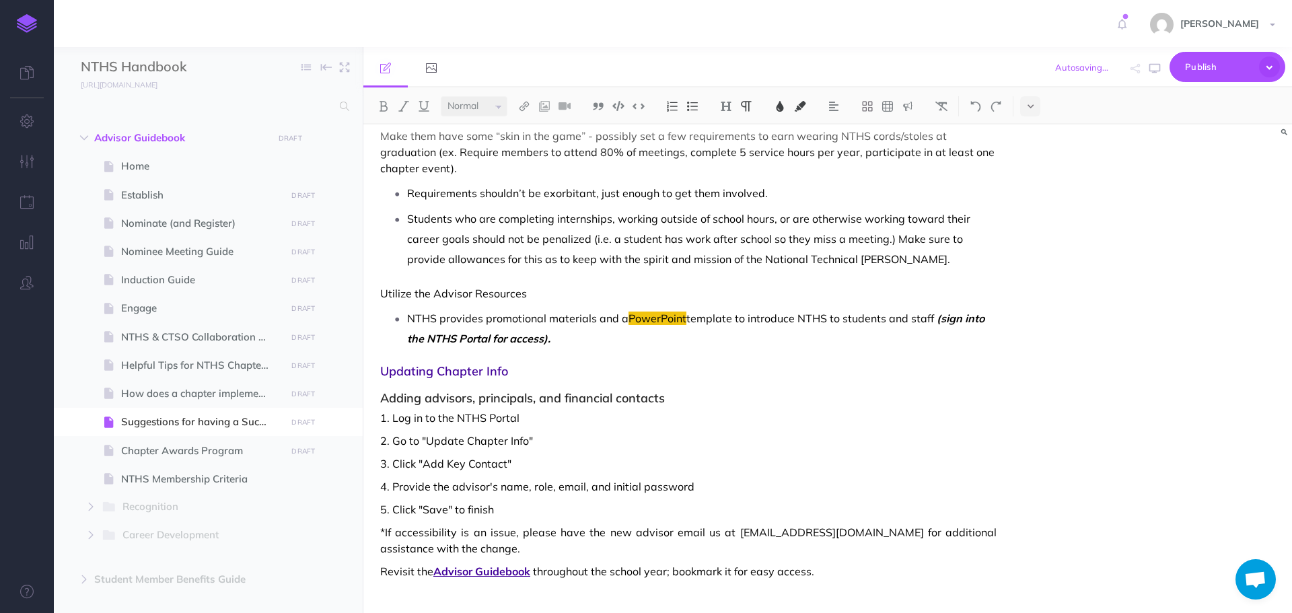
click at [757, 244] on span "Students who are completing internships, working outside of school hours, or ar…" at bounding box center [690, 239] width 566 height 54
drag, startPoint x: 429, startPoint y: 337, endPoint x: 490, endPoint y: 336, distance: 60.6
click at [490, 336] on span "(sign into the NTHS Portal for access)." at bounding box center [697, 329] width 580 height 34
click at [528, 106] on img at bounding box center [524, 106] width 12 height 11
click at [526, 127] on icon at bounding box center [524, 129] width 11 height 9
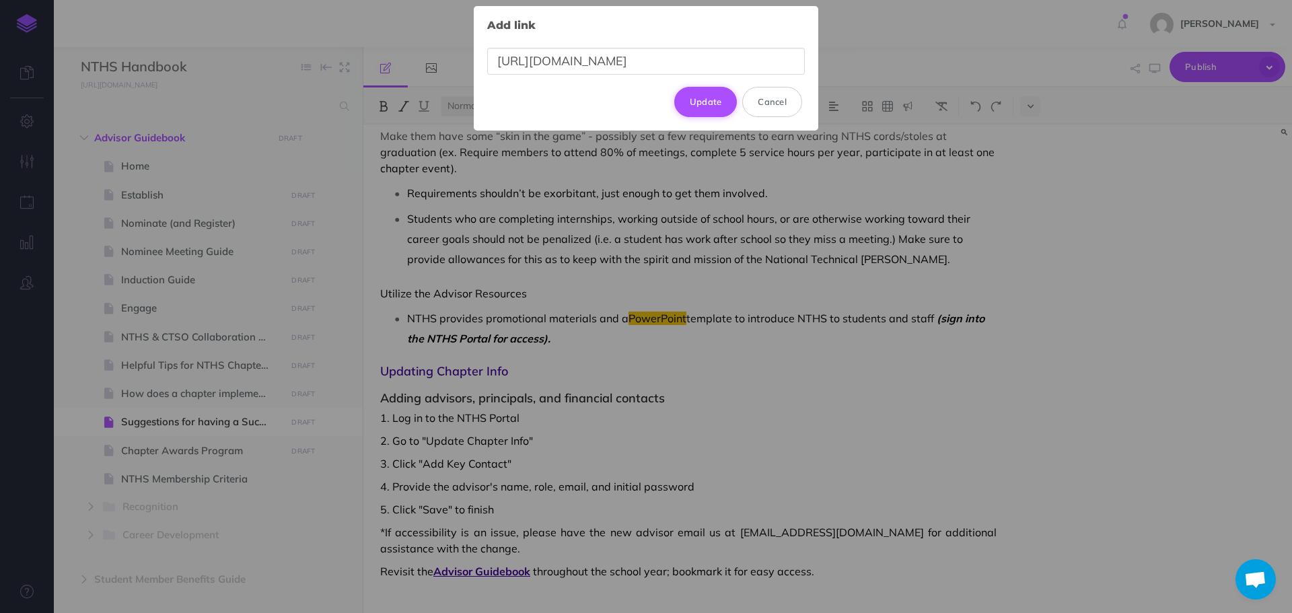
type input "[URL][DOMAIN_NAME]"
click at [705, 106] on button "Update" at bounding box center [705, 102] width 63 height 30
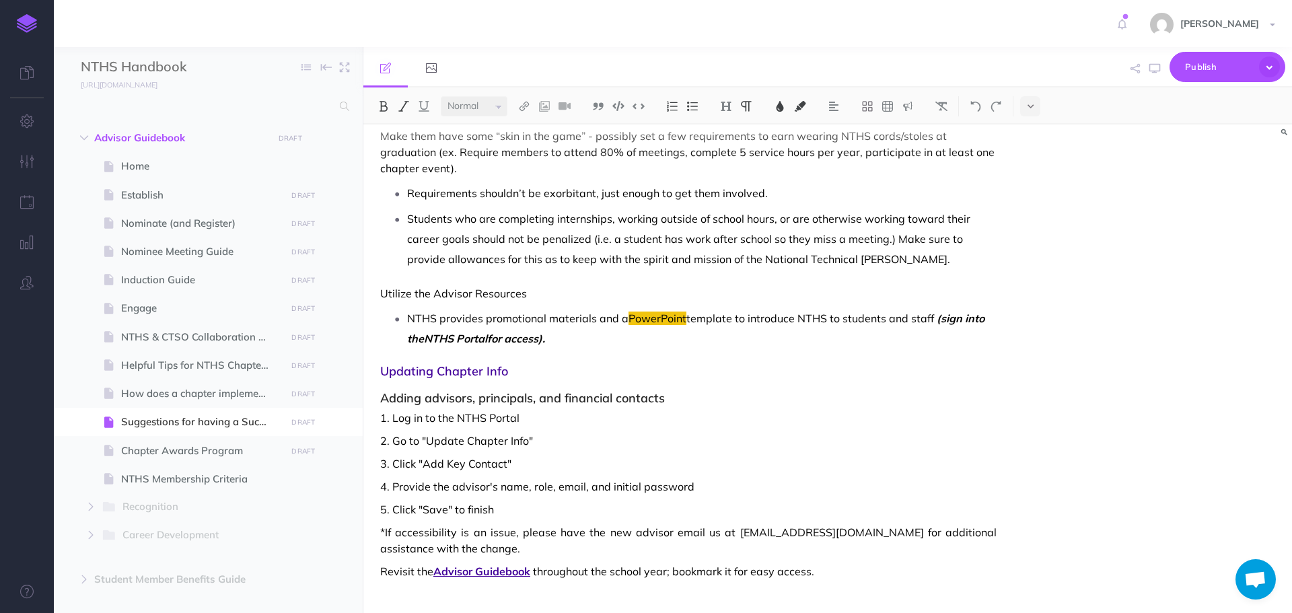
click at [786, 383] on span "Adding advisors, principals, and financial contacts" at bounding box center [688, 391] width 617 height 27
drag, startPoint x: 427, startPoint y: 335, endPoint x: 492, endPoint y: 339, distance: 64.7
click at [492, 339] on em "(sign into the NTHS Portal for access)." at bounding box center [697, 329] width 580 height 34
click at [782, 105] on img at bounding box center [780, 106] width 12 height 11
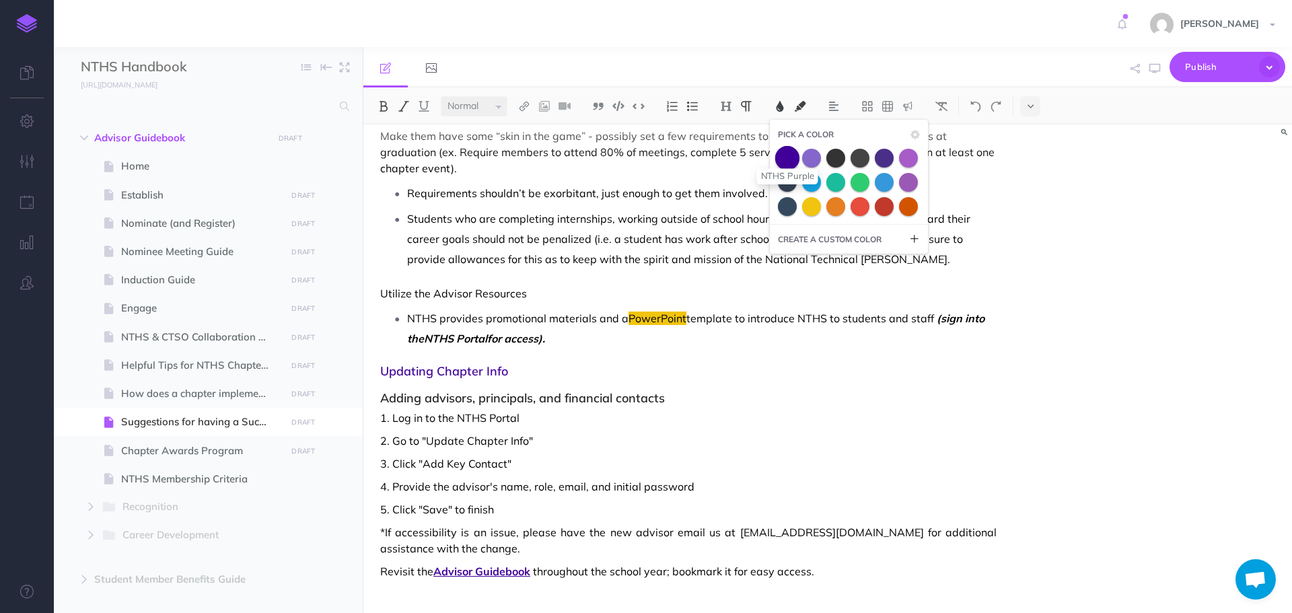
click at [792, 163] on span at bounding box center [787, 157] width 24 height 24
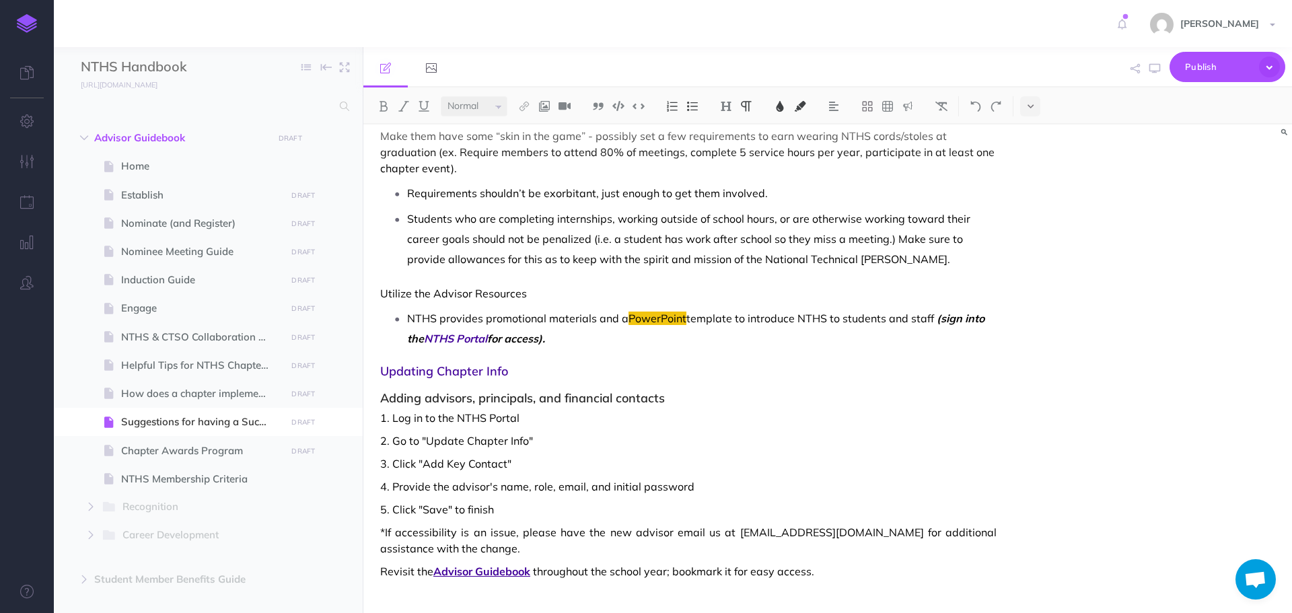
click at [758, 316] on span "template to introduce NTHS to students and staff" at bounding box center [811, 318] width 248 height 13
click at [1159, 69] on icon "button" at bounding box center [1155, 68] width 11 height 11
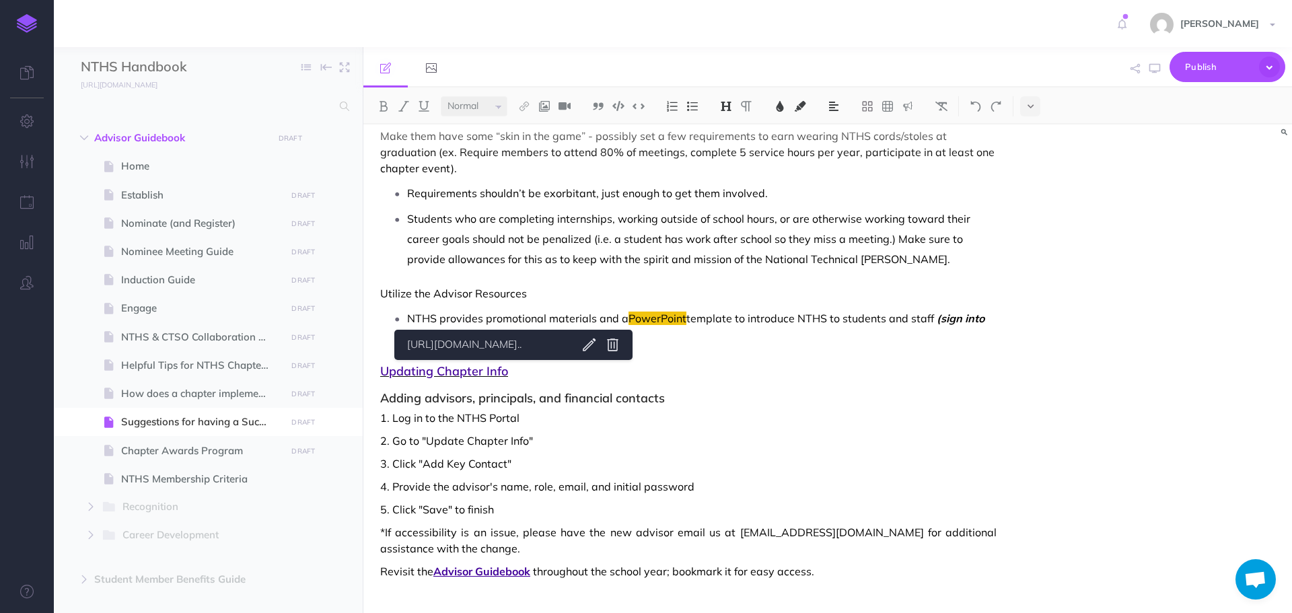
click at [415, 374] on span "Updating Chapter Info" at bounding box center [688, 371] width 617 height 13
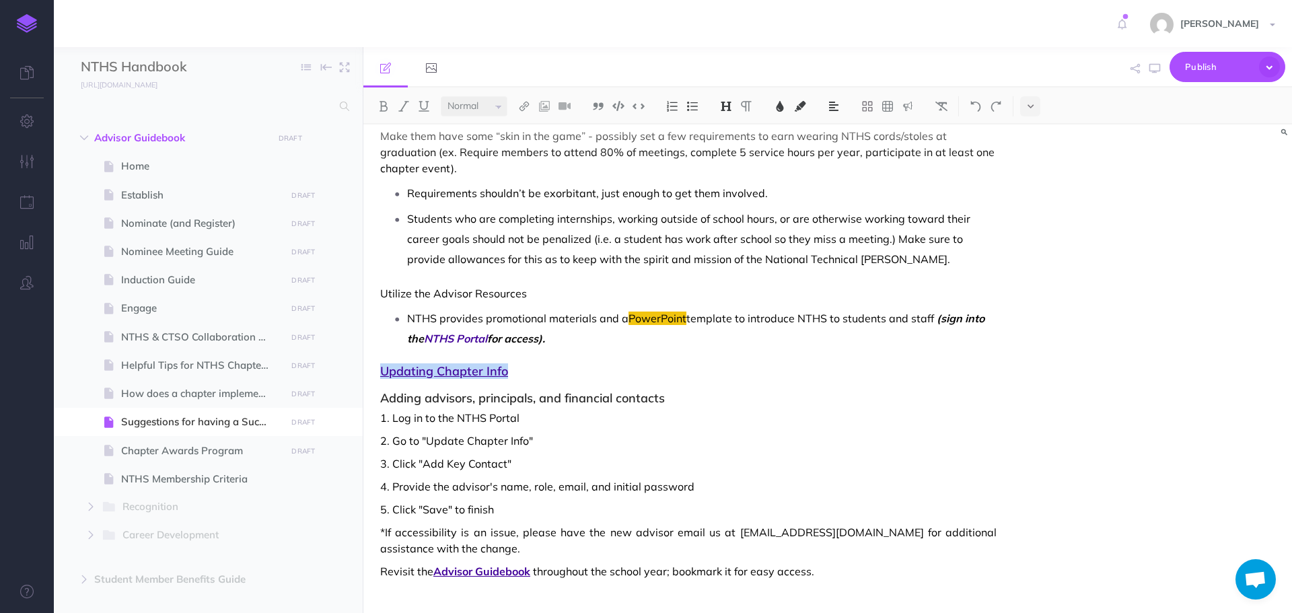
drag, startPoint x: 382, startPoint y: 372, endPoint x: 520, endPoint y: 370, distance: 138.0
click at [520, 370] on span "Updating Chapter Info" at bounding box center [688, 371] width 617 height 13
click at [524, 369] on span "Updating Chapter Info" at bounding box center [688, 371] width 617 height 13
drag, startPoint x: 380, startPoint y: 372, endPoint x: 512, endPoint y: 370, distance: 131.3
click at [512, 370] on span "Updating Chapter Info" at bounding box center [688, 371] width 617 height 13
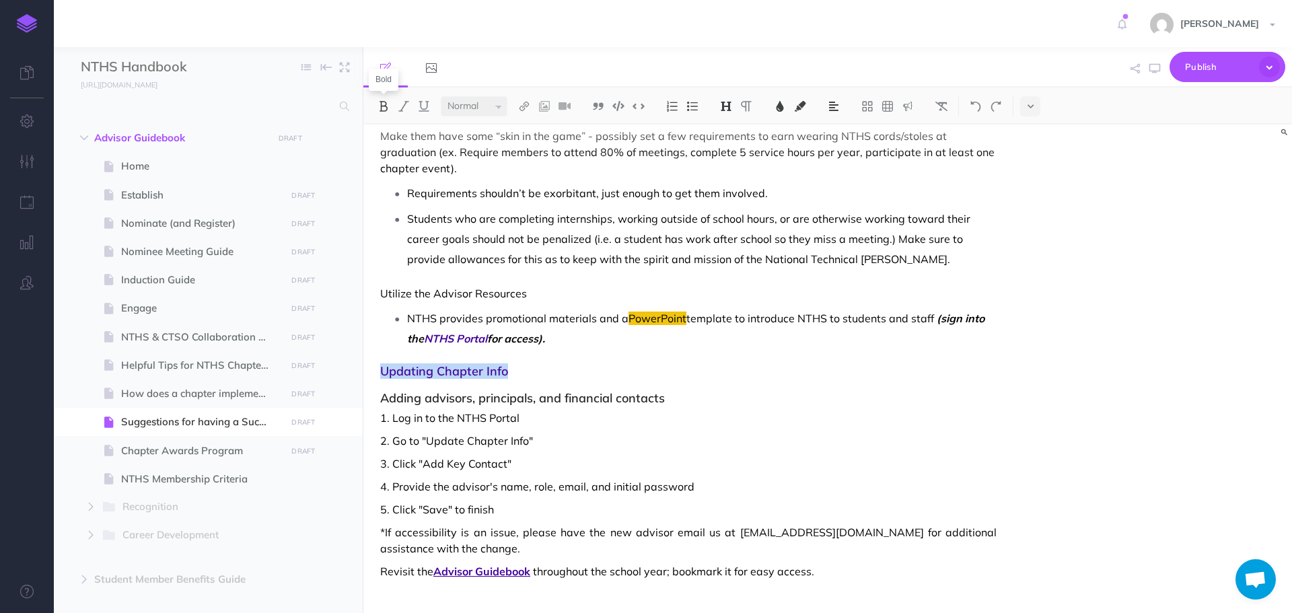
click at [381, 104] on img at bounding box center [384, 106] width 12 height 11
click at [730, 103] on img at bounding box center [726, 106] width 12 height 11
click at [654, 375] on span "Updating Chapter Info" at bounding box center [688, 371] width 617 height 13
click at [486, 373] on span "Updating Chapter Info" at bounding box center [688, 371] width 617 height 13
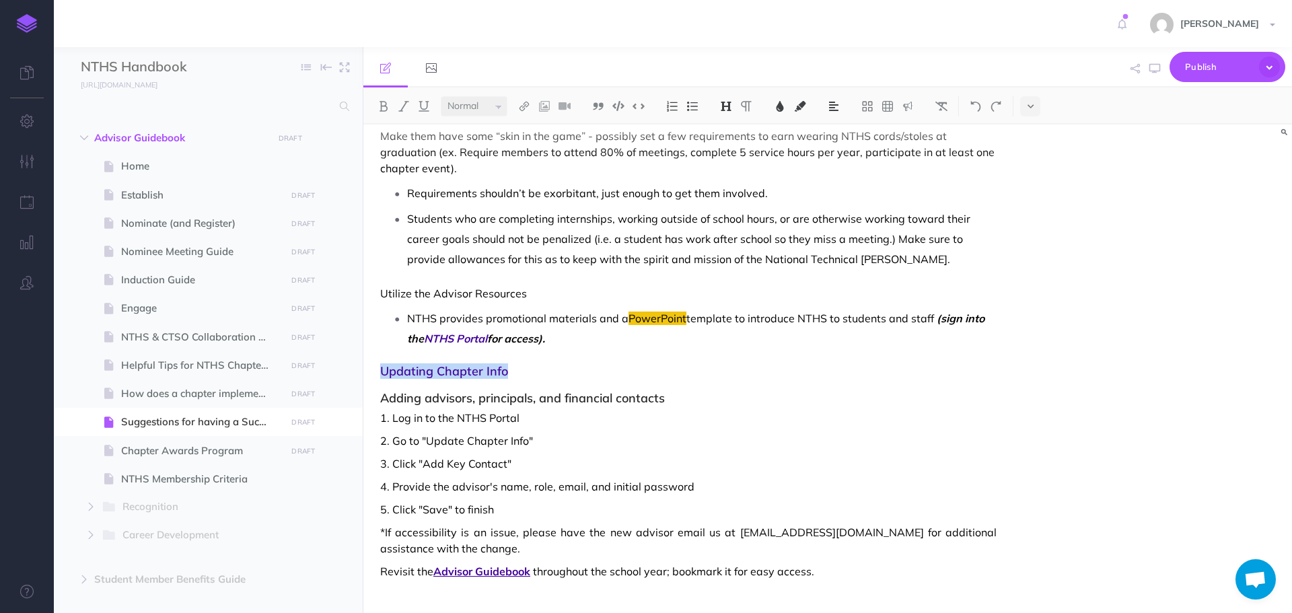
click at [546, 351] on link "[URL][DOMAIN_NAME].." at bounding box center [487, 345] width 168 height 17
click at [481, 373] on span "Updating Chapter Info" at bounding box center [688, 371] width 617 height 13
click at [523, 341] on link "[URL][DOMAIN_NAME].." at bounding box center [487, 345] width 168 height 17
click at [160, 219] on span "Nominate (and Register)" at bounding box center [201, 223] width 161 height 16
select select "null"
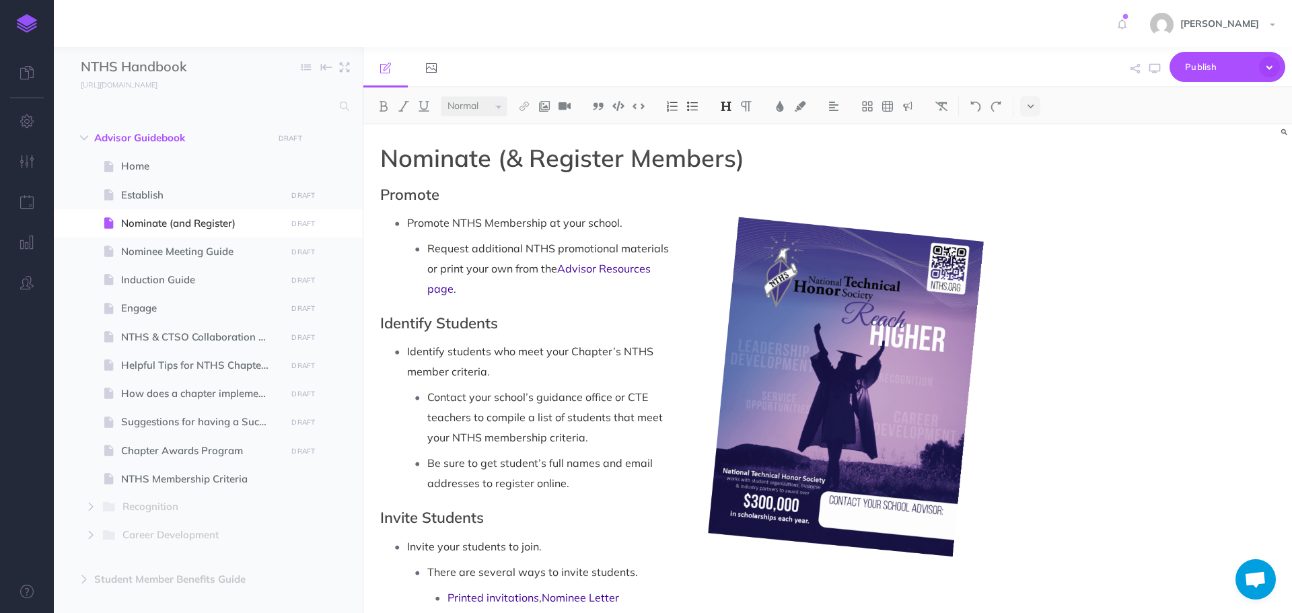
scroll to position [67, 0]
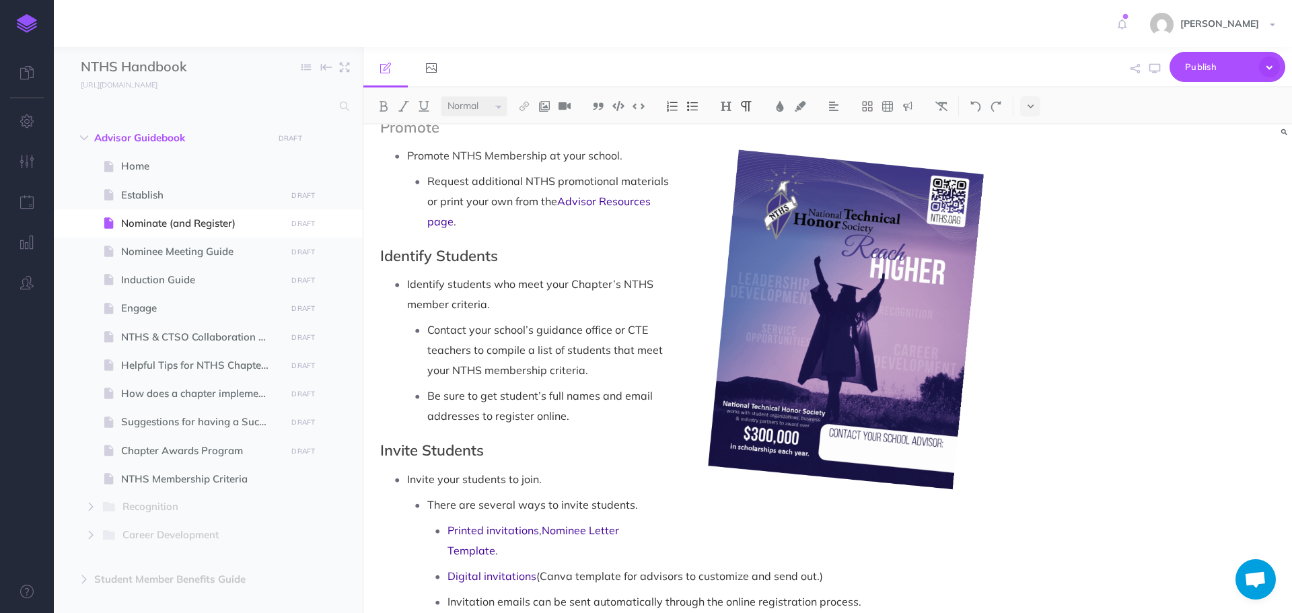
click at [582, 413] on p "Be sure to get student’s full names and email addresses to register online." at bounding box center [711, 406] width 569 height 40
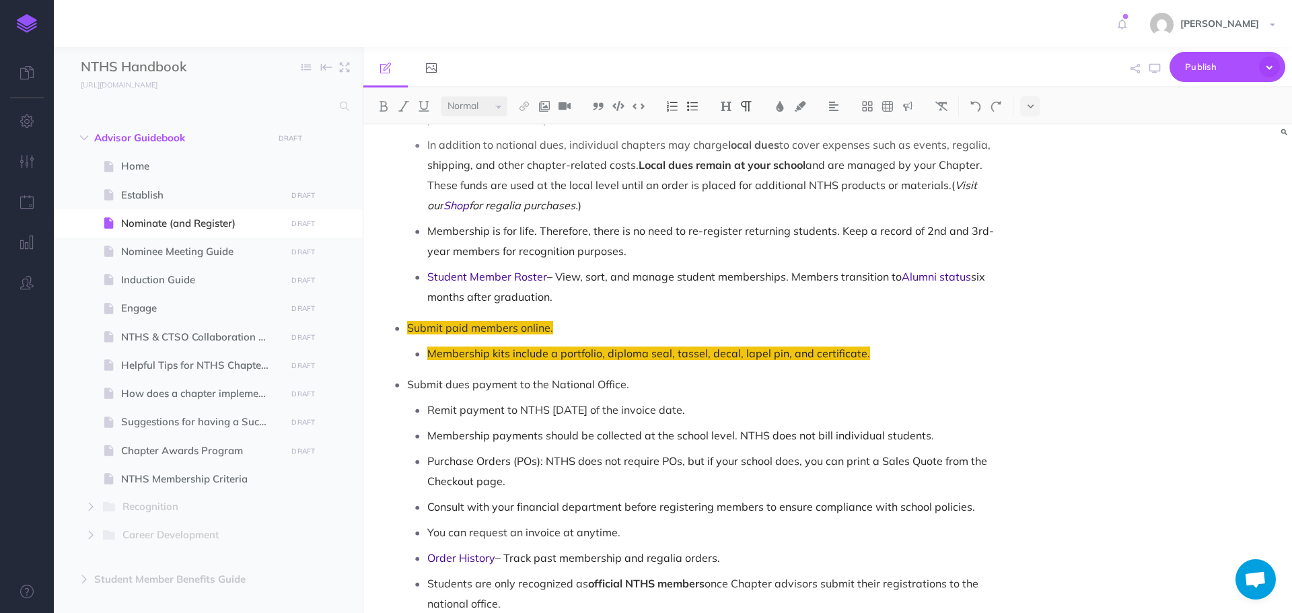
scroll to position [1144, 0]
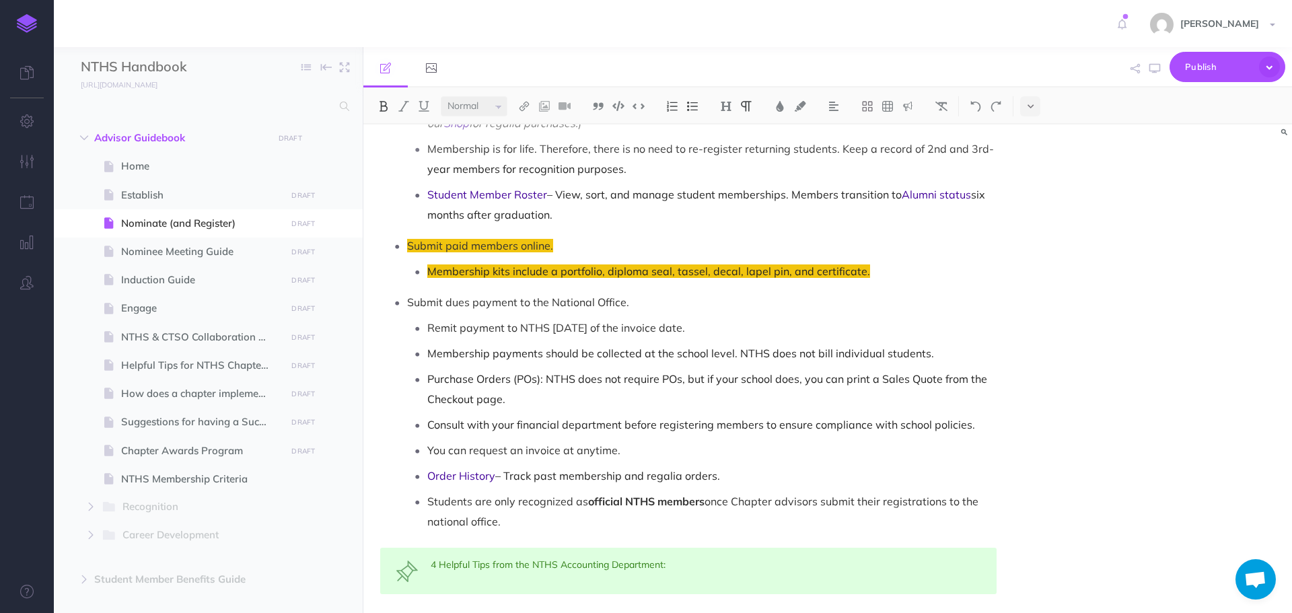
drag, startPoint x: 429, startPoint y: 497, endPoint x: 538, endPoint y: 517, distance: 110.1
click at [538, 517] on p "Students are only recognized as official NTHS members once Chapter advisors sub…" at bounding box center [711, 511] width 569 height 40
copy p "Students are only recognized as official NTHS members once Chapter advisors sub…"
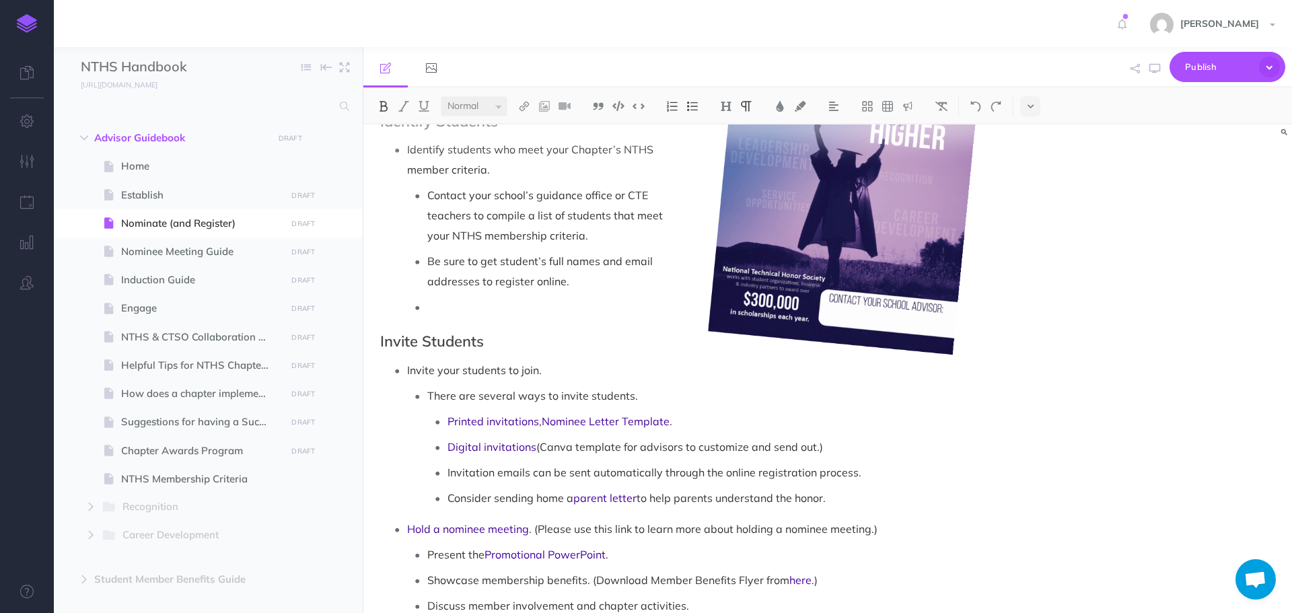
scroll to position [135, 0]
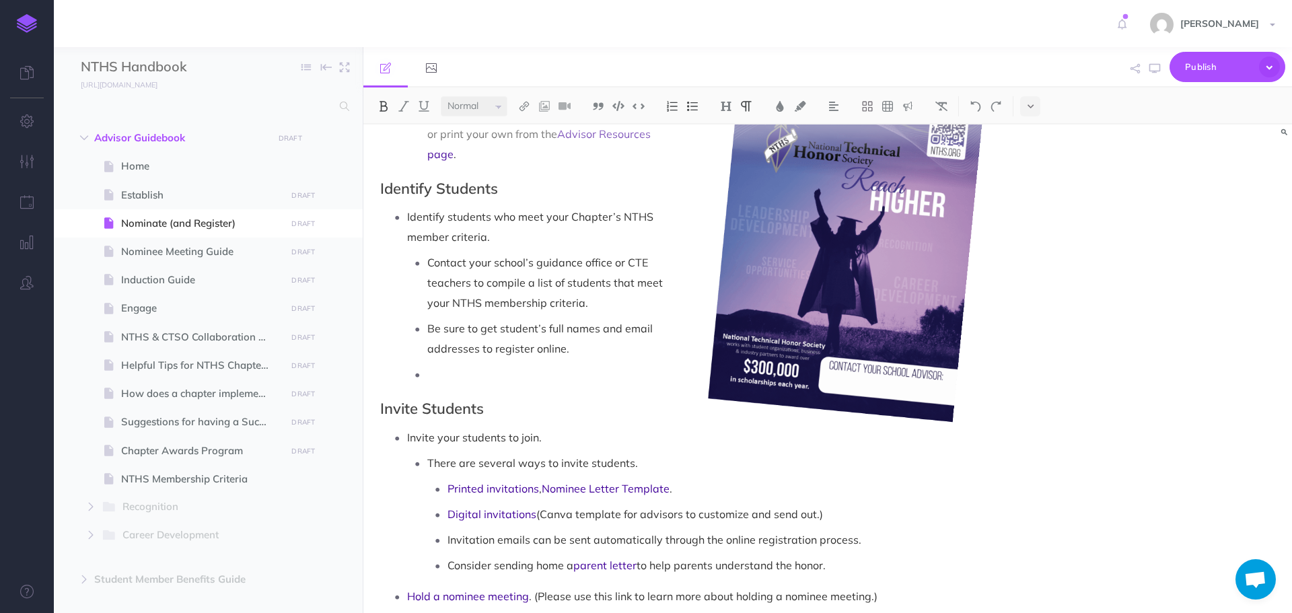
click at [494, 383] on p at bounding box center [711, 374] width 569 height 20
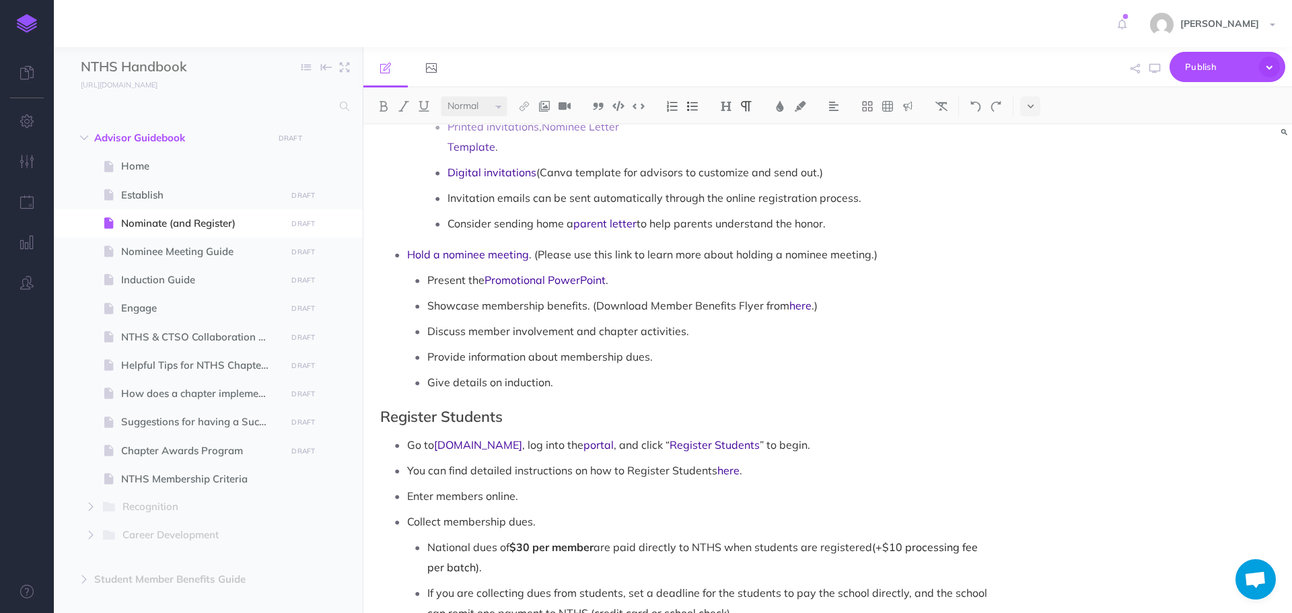
scroll to position [539, 0]
